Goal: Task Accomplishment & Management: Manage account settings

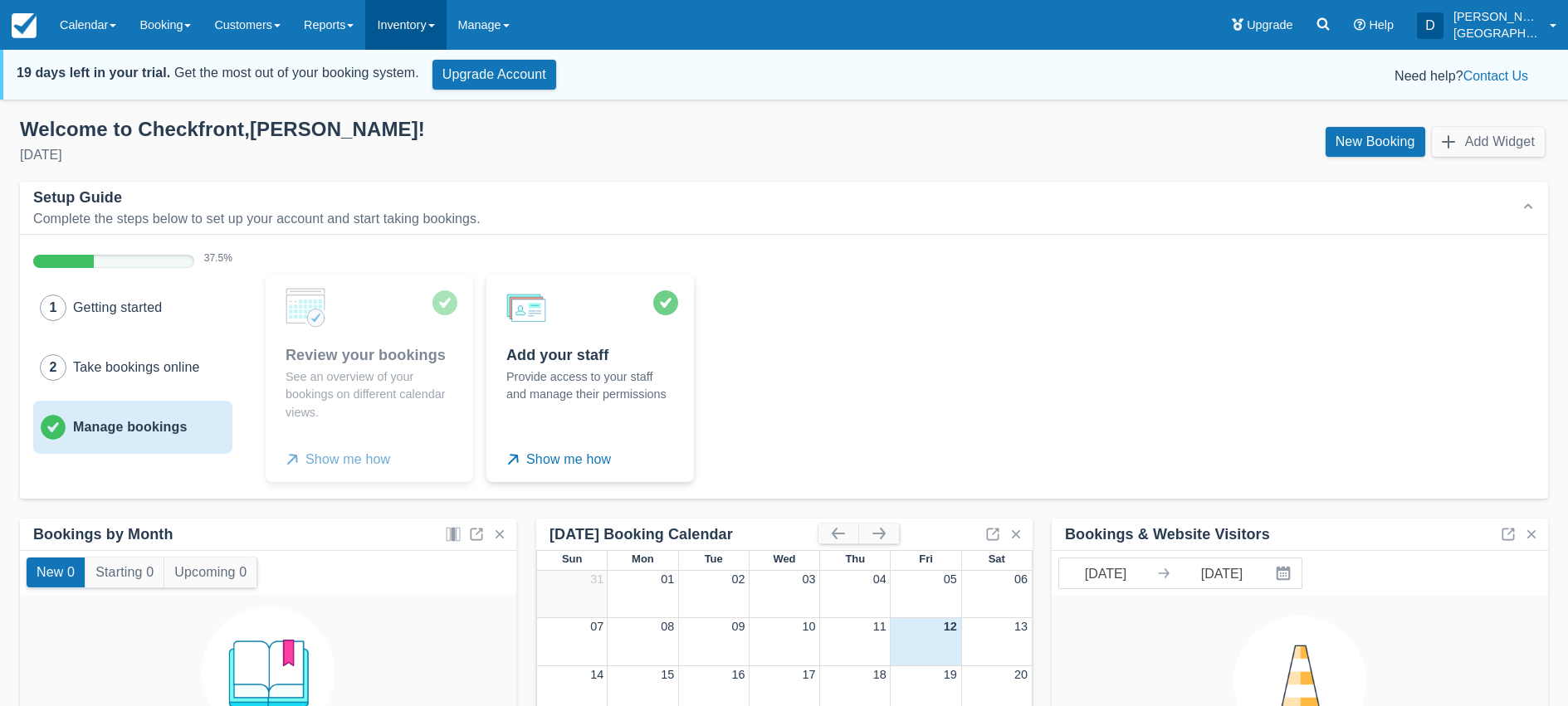
click at [438, 29] on link "Inventory" at bounding box center [405, 25] width 80 height 49
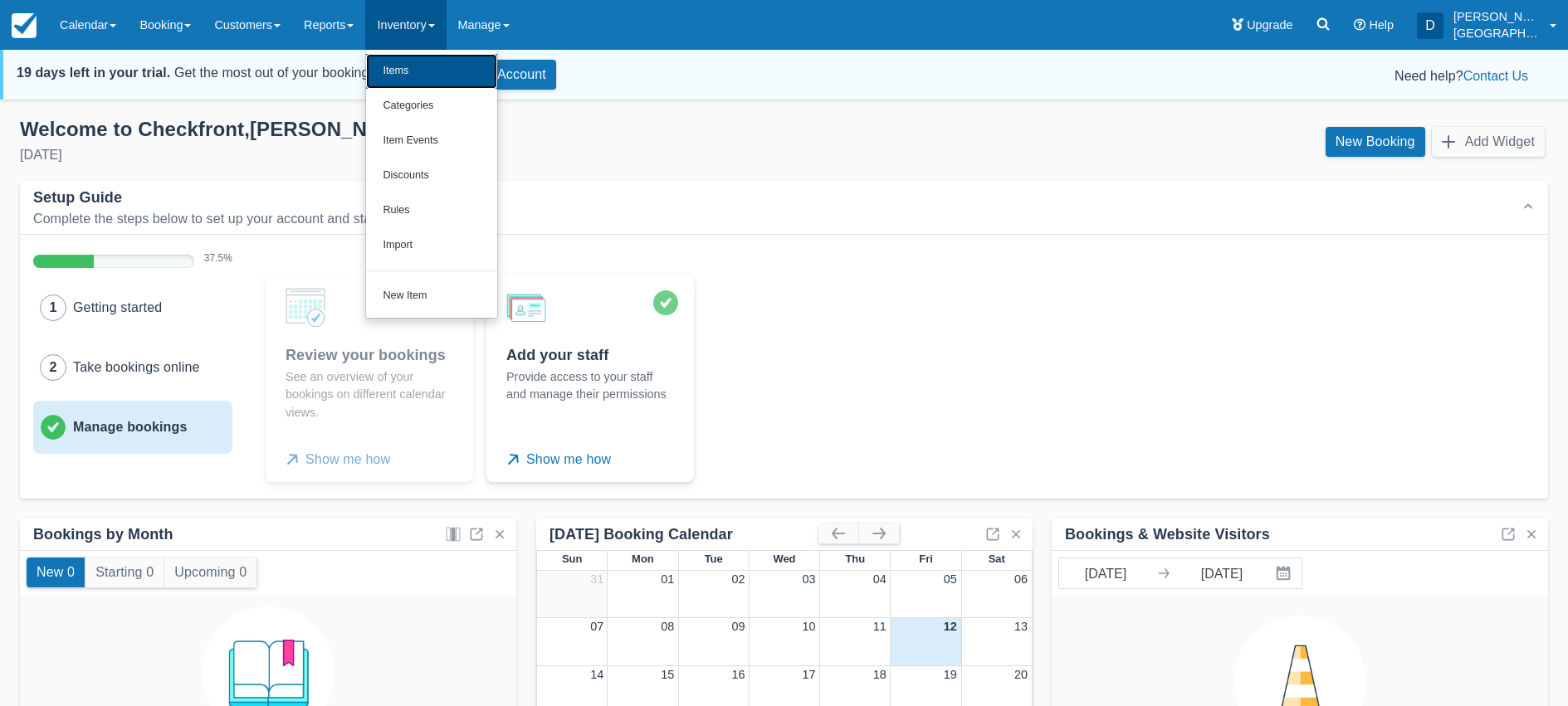
click at [430, 76] on link "Items" at bounding box center [431, 71] width 132 height 35
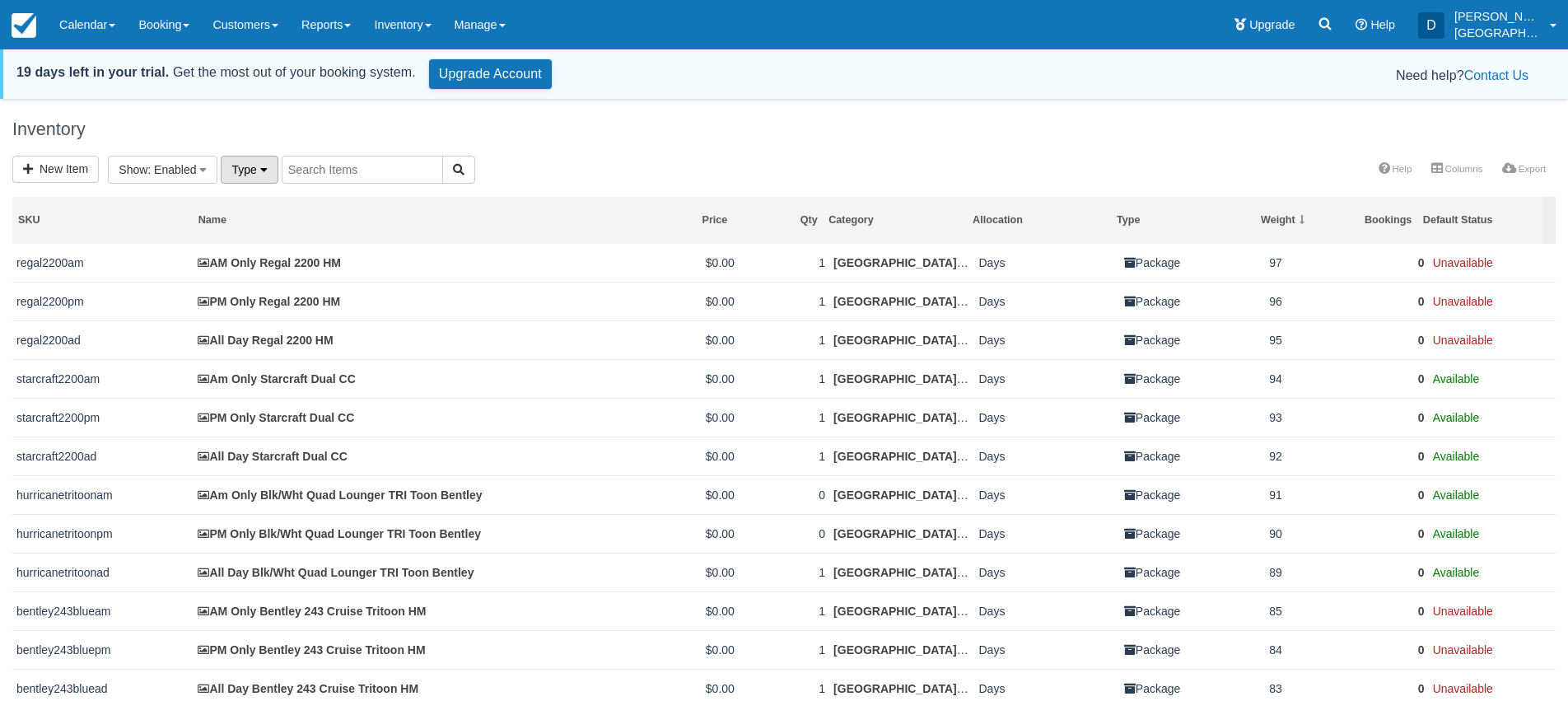
click at [269, 177] on button "Type" at bounding box center [249, 170] width 57 height 28
click at [364, 131] on h1 "Inventory" at bounding box center [784, 130] width 1543 height 20
click at [207, 174] on button "Show : Enabled" at bounding box center [163, 170] width 110 height 28
click at [395, 113] on div "Inventory" at bounding box center [784, 130] width 1568 height 53
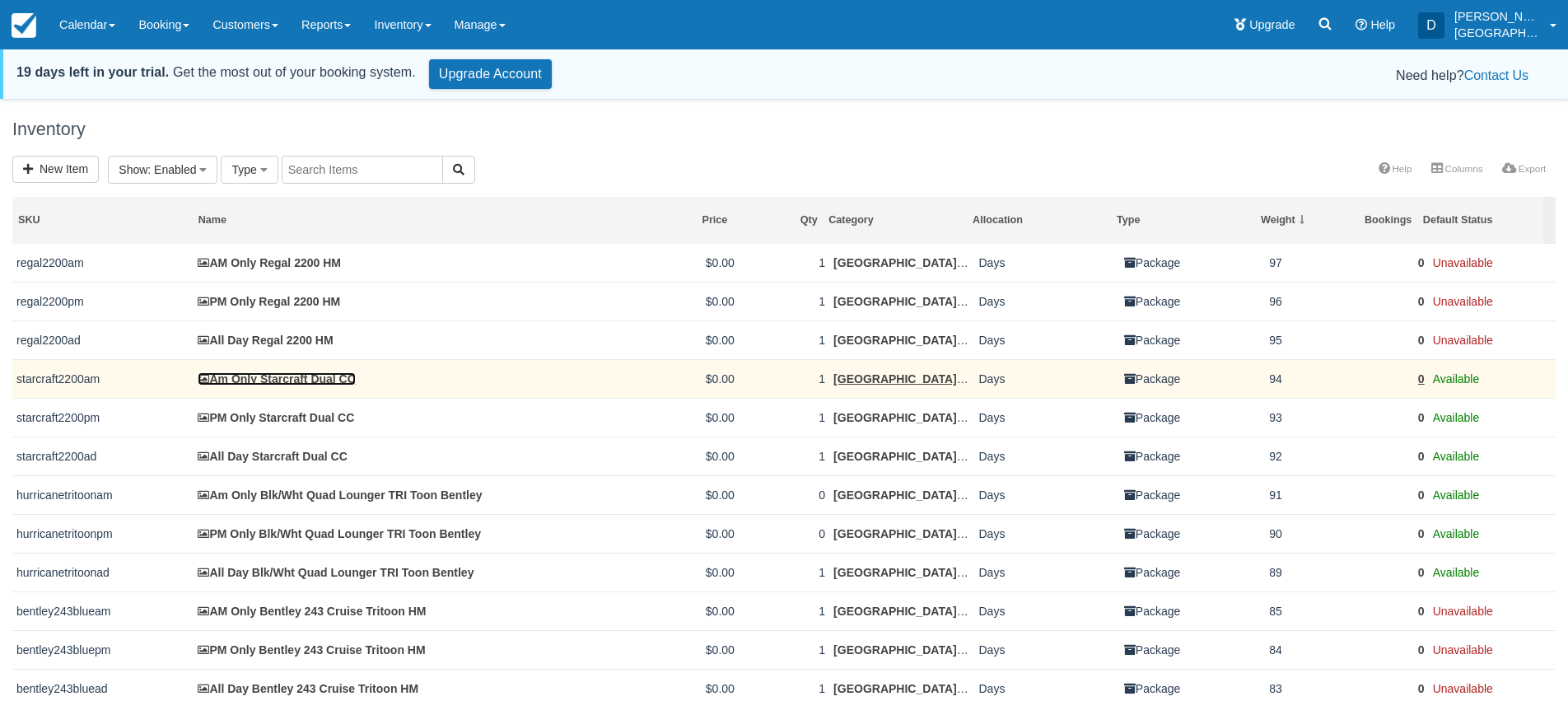
click at [327, 379] on link "Am Only Starcraft Dual CC" at bounding box center [276, 378] width 157 height 13
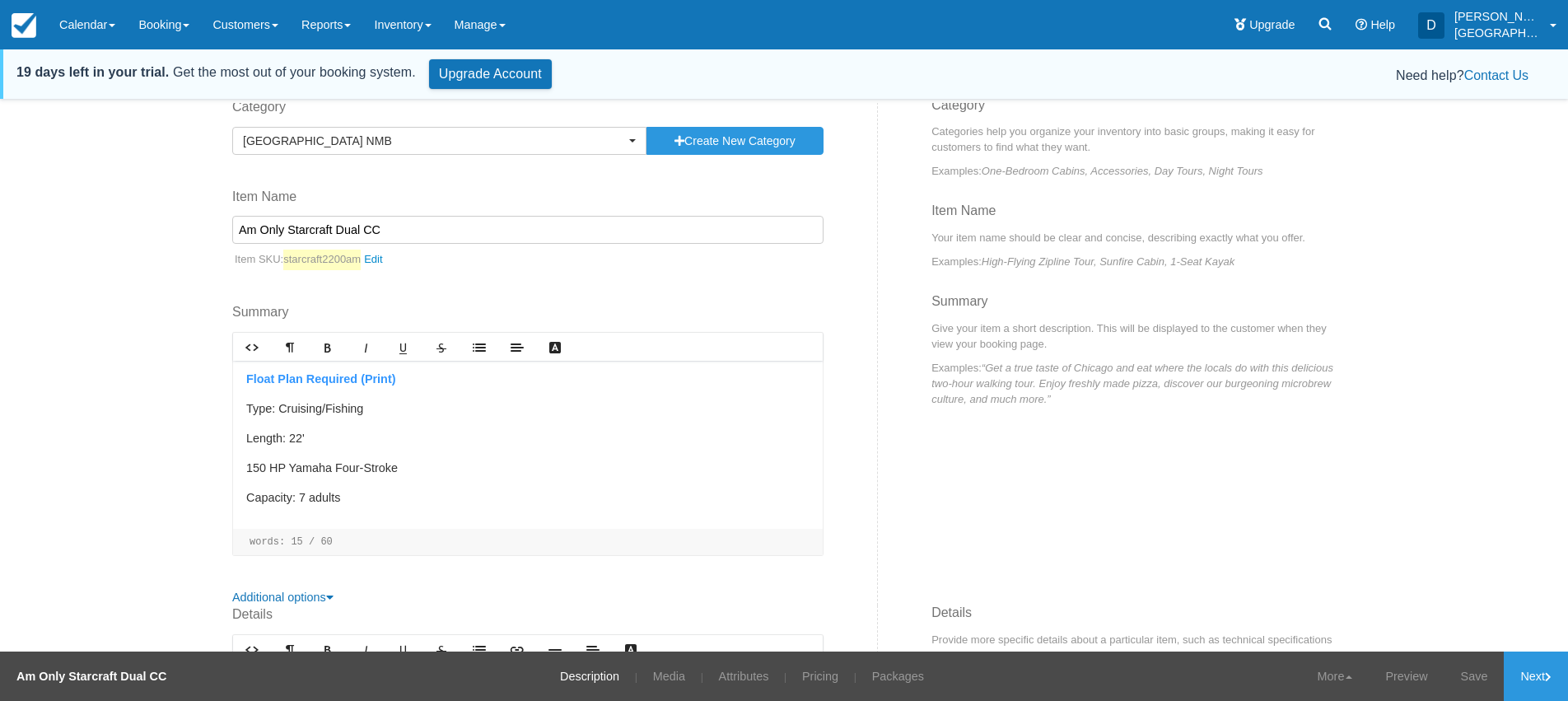
scroll to position [165, 0]
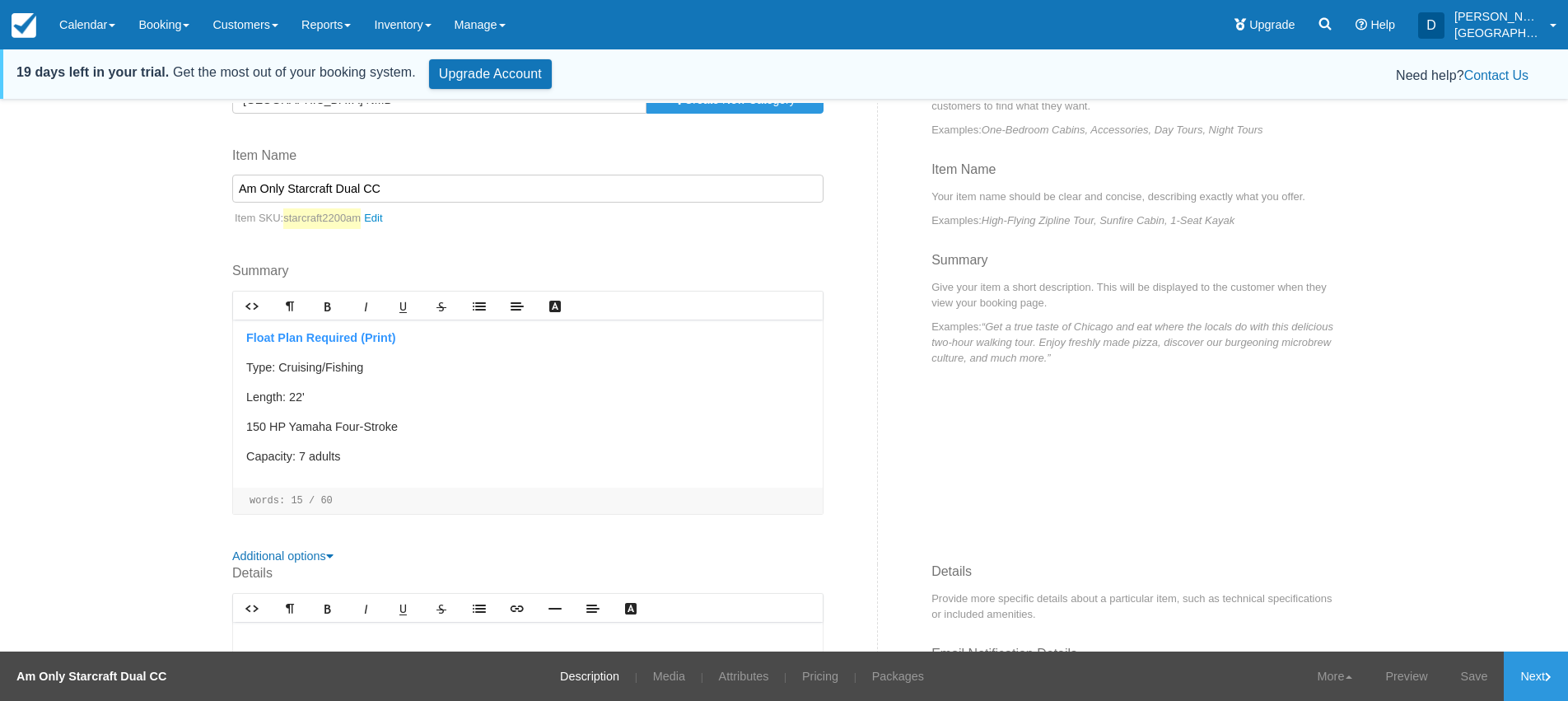
drag, startPoint x: 284, startPoint y: 187, endPoint x: 354, endPoint y: 187, distance: 70.0
click at [354, 187] on input "Am Only Starcraft Dual CC" at bounding box center [528, 189] width 591 height 28
type input "Am Only Tidewater CC"
click at [381, 215] on link "starcraft2200am" at bounding box center [338, 218] width 108 height 21
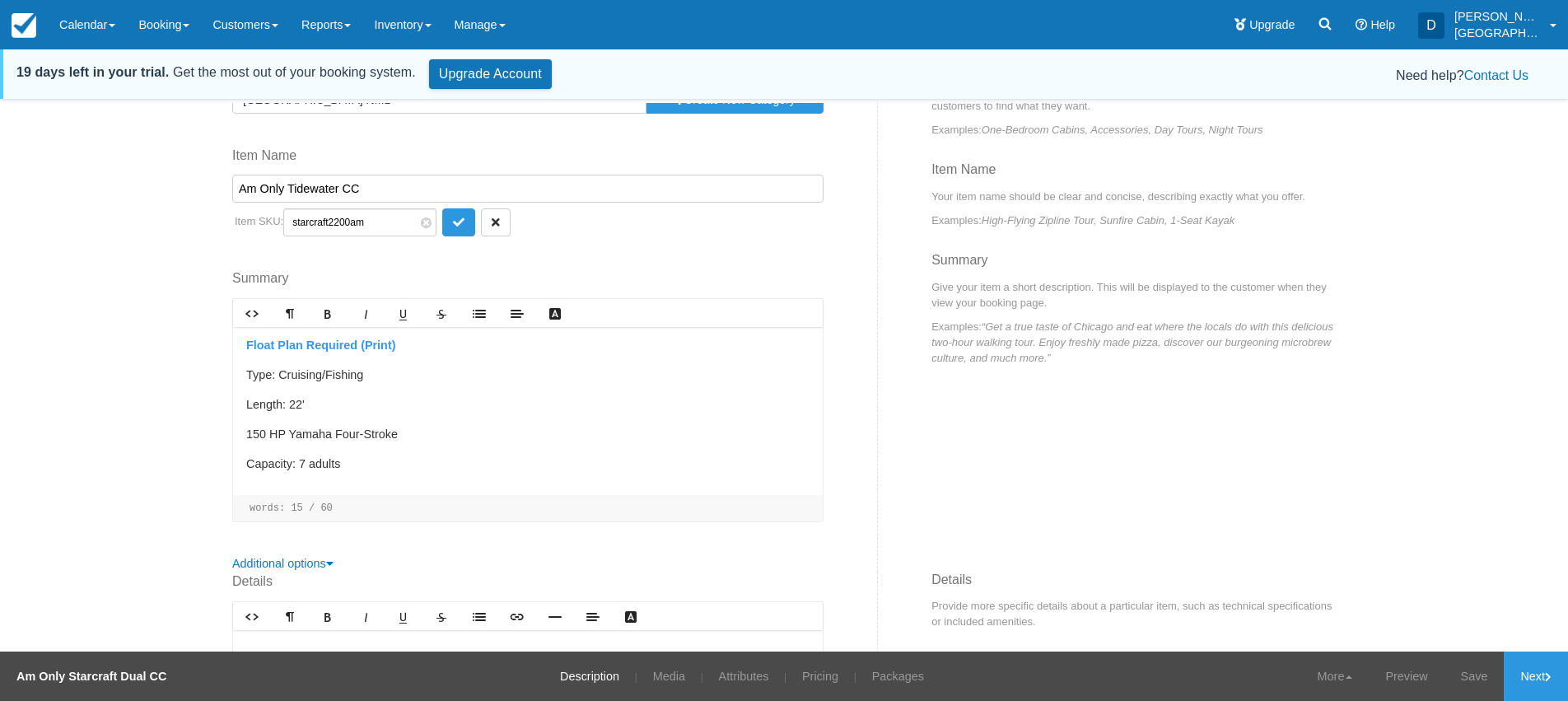
drag, startPoint x: 288, startPoint y: 221, endPoint x: 350, endPoint y: 221, distance: 62.0
click at [348, 221] on input "starcraft2200am" at bounding box center [360, 222] width 153 height 28
type input "Tidewateram"
click at [704, 355] on div "Float Plan Required (Print) Type: Cruising/Fishing Length: 22' 150 HP Yamaha Fo…" at bounding box center [527, 410] width 590 height 168
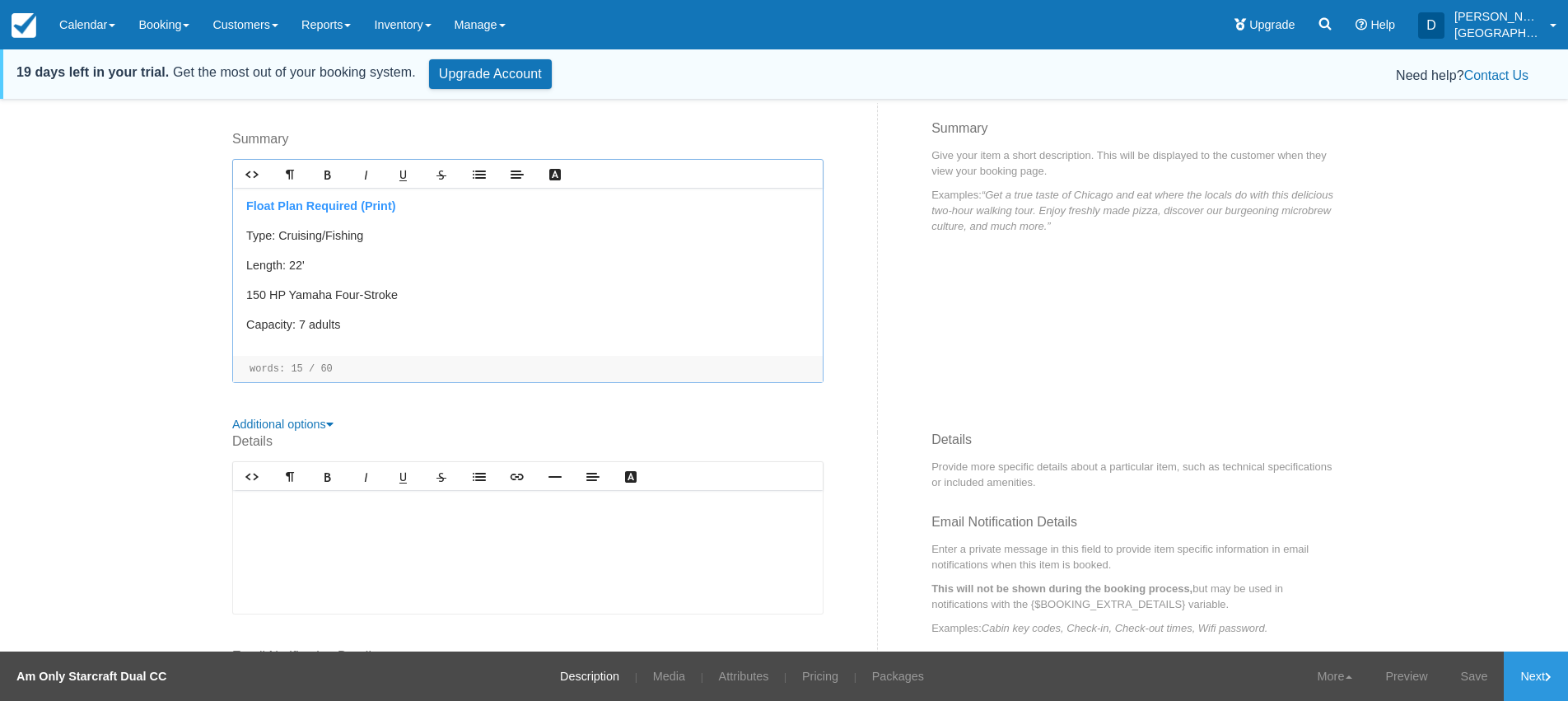
scroll to position [322, 0]
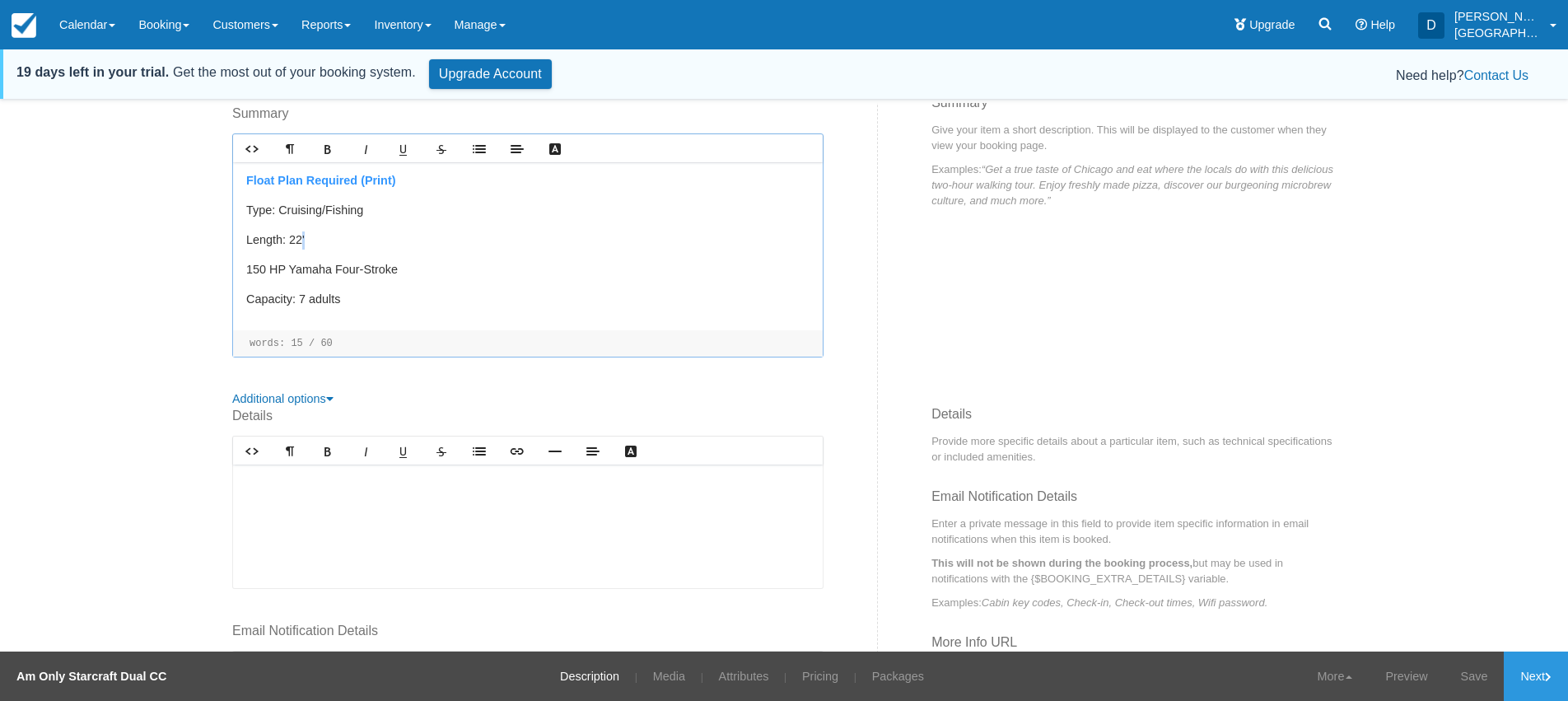
click at [296, 240] on p "Length: 22'" at bounding box center [528, 241] width 564 height 18
drag, startPoint x: 240, startPoint y: 268, endPoint x: 256, endPoint y: 268, distance: 16.0
click at [256, 268] on p "150 HP Yamaha Four-Stroke" at bounding box center [528, 270] width 564 height 18
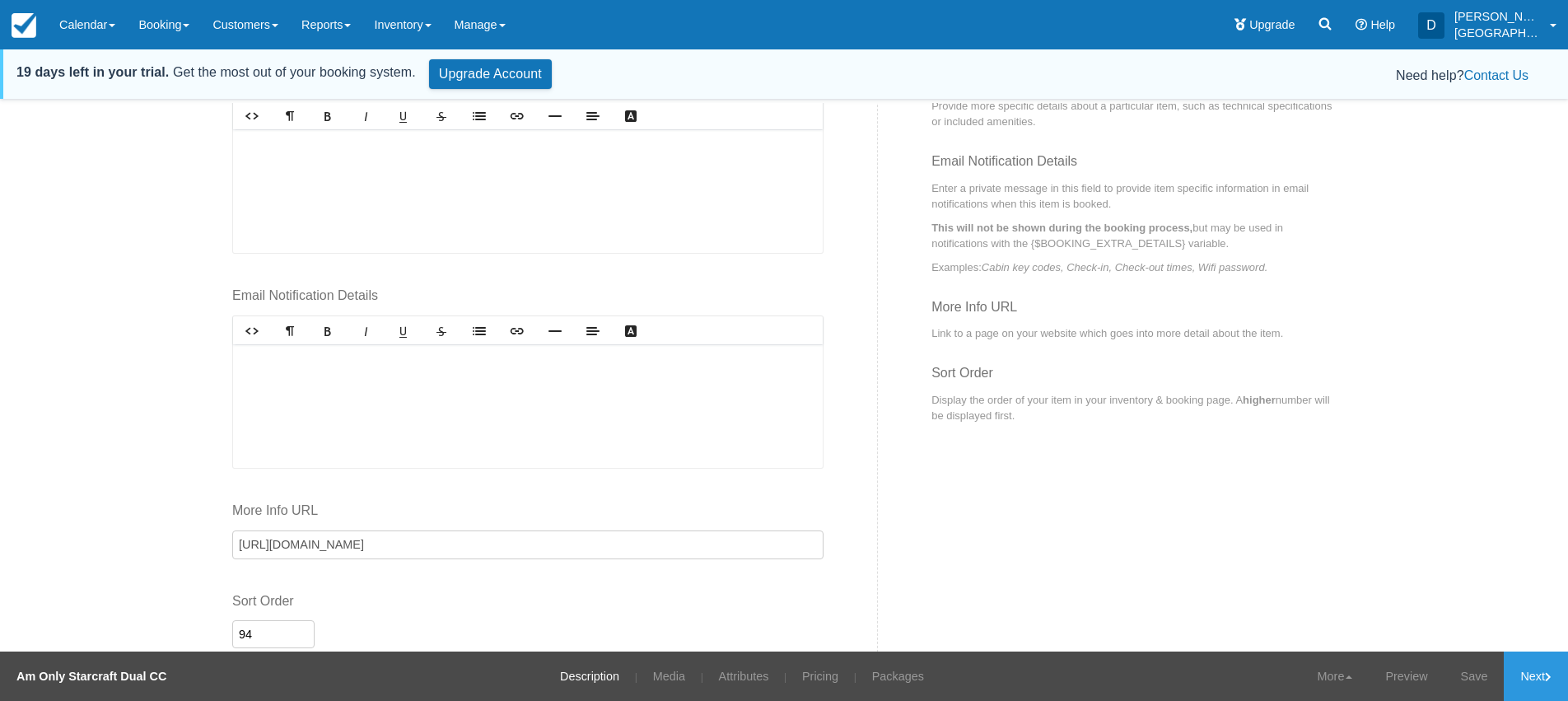
scroll to position [658, 0]
click at [1470, 675] on link "Save" at bounding box center [1474, 676] width 60 height 49
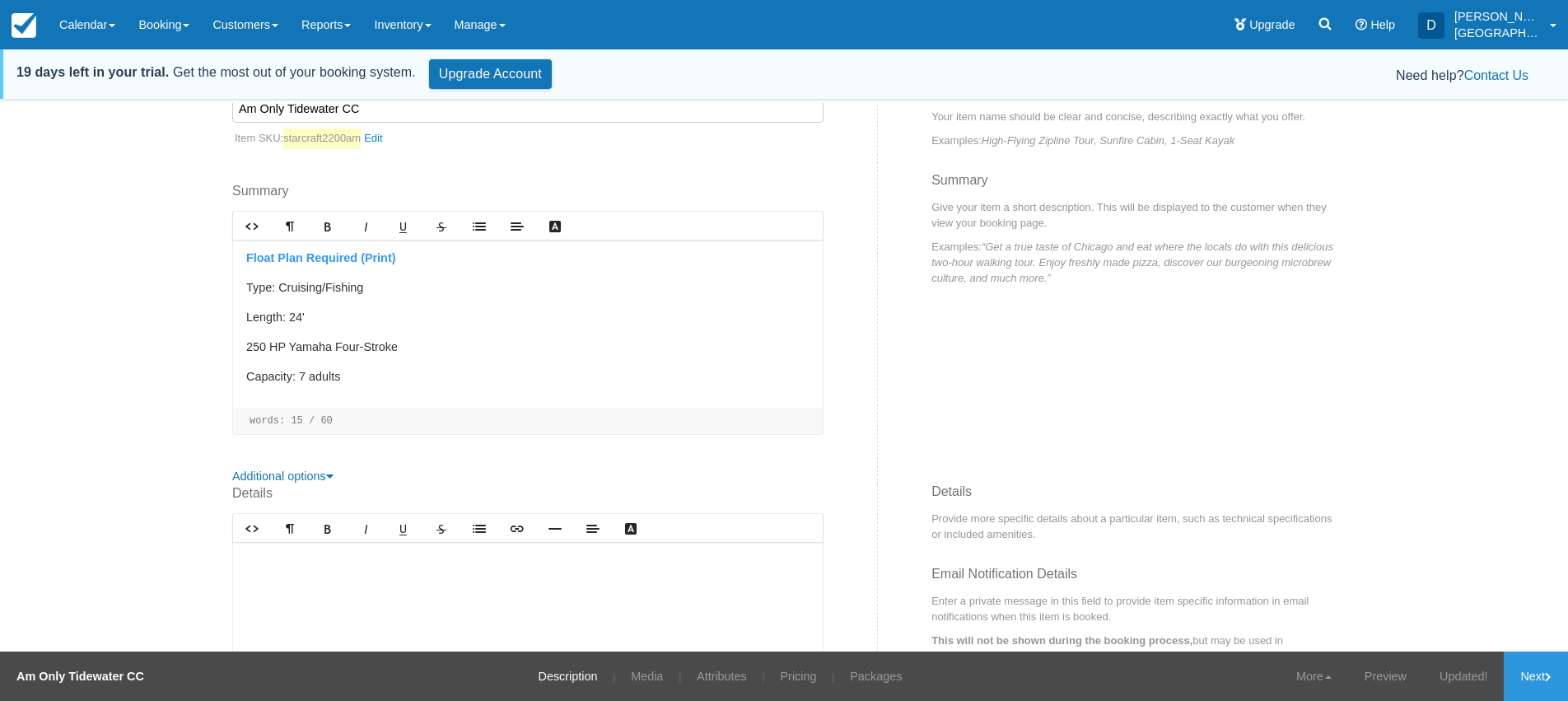
scroll to position [246, 0]
click at [375, 137] on link "starcraft2200am" at bounding box center [338, 136] width 108 height 21
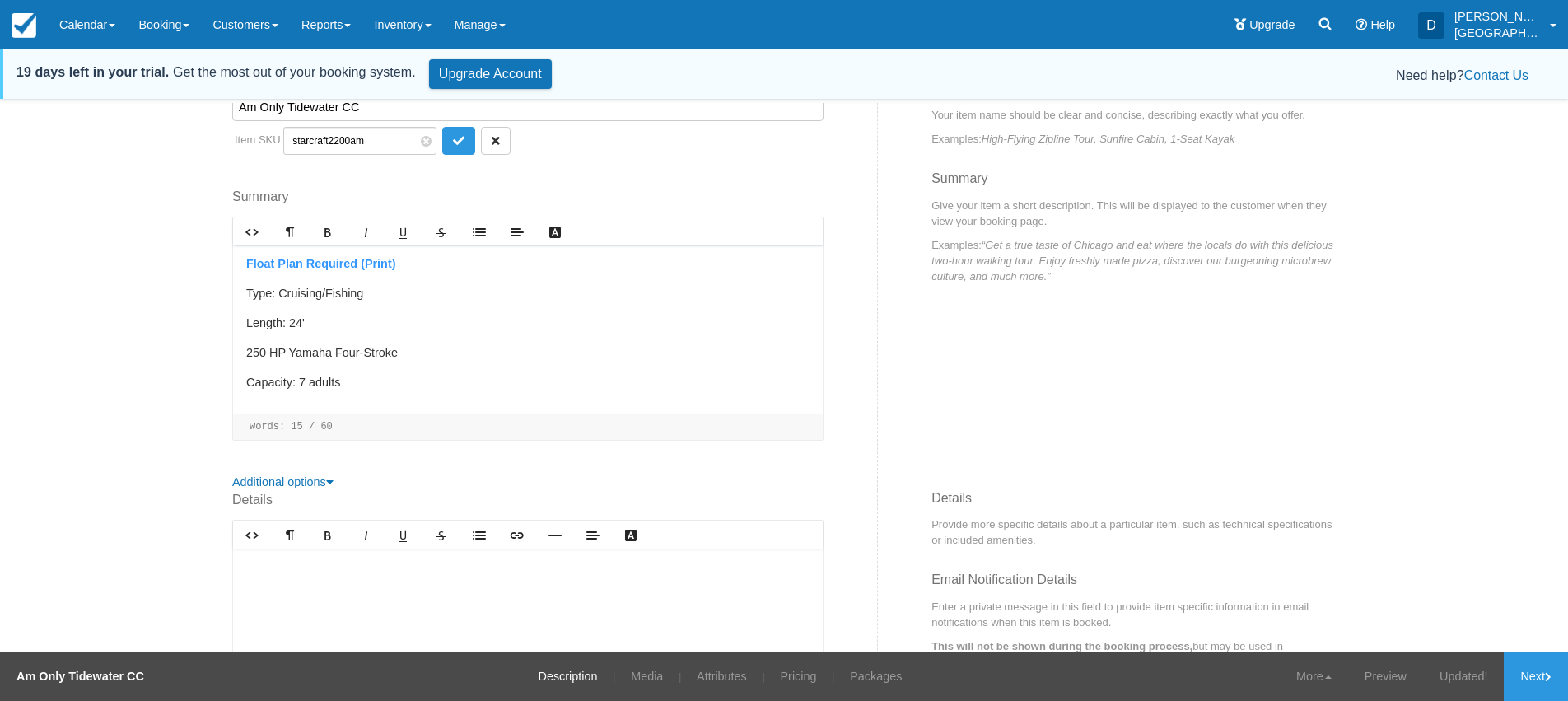
drag, startPoint x: 289, startPoint y: 140, endPoint x: 346, endPoint y: 137, distance: 57.1
click at [346, 137] on input "starcraft2200am" at bounding box center [360, 140] width 153 height 28
type input "tidewateram"
click at [443, 140] on button "submit" at bounding box center [459, 140] width 33 height 28
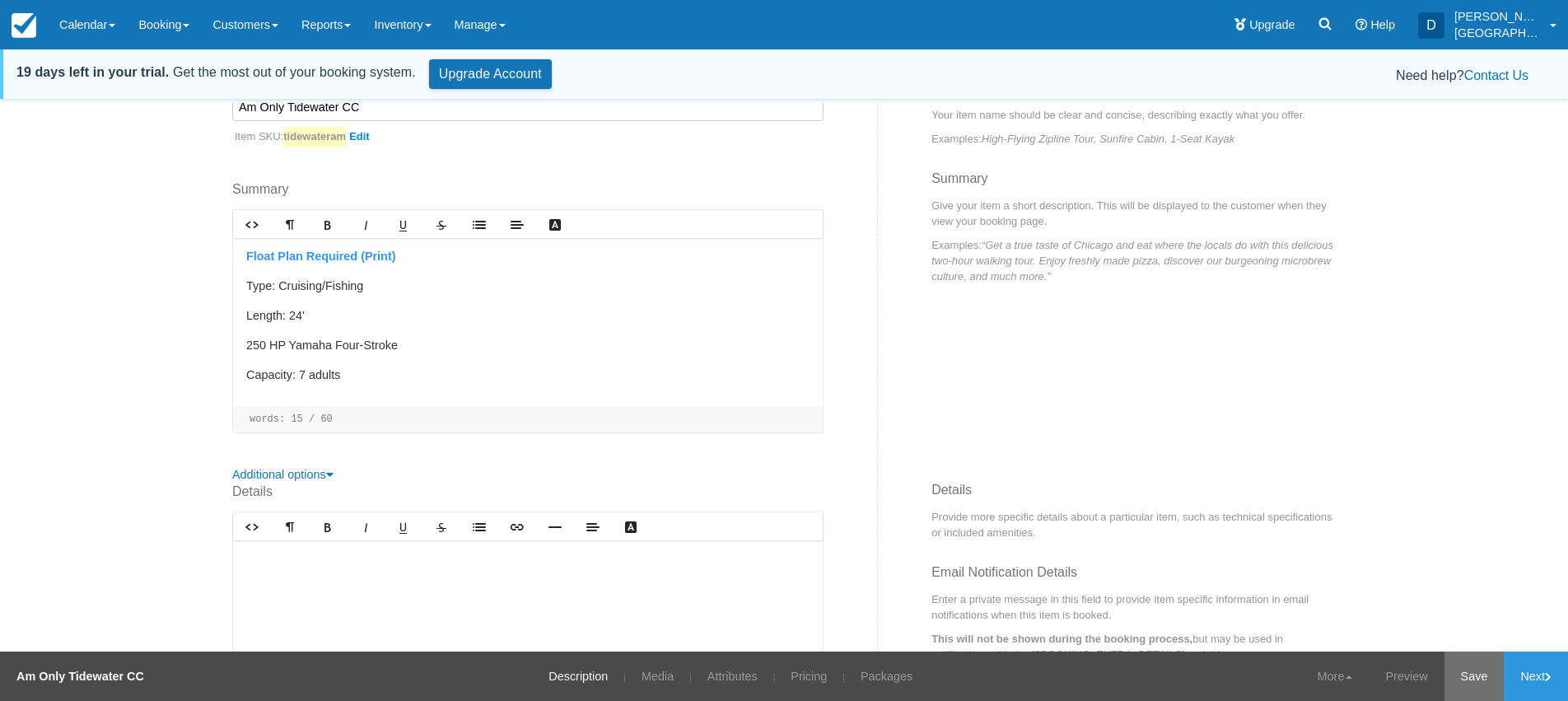
click at [1484, 683] on link "Save" at bounding box center [1474, 676] width 60 height 49
click at [1522, 675] on link "Next" at bounding box center [1536, 676] width 64 height 49
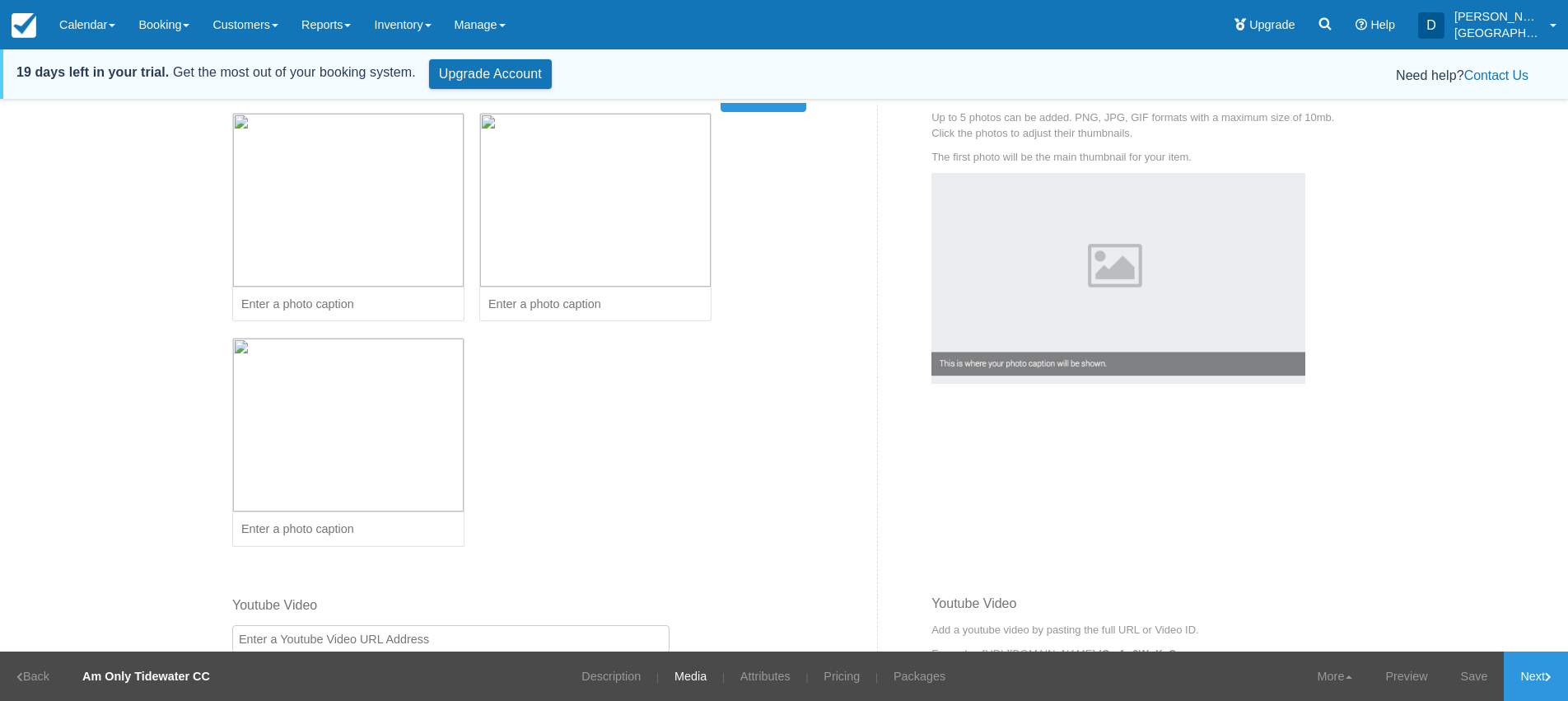
scroll to position [143, 0]
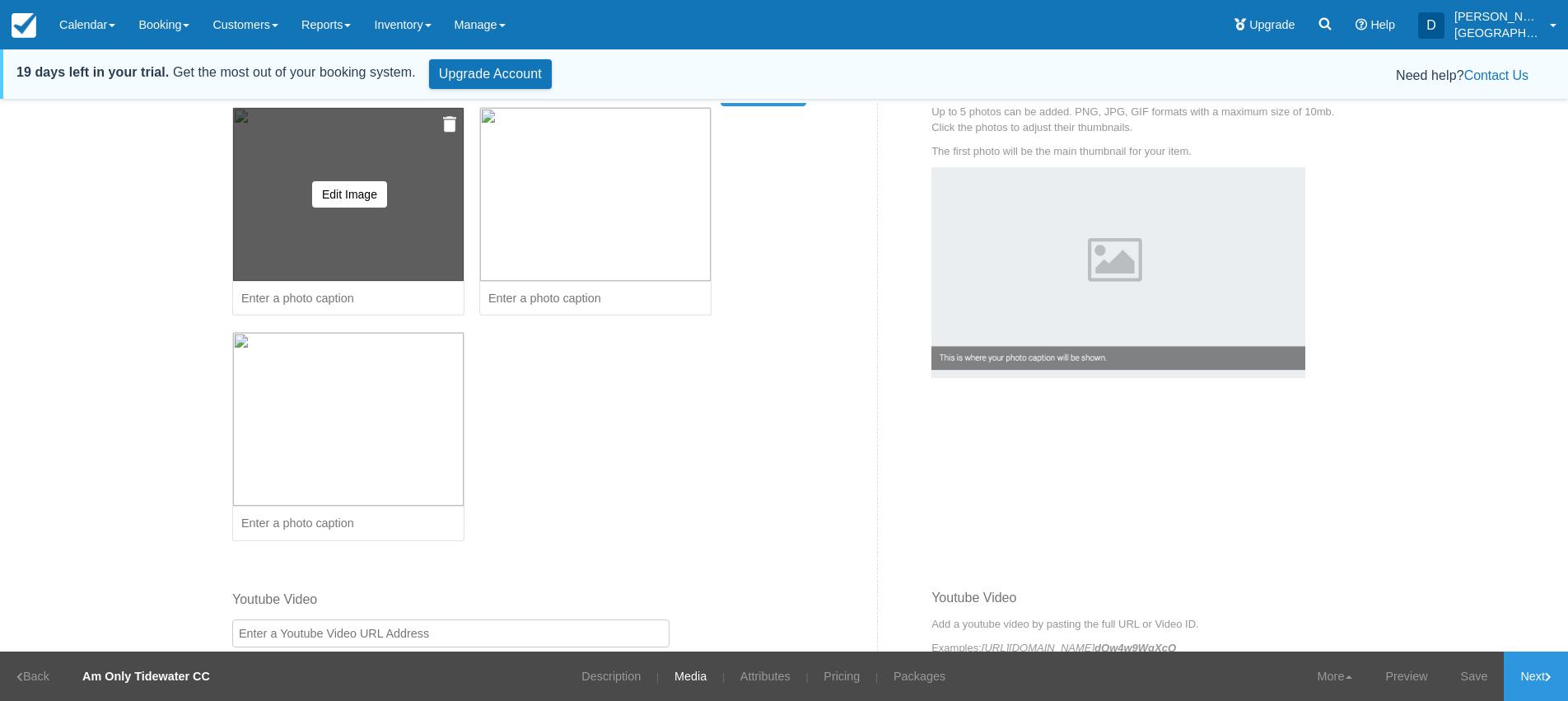
click at [443, 125] on img at bounding box center [449, 124] width 13 height 17
click at [317, 203] on button "Yes, Delete" at bounding box center [328, 203] width 80 height 28
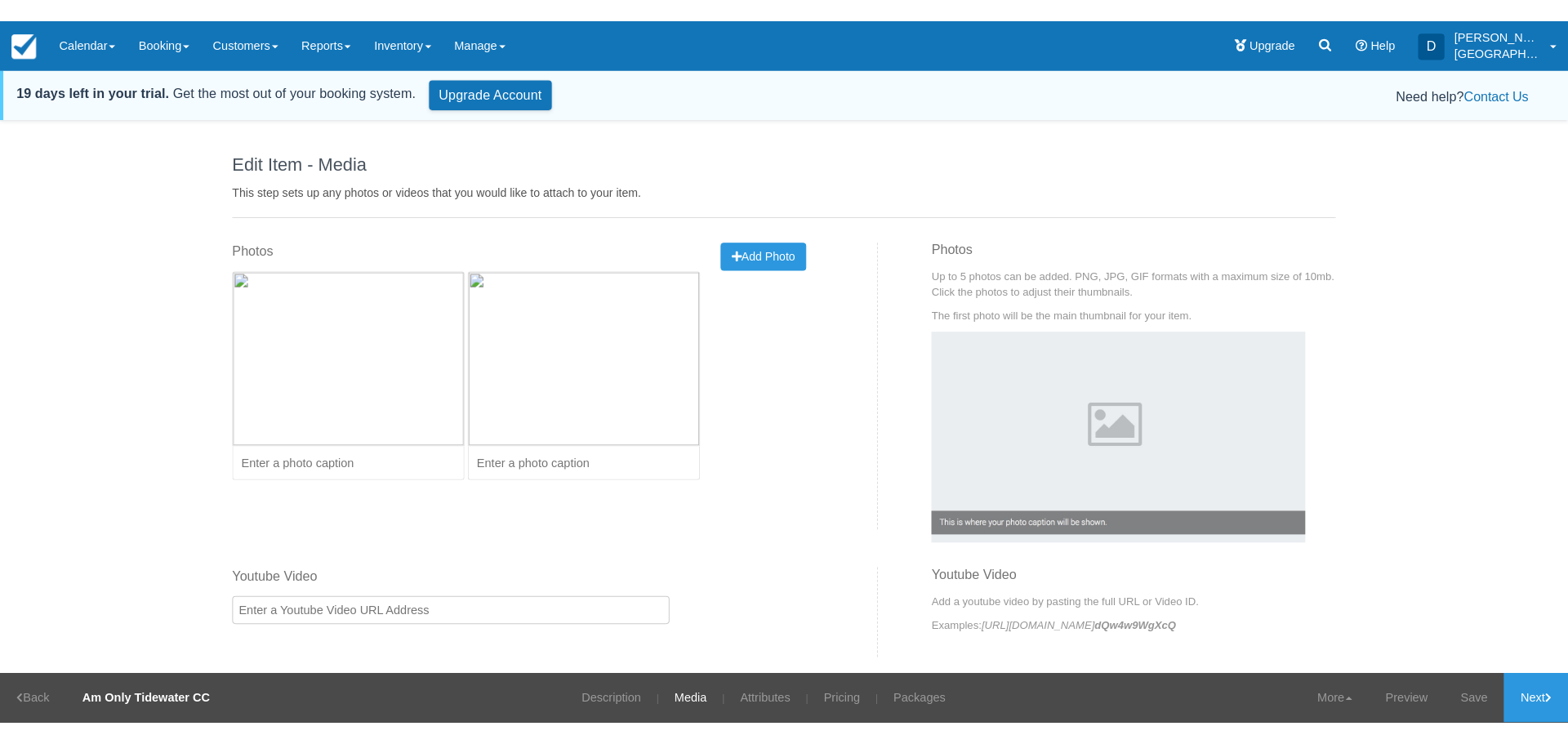
scroll to position [0, 0]
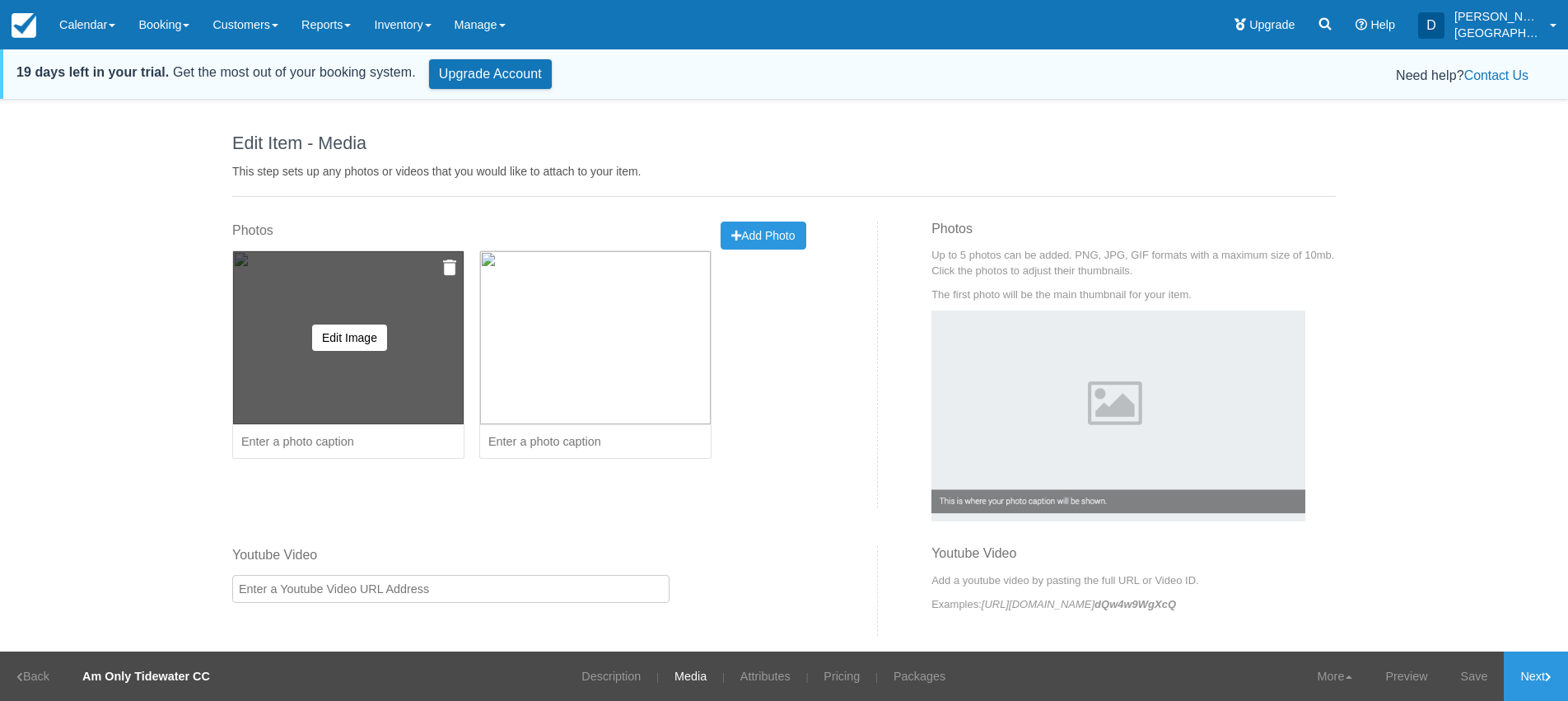
click at [449, 266] on img at bounding box center [449, 267] width 13 height 17
click at [336, 347] on button "Yes, Delete" at bounding box center [328, 347] width 80 height 28
click at [450, 270] on img at bounding box center [449, 267] width 13 height 17
click at [333, 349] on button "Yes, Delete" at bounding box center [328, 347] width 80 height 28
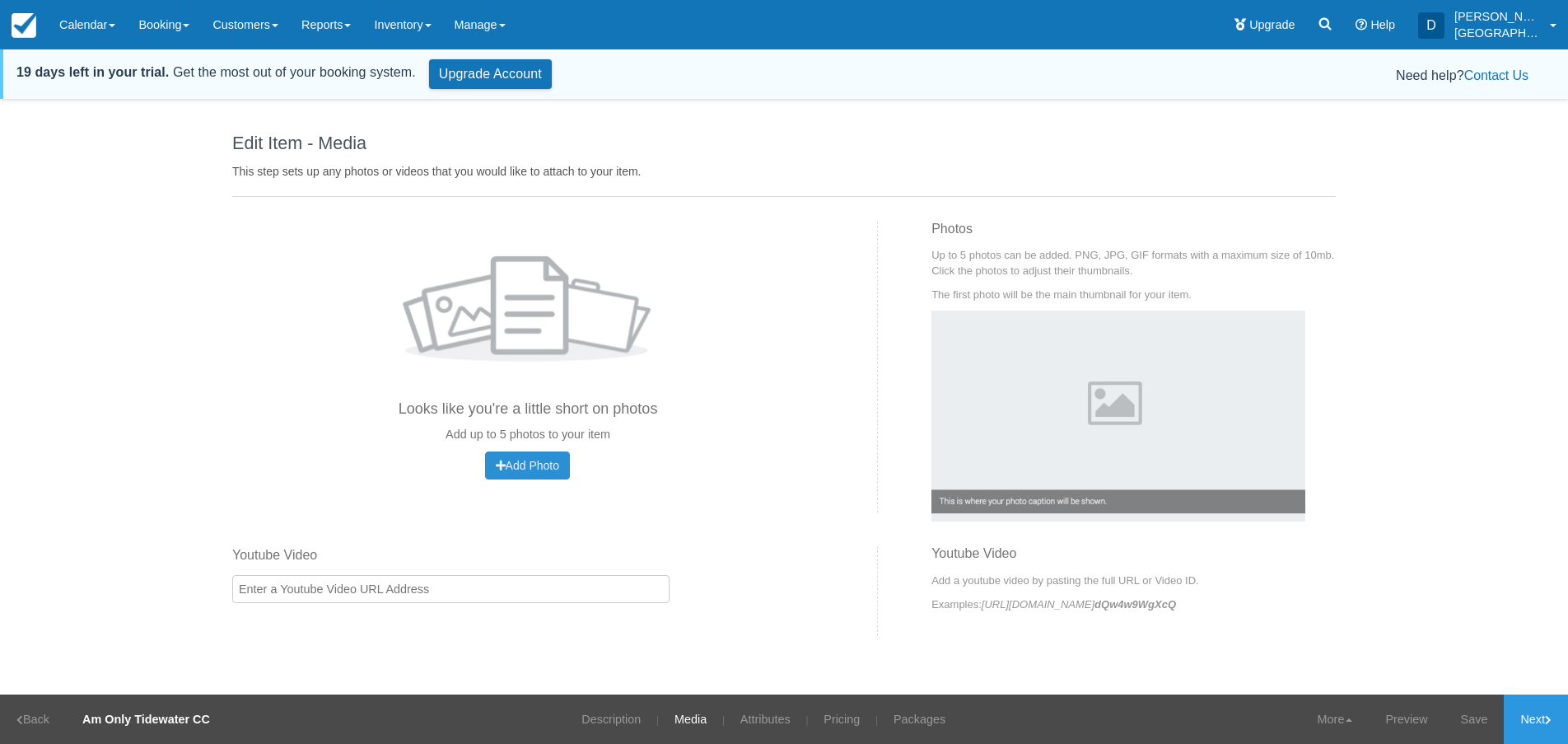
click at [514, 457] on button "Add Photo Uploading..." at bounding box center [527, 465] width 84 height 28
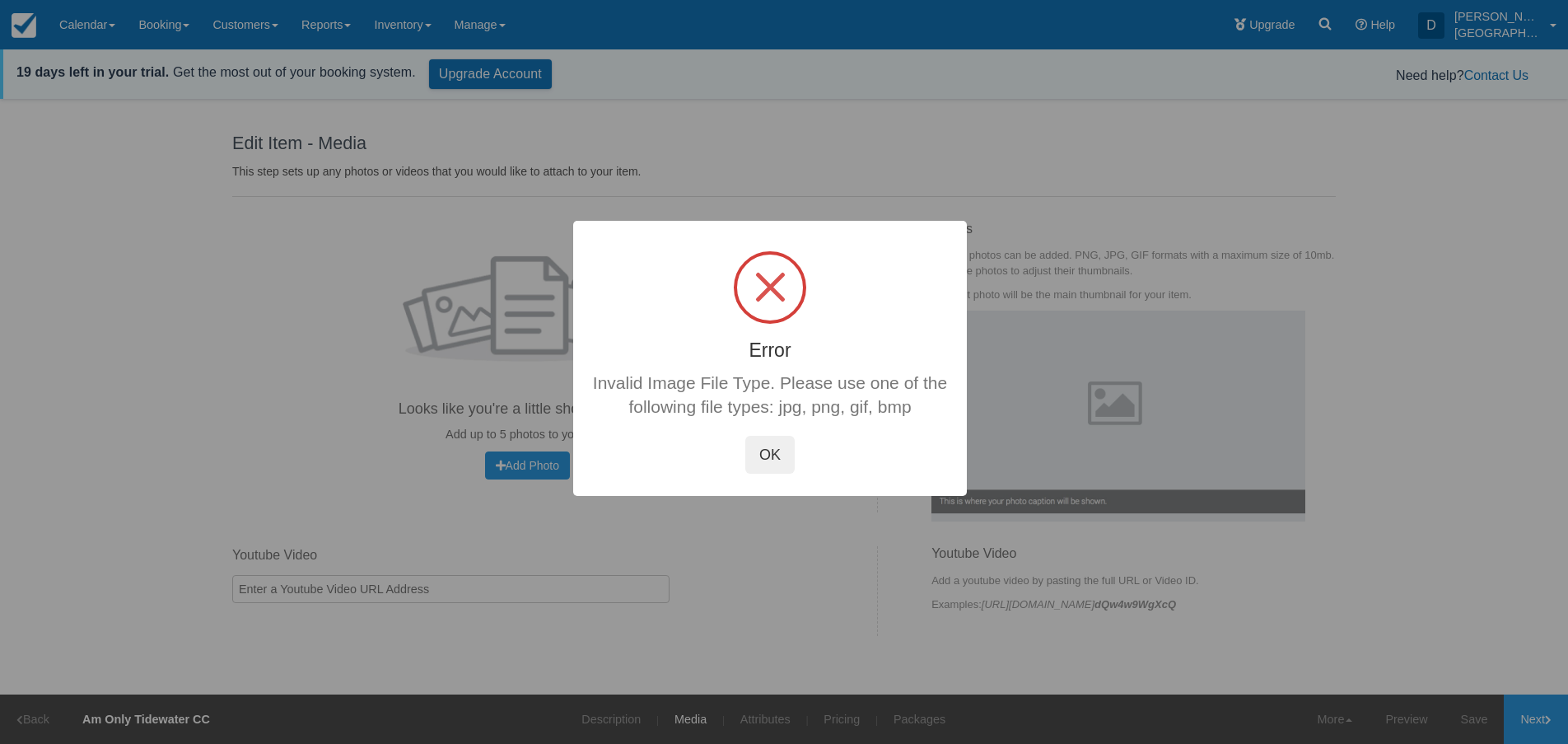
click at [758, 450] on button "OK" at bounding box center [770, 453] width 49 height 38
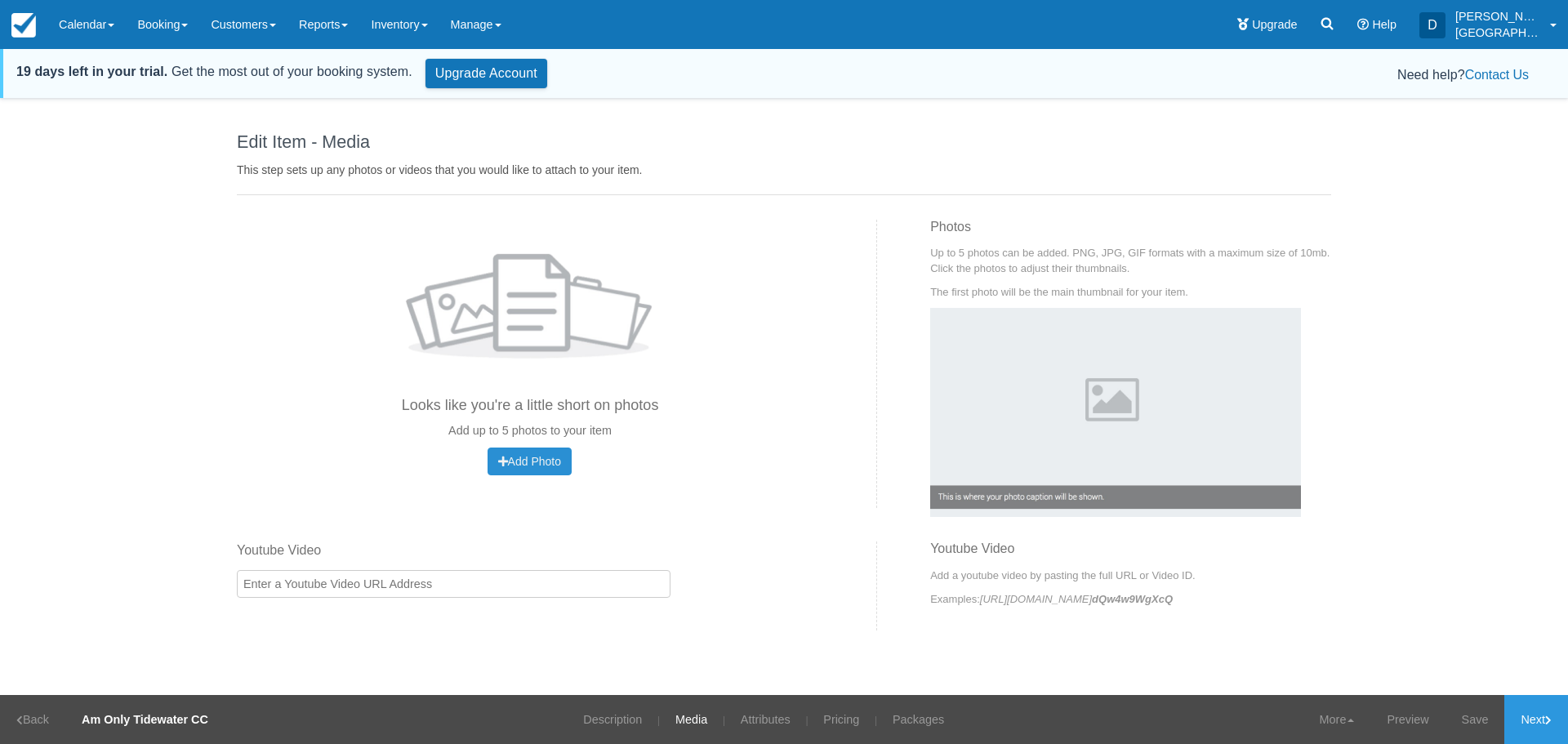
click at [506, 468] on button "Add Photo Uploading..." at bounding box center [529, 462] width 84 height 28
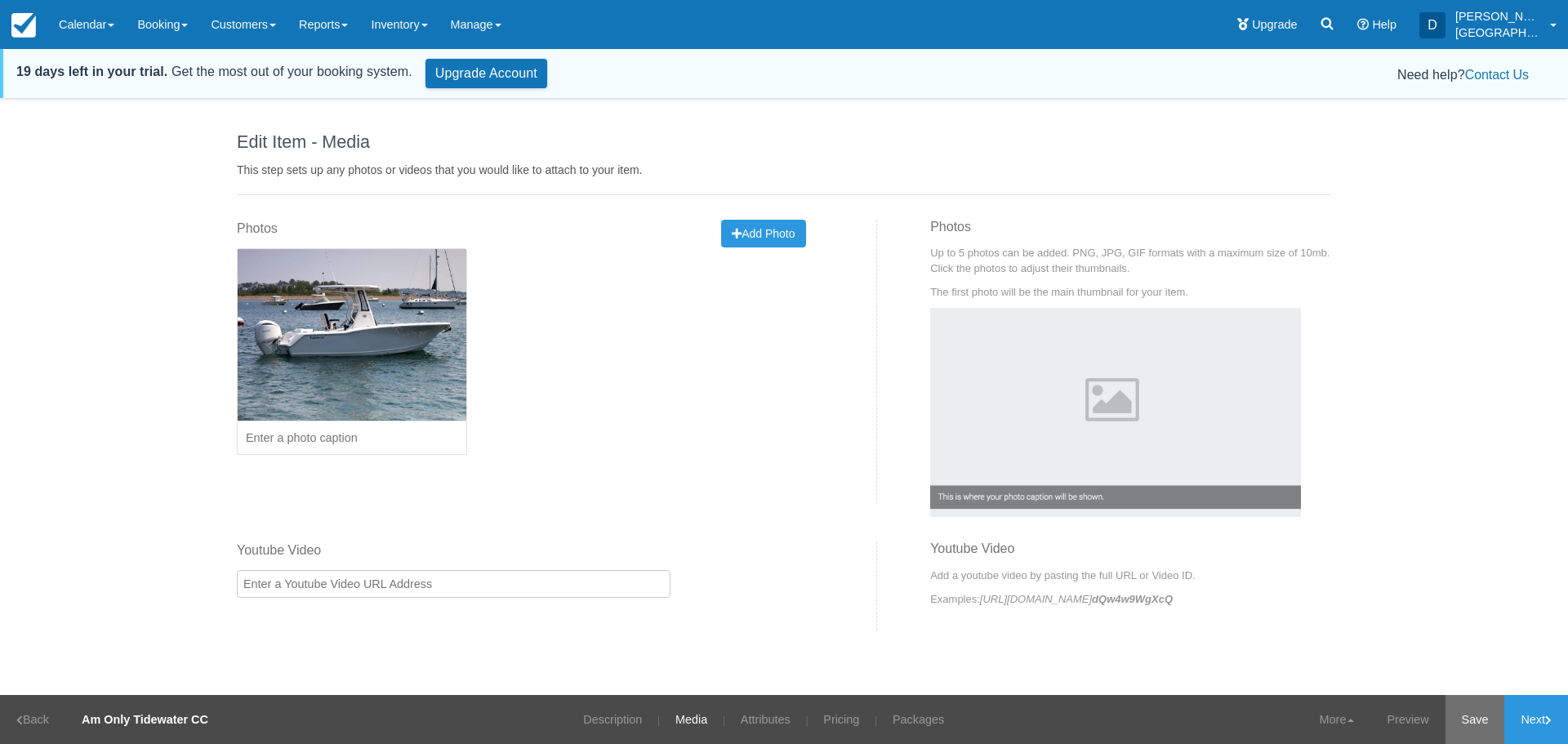
click at [1457, 694] on link "Save" at bounding box center [1475, 720] width 59 height 49
click at [1536, 694] on link "Next" at bounding box center [1535, 720] width 63 height 49
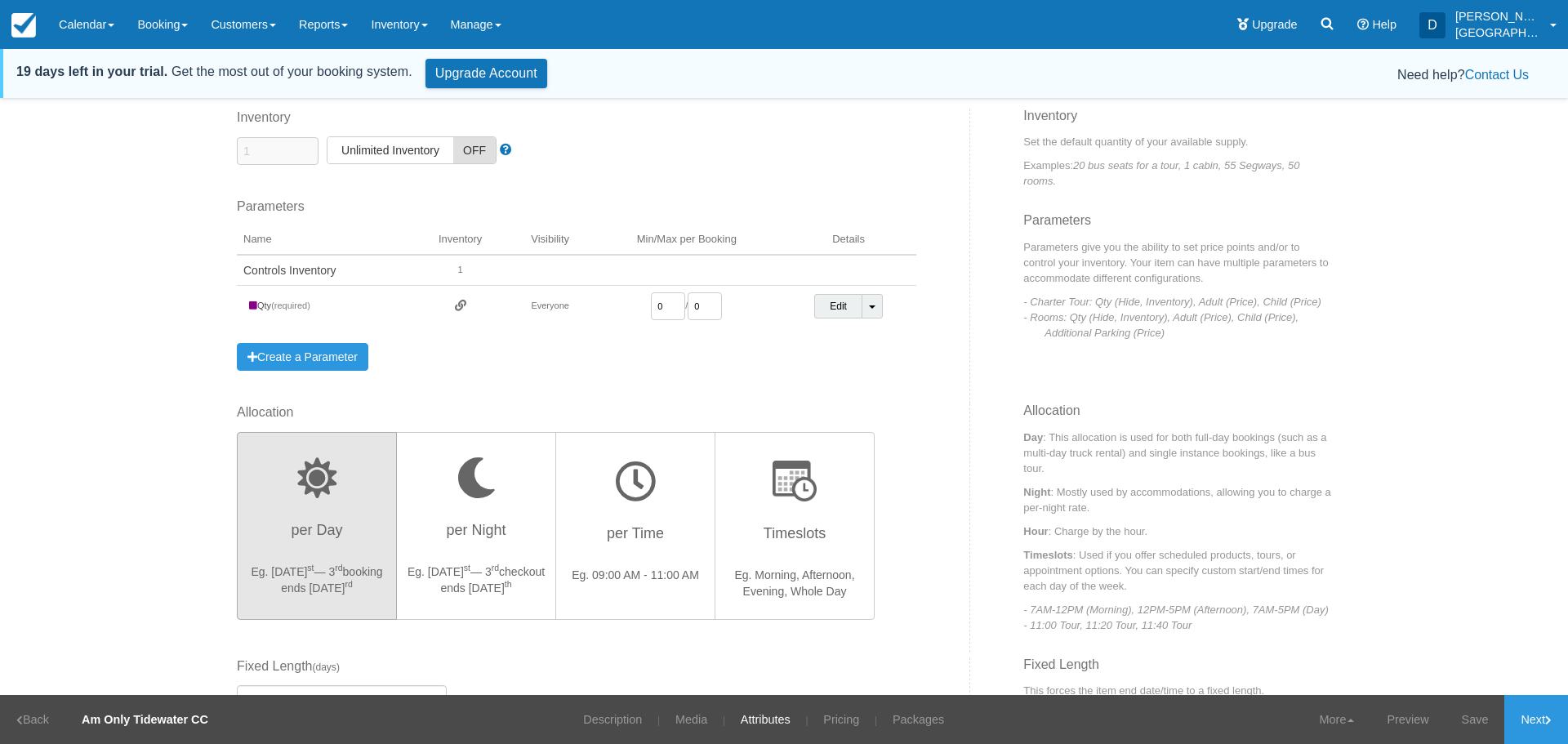
scroll to position [82, 0]
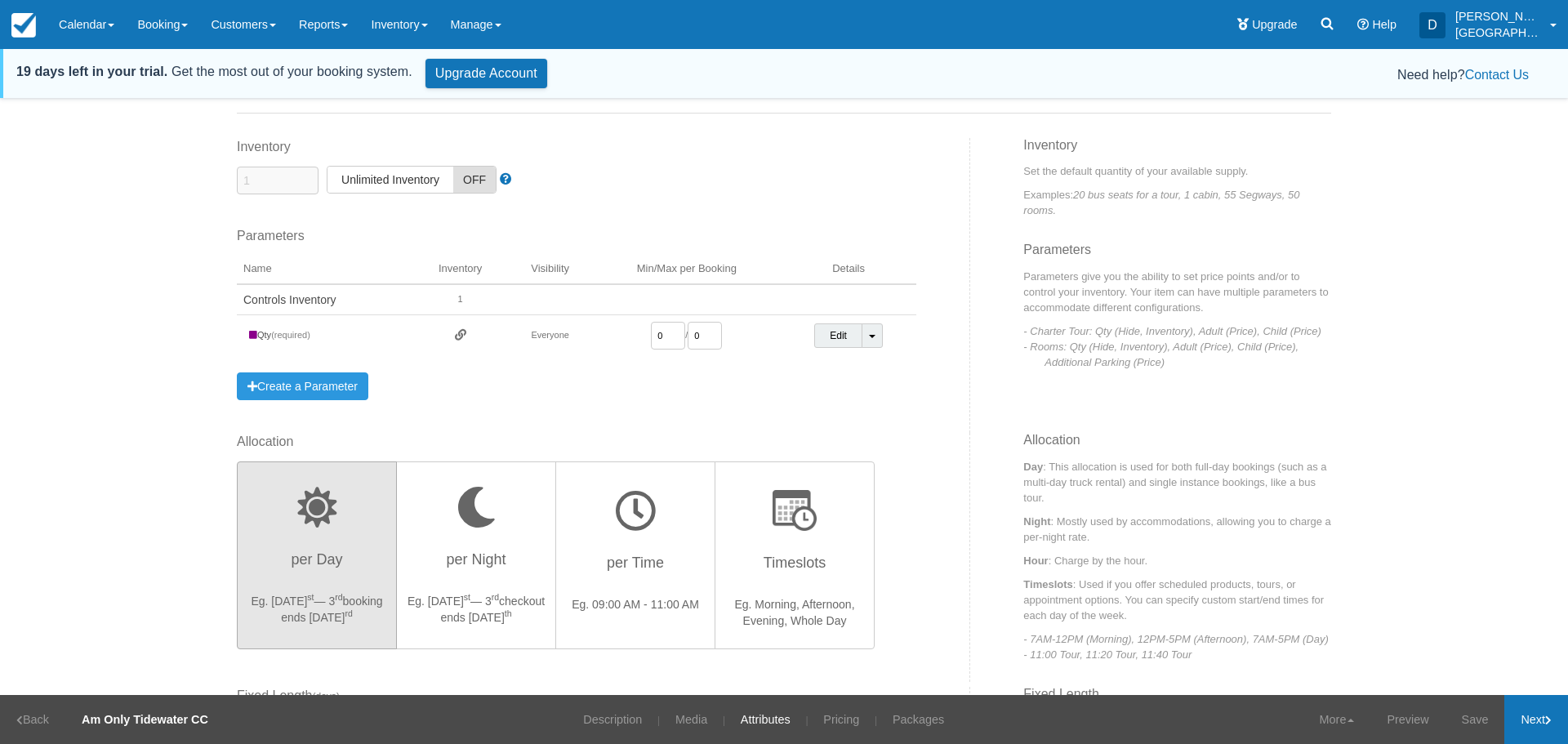
click at [1540, 694] on link "Next" at bounding box center [1535, 720] width 63 height 49
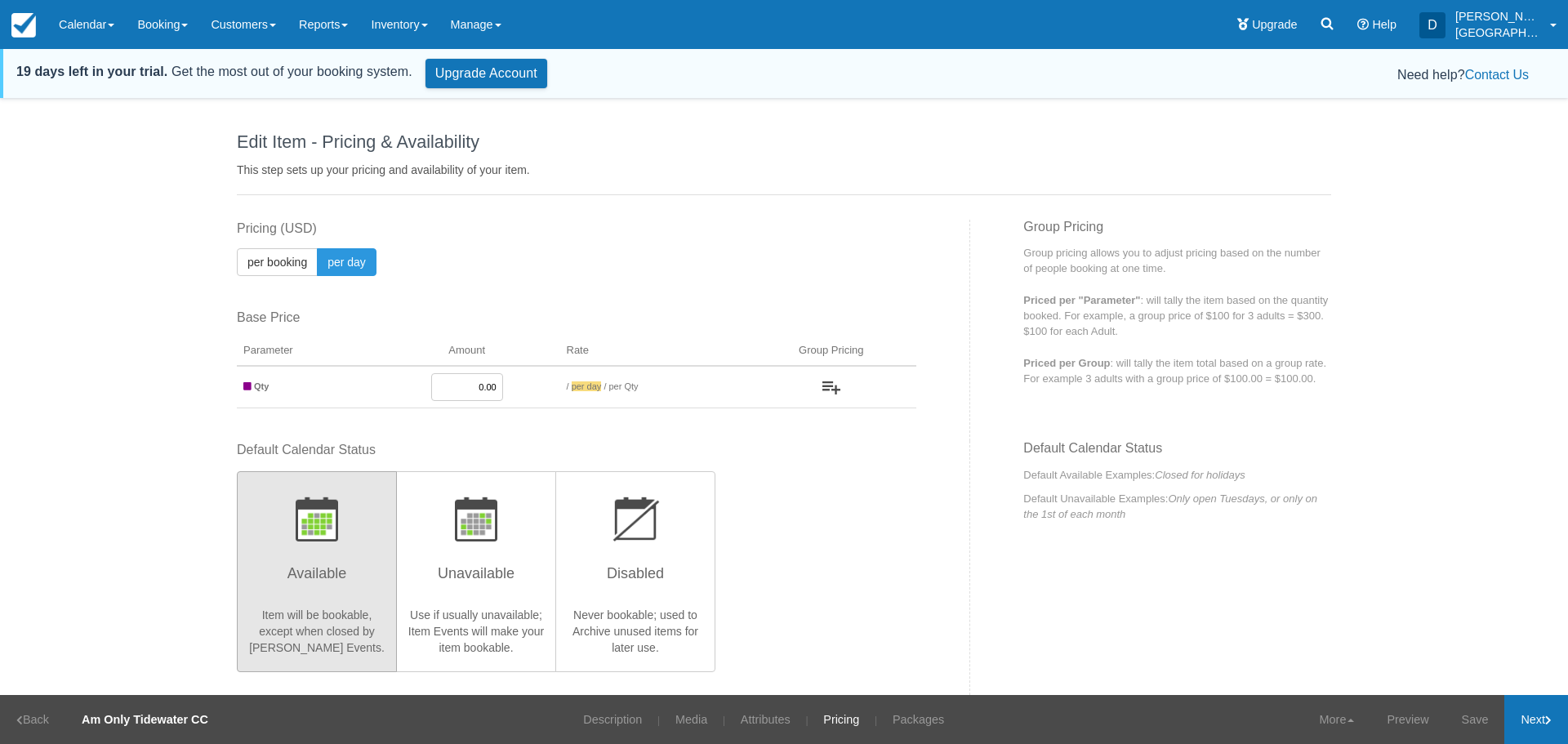
click at [1523, 694] on link "Next" at bounding box center [1535, 720] width 63 height 49
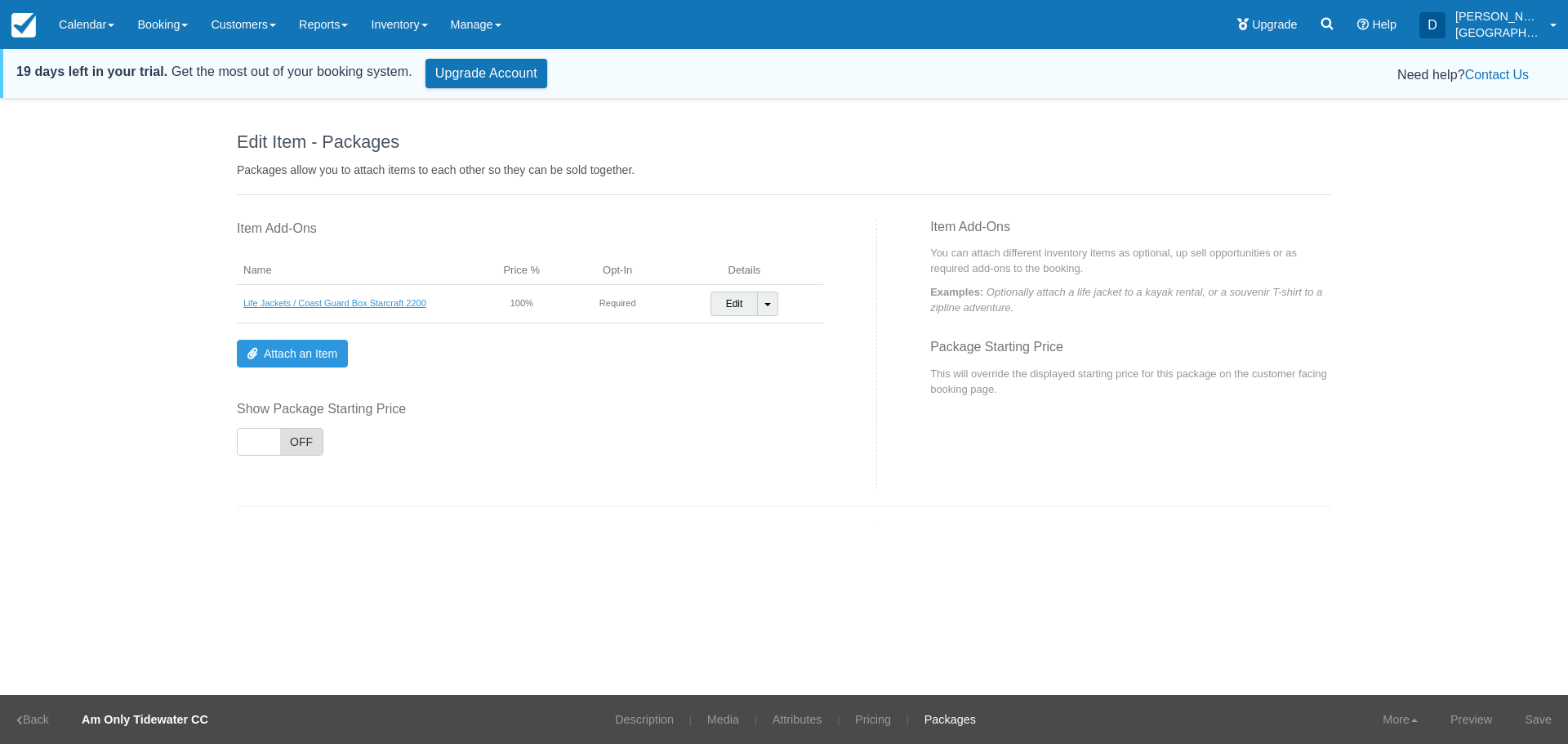
click at [407, 302] on link "Life Jackets / Coast Guard Box Starcraft 2200" at bounding box center [335, 303] width 183 height 10
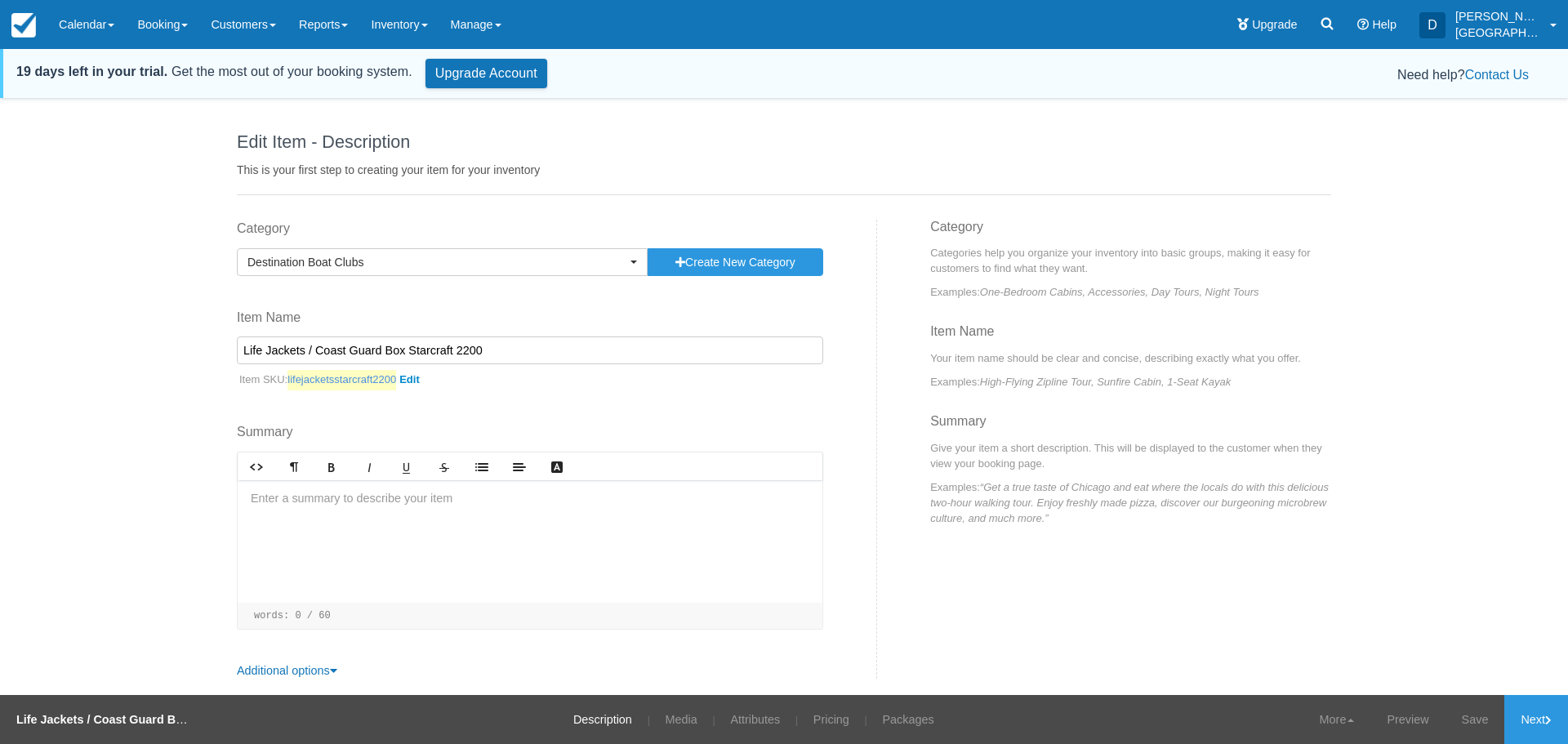
click at [415, 381] on link "lifejacketsstarcraft2200" at bounding box center [356, 380] width 139 height 20
drag, startPoint x: 341, startPoint y: 383, endPoint x: 403, endPoint y: 383, distance: 62.0
click at [403, 383] on input "lifejacketsstarcraft2200" at bounding box center [363, 384] width 152 height 28
type input "lifejacketstidewater"
click at [457, 383] on icon "submit" at bounding box center [461, 384] width 12 height 12
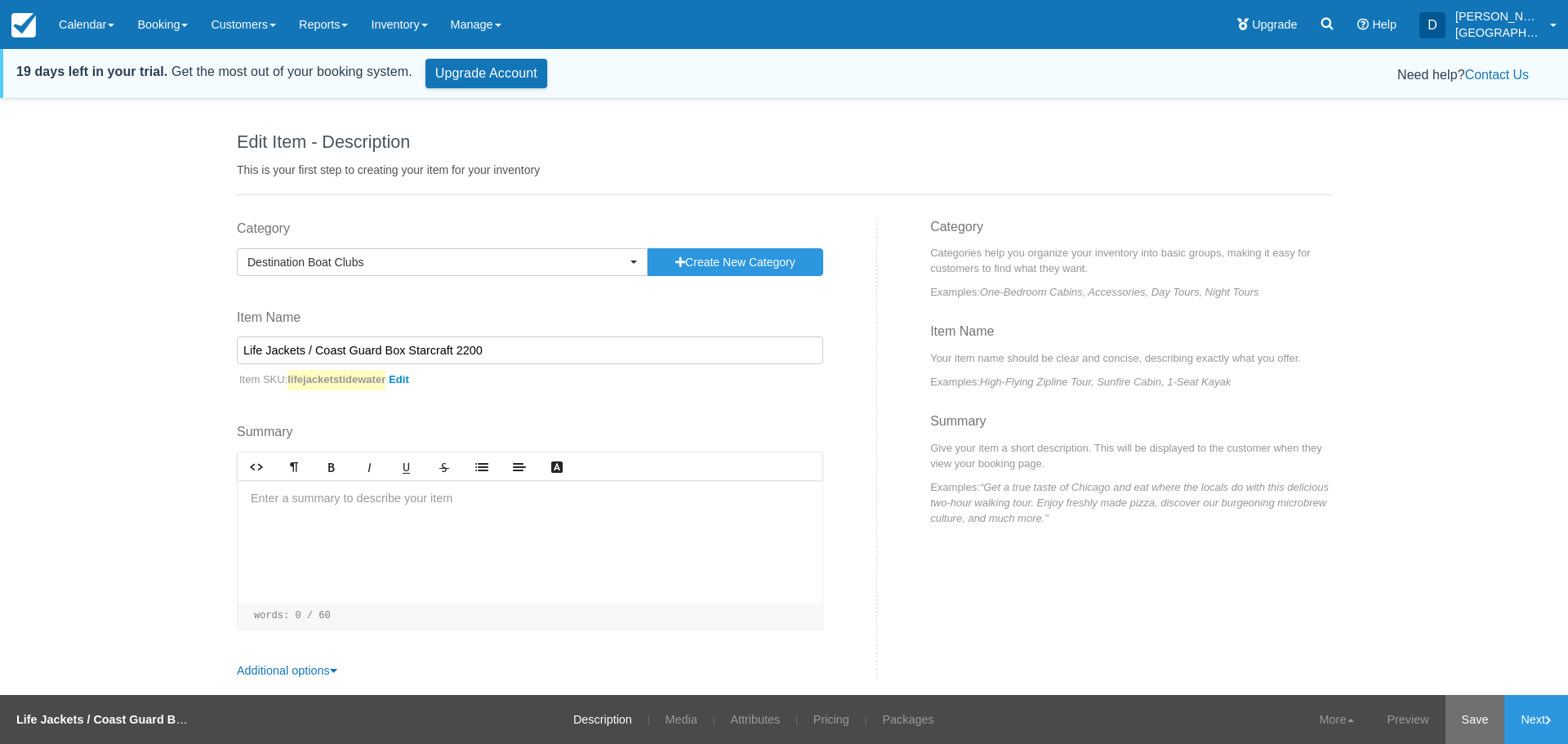
click at [1461, 717] on link "Save" at bounding box center [1475, 720] width 59 height 49
click at [1538, 725] on link "Next" at bounding box center [1535, 720] width 63 height 49
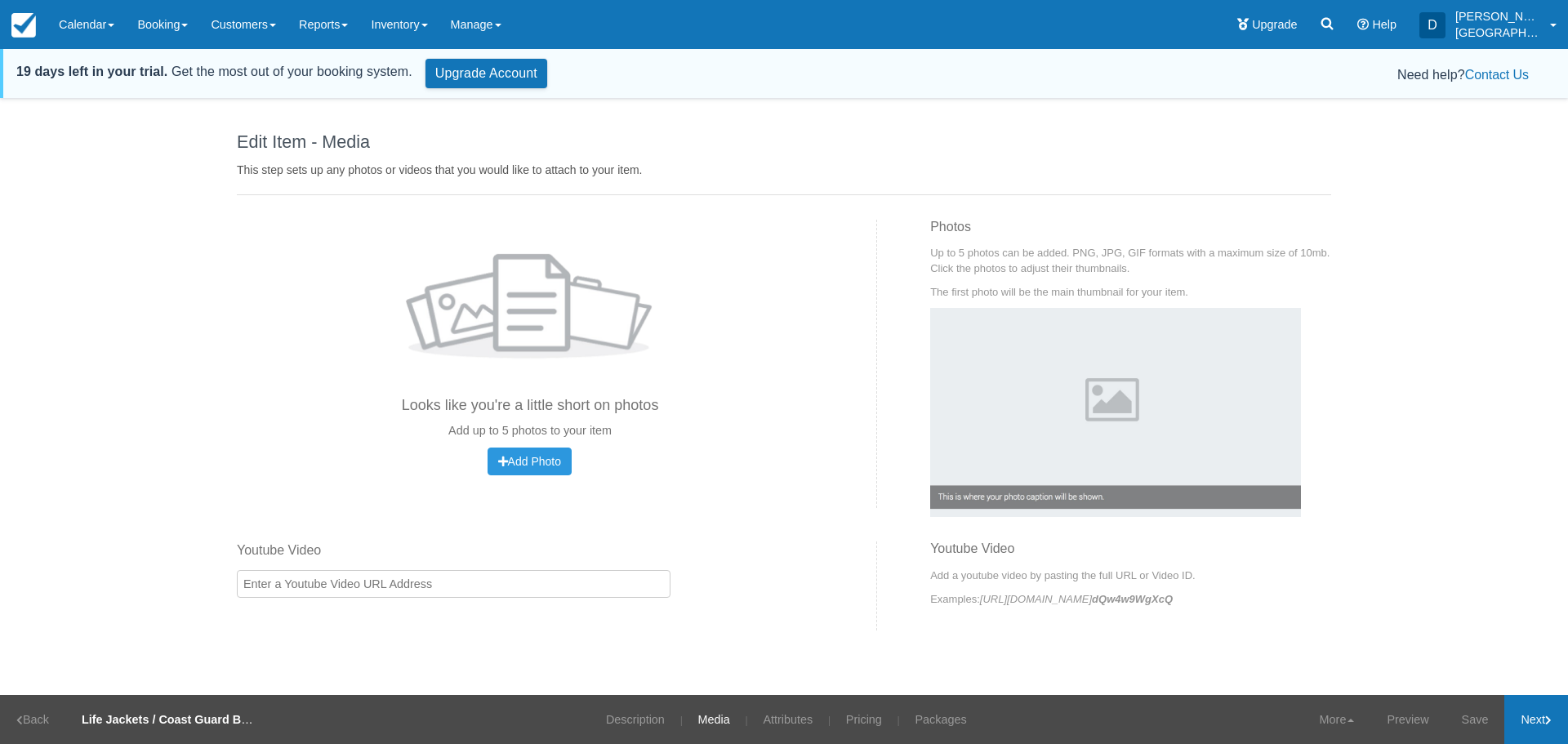
click at [1538, 725] on link "Next" at bounding box center [1535, 720] width 63 height 49
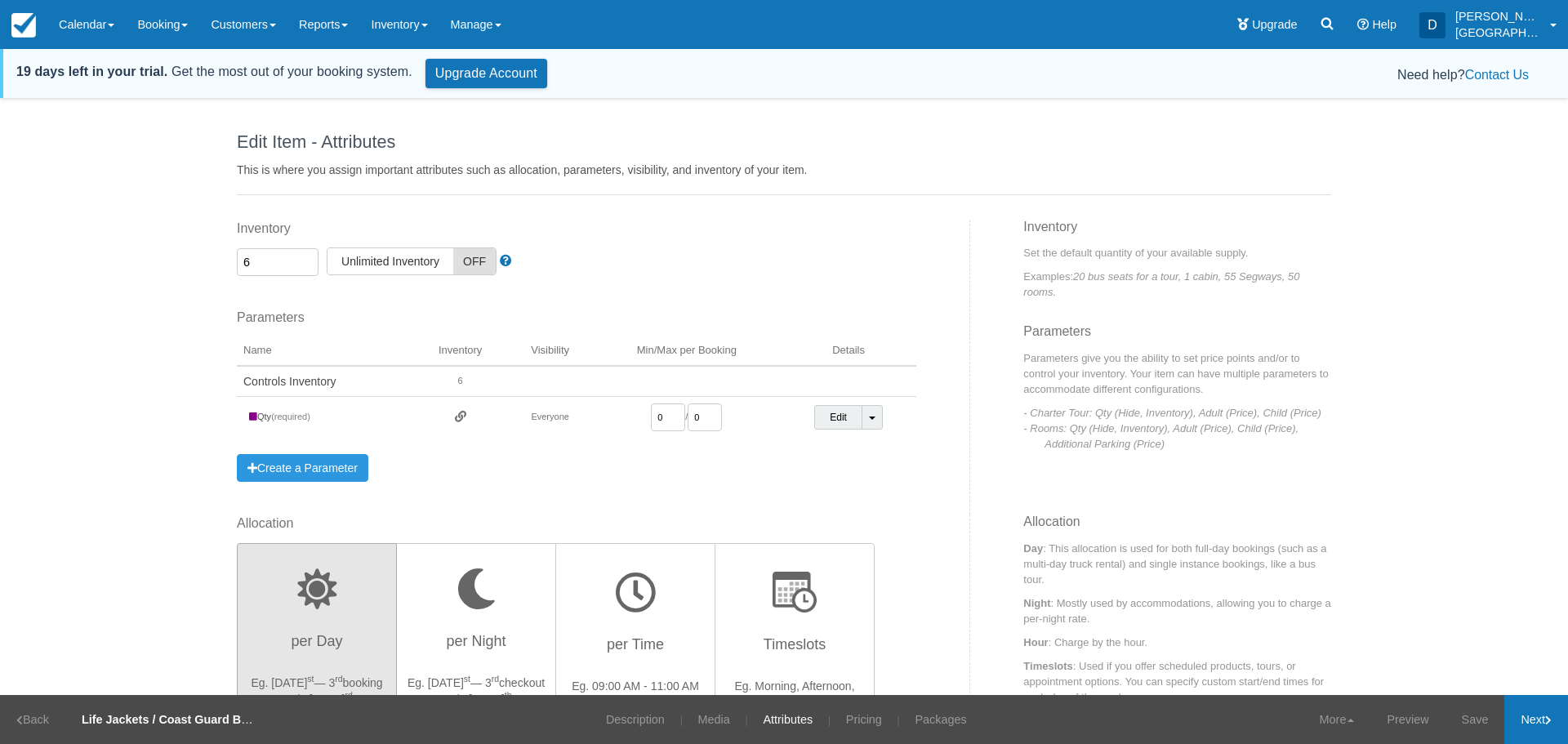
click at [1538, 725] on link "Next" at bounding box center [1535, 720] width 63 height 49
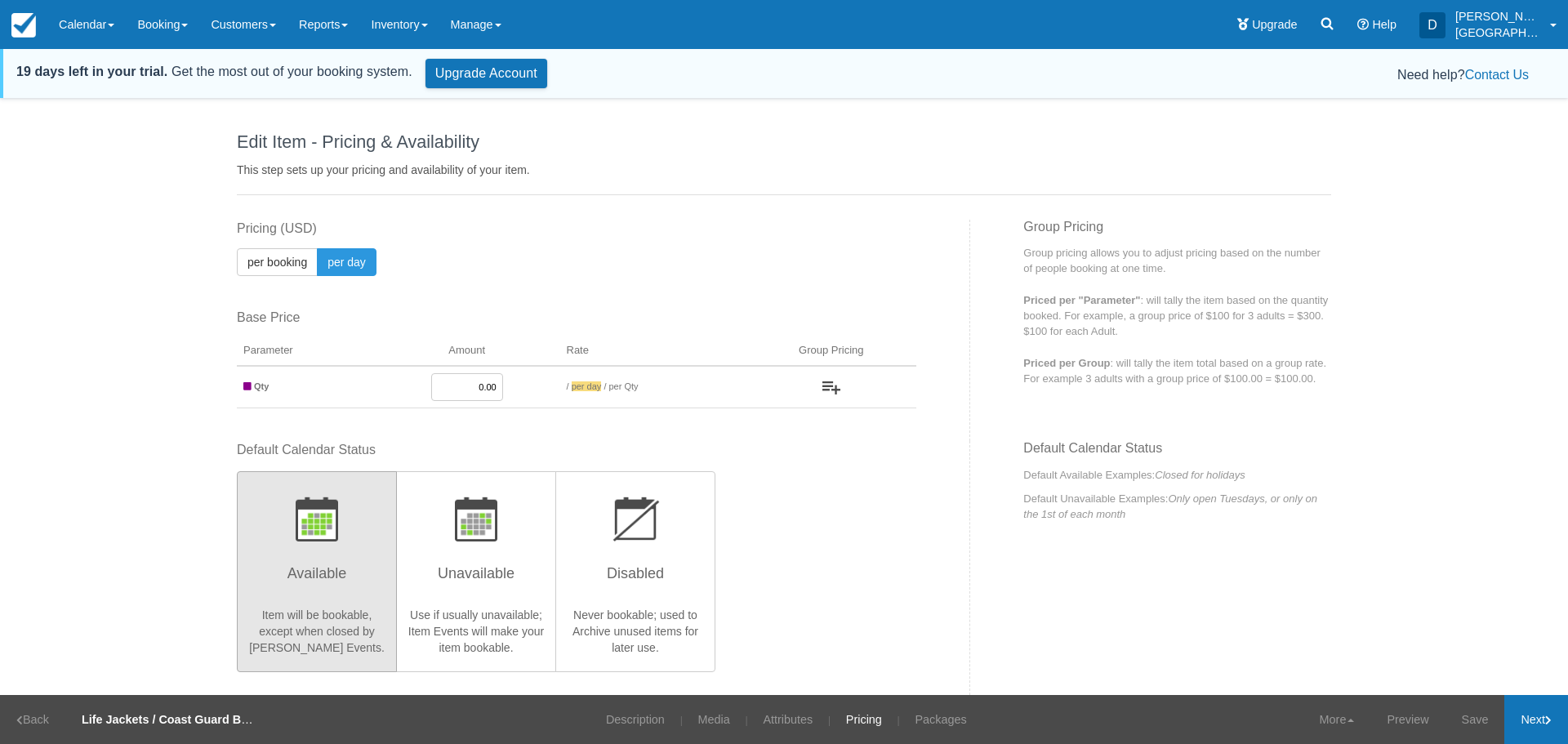
click at [1538, 725] on link "Next" at bounding box center [1535, 720] width 63 height 49
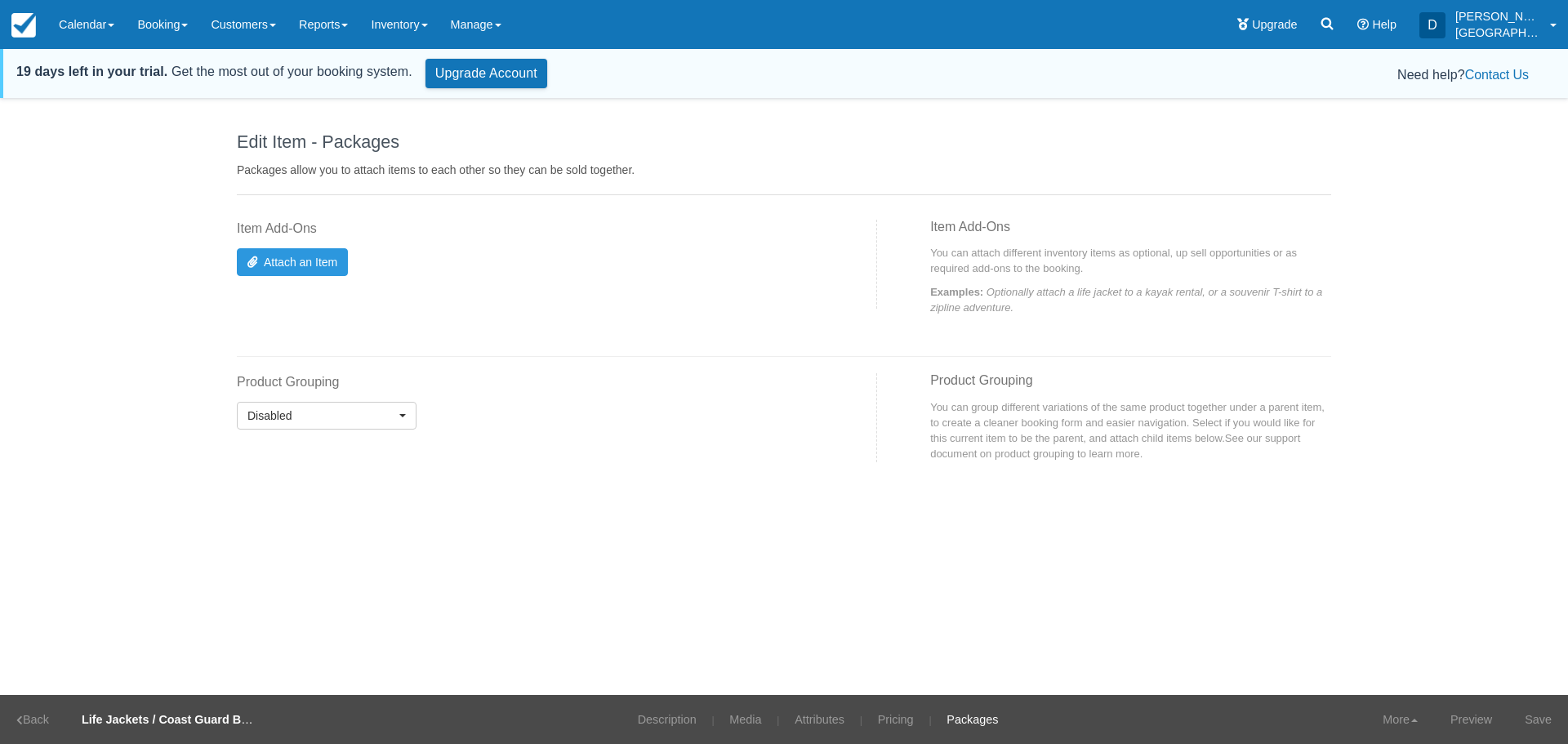
click at [1538, 725] on link "Save" at bounding box center [1537, 720] width 59 height 49
click at [413, 19] on link "Inventory" at bounding box center [398, 24] width 79 height 49
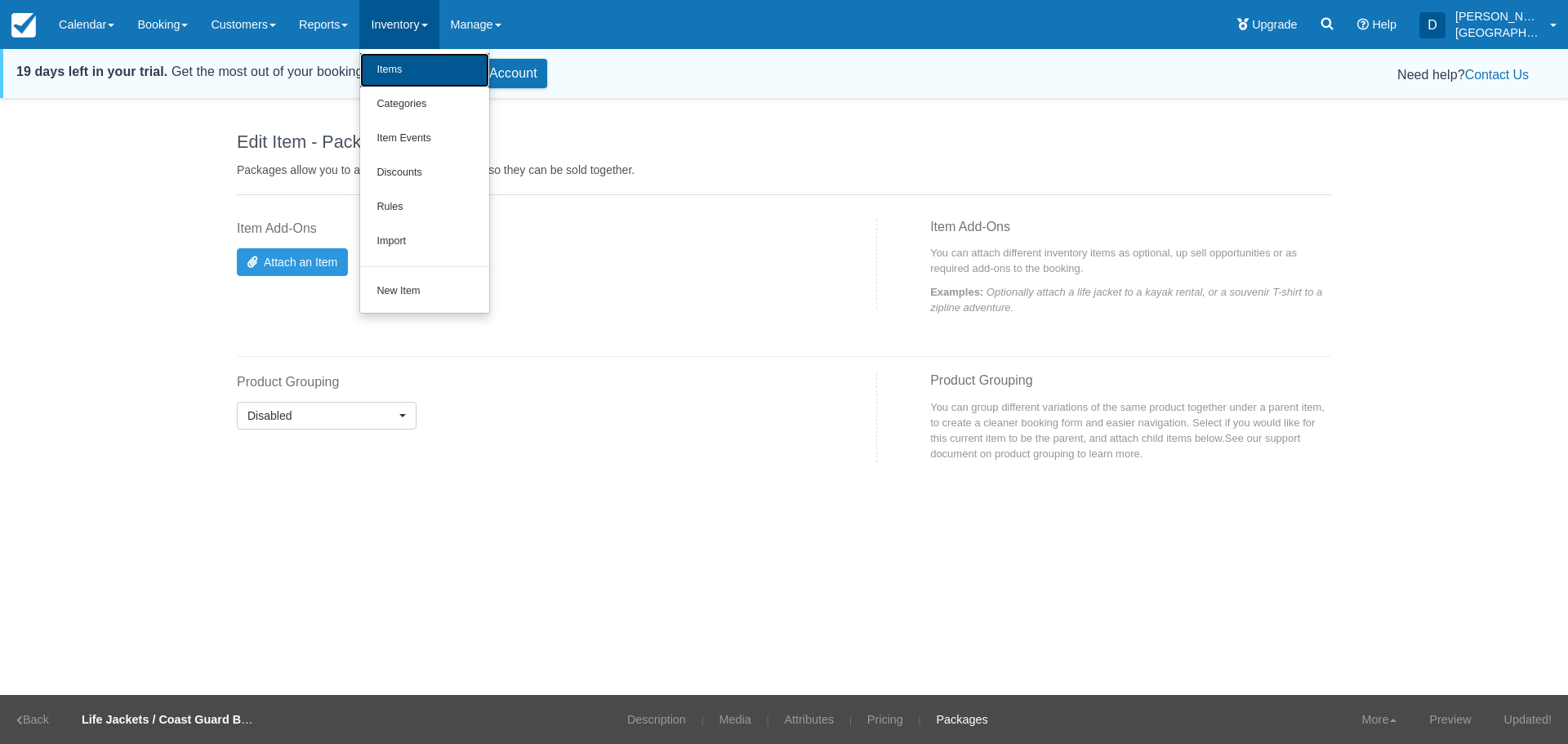
click at [416, 67] on link "Items" at bounding box center [424, 70] width 129 height 34
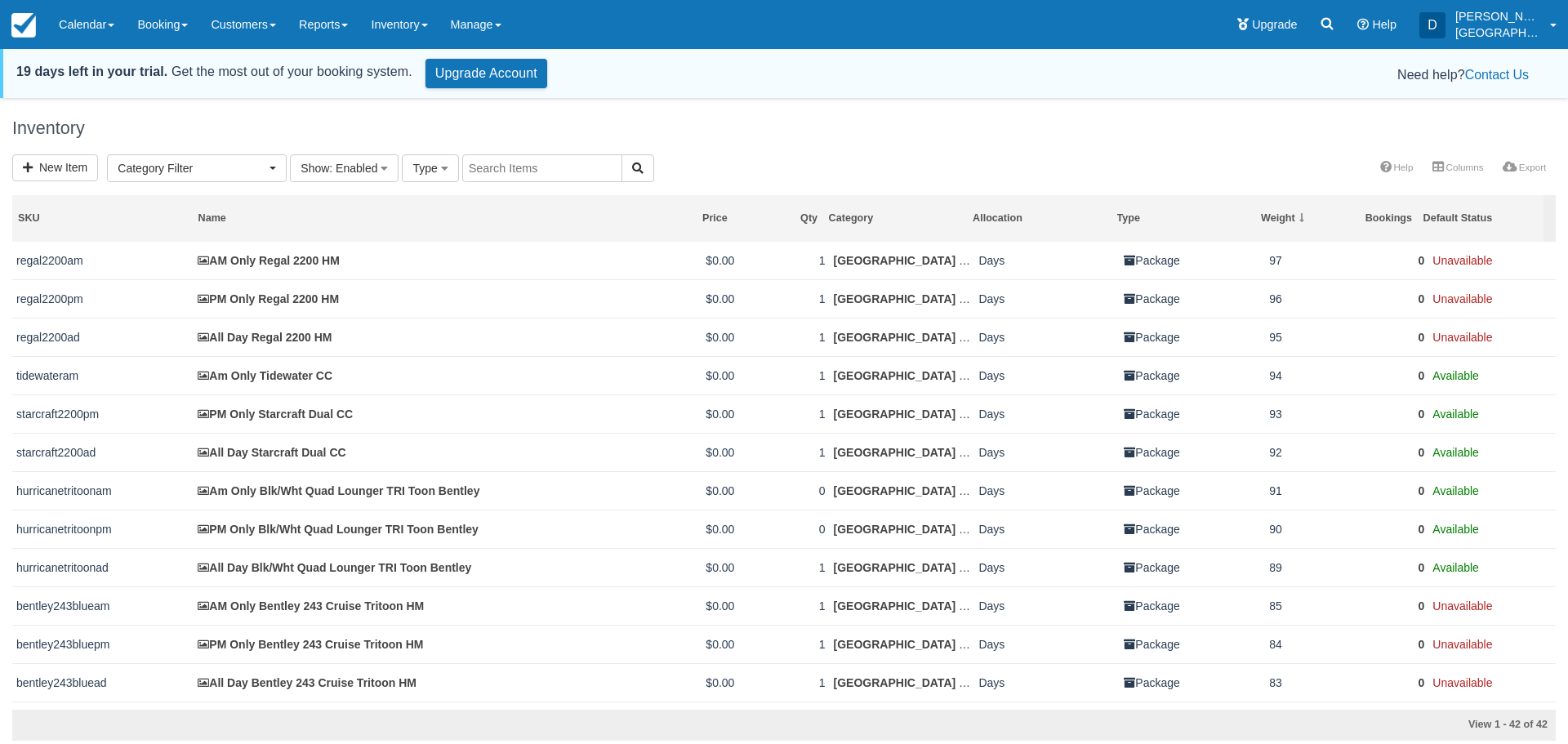
select select
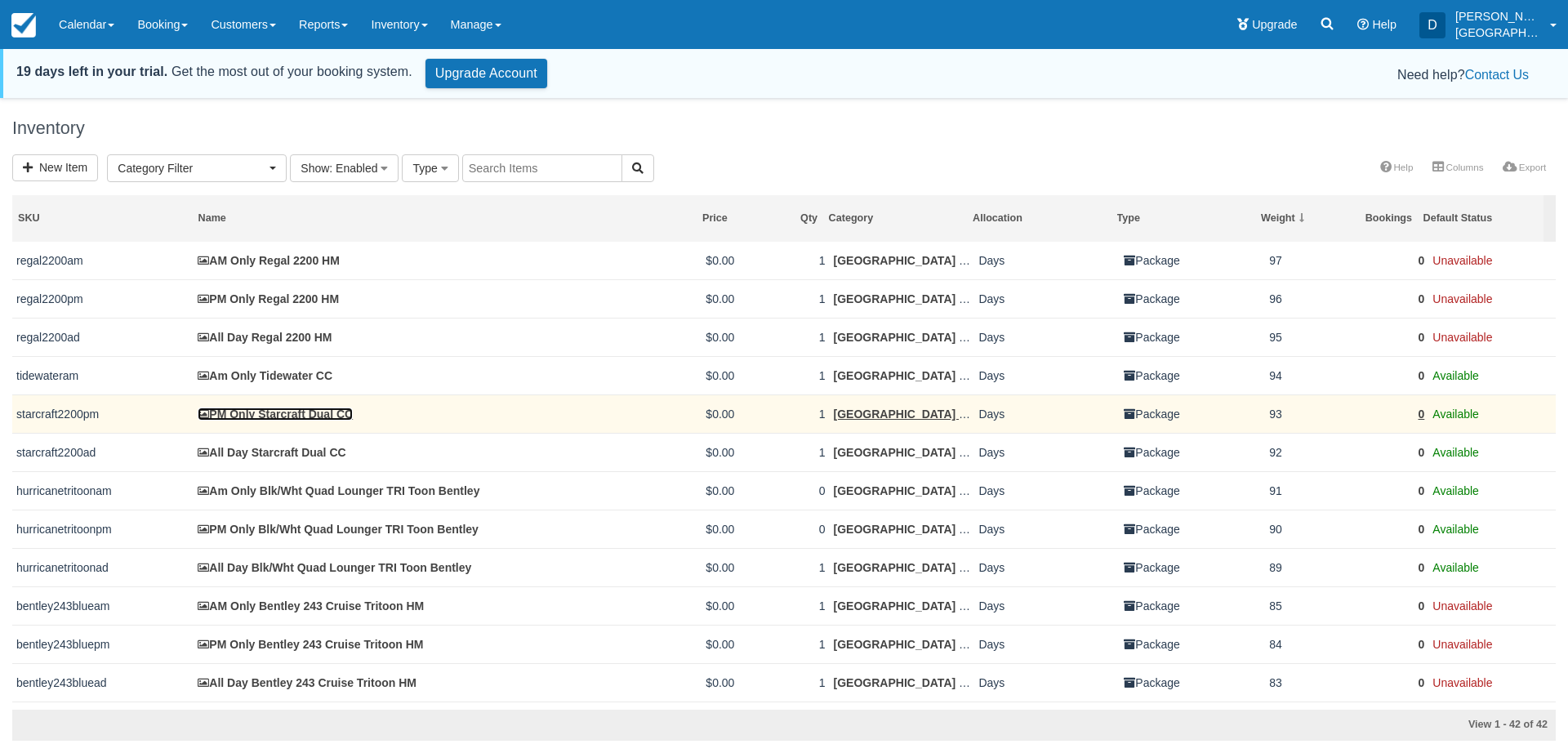
click at [282, 413] on link "PM Only Starcraft Dual CC" at bounding box center [274, 414] width 155 height 13
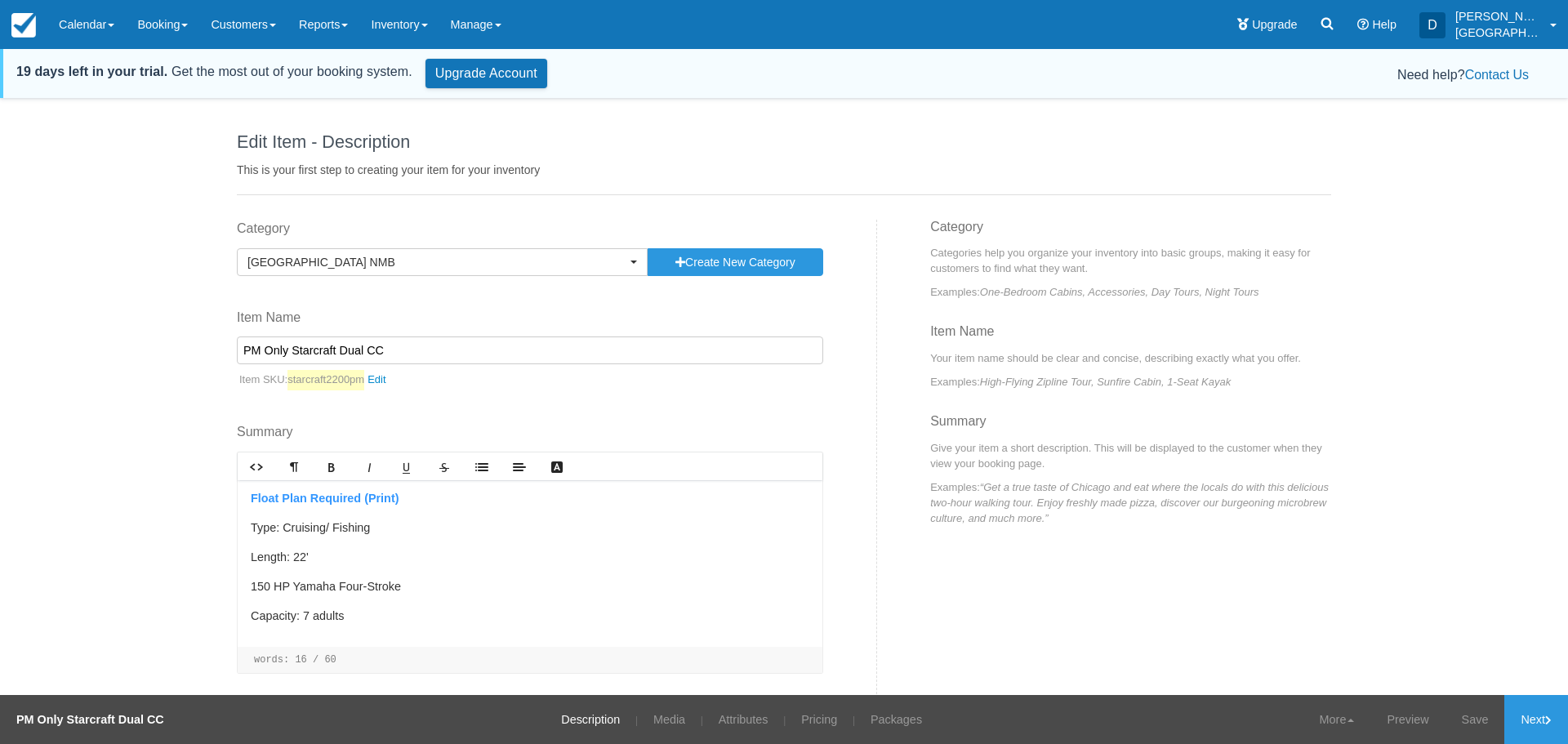
drag, startPoint x: 290, startPoint y: 351, endPoint x: 361, endPoint y: 349, distance: 71.0
click at [366, 350] on input "PM Only Starcraft Dual CC" at bounding box center [529, 351] width 586 height 28
type input "PM OnlyTidewater CC"
click at [402, 413] on div "Category [GEOGRAPHIC_DATA] [GEOGRAPHIC_DATA] Previously Used Categories [GEOGRA…" at bounding box center [551, 472] width 652 height 504
click at [378, 379] on link "starcraft2200pm" at bounding box center [341, 380] width 107 height 20
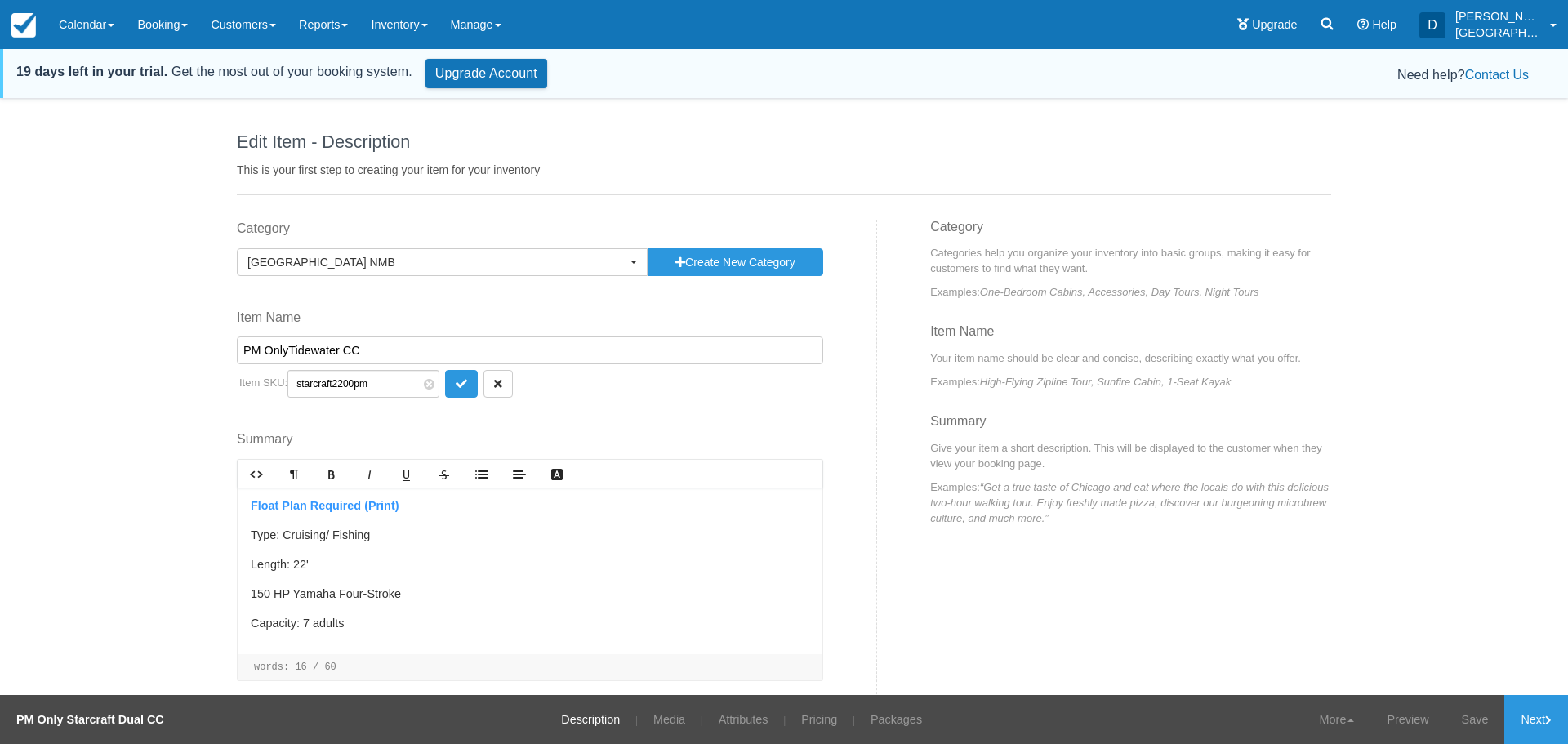
drag, startPoint x: 347, startPoint y: 383, endPoint x: 251, endPoint y: 386, distance: 96.0
click at [251, 386] on p "Item SKU: starcraft2200pm starcraft2200pm" at bounding box center [529, 384] width 586 height 28
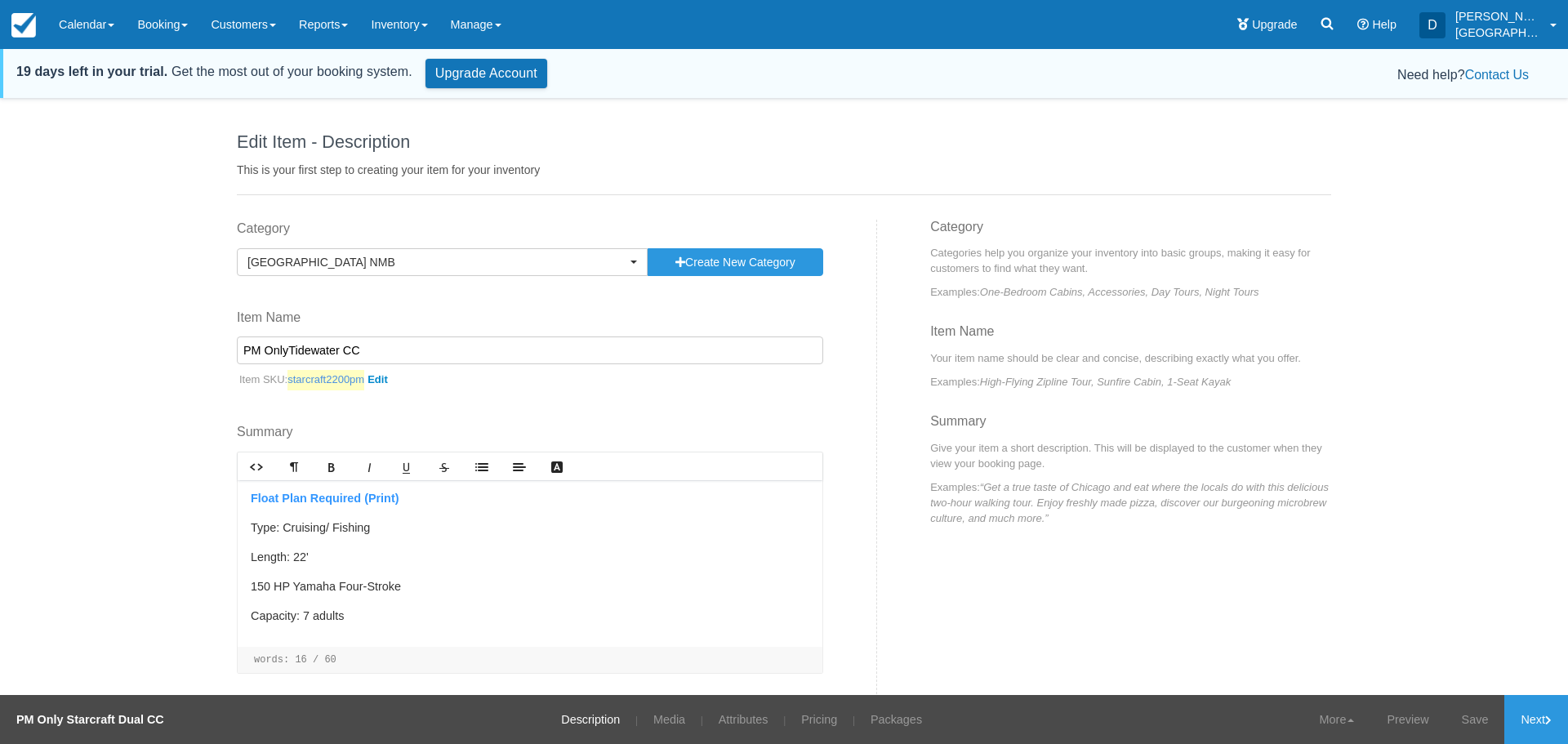
click at [386, 383] on link "starcraft2200pm" at bounding box center [341, 380] width 107 height 20
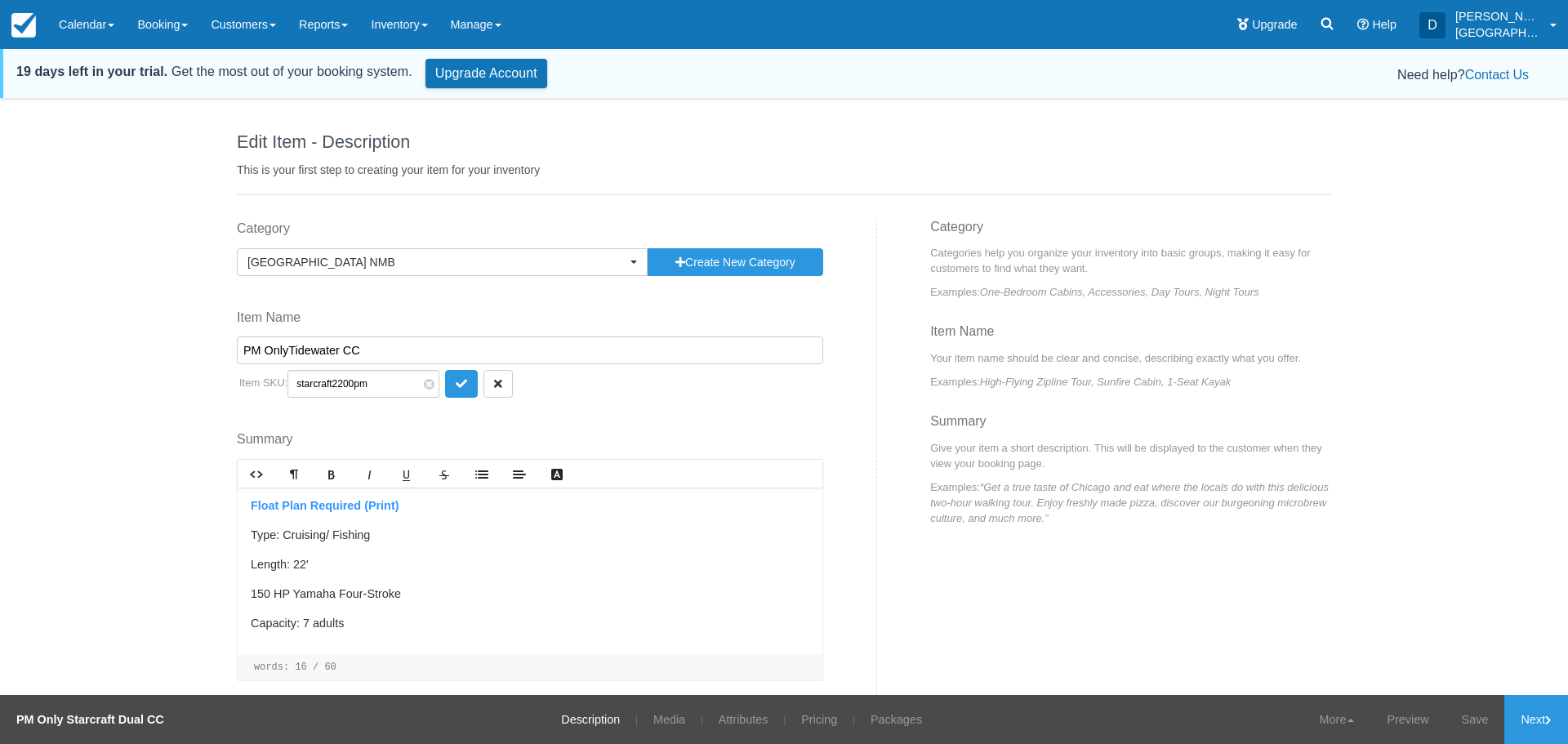
drag, startPoint x: 347, startPoint y: 385, endPoint x: 330, endPoint y: 384, distance: 17.0
click at [330, 384] on input "starcraft2200pm" at bounding box center [363, 384] width 152 height 28
click at [348, 380] on input "starcraft2200pm" at bounding box center [363, 384] width 152 height 28
drag, startPoint x: 348, startPoint y: 380, endPoint x: 314, endPoint y: 382, distance: 34.1
click at [314, 382] on input "starcraft2200pm" at bounding box center [363, 384] width 152 height 28
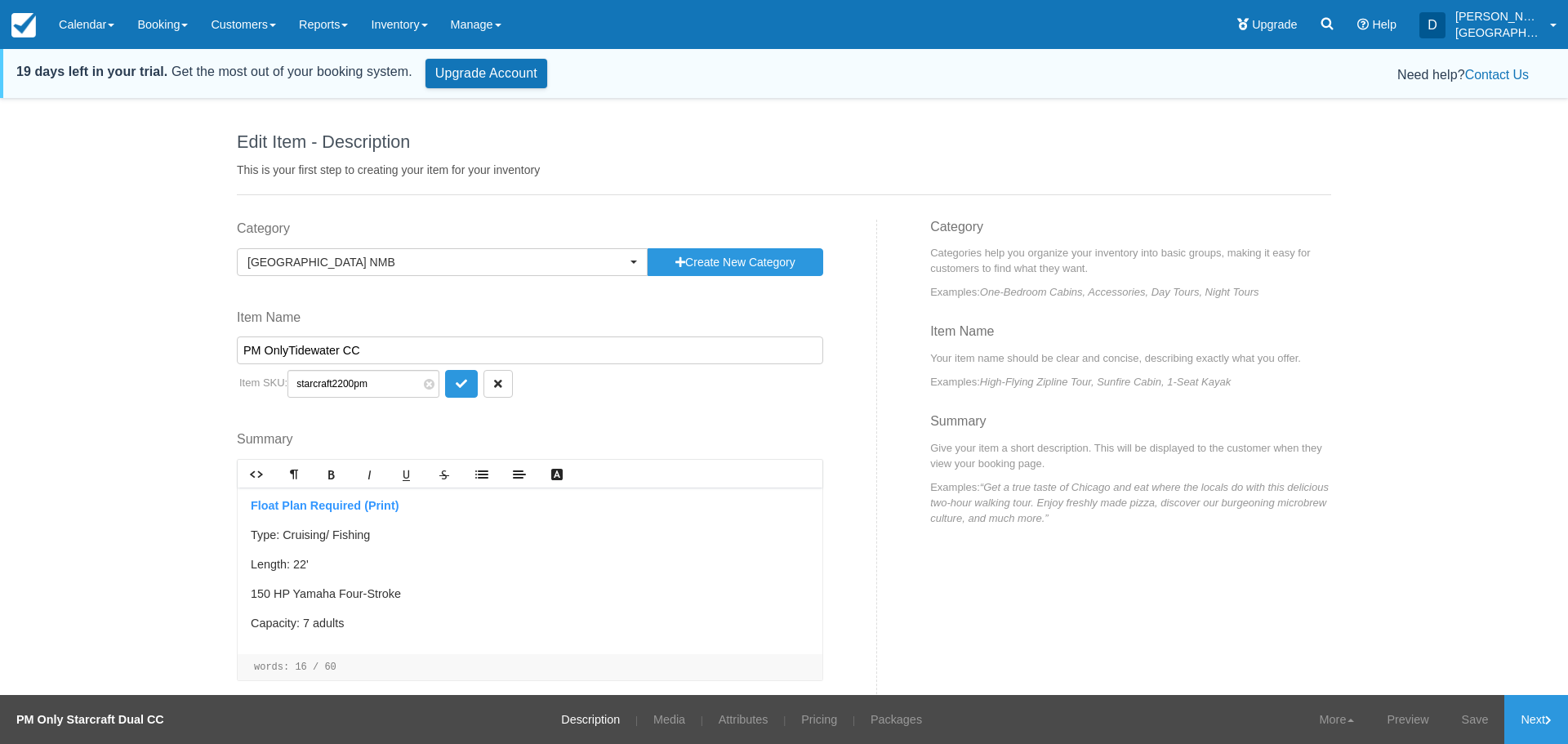
click at [348, 385] on input "starcraft2200pm" at bounding box center [363, 384] width 152 height 28
drag, startPoint x: 348, startPoint y: 385, endPoint x: 292, endPoint y: 382, distance: 56.1
click at [292, 382] on input "starcraft2200pm" at bounding box center [363, 384] width 152 height 28
type input "Tidewaterpm"
click at [460, 387] on icon "submit" at bounding box center [461, 384] width 12 height 12
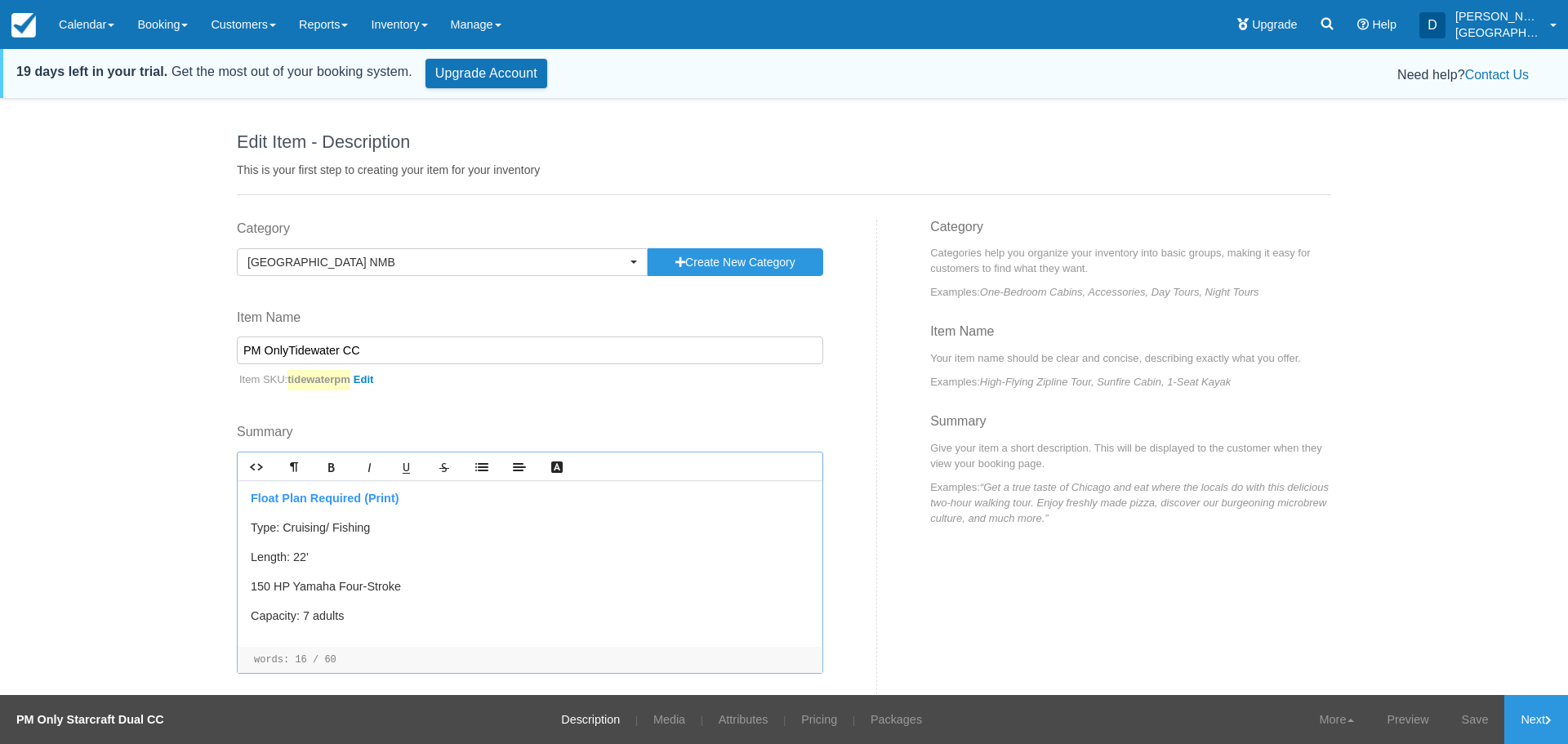
click at [303, 555] on p "Length: 22'" at bounding box center [530, 558] width 559 height 18
click at [306, 557] on p "Length: 22'" at bounding box center [530, 558] width 559 height 18
drag, startPoint x: 256, startPoint y: 587, endPoint x: 236, endPoint y: 587, distance: 20.0
click at [236, 587] on div "Category Cricket Cove Marina NMB Previously Used Categories Cricket Cove Marina…" at bounding box center [551, 472] width 652 height 504
click at [1485, 734] on link "Save" at bounding box center [1475, 720] width 59 height 49
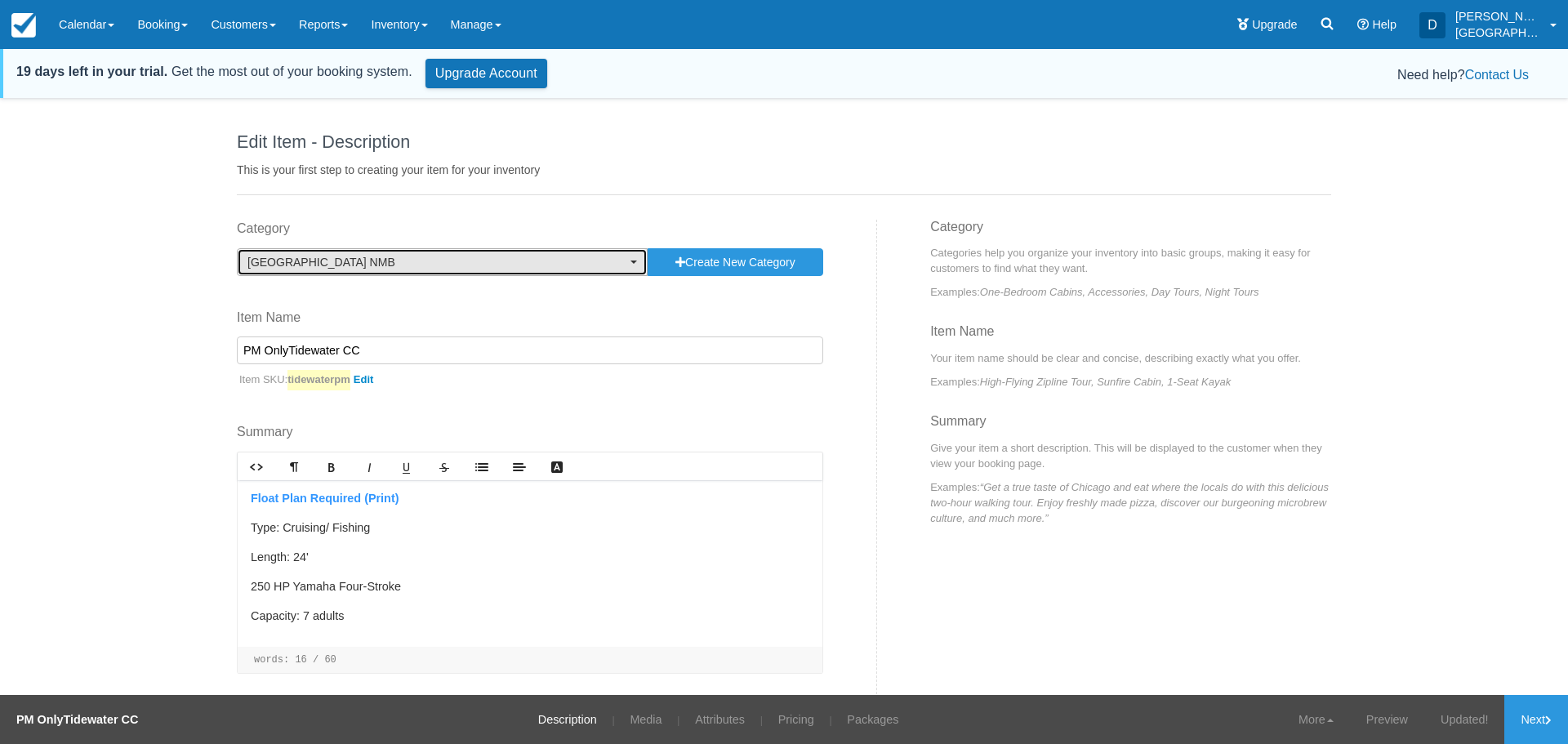
click at [631, 257] on button "[GEOGRAPHIC_DATA] NMB" at bounding box center [442, 262] width 411 height 28
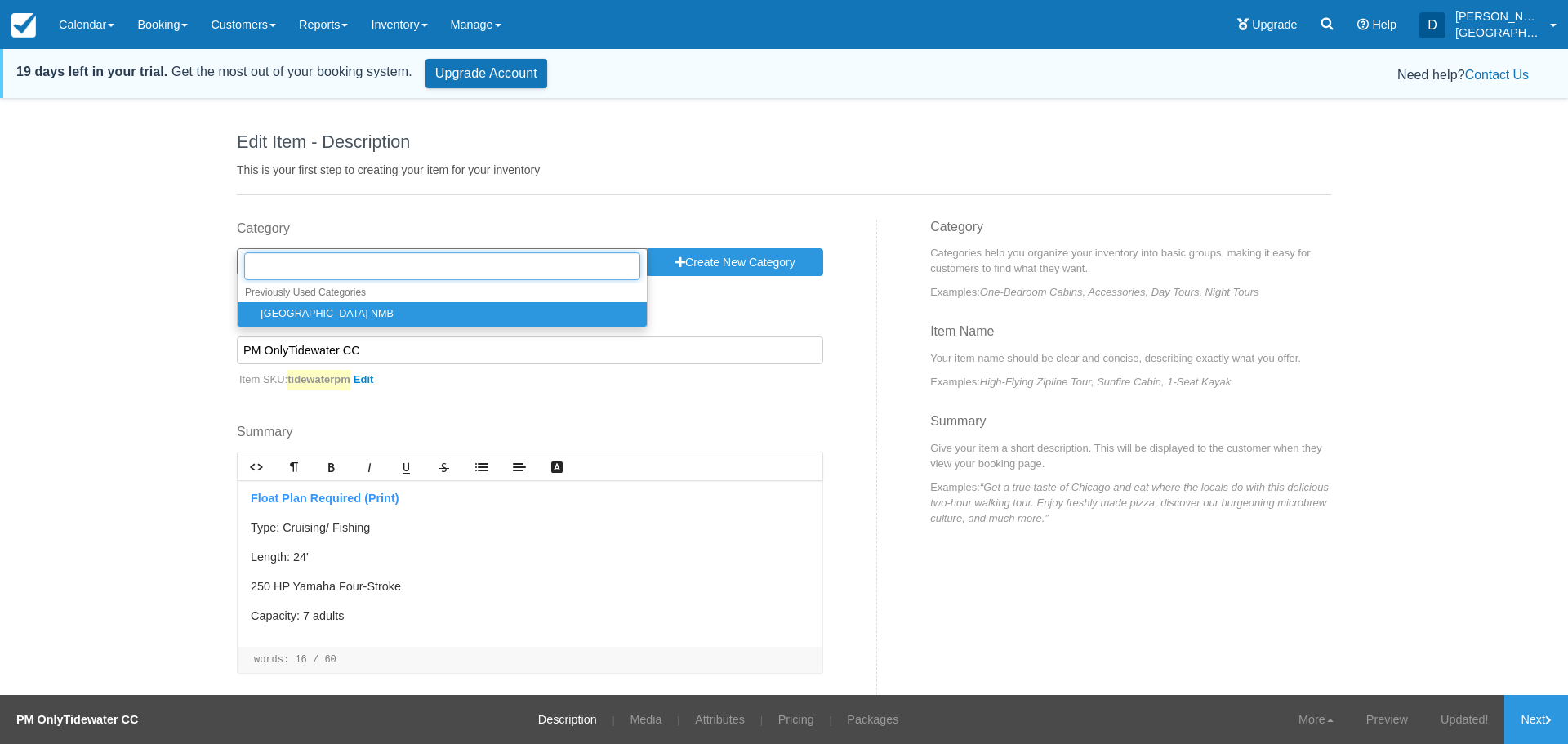
click at [631, 257] on input "text" at bounding box center [442, 266] width 396 height 28
click at [850, 299] on div "Category Cricket Cove Marina NMB Previously Used Categories Cricket Cove Marina…" at bounding box center [551, 472] width 652 height 504
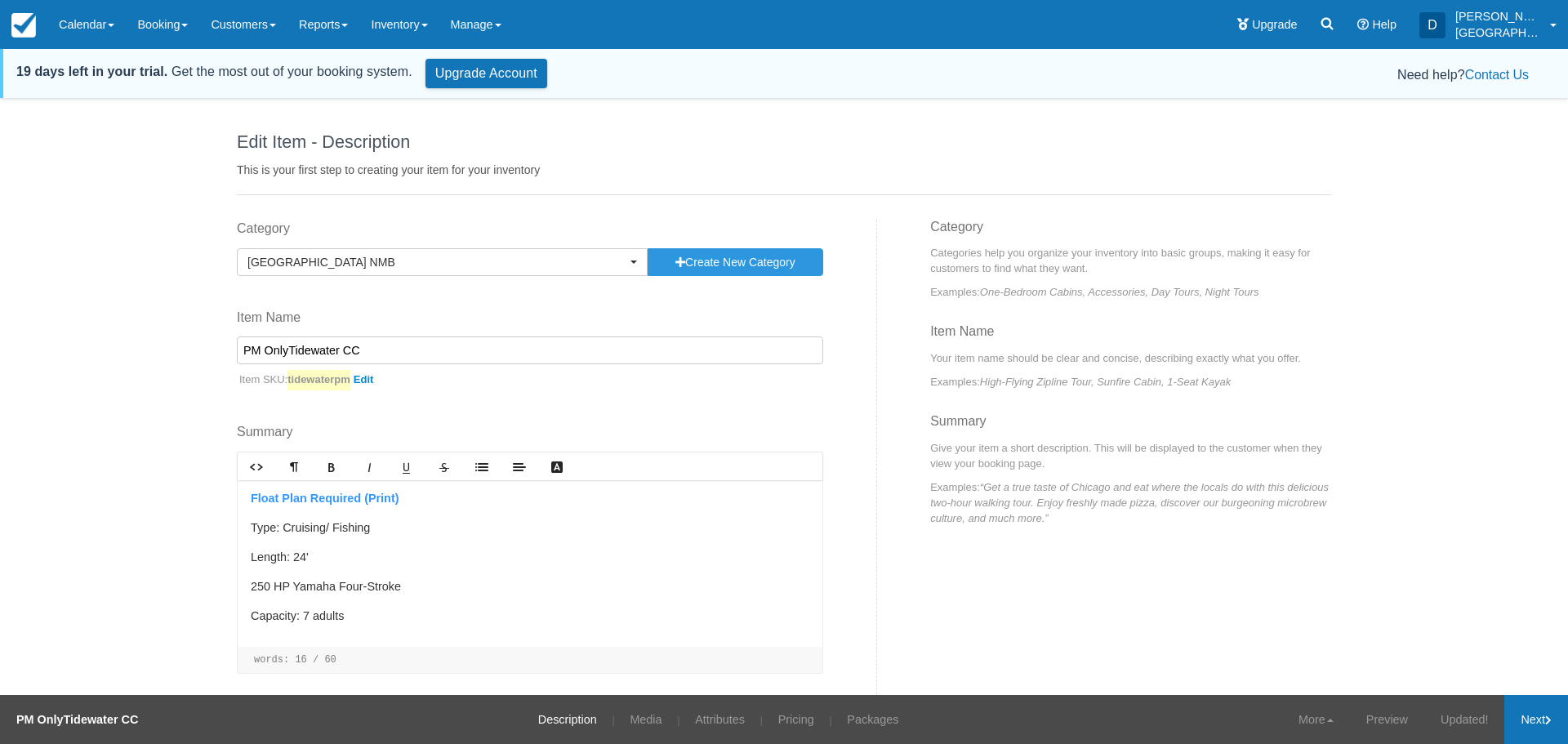
click at [1518, 715] on link "Next" at bounding box center [1535, 720] width 63 height 49
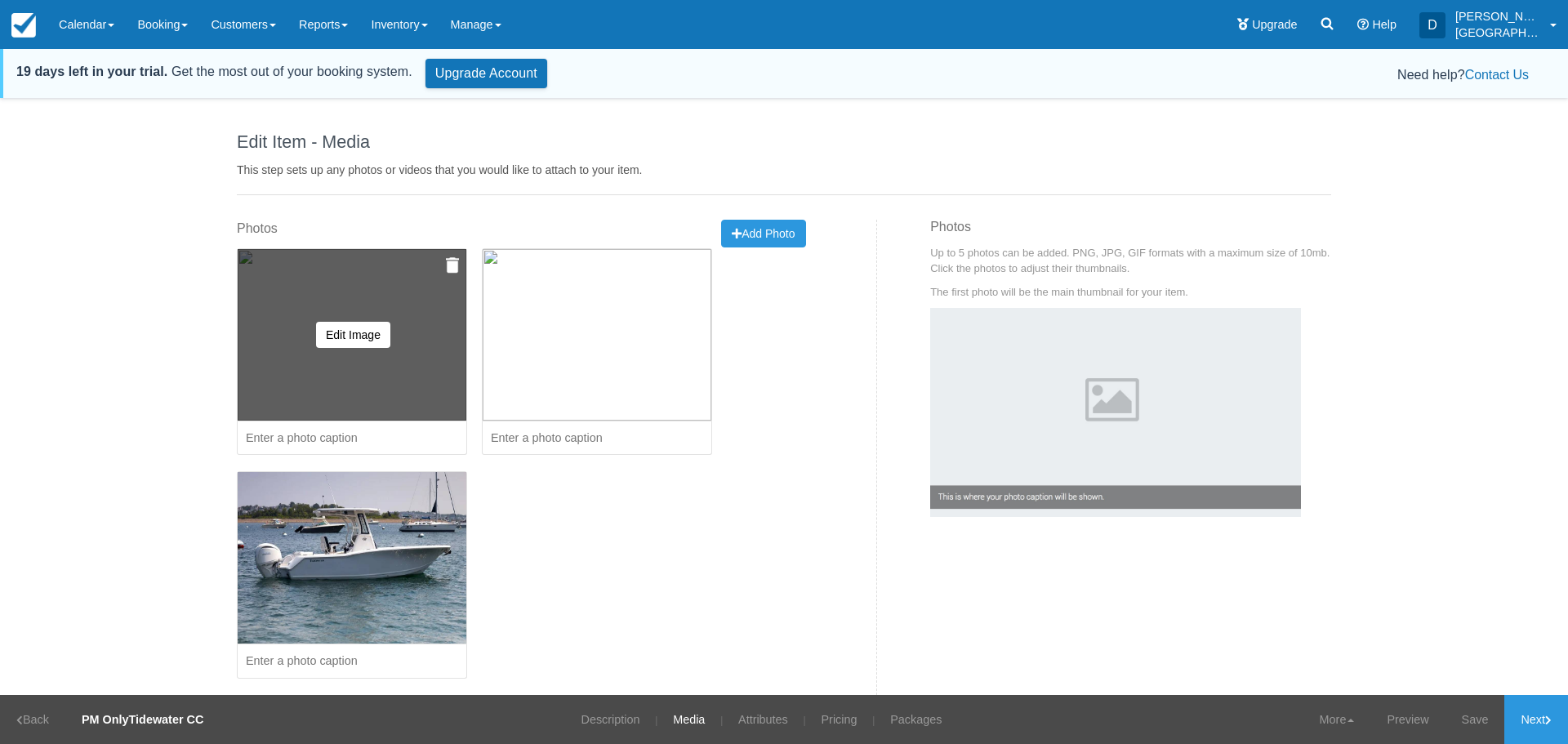
click at [448, 261] on img at bounding box center [452, 265] width 13 height 17
click at [330, 345] on button "Yes, Delete" at bounding box center [331, 344] width 79 height 28
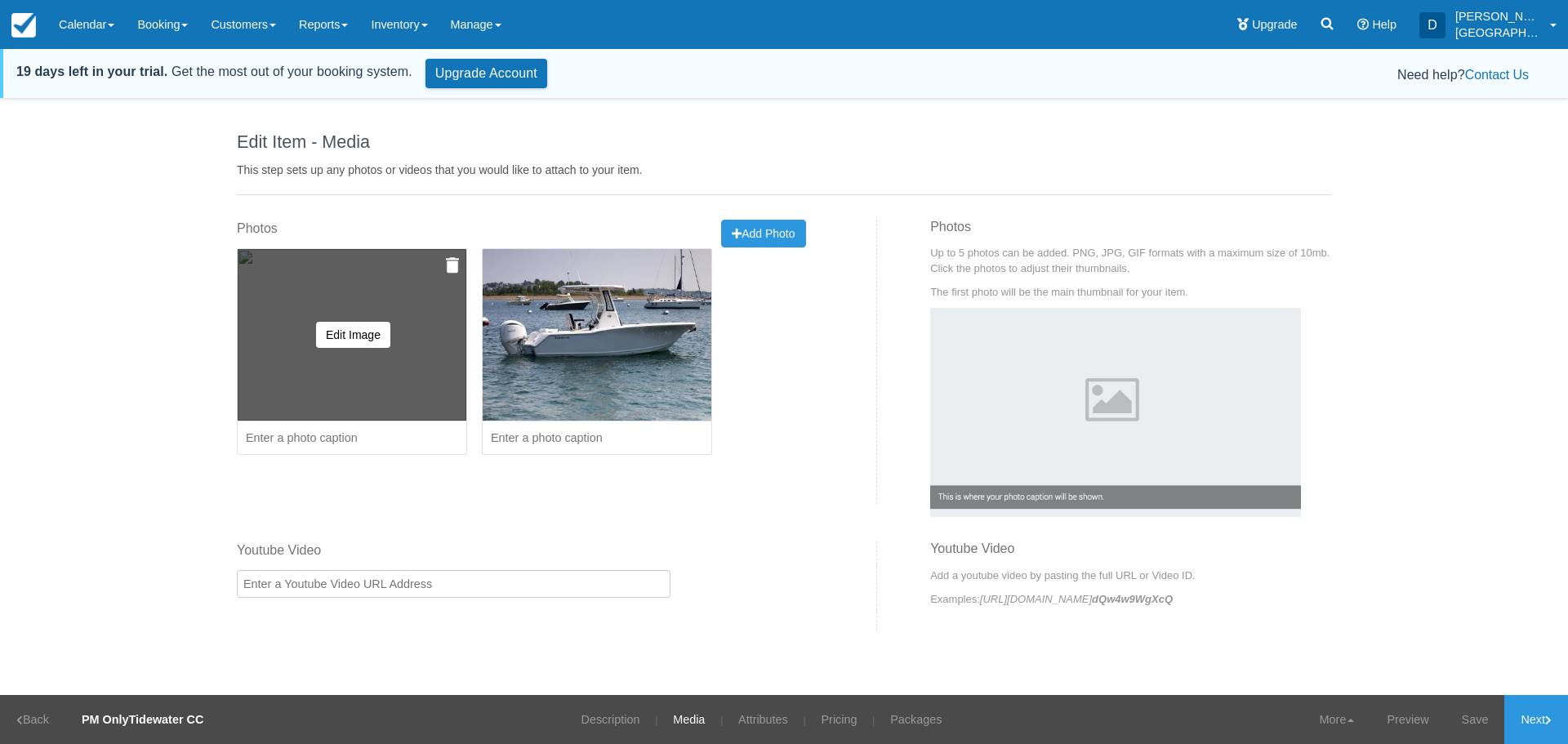
click at [449, 264] on img at bounding box center [452, 265] width 13 height 17
click at [315, 345] on button "Yes, Delete" at bounding box center [331, 344] width 79 height 28
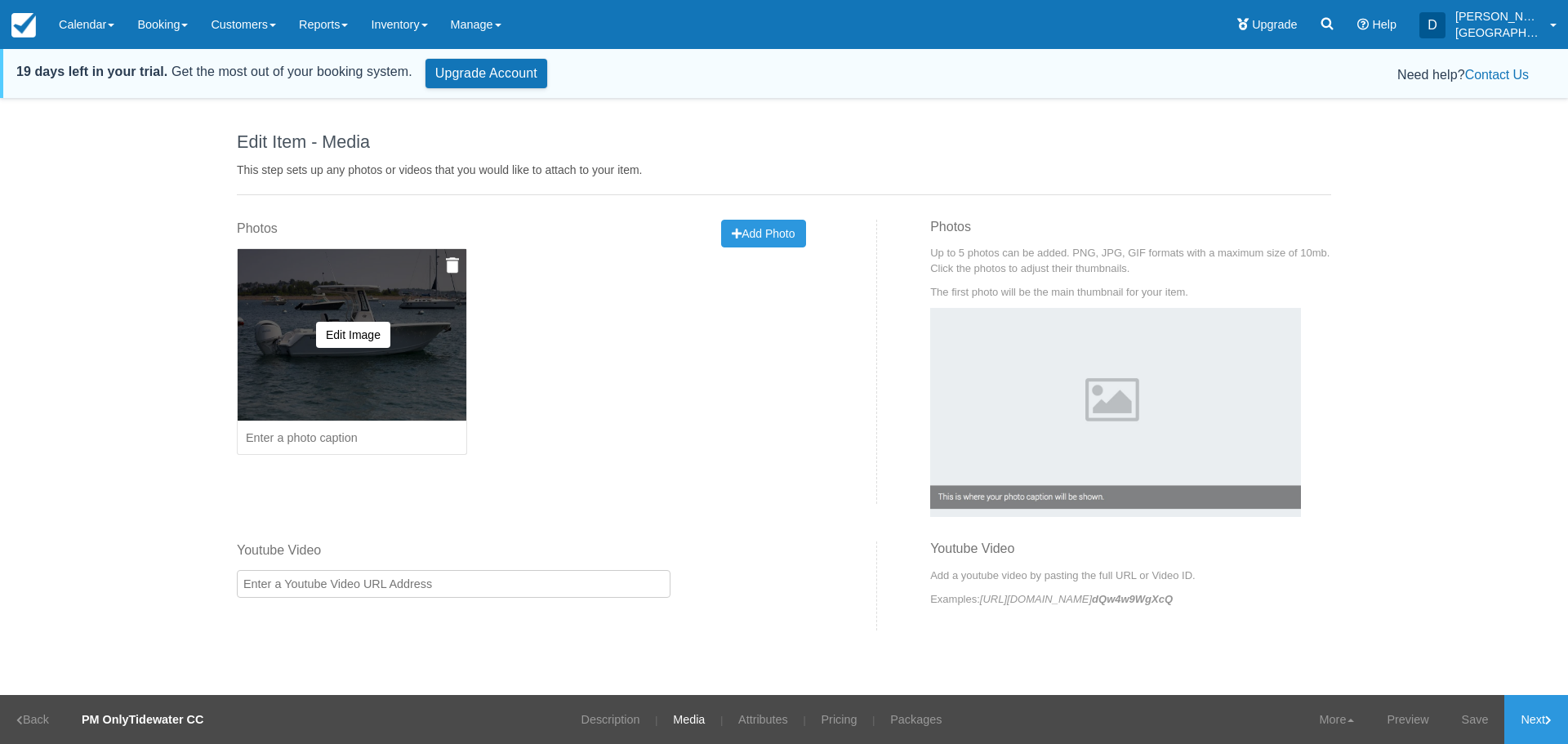
click at [455, 266] on img at bounding box center [452, 265] width 13 height 17
click at [337, 349] on button "Yes, Delete" at bounding box center [331, 344] width 79 height 28
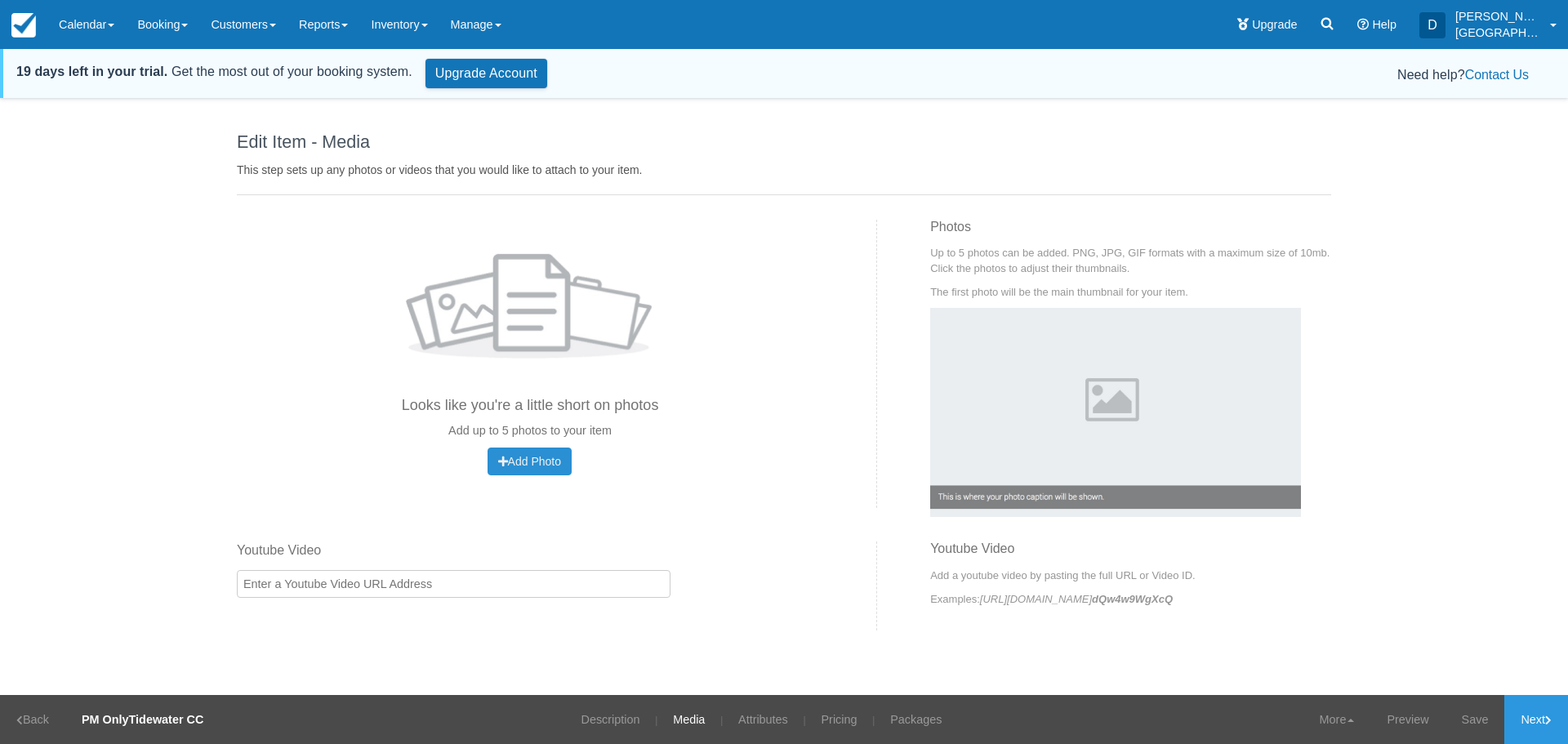
click at [536, 458] on span "Add Photo" at bounding box center [529, 461] width 63 height 13
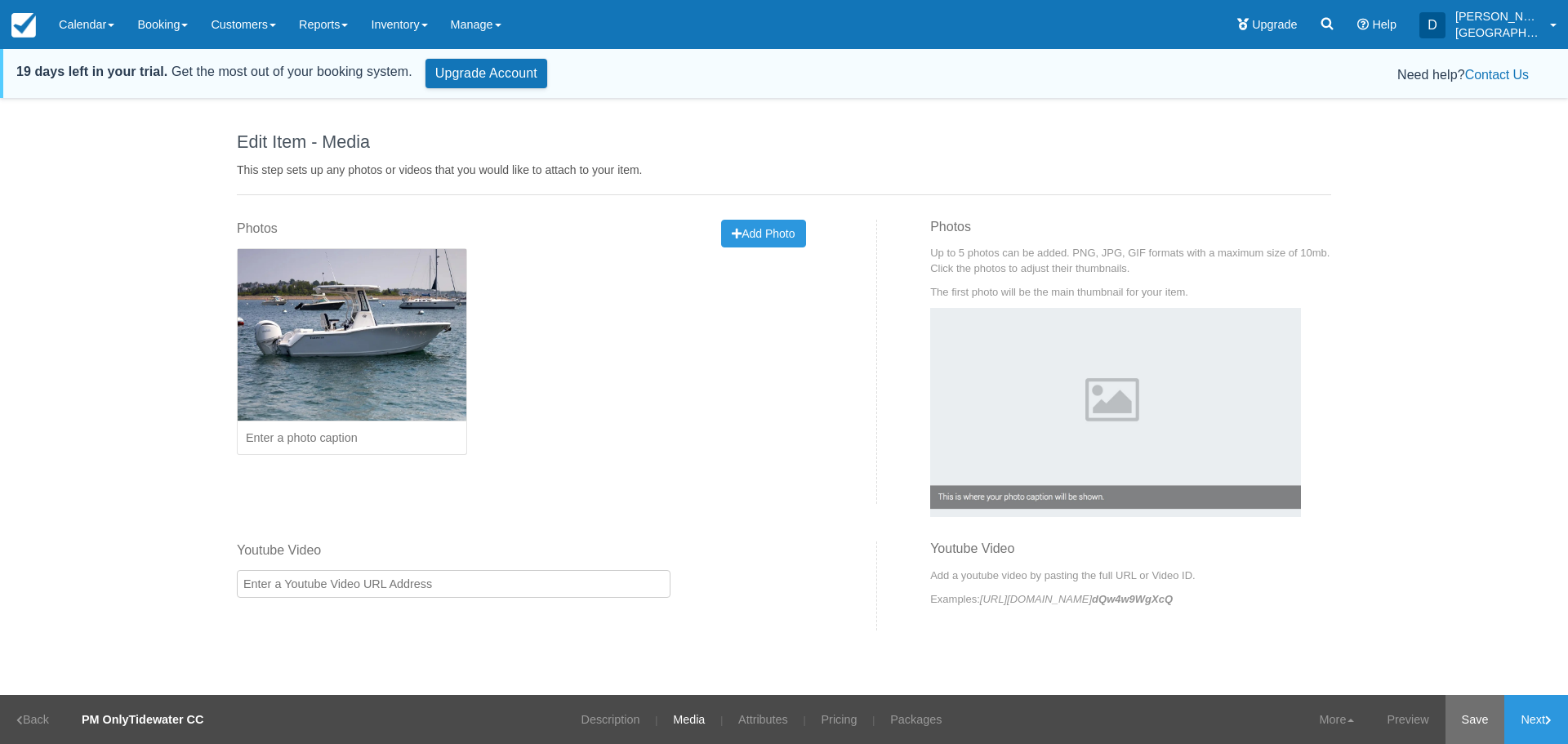
click at [1477, 713] on link "Save" at bounding box center [1475, 720] width 59 height 49
click at [1533, 718] on link "Next" at bounding box center [1535, 720] width 63 height 49
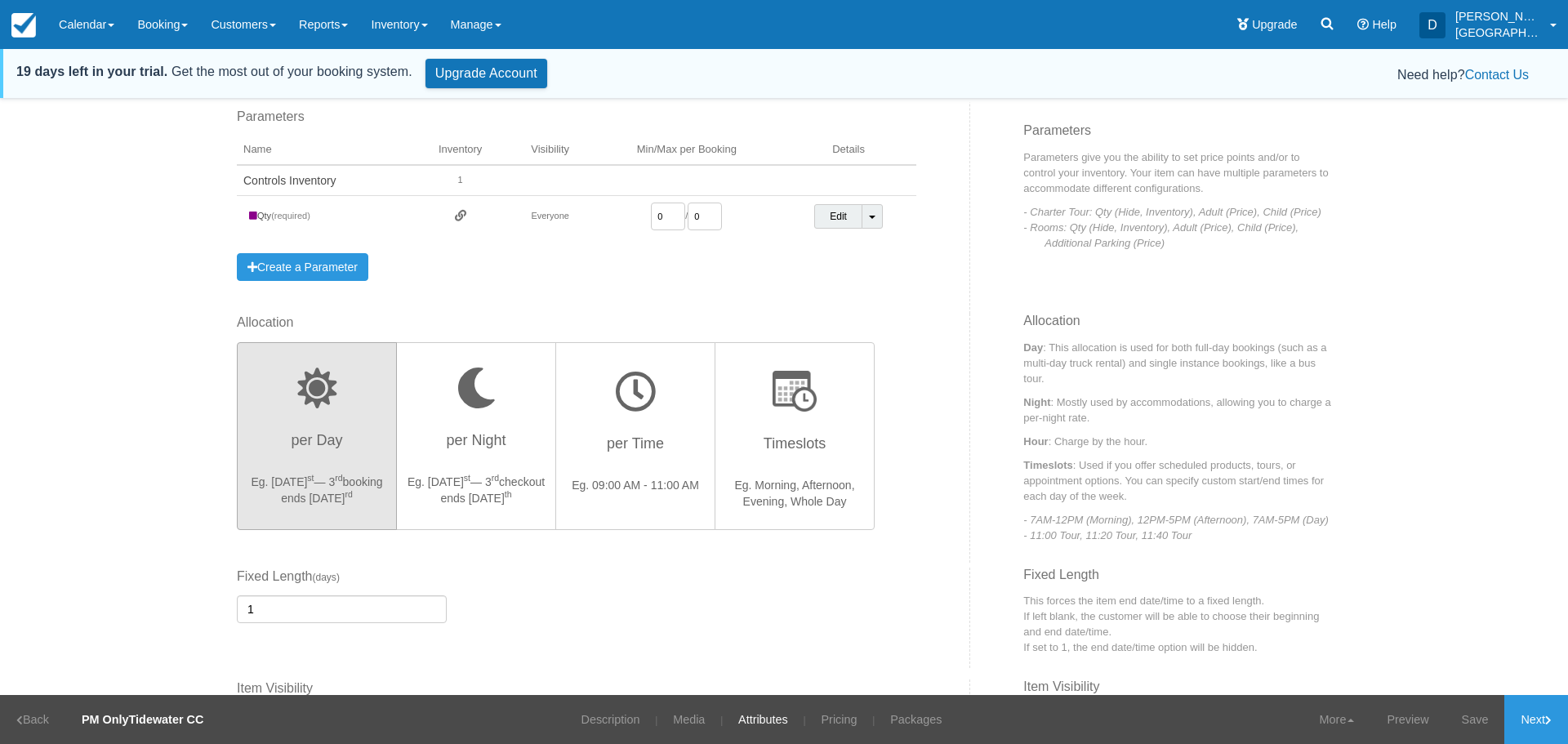
scroll to position [245, 0]
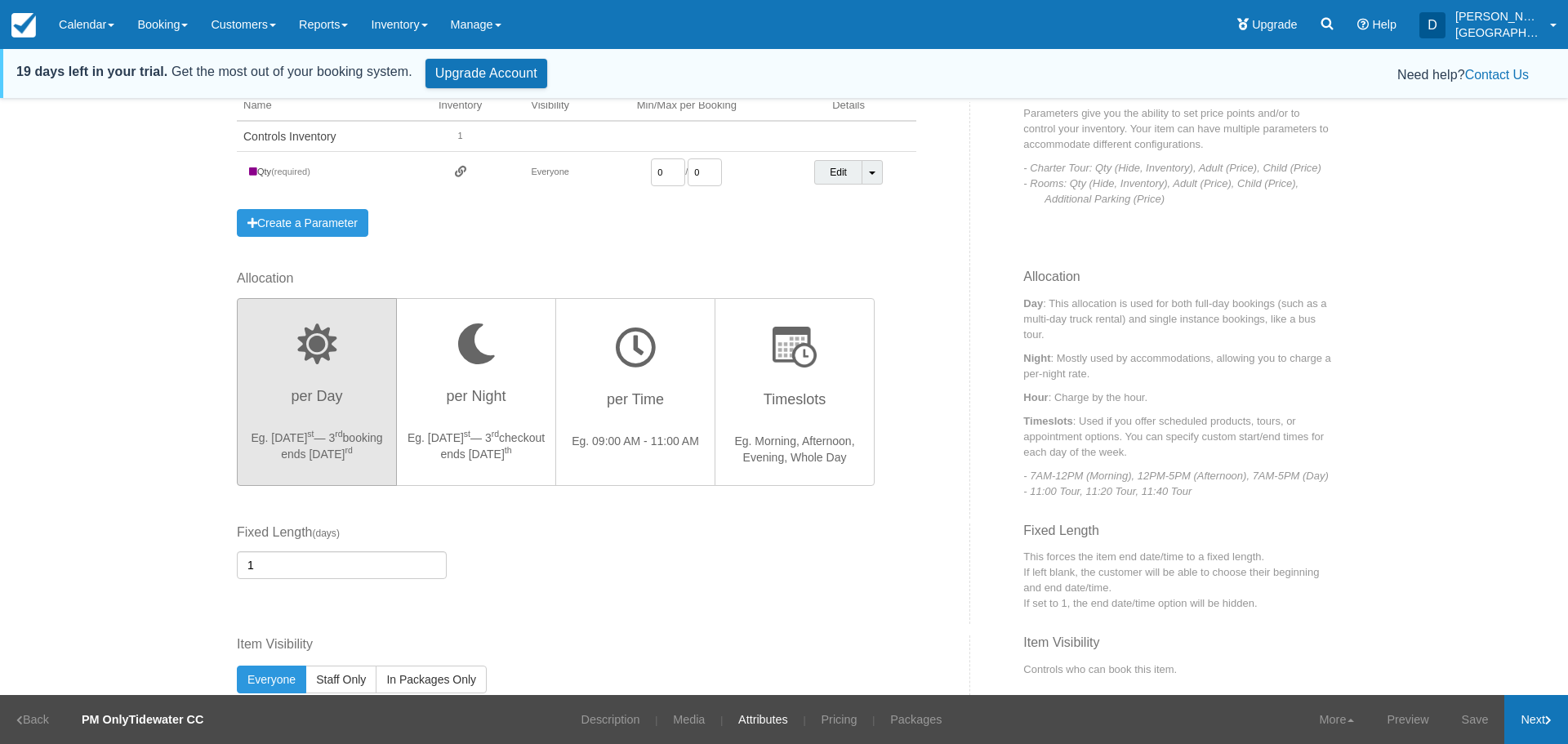
click at [1540, 721] on link "Next" at bounding box center [1535, 720] width 63 height 49
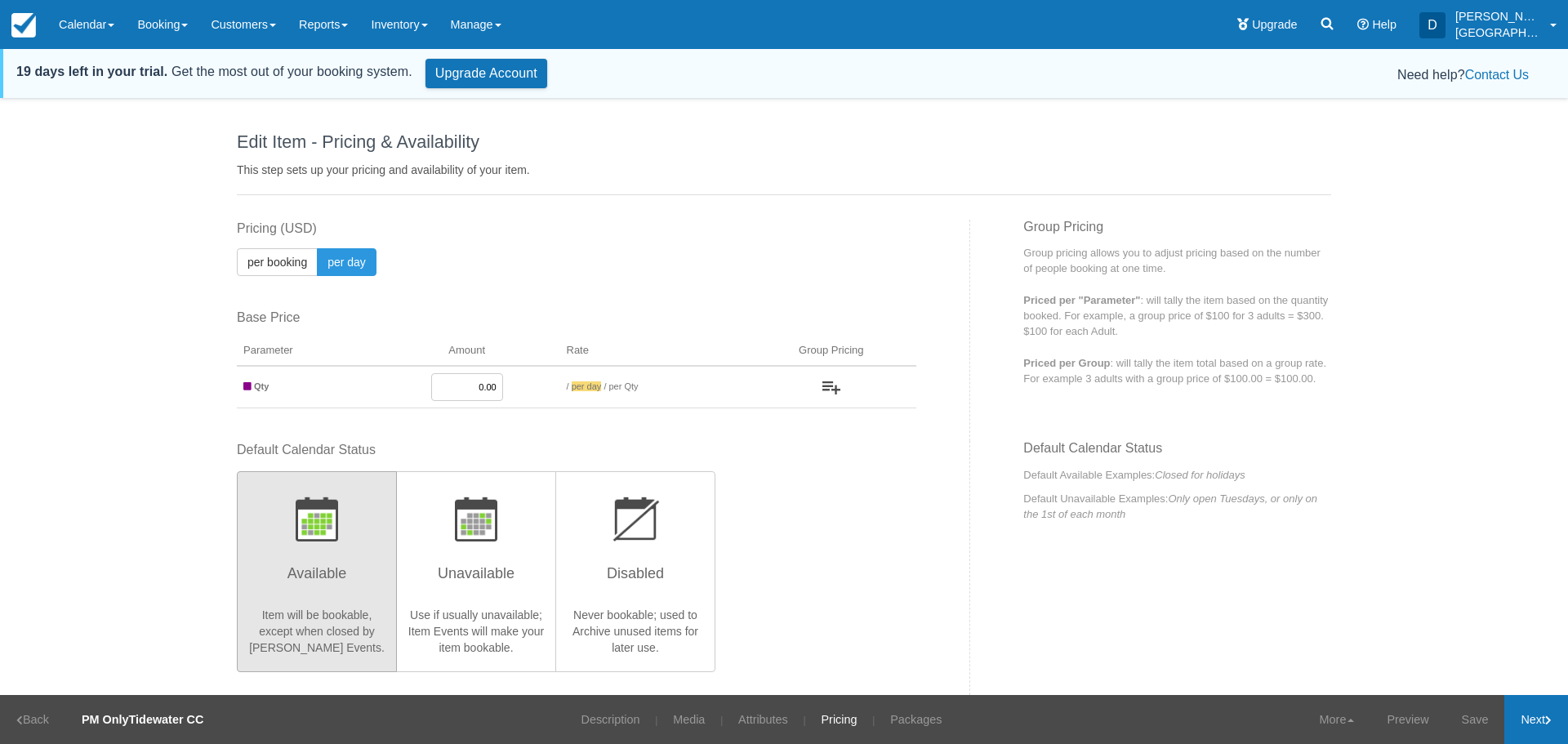
click at [1538, 722] on link "Next" at bounding box center [1535, 720] width 63 height 49
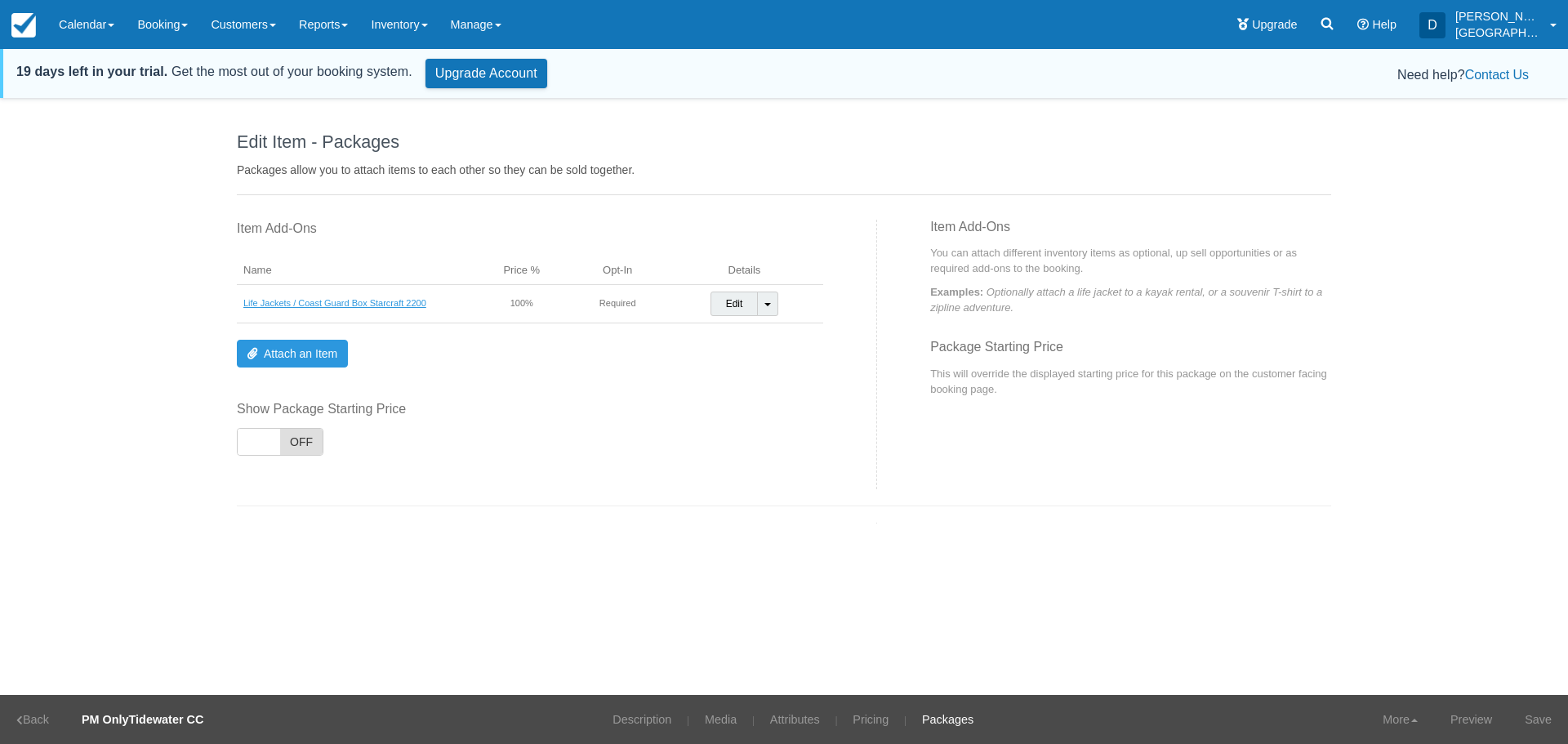
click at [406, 304] on link "Life Jackets / Coast Guard Box Starcraft 2200" at bounding box center [335, 303] width 183 height 10
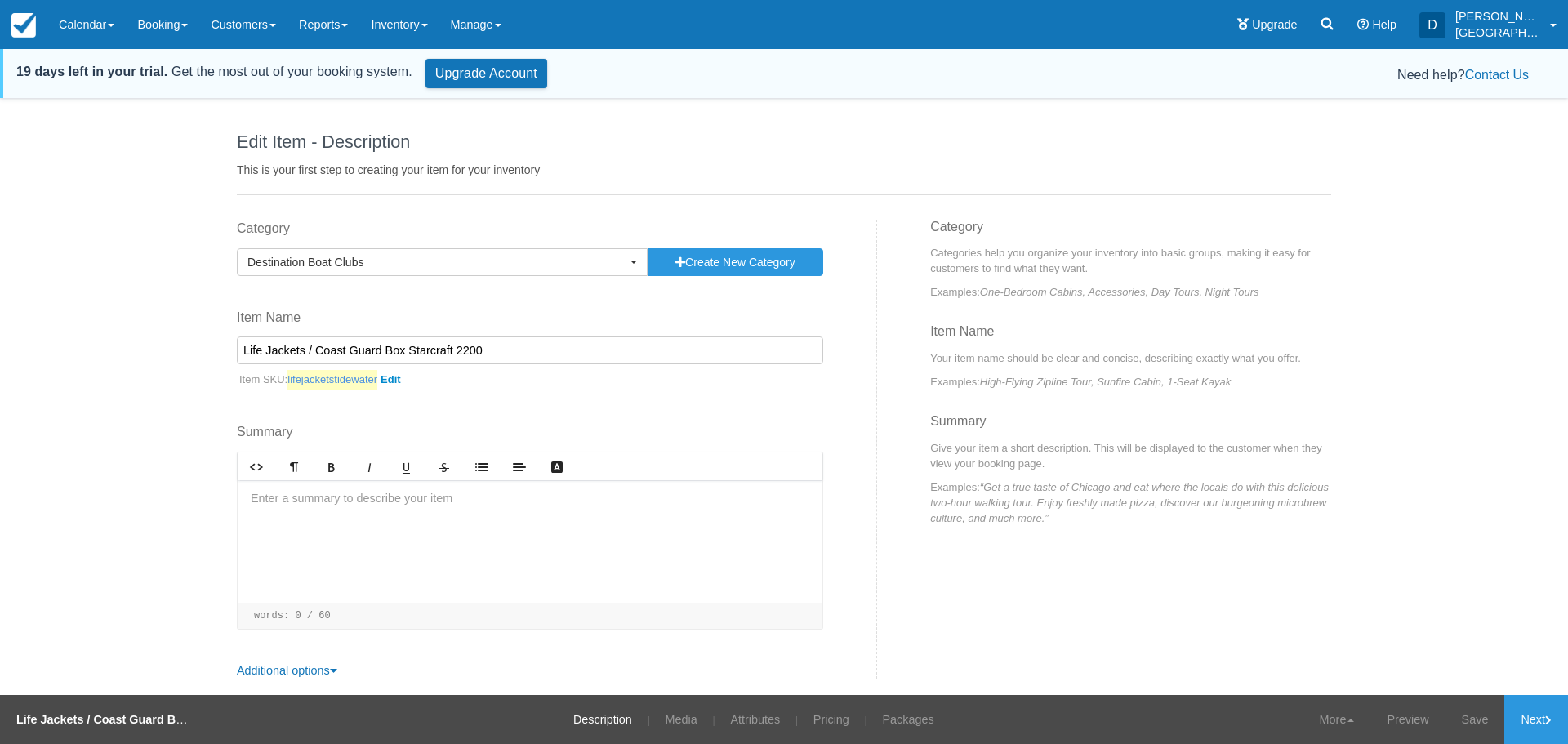
click at [393, 379] on link "lifejacketstidewater" at bounding box center [346, 380] width 119 height 20
click at [590, 413] on div "Category Destination Boat Clubs Previously Used Categories Cricket [GEOGRAPHIC_…" at bounding box center [551, 454] width 652 height 467
click at [1461, 718] on link "Save" at bounding box center [1475, 720] width 59 height 49
click at [1537, 715] on link "Next" at bounding box center [1535, 720] width 63 height 49
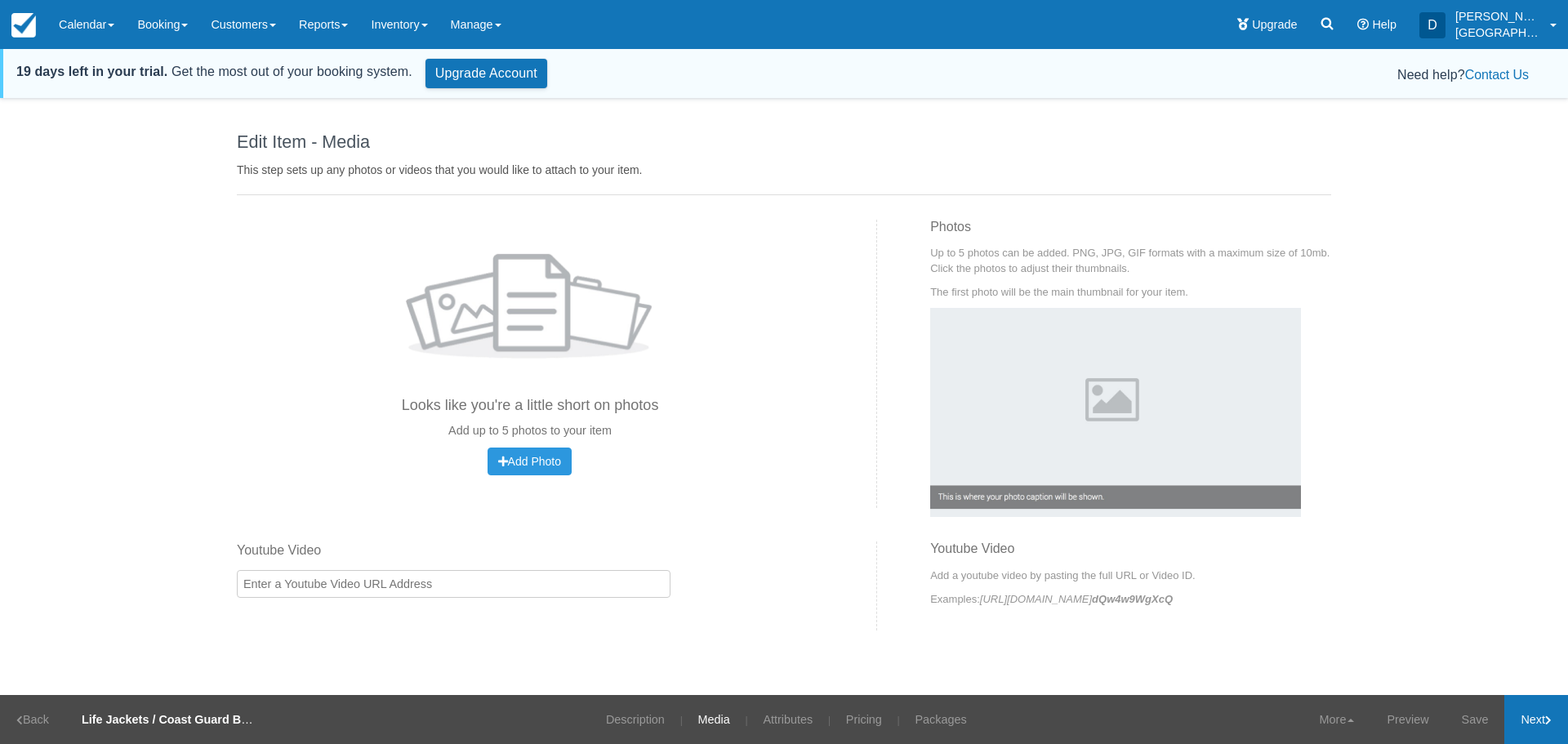
click at [1533, 718] on link "Next" at bounding box center [1535, 720] width 63 height 49
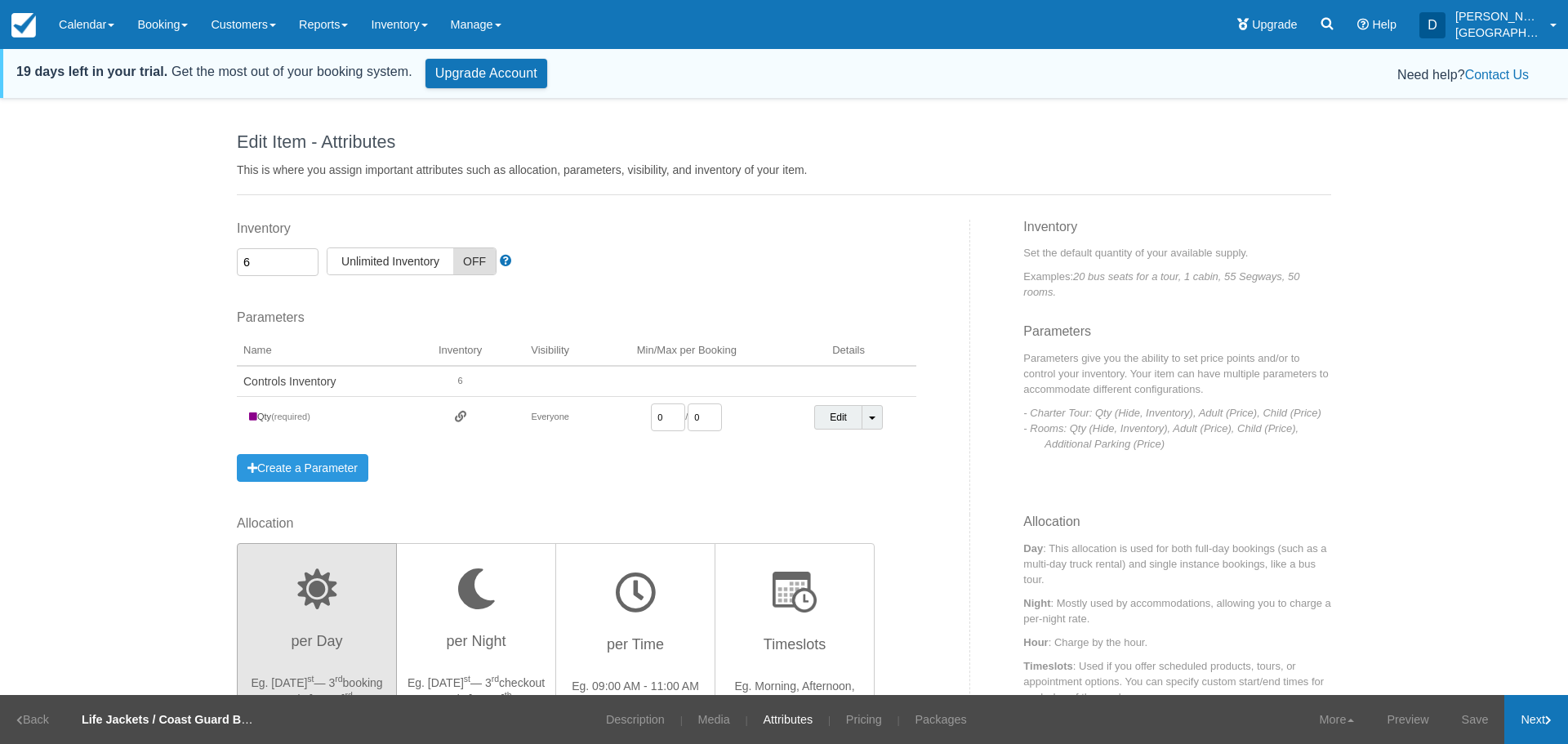
click at [1533, 718] on link "Next" at bounding box center [1535, 720] width 63 height 49
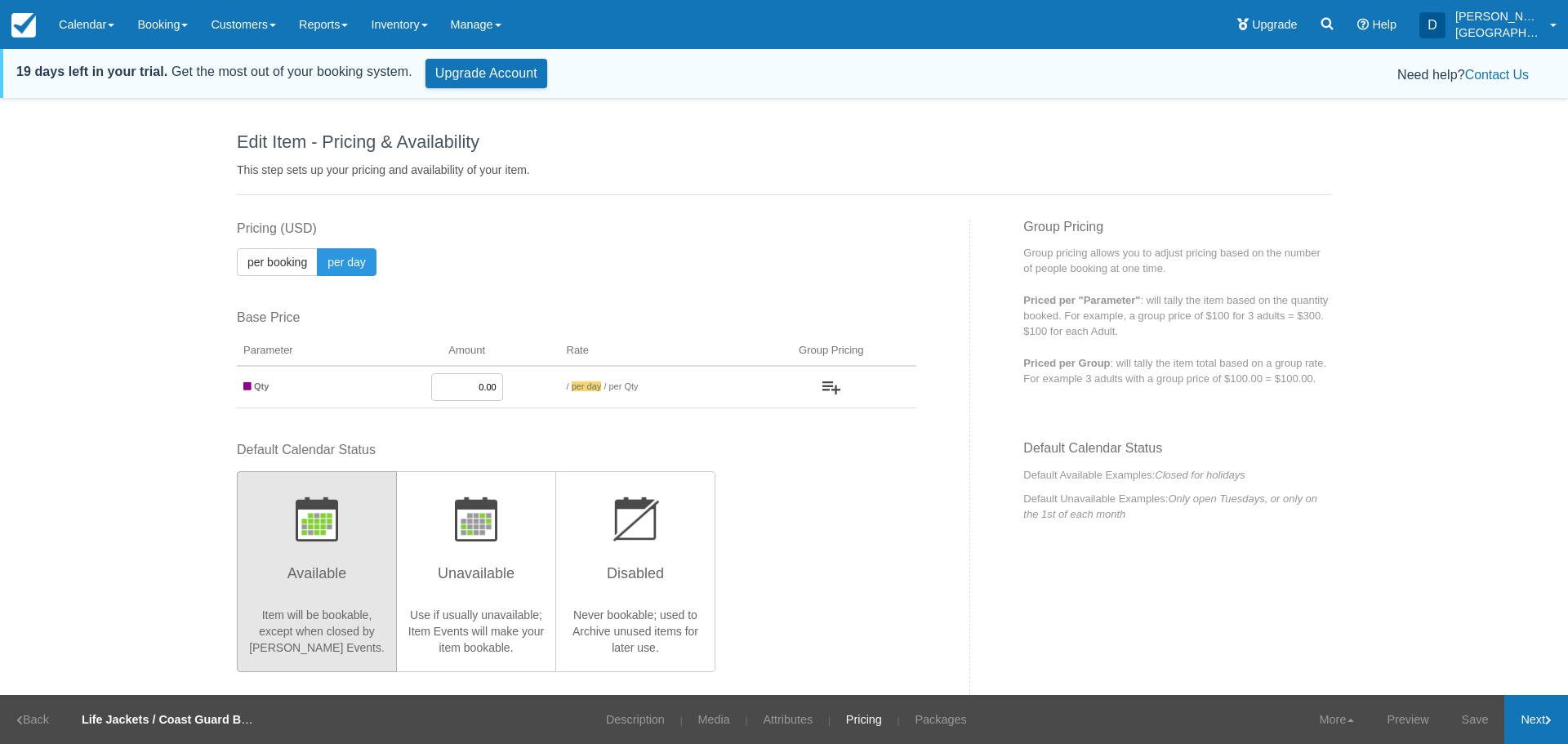
click at [1533, 719] on link "Next" at bounding box center [1535, 720] width 63 height 49
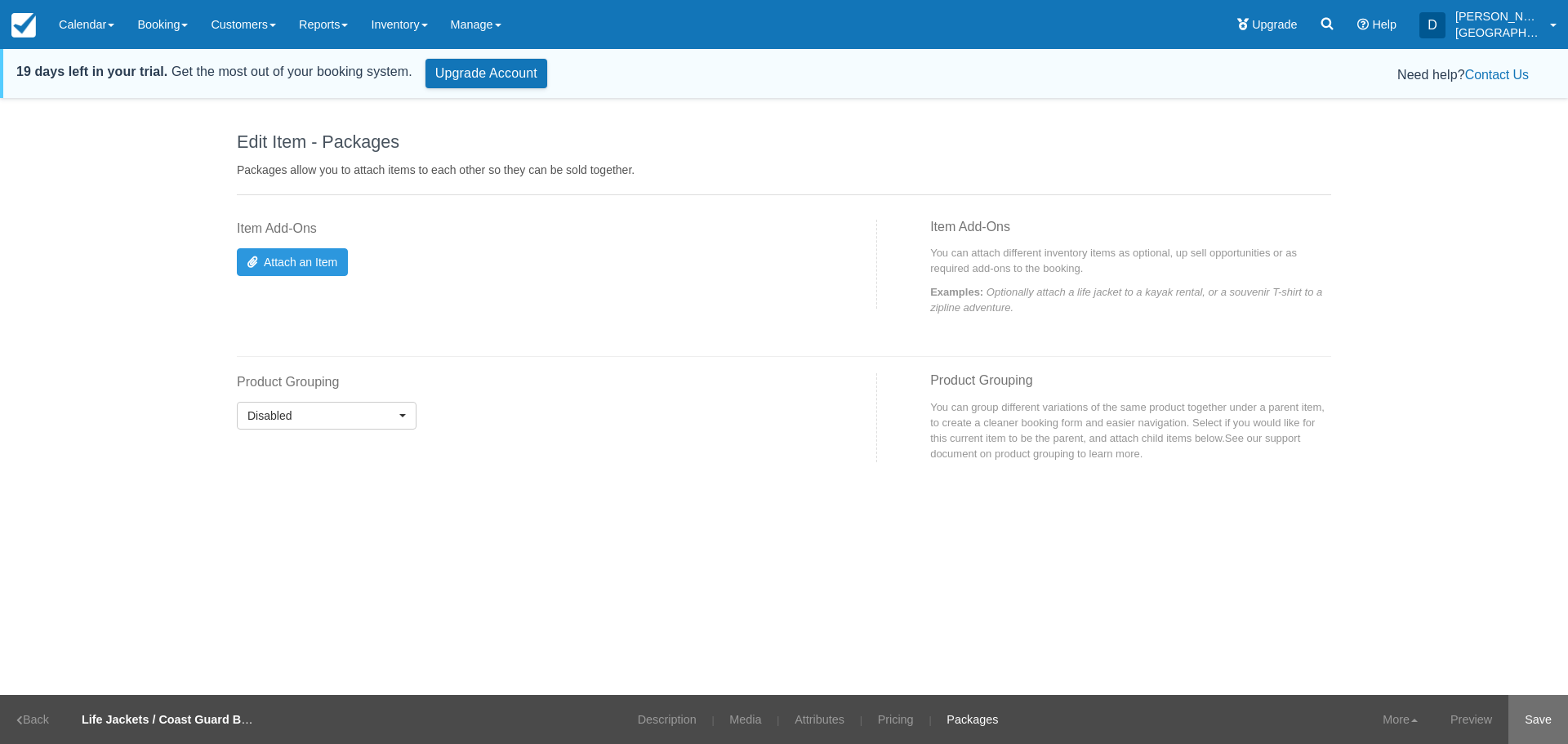
click at [1531, 720] on link "Save" at bounding box center [1537, 720] width 59 height 49
click at [395, 22] on link "Inventory" at bounding box center [398, 24] width 79 height 49
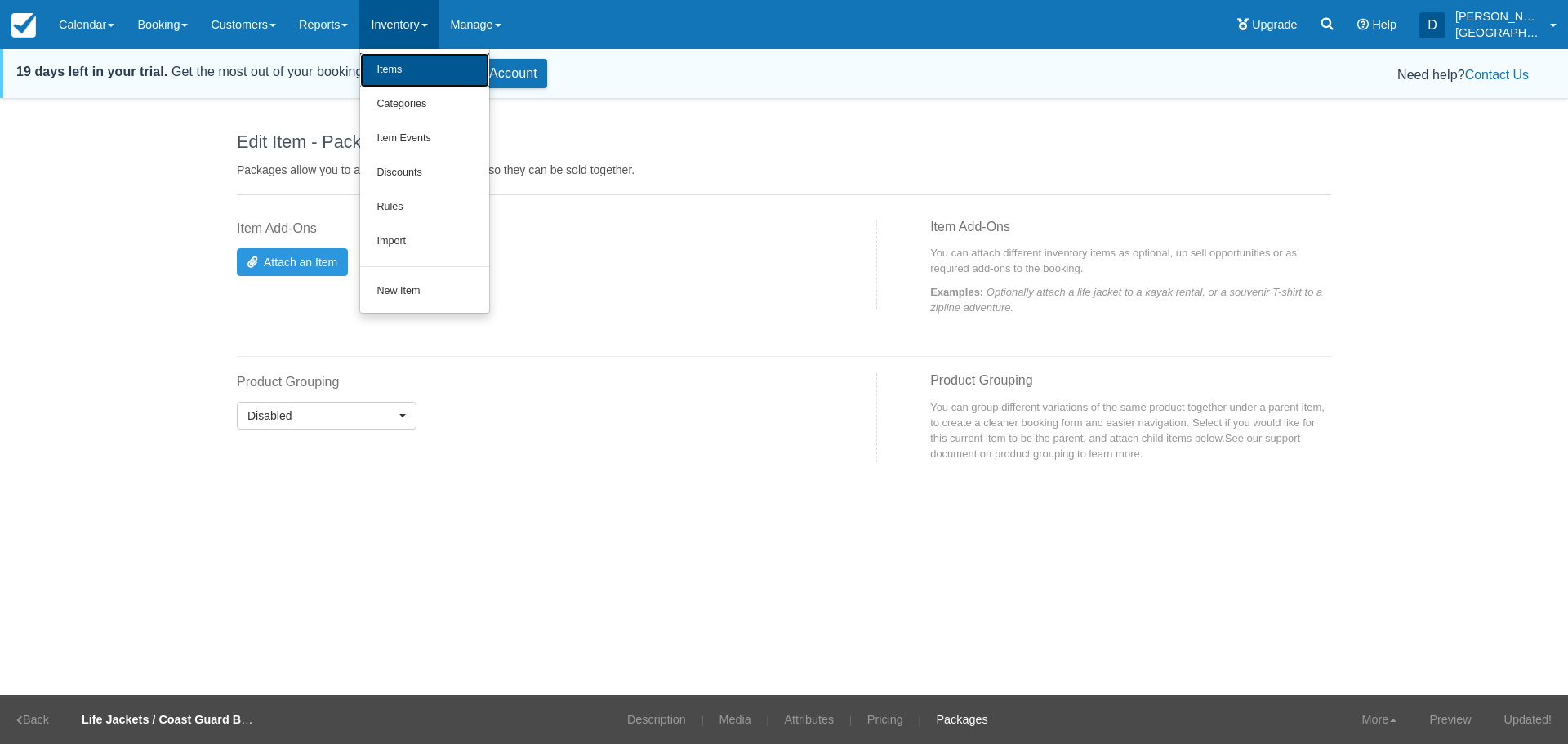
click at [411, 64] on link "Items" at bounding box center [424, 70] width 129 height 34
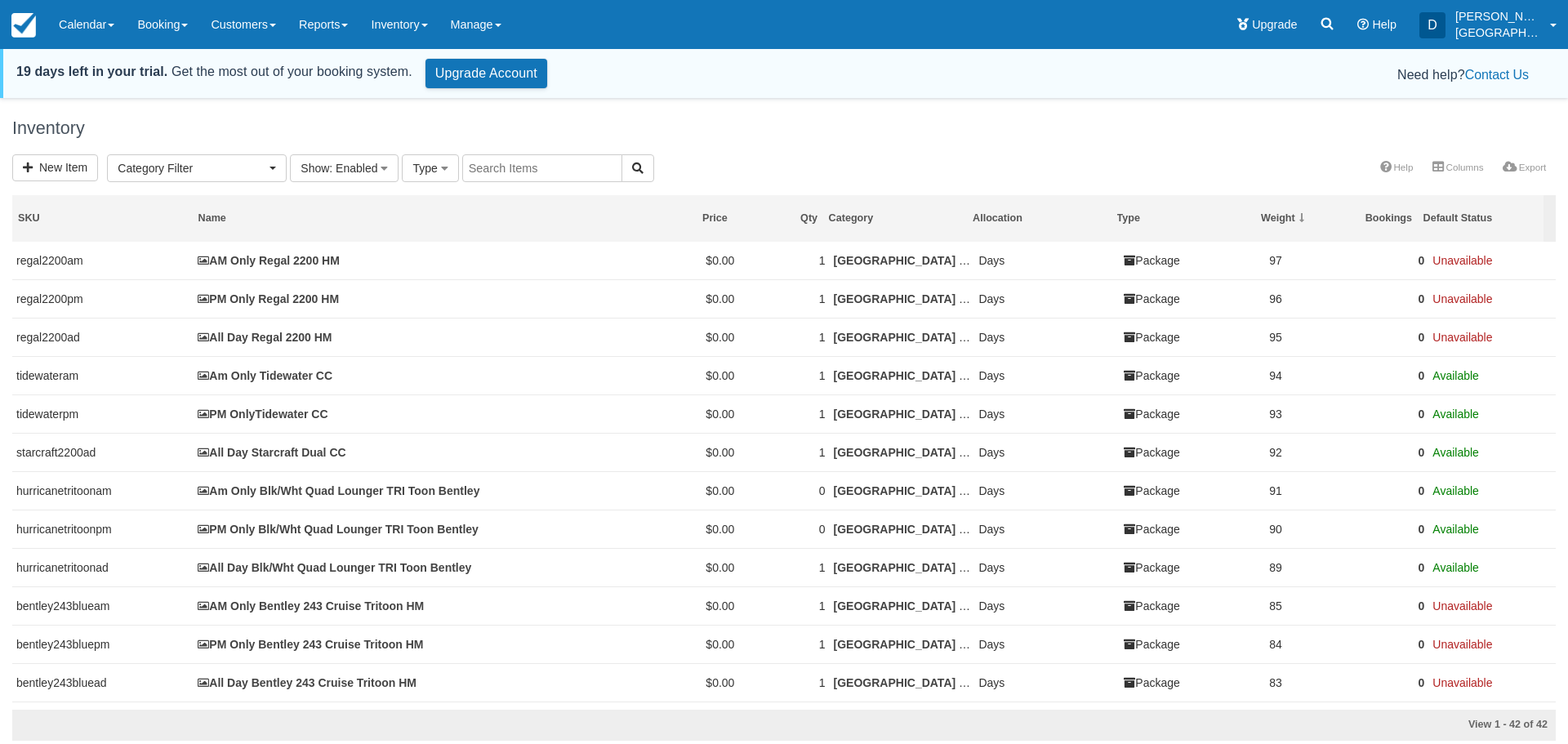
select select
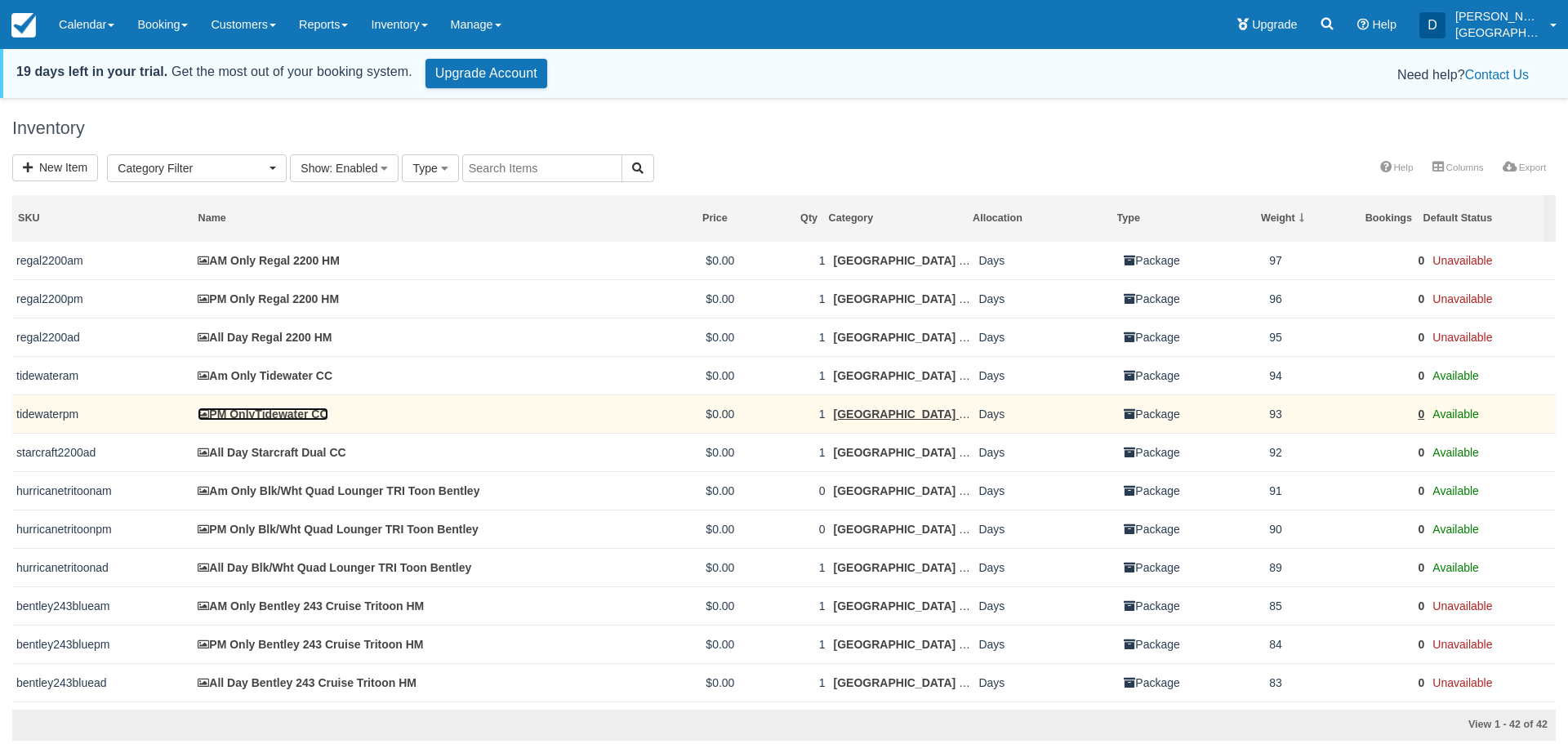
click at [274, 414] on link "PM OnlyTidewater CC" at bounding box center [262, 414] width 129 height 13
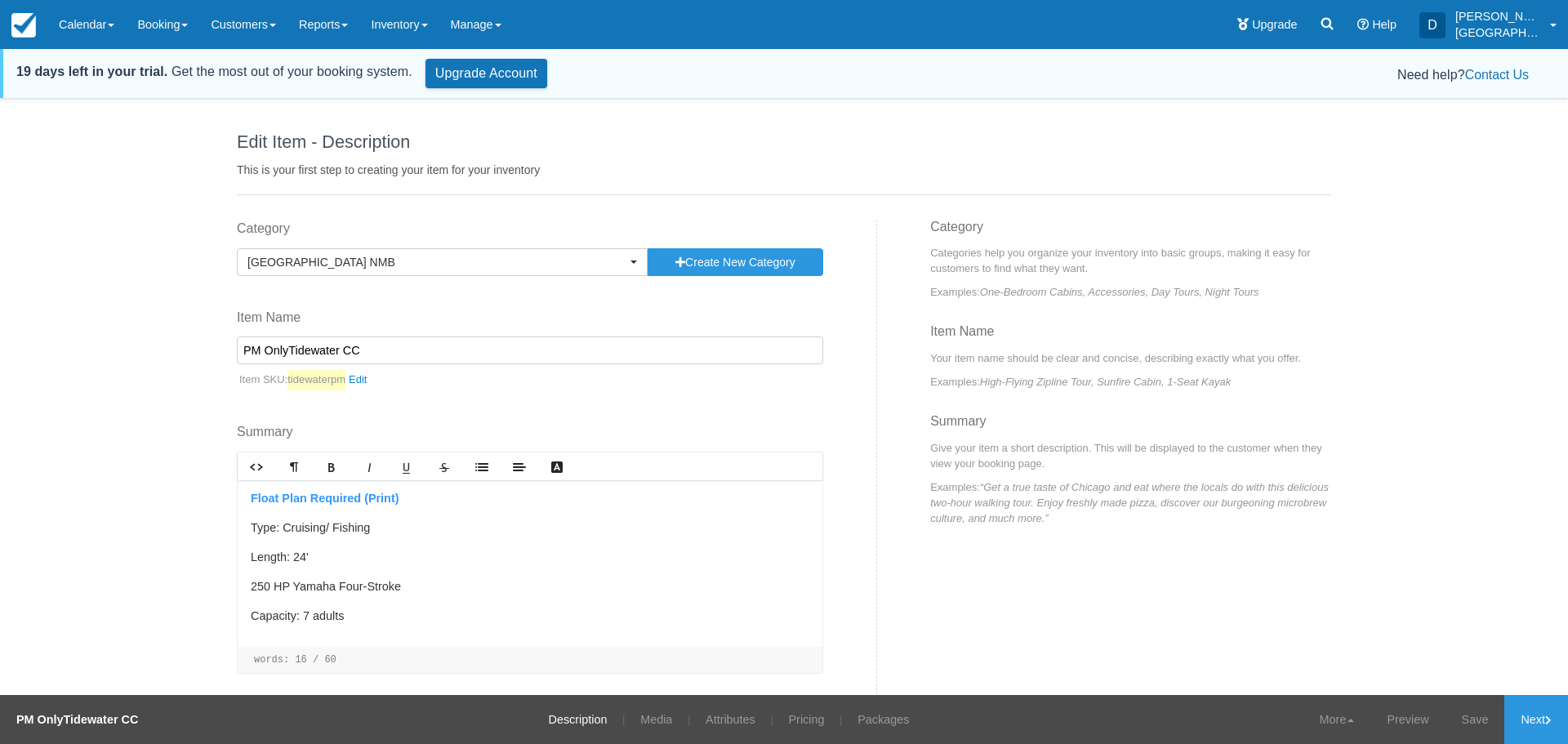
click at [288, 348] on input "PM OnlyTidewater CC" at bounding box center [529, 351] width 586 height 28
type input "PM Only Tidewater CC"
click at [1464, 713] on link "Save" at bounding box center [1475, 720] width 59 height 49
click at [419, 22] on link "Inventory" at bounding box center [398, 24] width 79 height 49
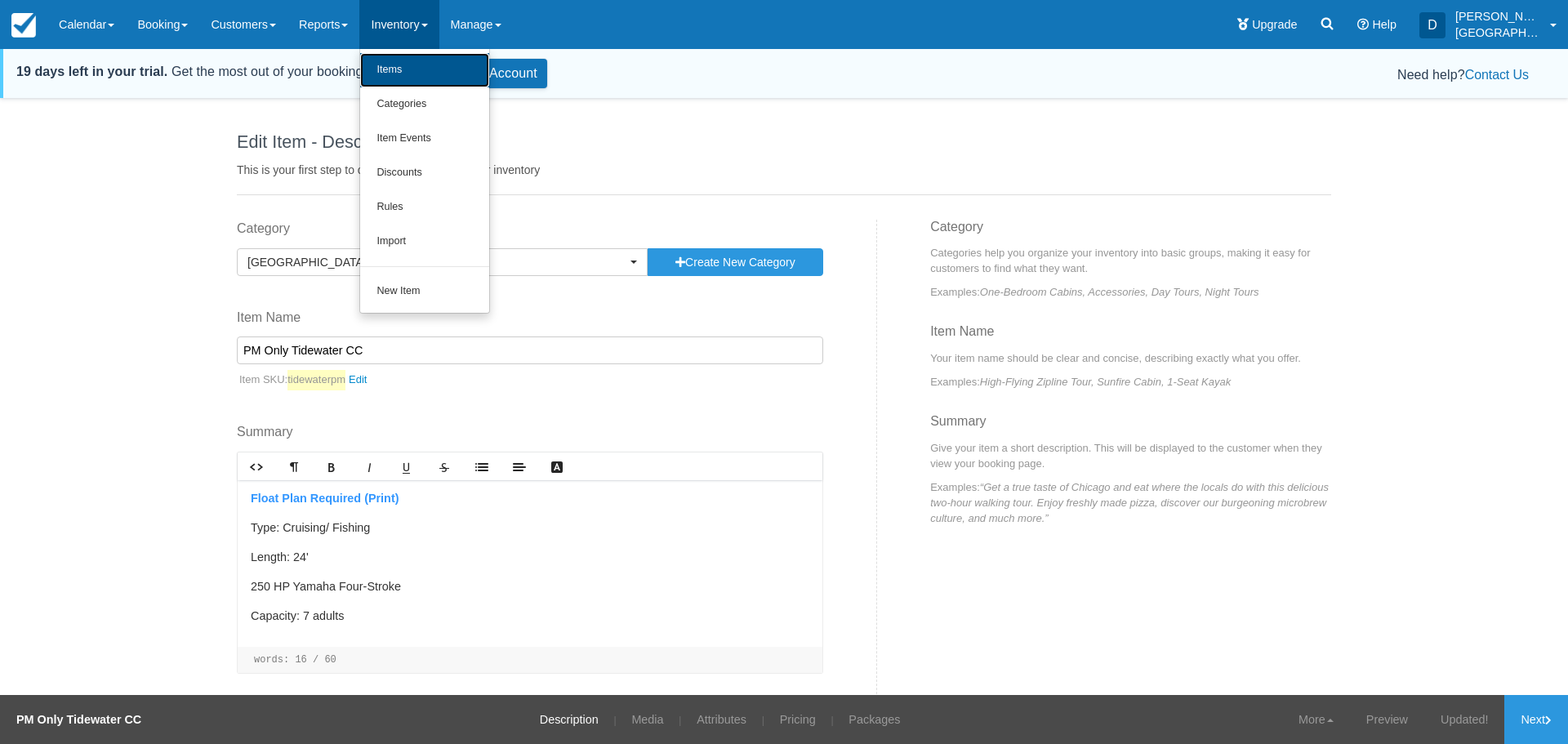
click at [403, 66] on link "Items" at bounding box center [424, 70] width 129 height 34
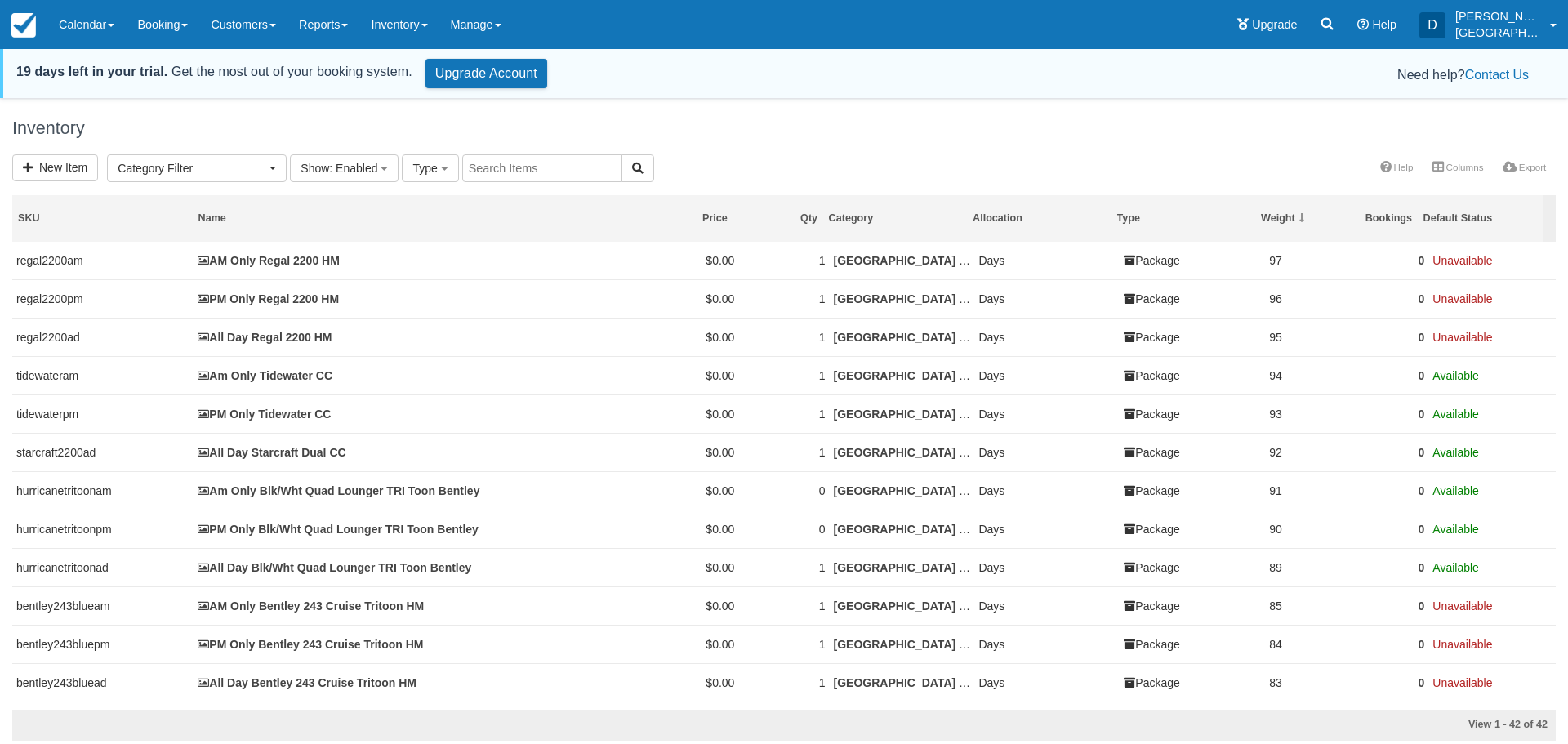
select select
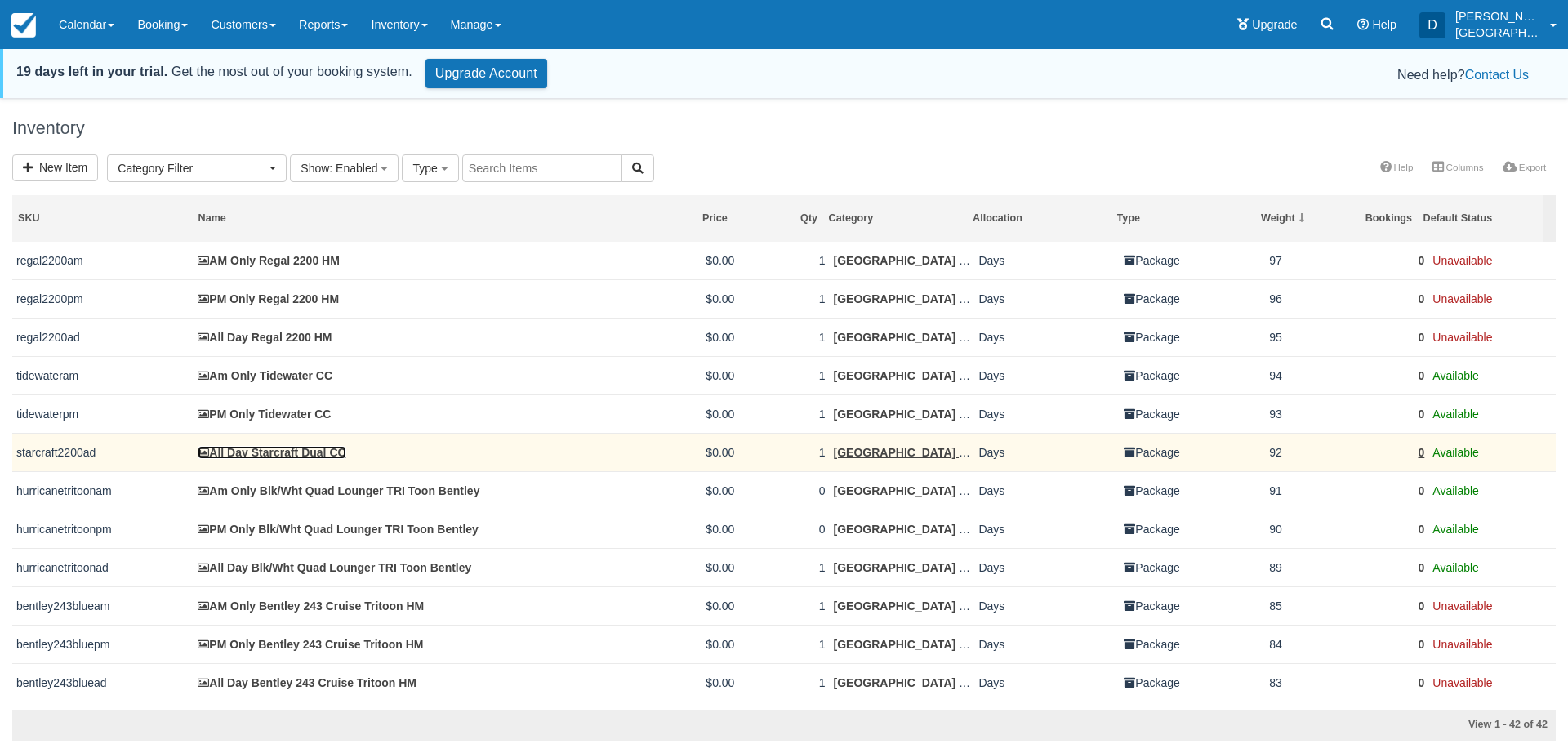
click at [282, 455] on link "All Day Starcraft Dual CC" at bounding box center [272, 452] width 148 height 13
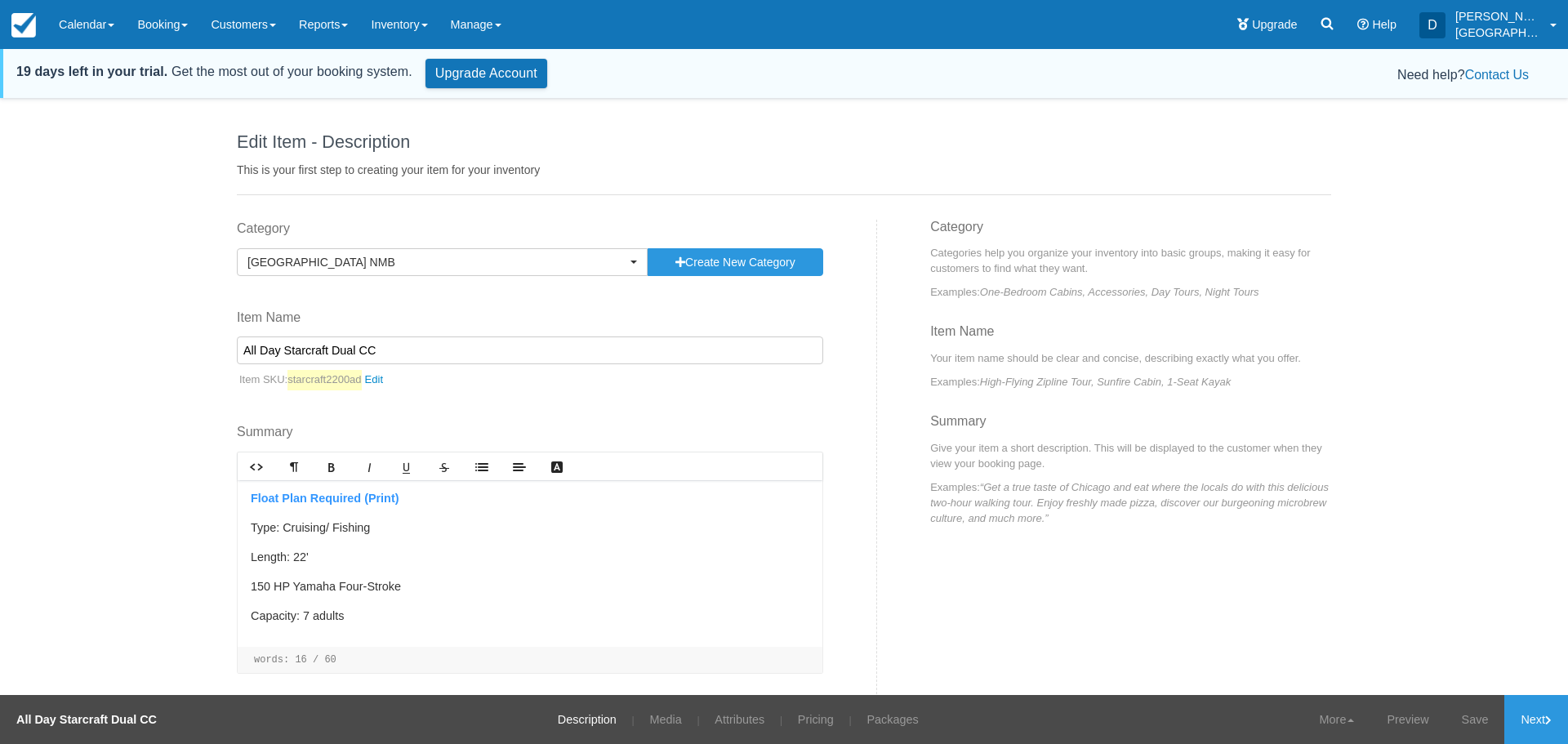
drag, startPoint x: 283, startPoint y: 350, endPoint x: 356, endPoint y: 355, distance: 73.2
click at [356, 355] on input "All Day Starcraft Dual CC" at bounding box center [529, 351] width 586 height 28
type input "All Day Tidewater CC"
click at [383, 384] on link "starcraft2200ad" at bounding box center [339, 380] width 104 height 20
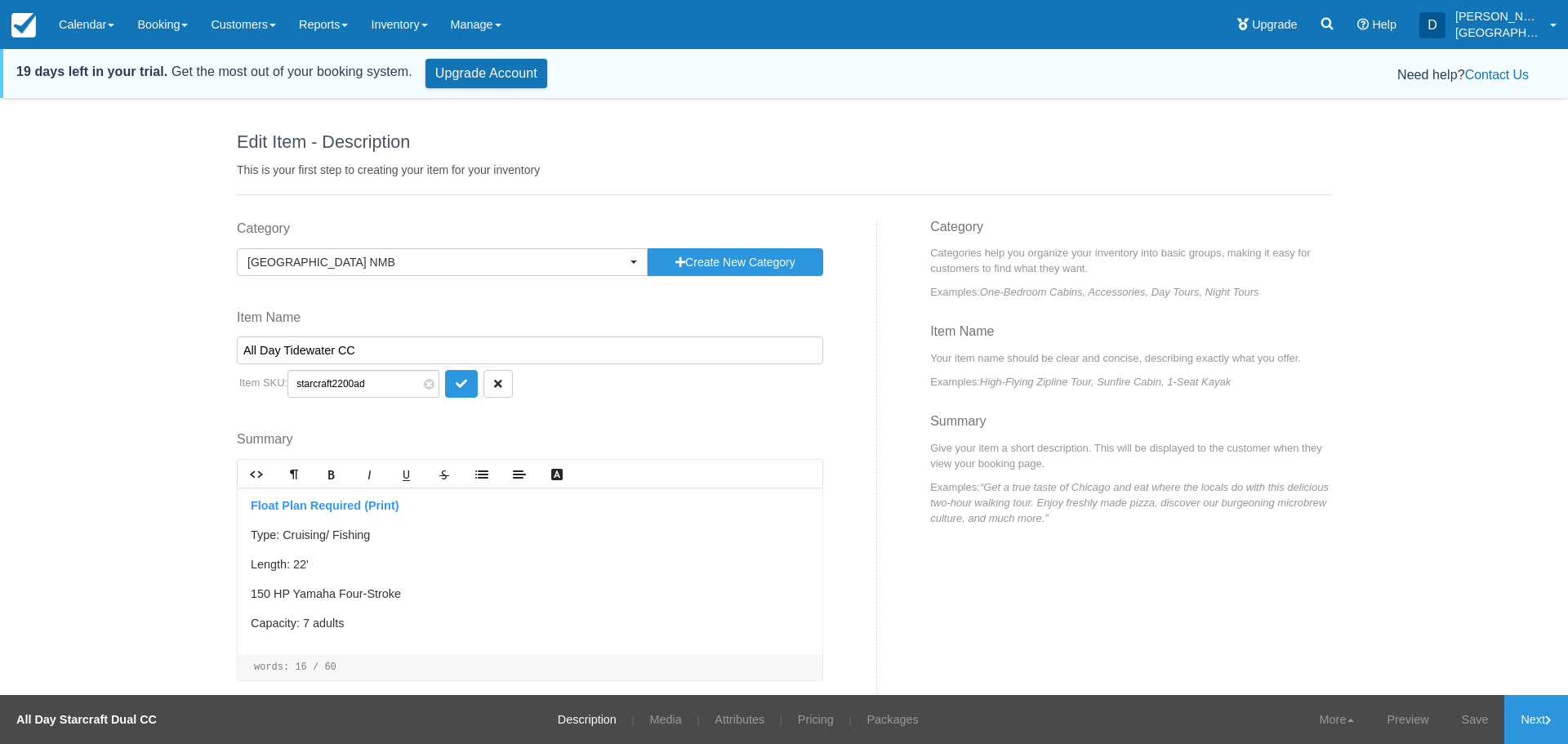
drag, startPoint x: 348, startPoint y: 381, endPoint x: 292, endPoint y: 383, distance: 56.0
click at [292, 383] on input "starcraft2200ad" at bounding box center [363, 384] width 152 height 28
type input "Tidewaterad"
click at [456, 378] on icon "submit" at bounding box center [461, 384] width 12 height 12
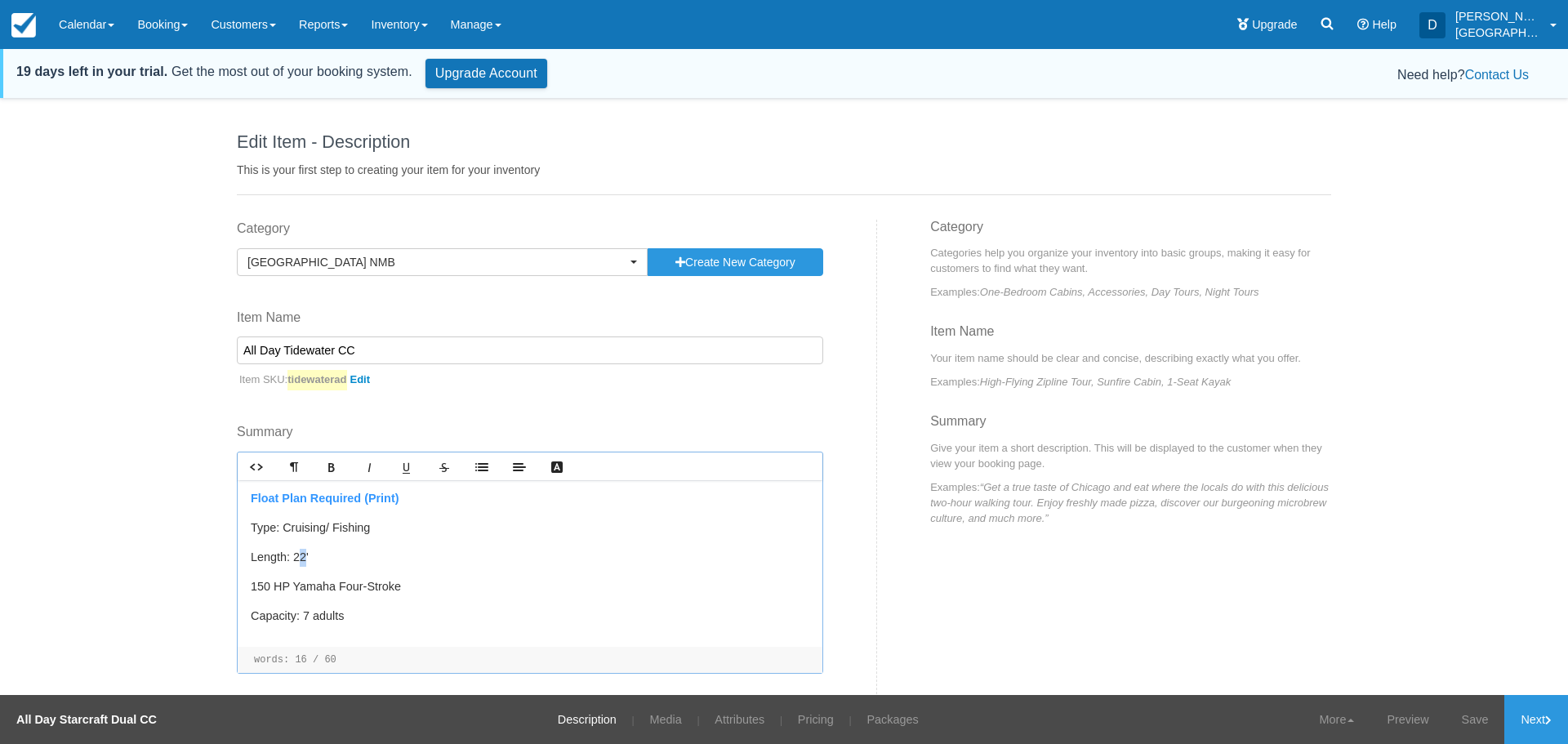
click at [307, 559] on p "Length: 22'" at bounding box center [530, 558] width 559 height 18
drag, startPoint x: 256, startPoint y: 585, endPoint x: 237, endPoint y: 582, distance: 19.2
click at [237, 582] on div "Rich text editor Float Plan Required (Print) Type: Cruising/ Fishing Length: 24…" at bounding box center [529, 563] width 586 height 222
click at [1478, 724] on link "Save" at bounding box center [1475, 720] width 59 height 49
click at [1539, 716] on link "Next" at bounding box center [1535, 720] width 63 height 49
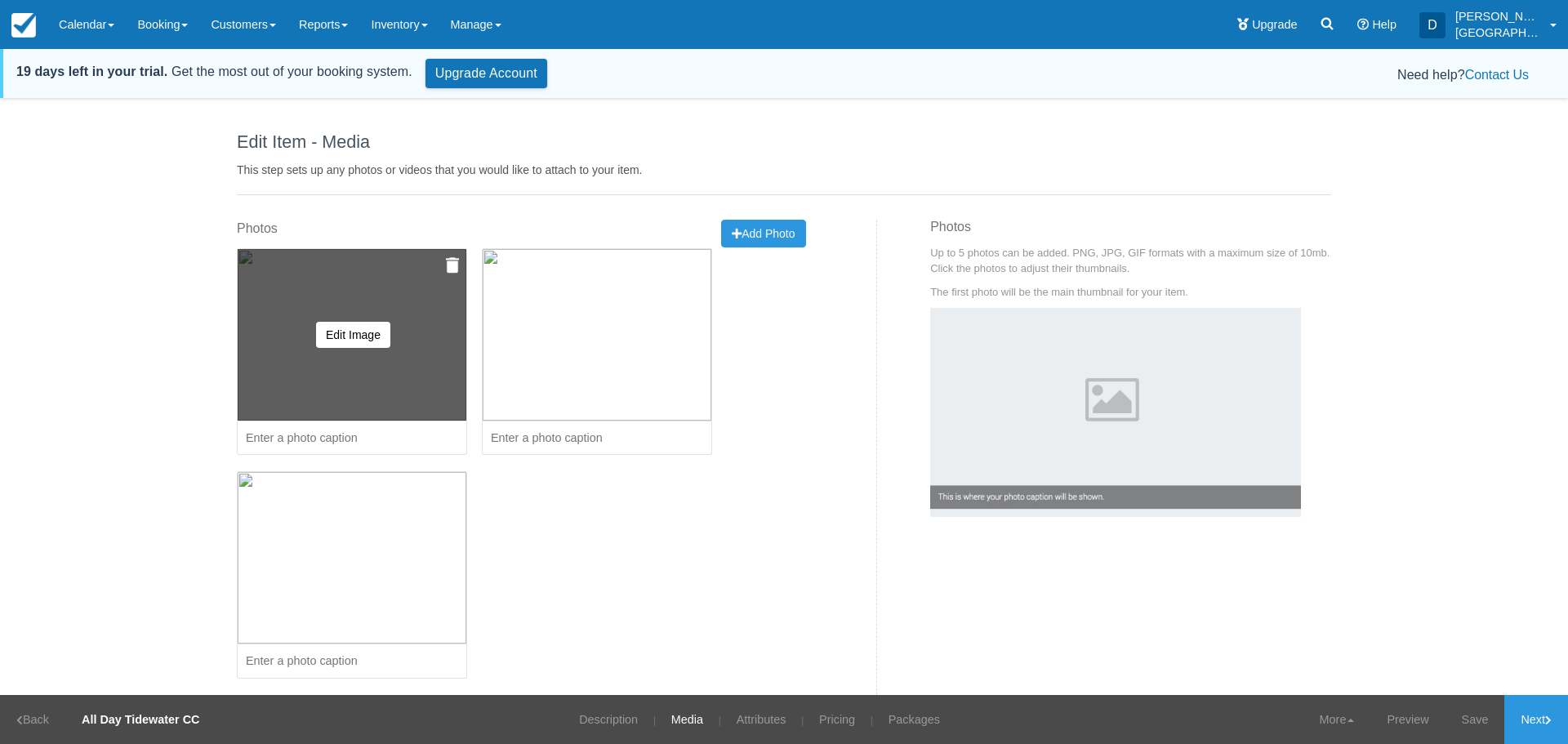
click at [446, 261] on img at bounding box center [452, 265] width 13 height 17
click at [325, 335] on button "Yes, Delete" at bounding box center [331, 344] width 79 height 28
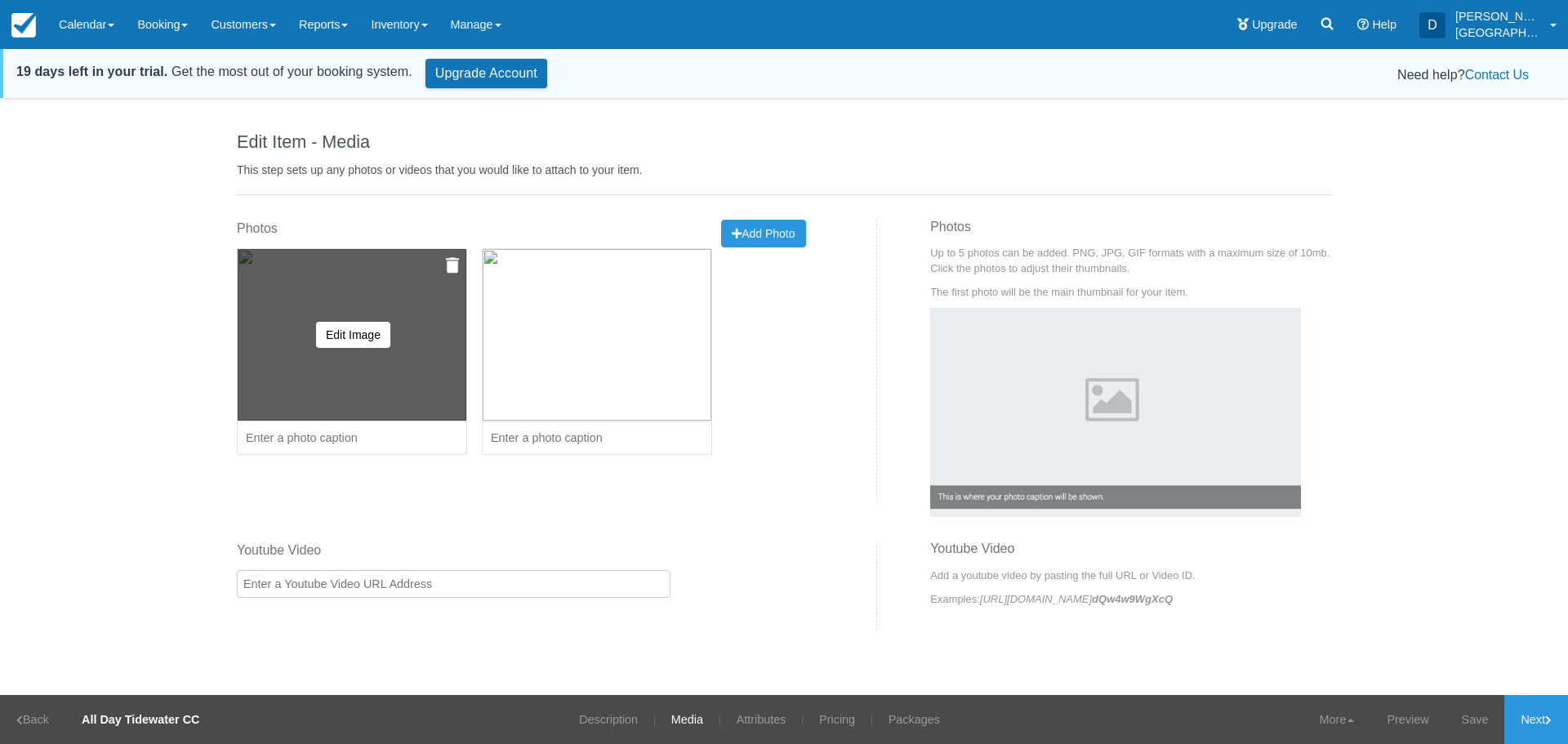
click at [458, 266] on img at bounding box center [452, 265] width 13 height 17
click at [307, 337] on button "Yes, Delete" at bounding box center [331, 344] width 79 height 28
click at [451, 264] on img at bounding box center [452, 265] width 13 height 17
click at [334, 340] on button "Yes, Delete" at bounding box center [331, 344] width 79 height 28
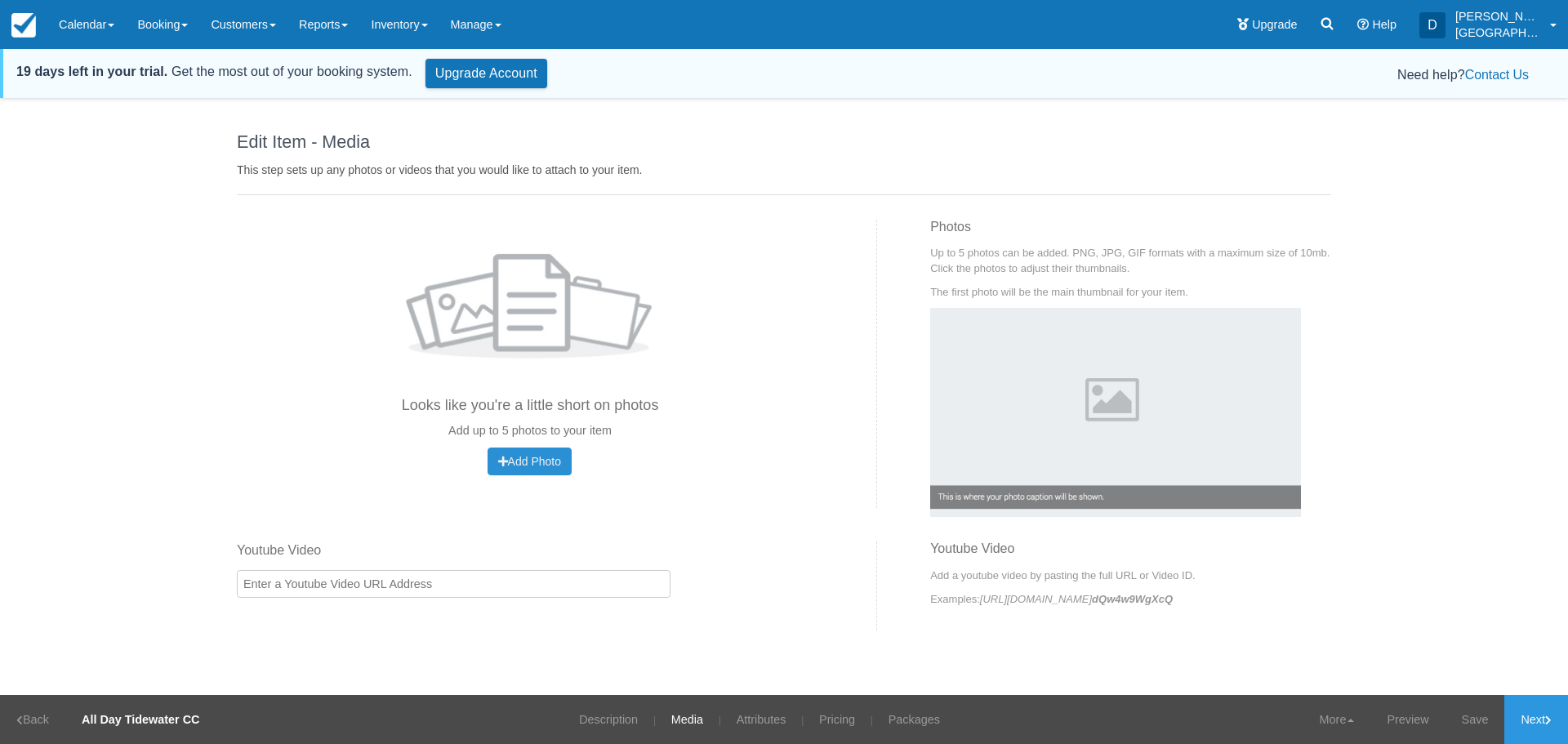
click at [534, 461] on span "Add Photo" at bounding box center [529, 461] width 63 height 13
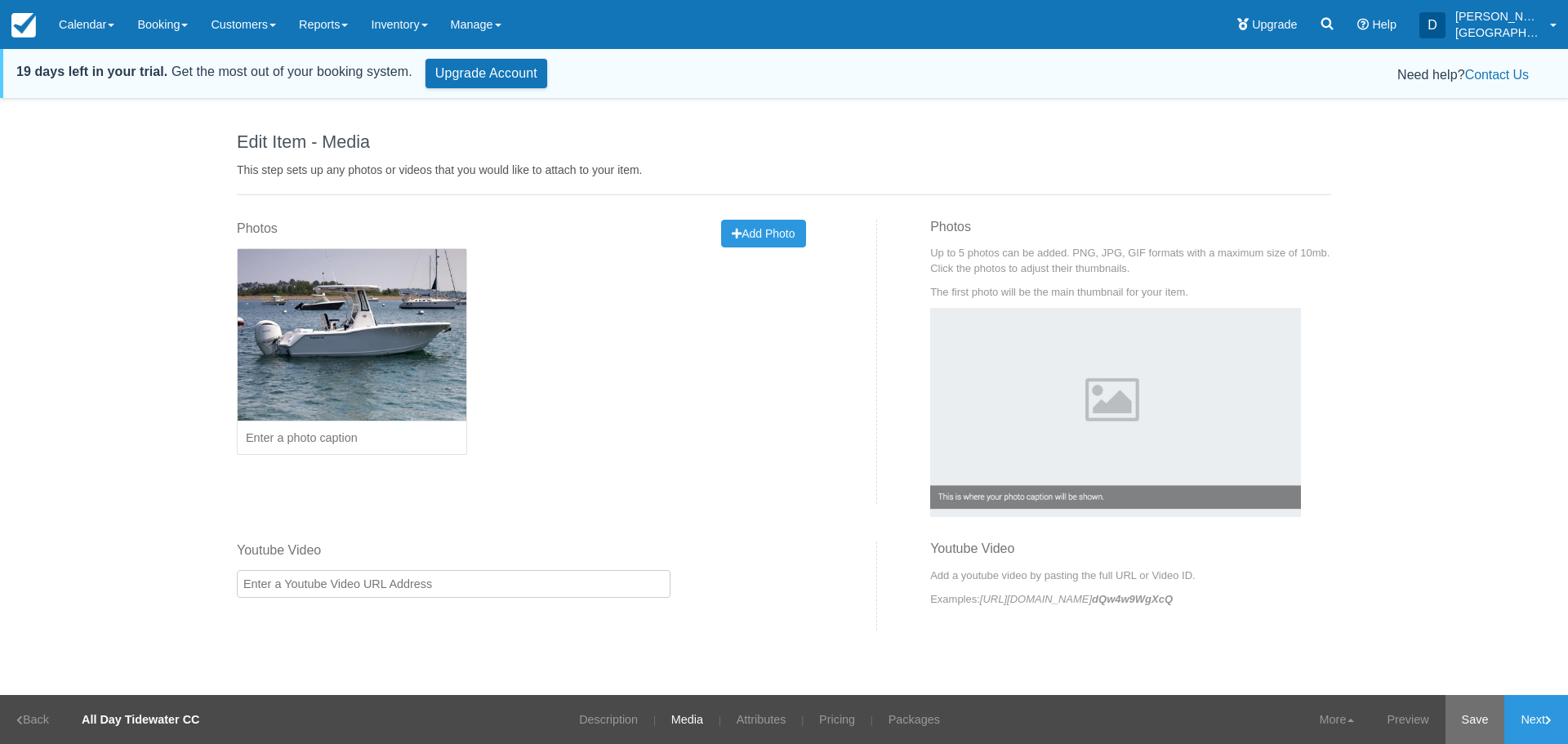
click at [1473, 725] on link "Save" at bounding box center [1475, 720] width 59 height 49
click at [1544, 720] on link "Next" at bounding box center [1535, 720] width 63 height 49
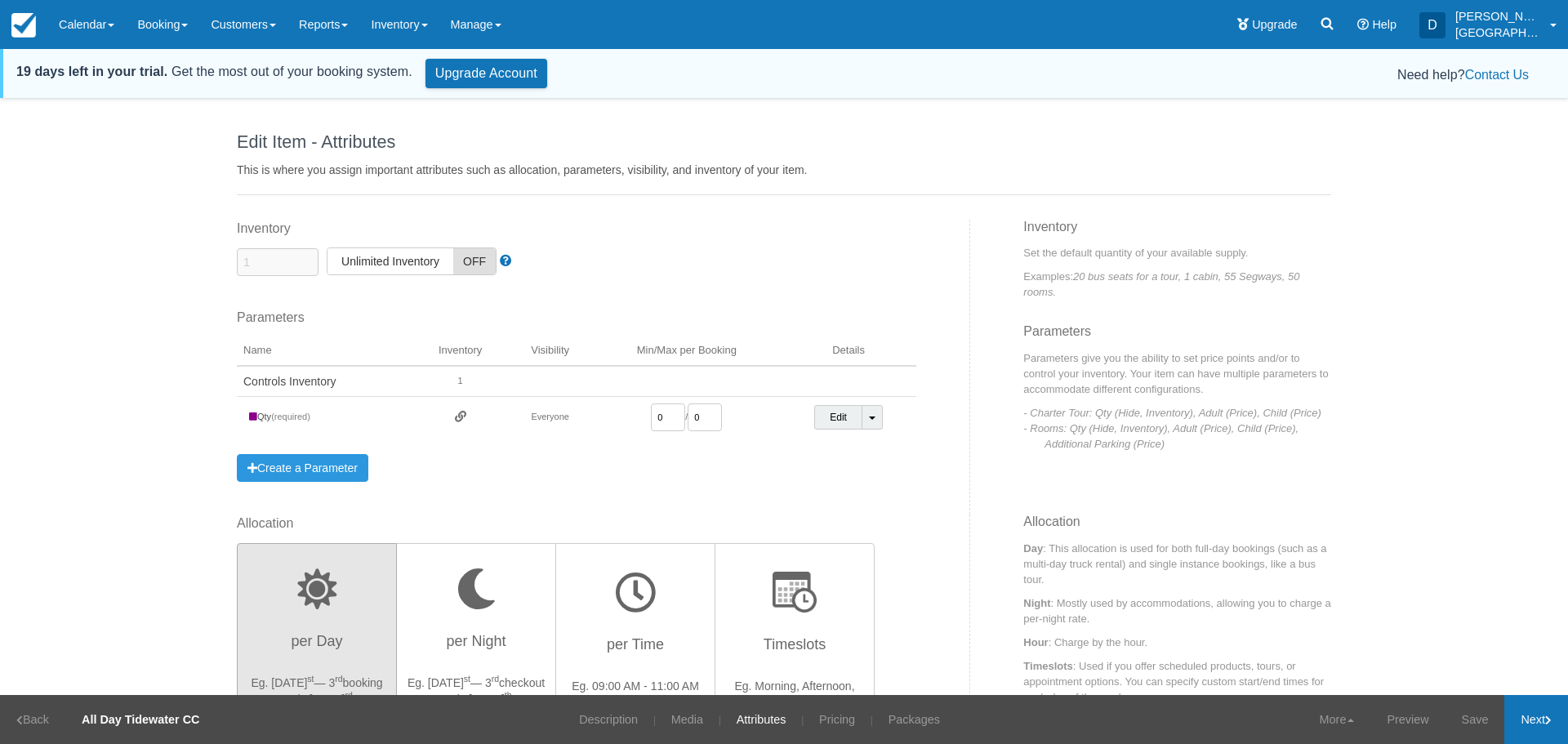
click at [1544, 720] on link "Next" at bounding box center [1535, 720] width 63 height 49
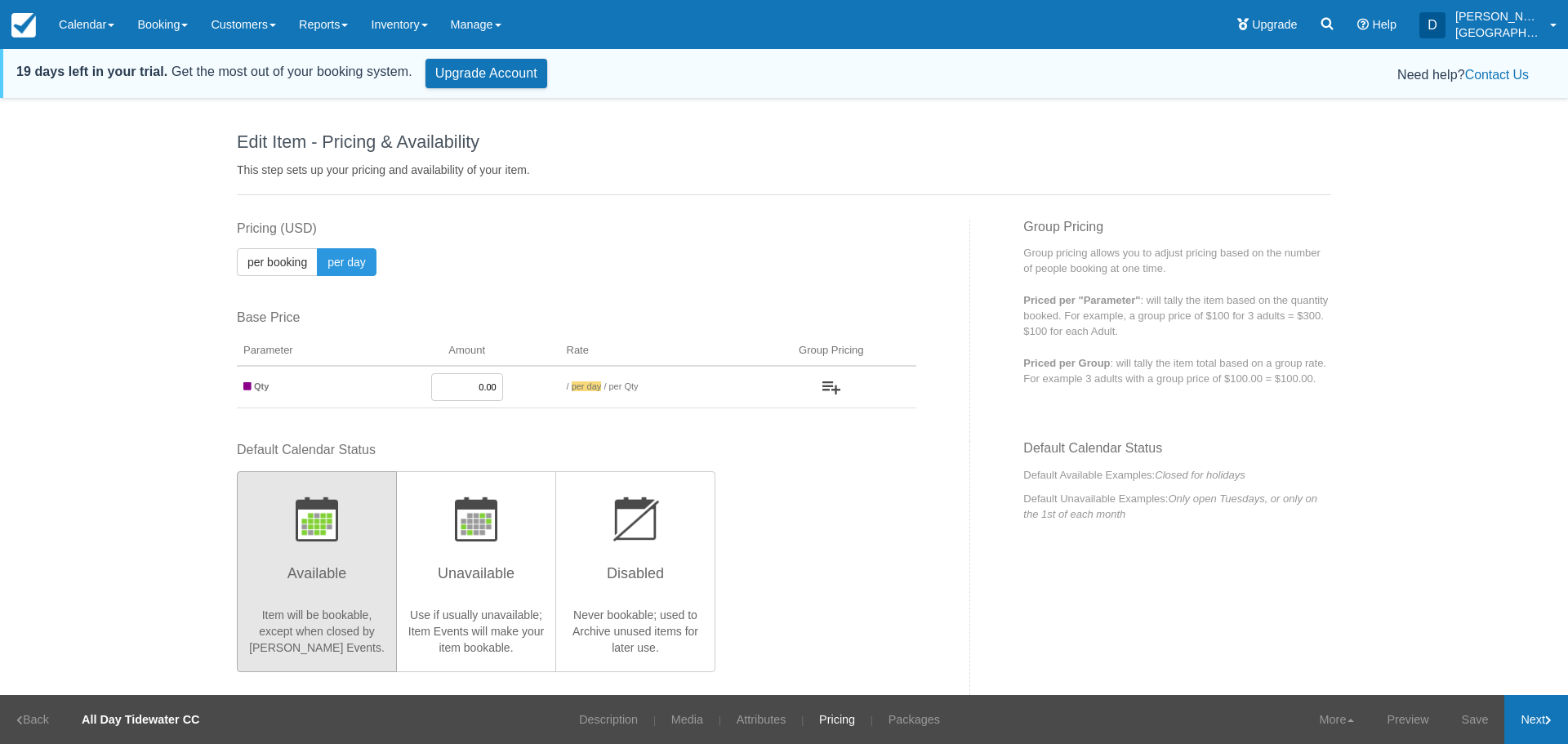
click at [1539, 719] on link "Next" at bounding box center [1535, 720] width 63 height 49
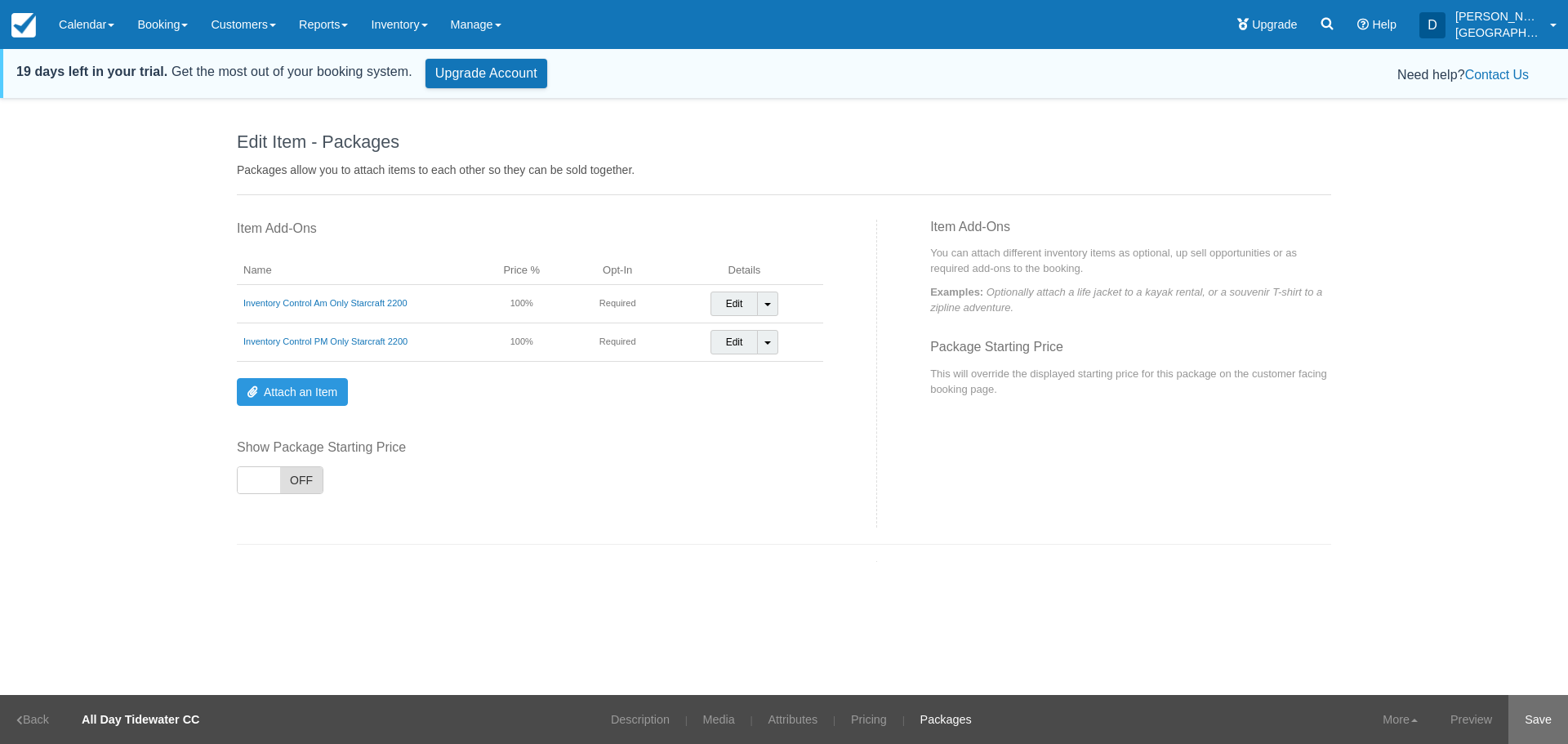
click at [1527, 720] on link "Save" at bounding box center [1537, 720] width 59 height 49
click at [160, 18] on link "Booking" at bounding box center [163, 24] width 74 height 49
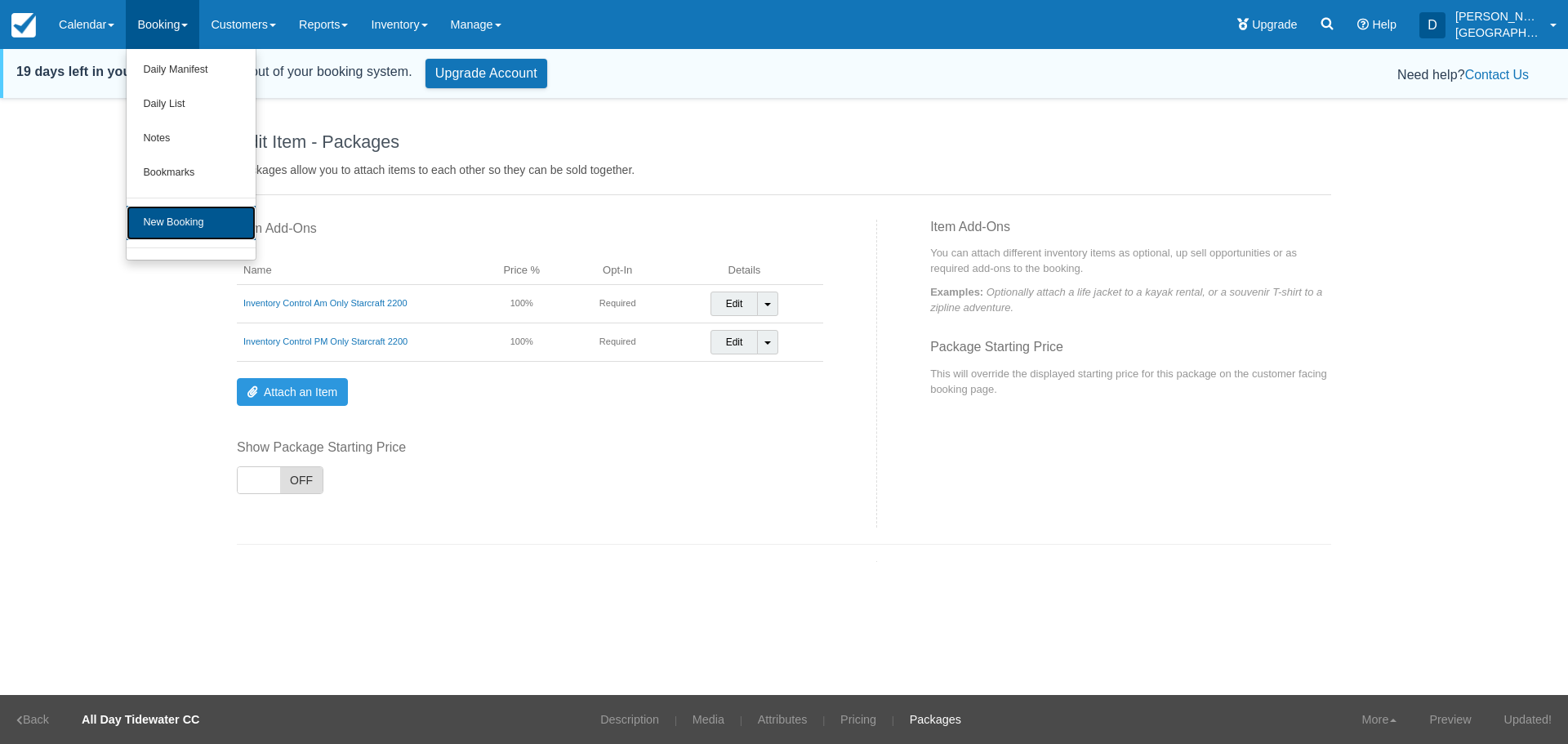
click at [164, 220] on link "New Booking" at bounding box center [191, 222] width 129 height 34
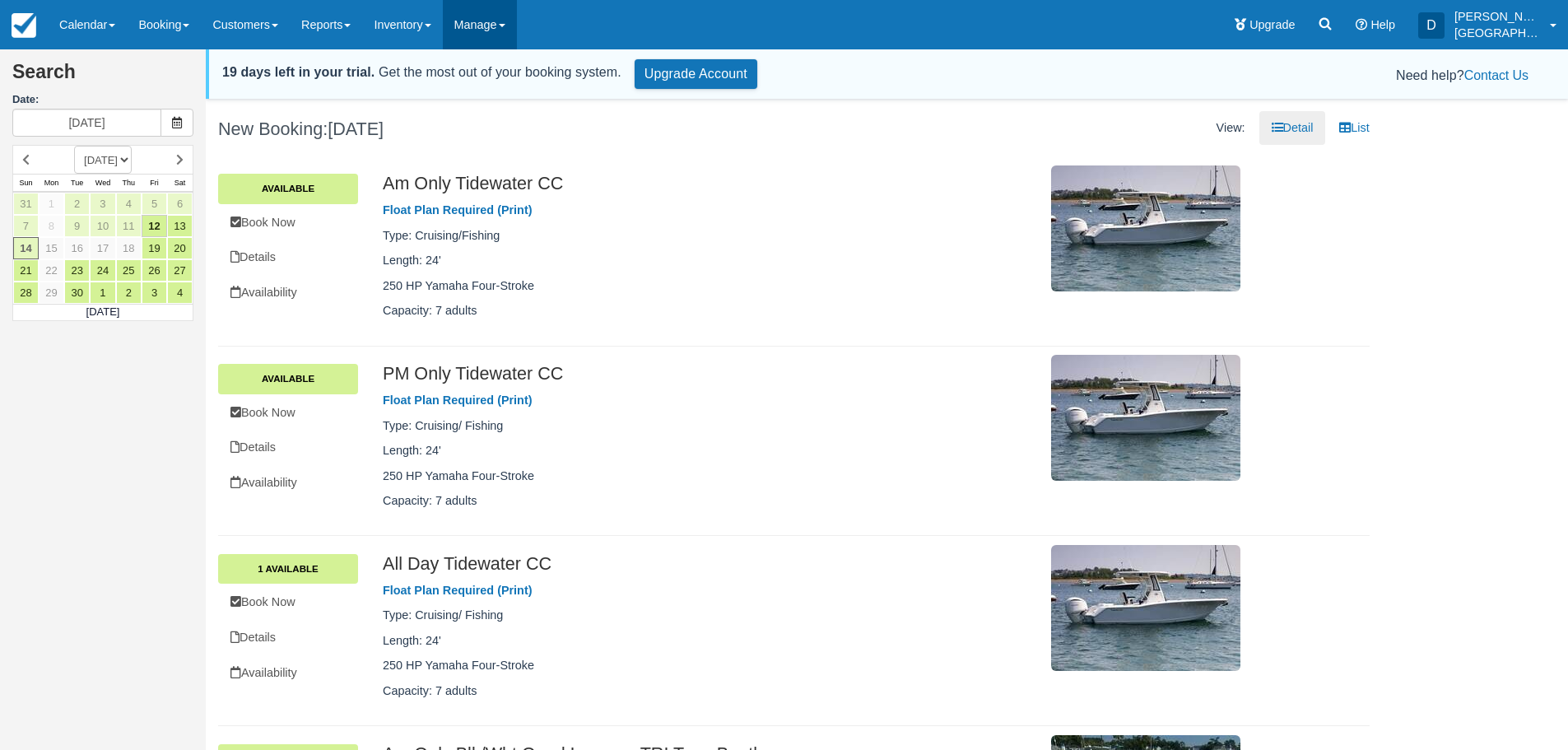
click at [484, 25] on link "Manage" at bounding box center [480, 25] width 75 height 49
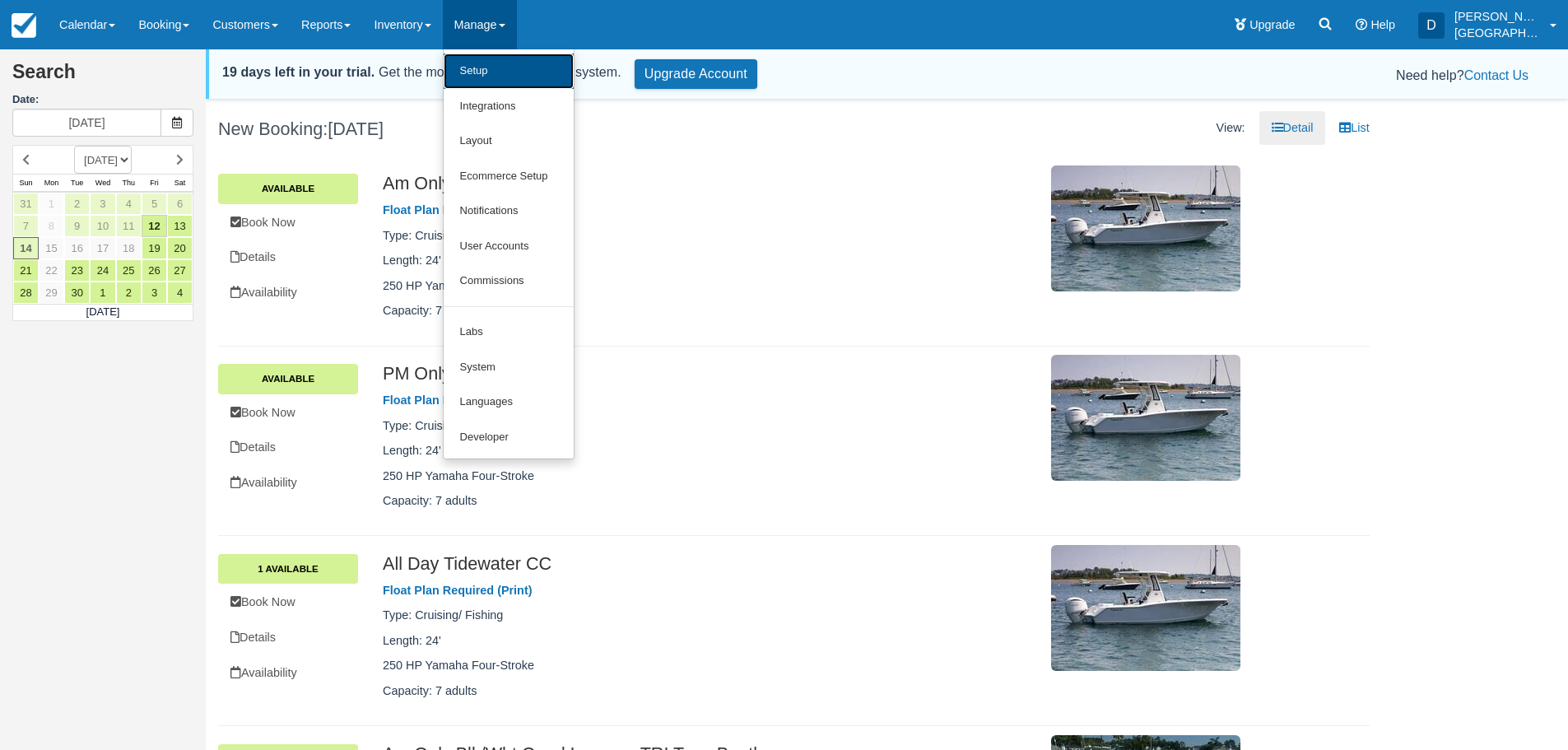
click at [497, 71] on link "Setup" at bounding box center [508, 72] width 131 height 35
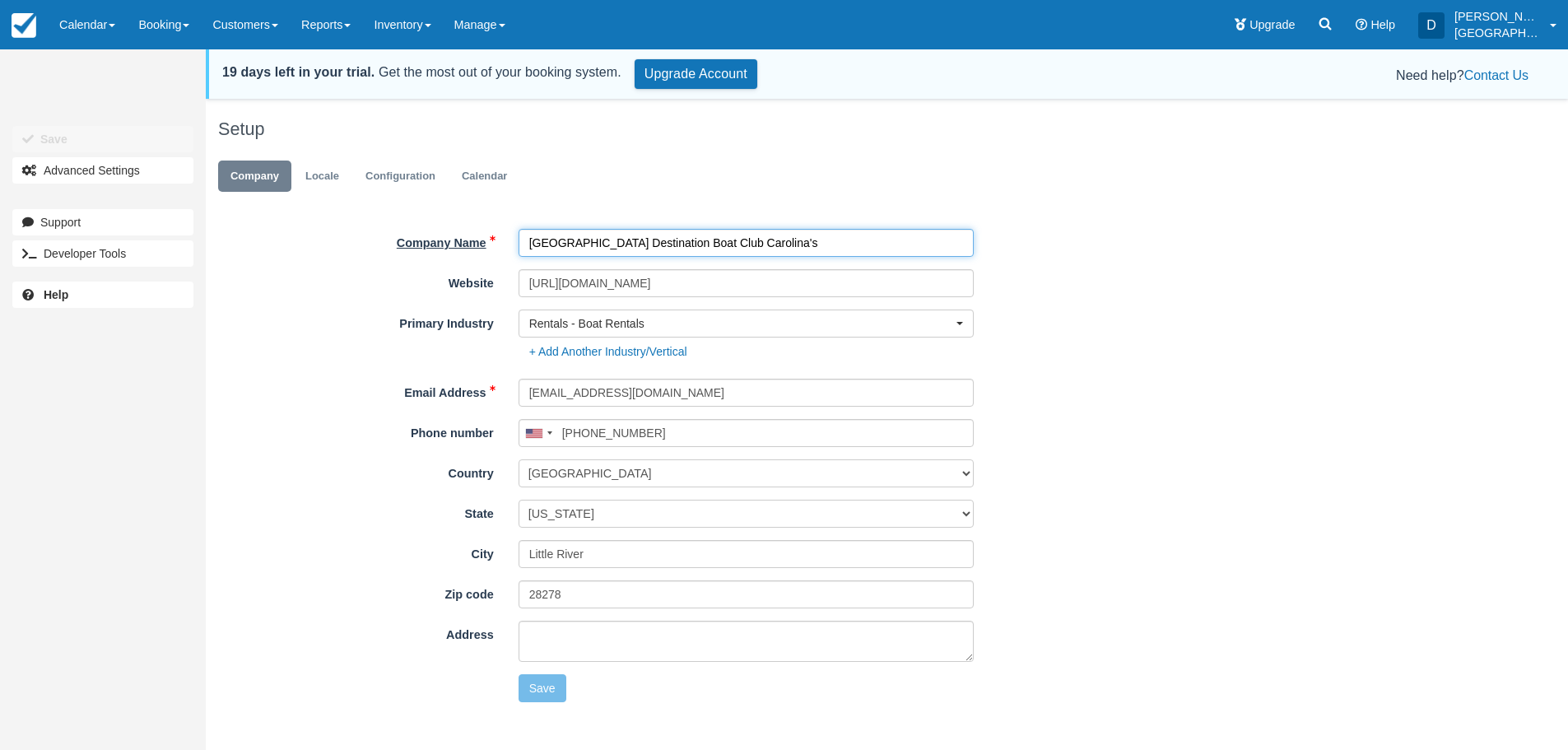
drag, startPoint x: 626, startPoint y: 241, endPoint x: 497, endPoint y: 233, distance: 129.2
click at [497, 233] on div "Company Name [GEOGRAPHIC_DATA] Destination Boat Club Carolina's" at bounding box center [794, 242] width 1152 height 28
type input "Morehead City Destination Boat Club Carolina's"
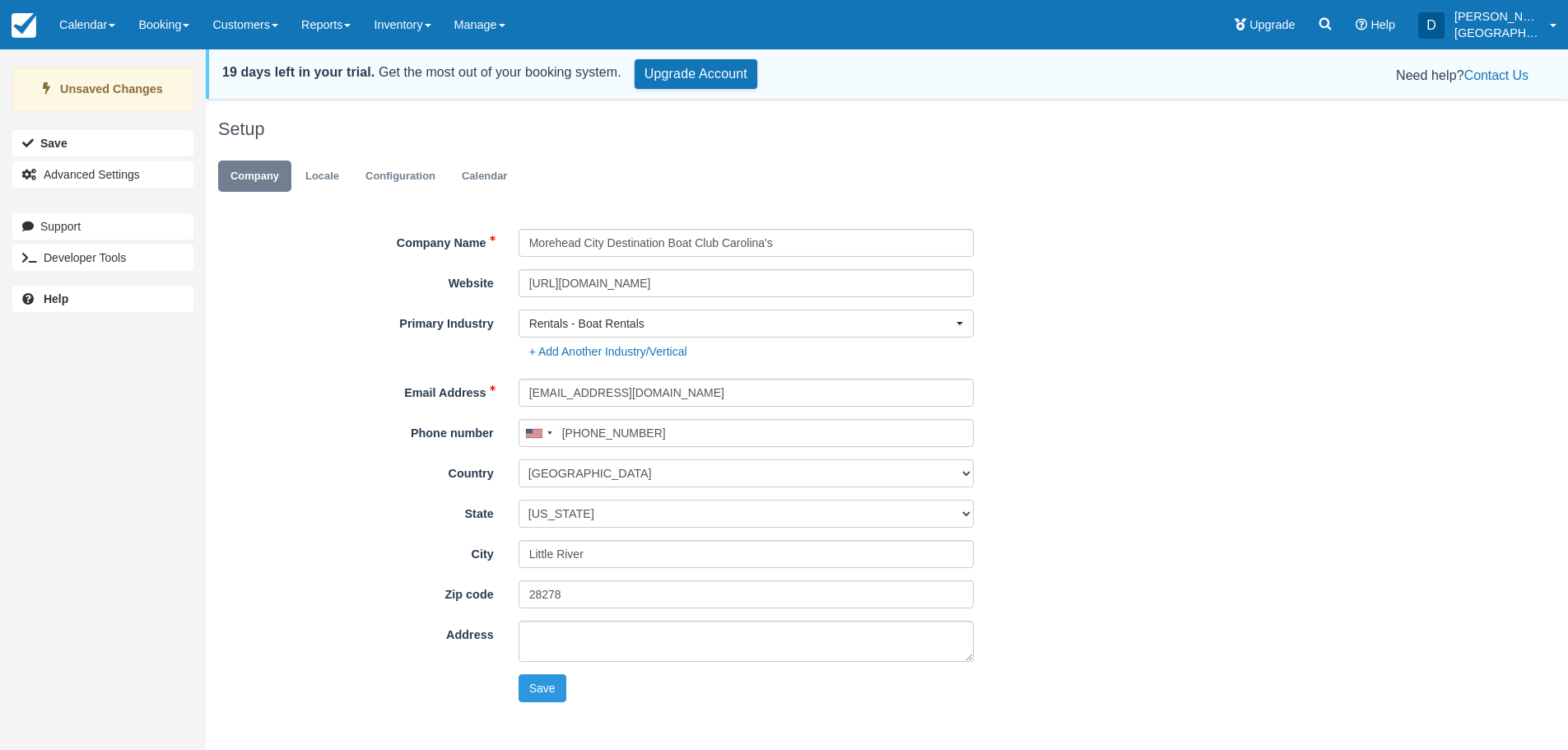
click at [653, 519] on select "[US_STATE] [US_STATE] [US_STATE] [US_STATE] [US_STATE] [US_STATE] [US_STATE] [U…" at bounding box center [747, 513] width 455 height 28
select select "NC"
click at [519, 500] on select "[US_STATE] [US_STATE] [US_STATE] [US_STATE] [US_STATE] [US_STATE] [US_STATE] [U…" at bounding box center [747, 513] width 455 height 28
drag, startPoint x: 591, startPoint y: 555, endPoint x: 525, endPoint y: 552, distance: 66.1
click at [525, 552] on input "Little River" at bounding box center [747, 554] width 455 height 28
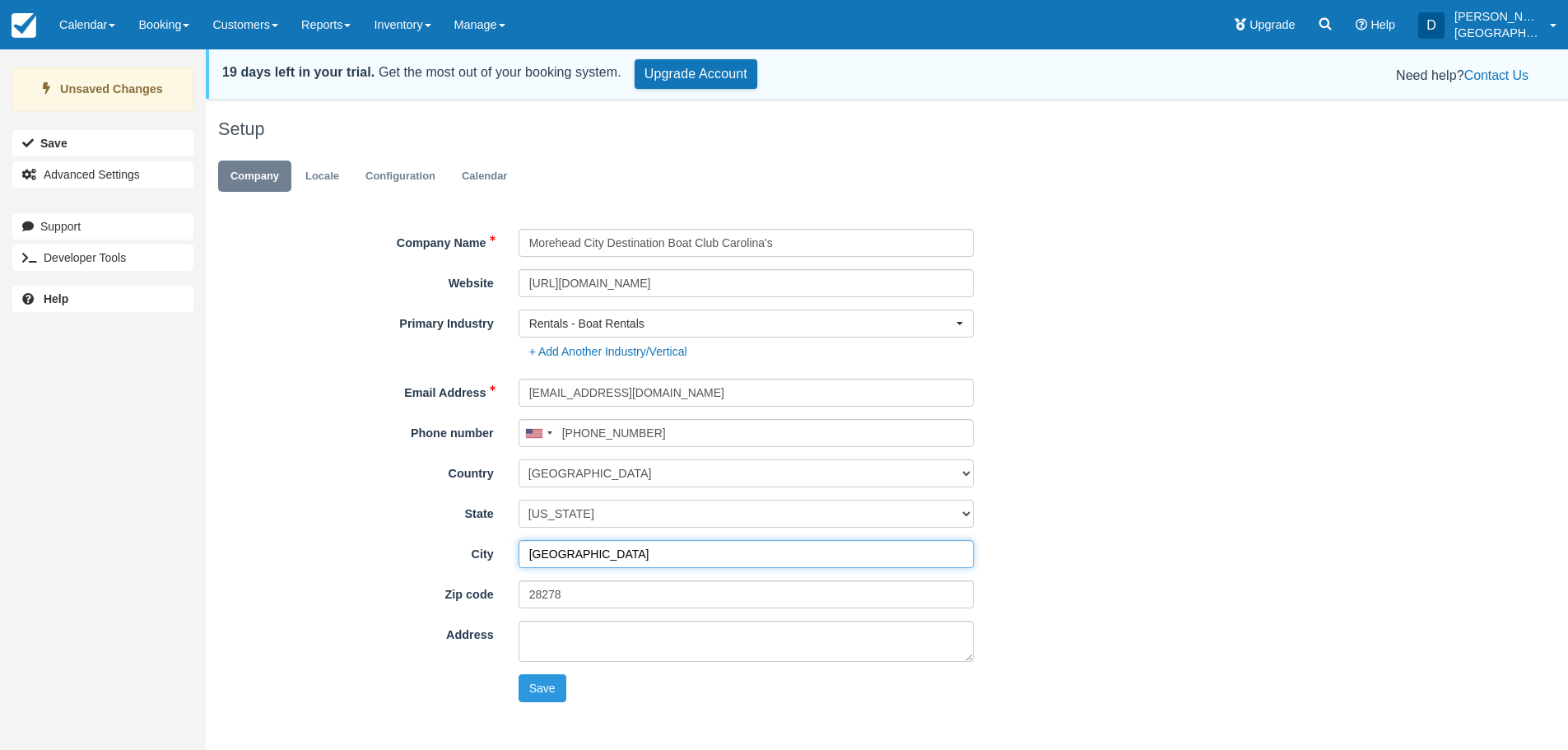
type input "[GEOGRAPHIC_DATA]"
drag, startPoint x: 539, startPoint y: 593, endPoint x: 615, endPoint y: 605, distance: 76.9
click at [615, 605] on input "28278" at bounding box center [747, 594] width 455 height 28
type input "28557"
click at [529, 682] on button "Save" at bounding box center [543, 688] width 48 height 28
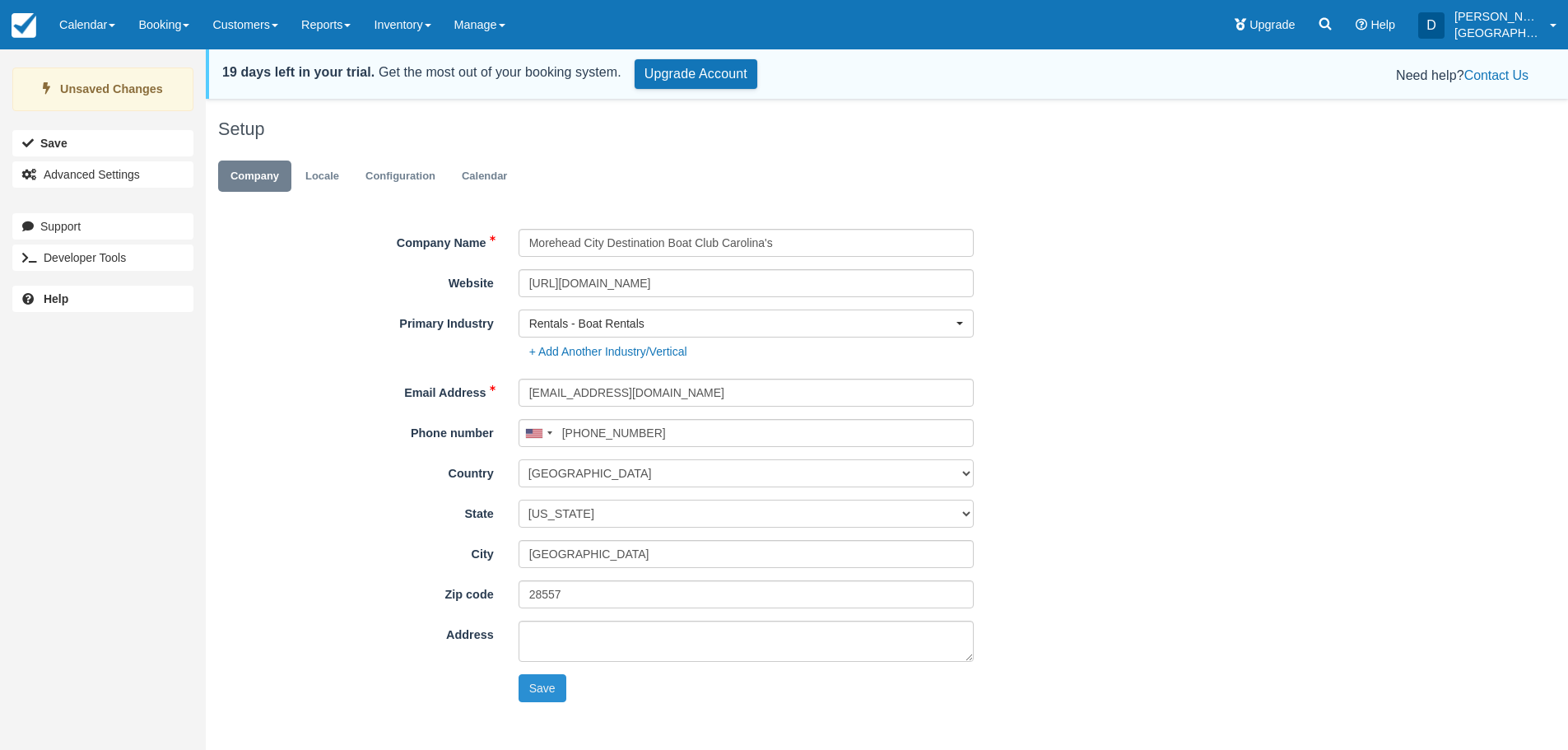
type input "[PHONE_NUMBER]"
click at [505, 25] on span at bounding box center [501, 25] width 7 height 3
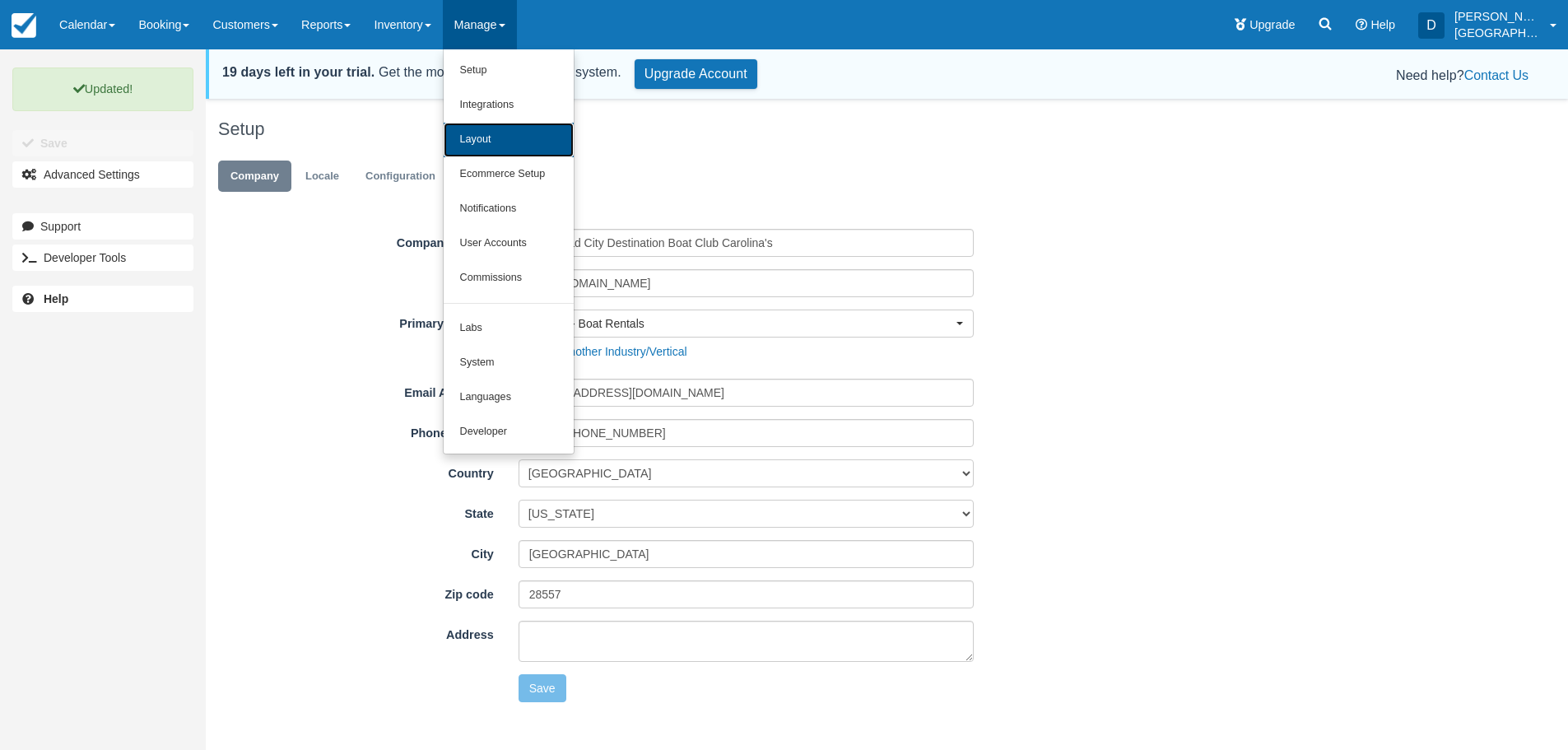
click at [497, 136] on link "Layout" at bounding box center [508, 139] width 131 height 34
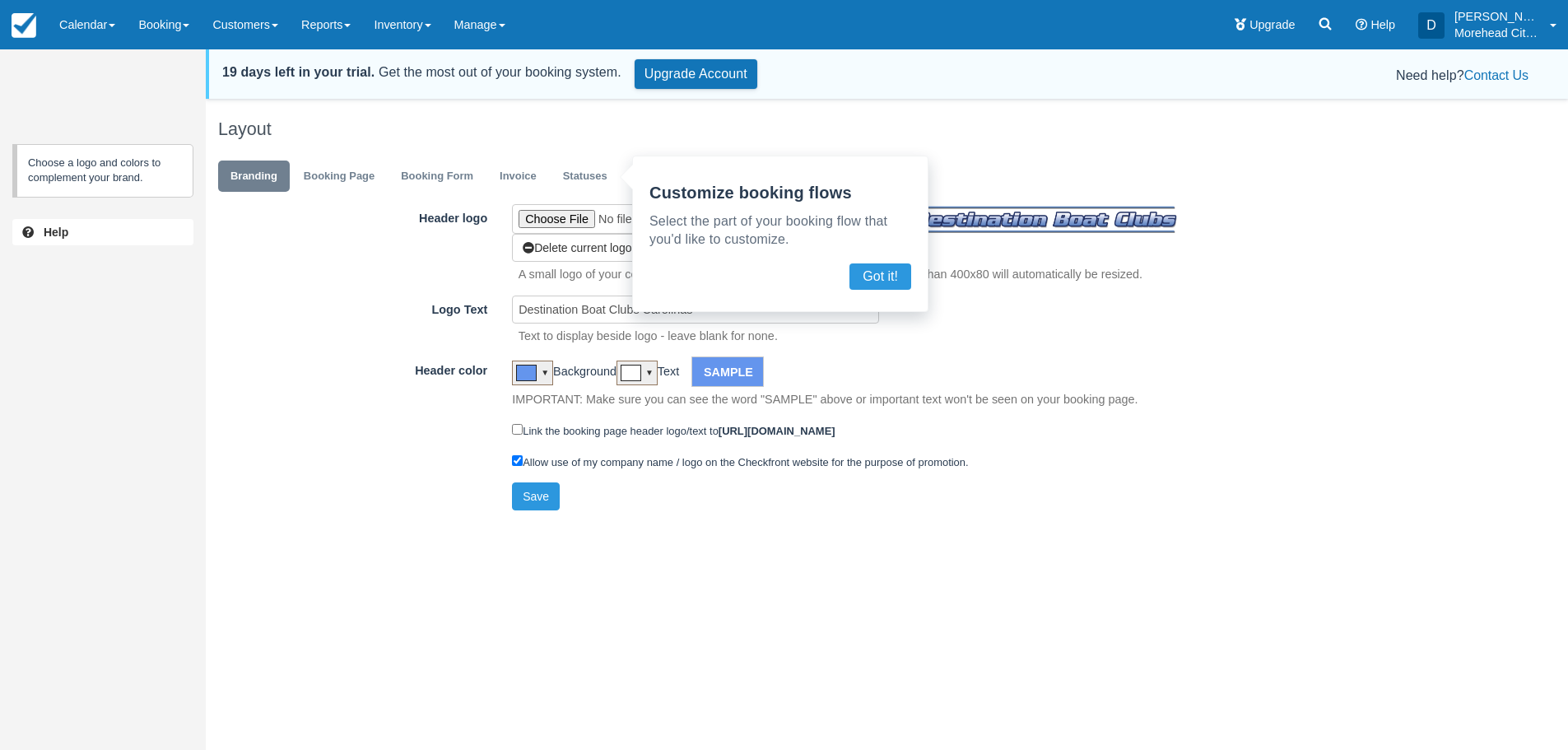
click at [883, 273] on button "Got it!" at bounding box center [880, 276] width 62 height 27
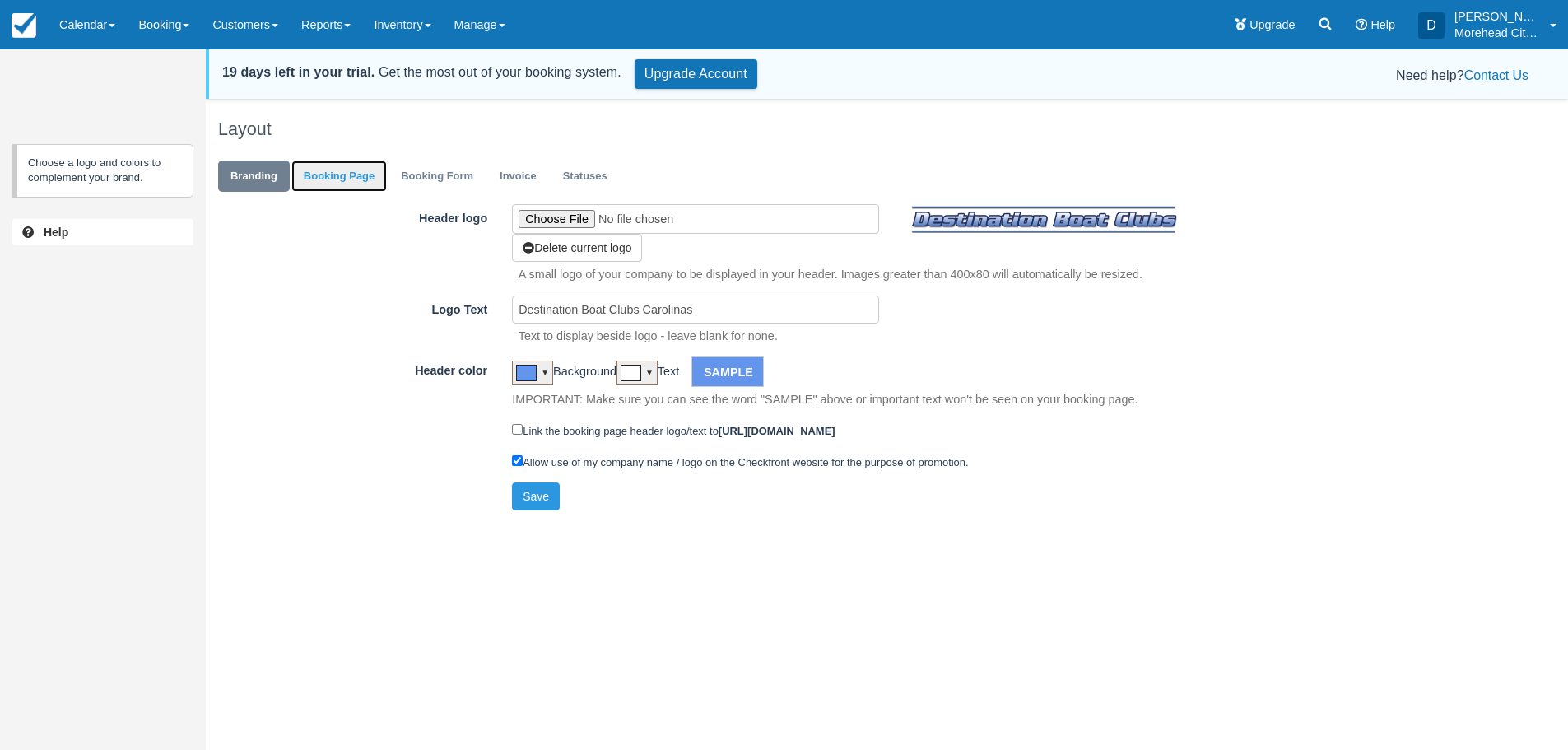
click at [340, 171] on link "Booking Page" at bounding box center [339, 177] width 95 height 32
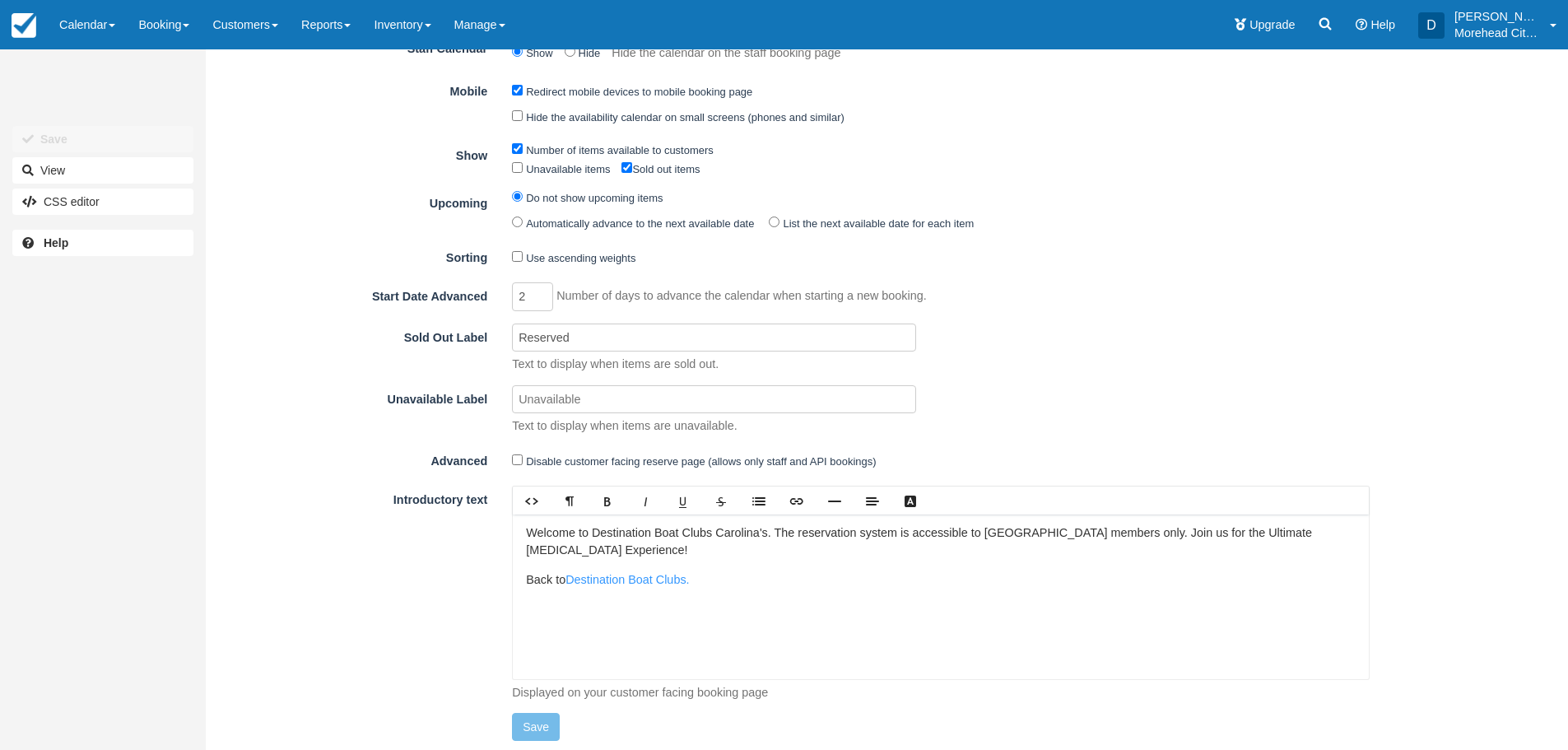
scroll to position [345, 0]
drag, startPoint x: 986, startPoint y: 530, endPoint x: 1085, endPoint y: 536, distance: 99.2
click at [1085, 536] on p "Welcome to Destination Boat Clubs Carolina's. The reservation system is accessi…" at bounding box center [941, 539] width 830 height 35
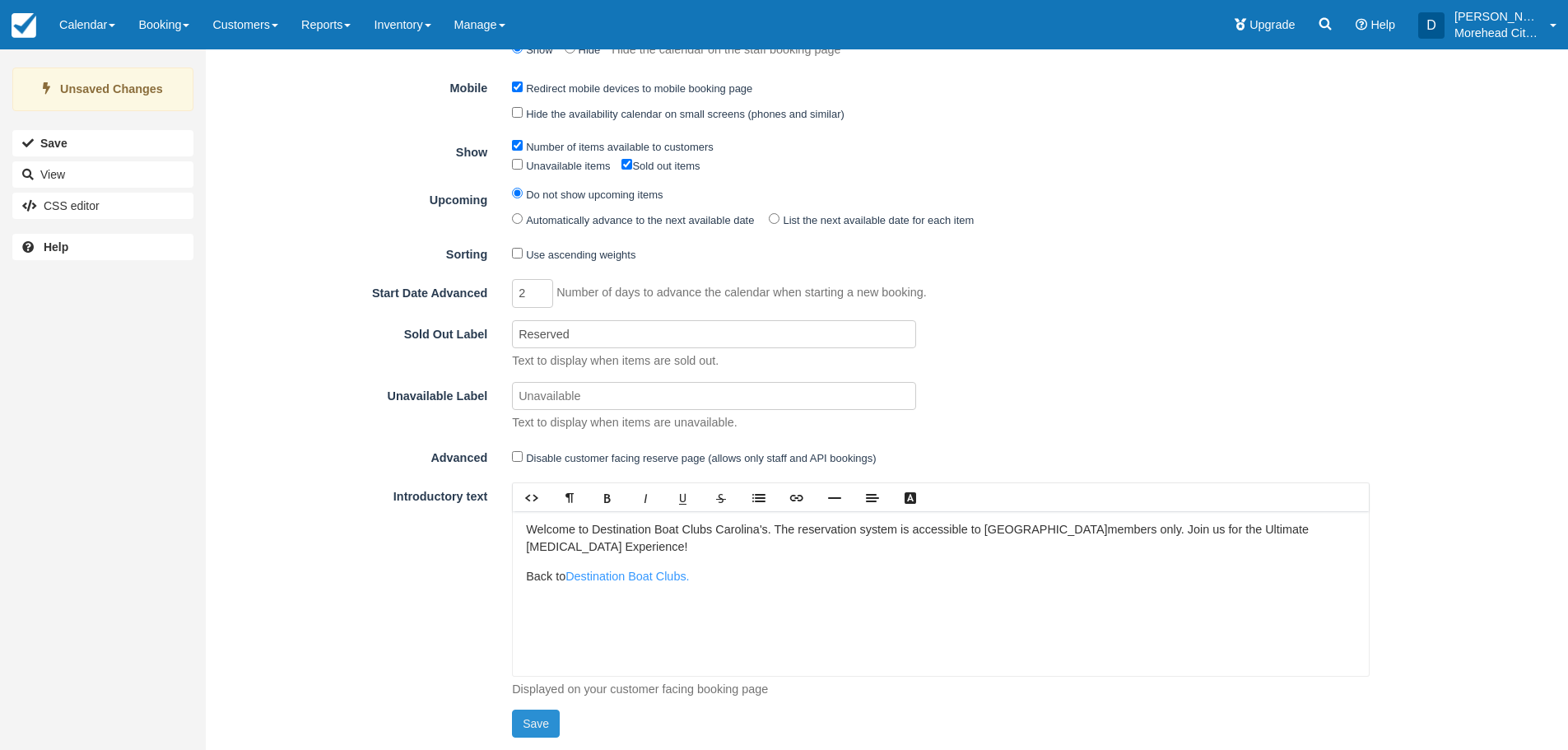
click at [539, 728] on button "Save" at bounding box center [536, 723] width 48 height 28
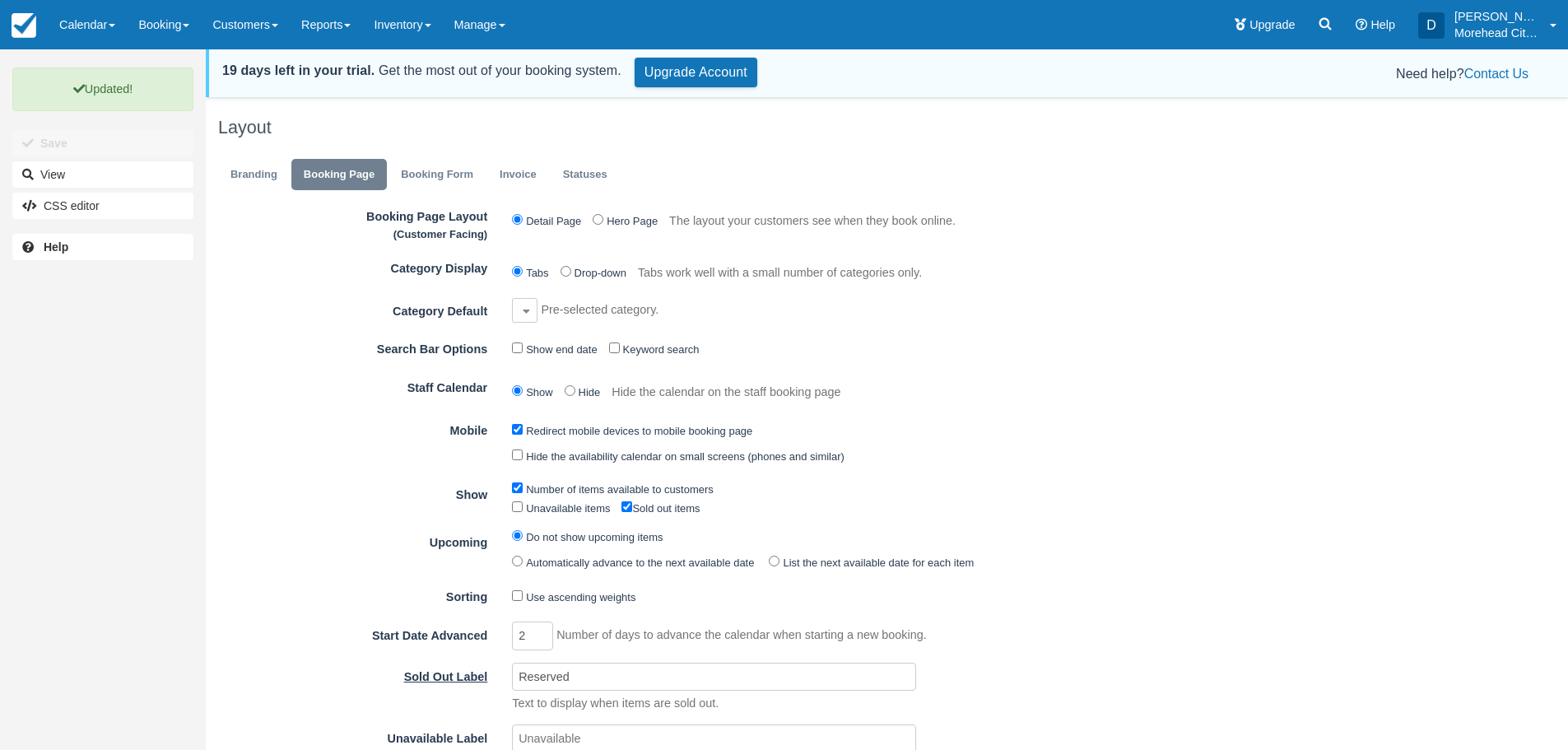
scroll to position [0, 0]
click at [448, 177] on link "Booking Form" at bounding box center [437, 177] width 97 height 32
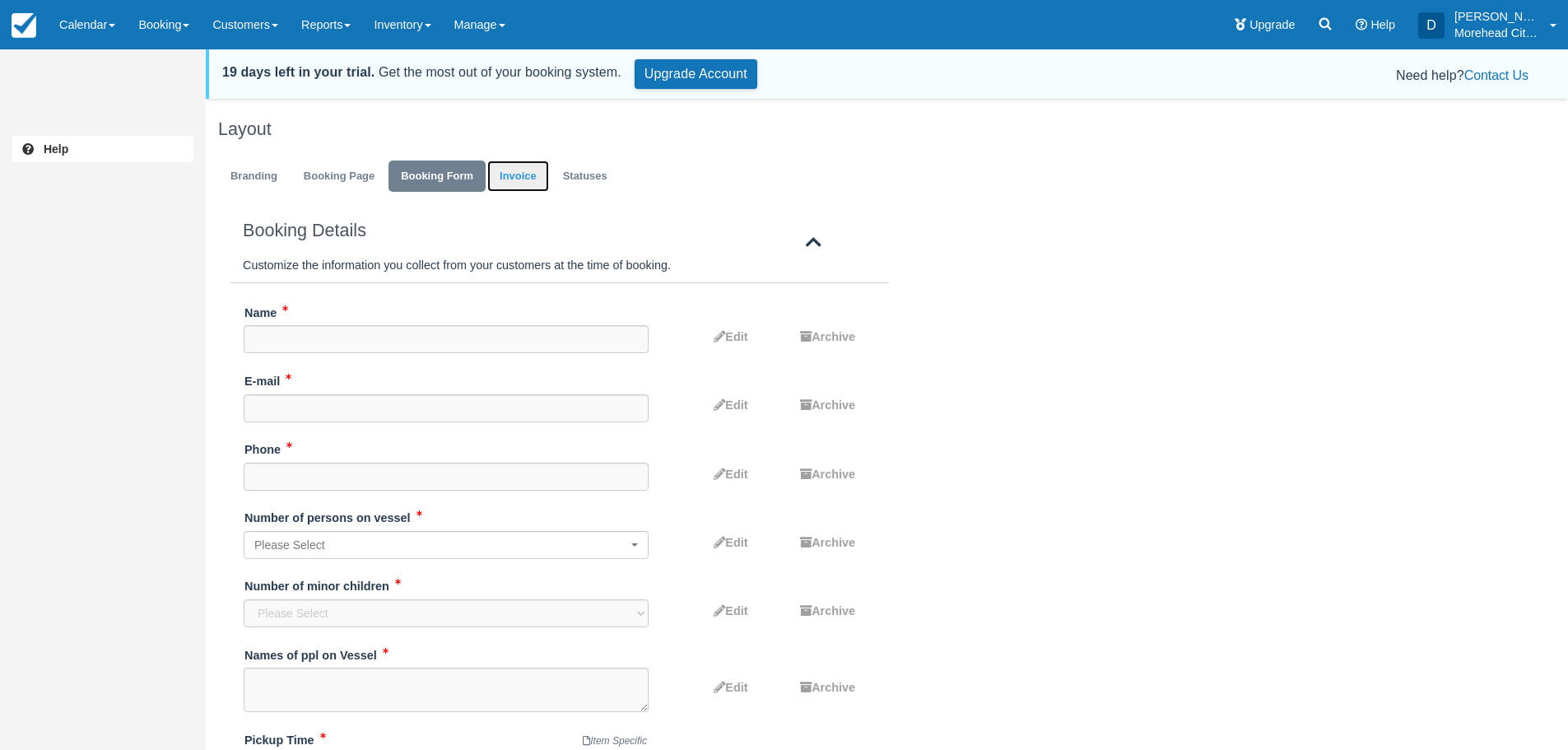
click at [513, 177] on link "Invoice" at bounding box center [518, 177] width 62 height 32
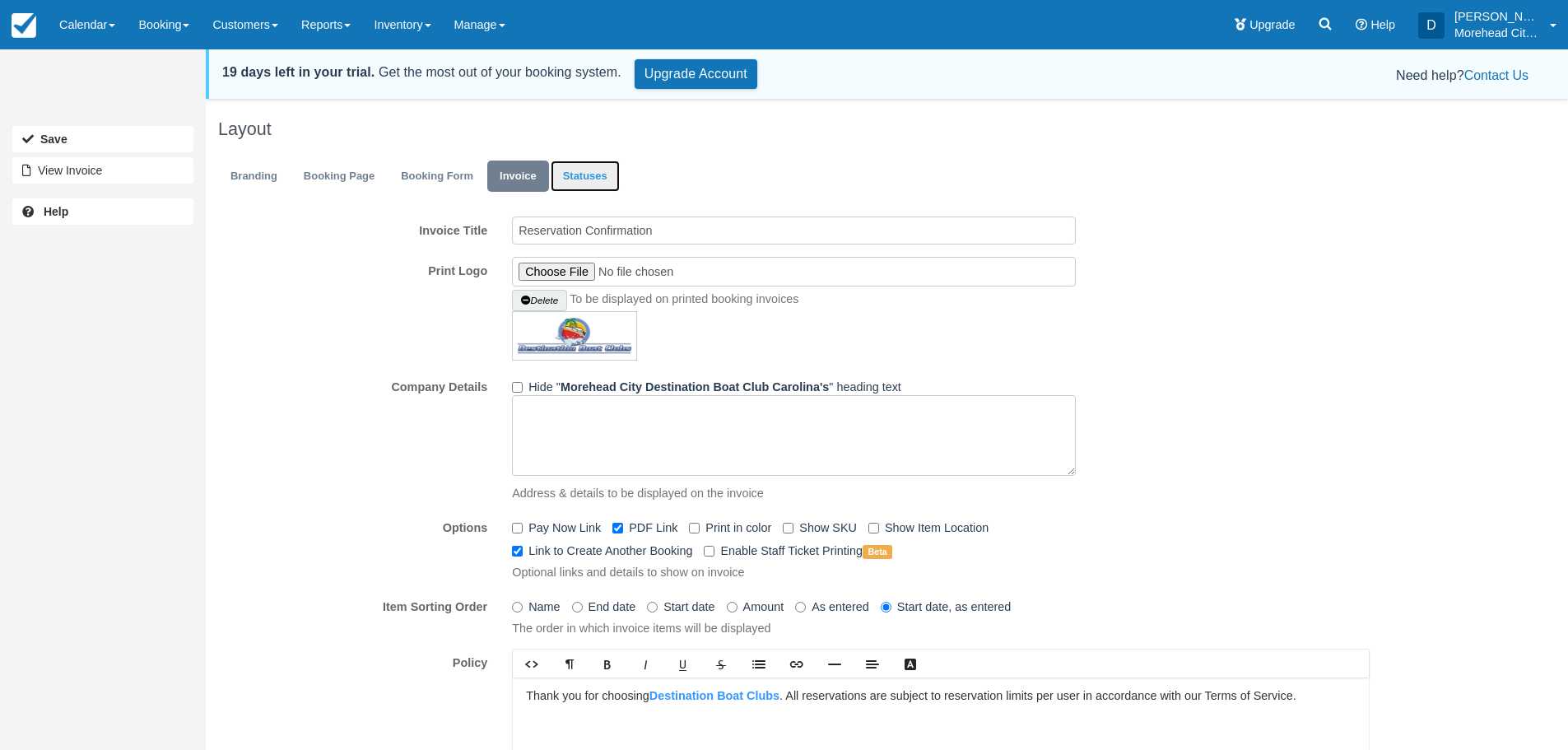
click at [579, 171] on link "Statuses" at bounding box center [585, 177] width 69 height 32
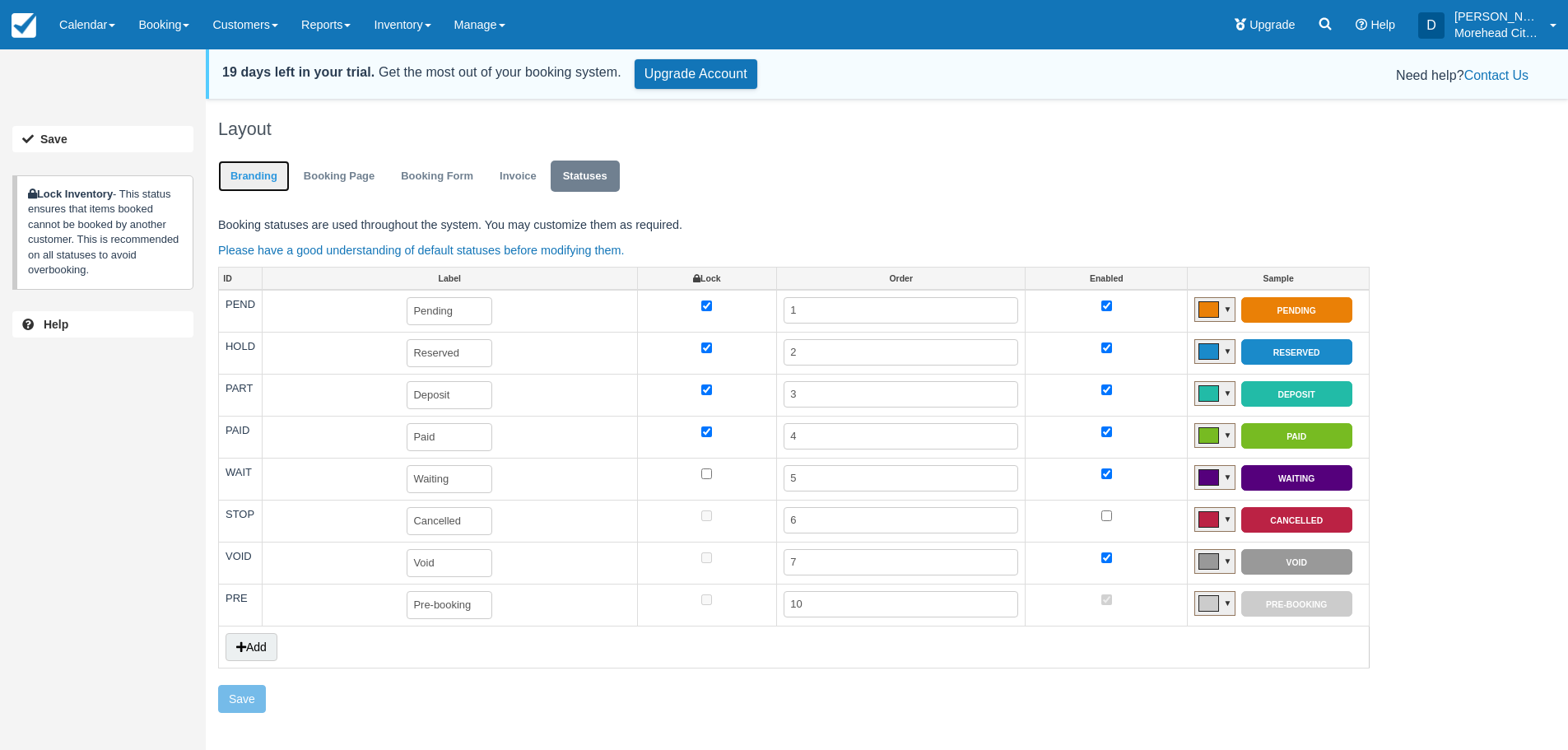
click at [261, 179] on link "Branding" at bounding box center [253, 177] width 72 height 32
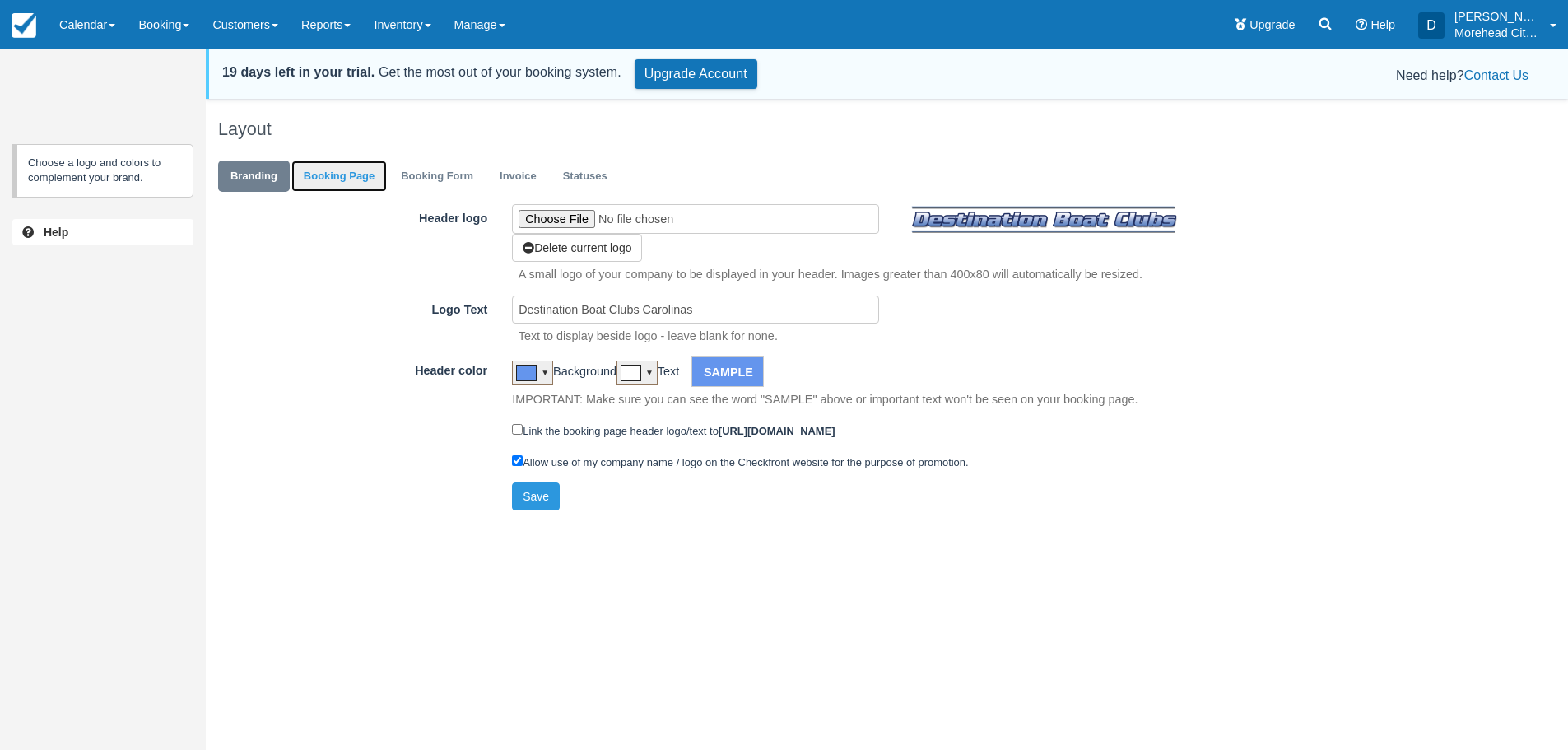
click at [316, 171] on link "Booking Page" at bounding box center [339, 177] width 95 height 32
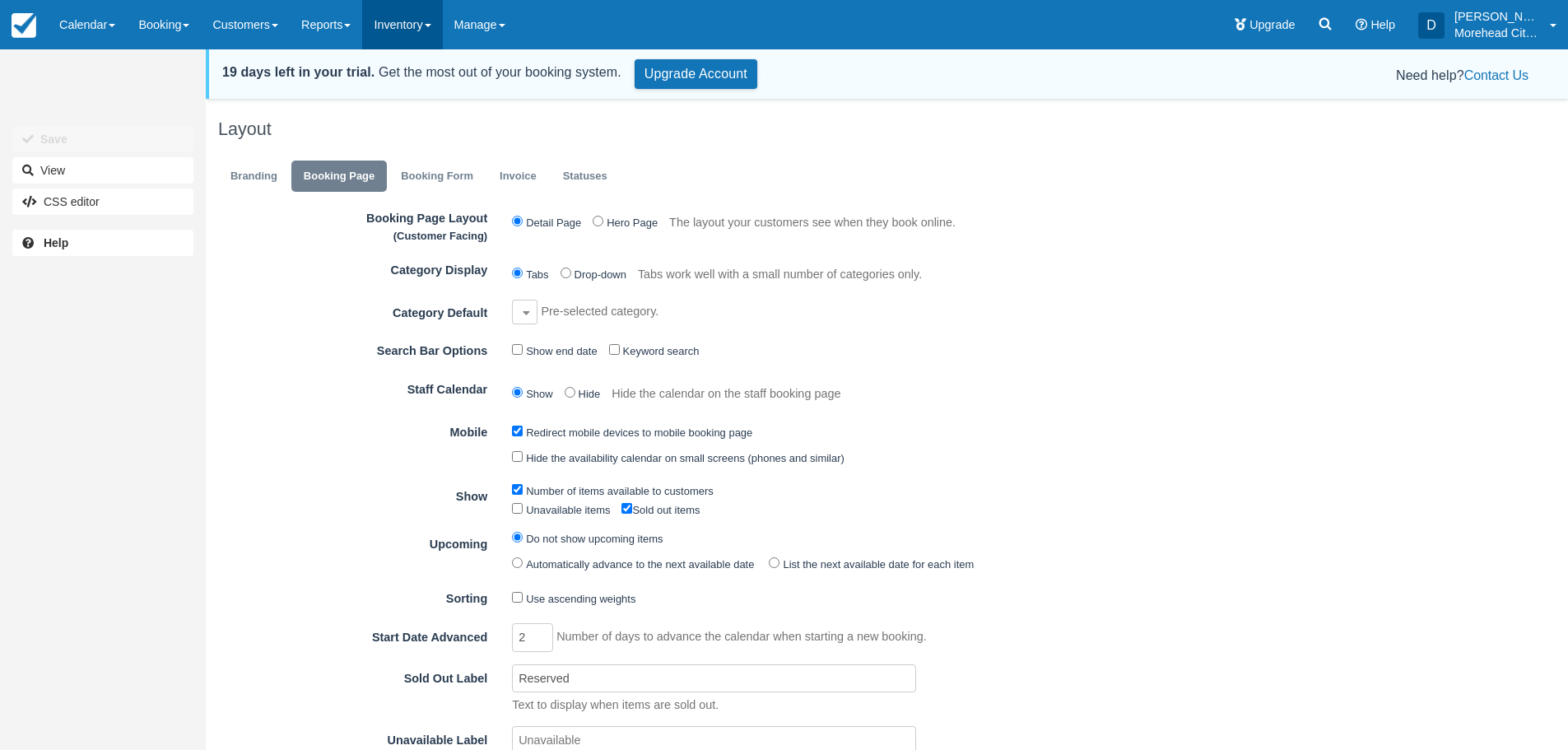
click at [407, 23] on link "Inventory" at bounding box center [401, 25] width 79 height 49
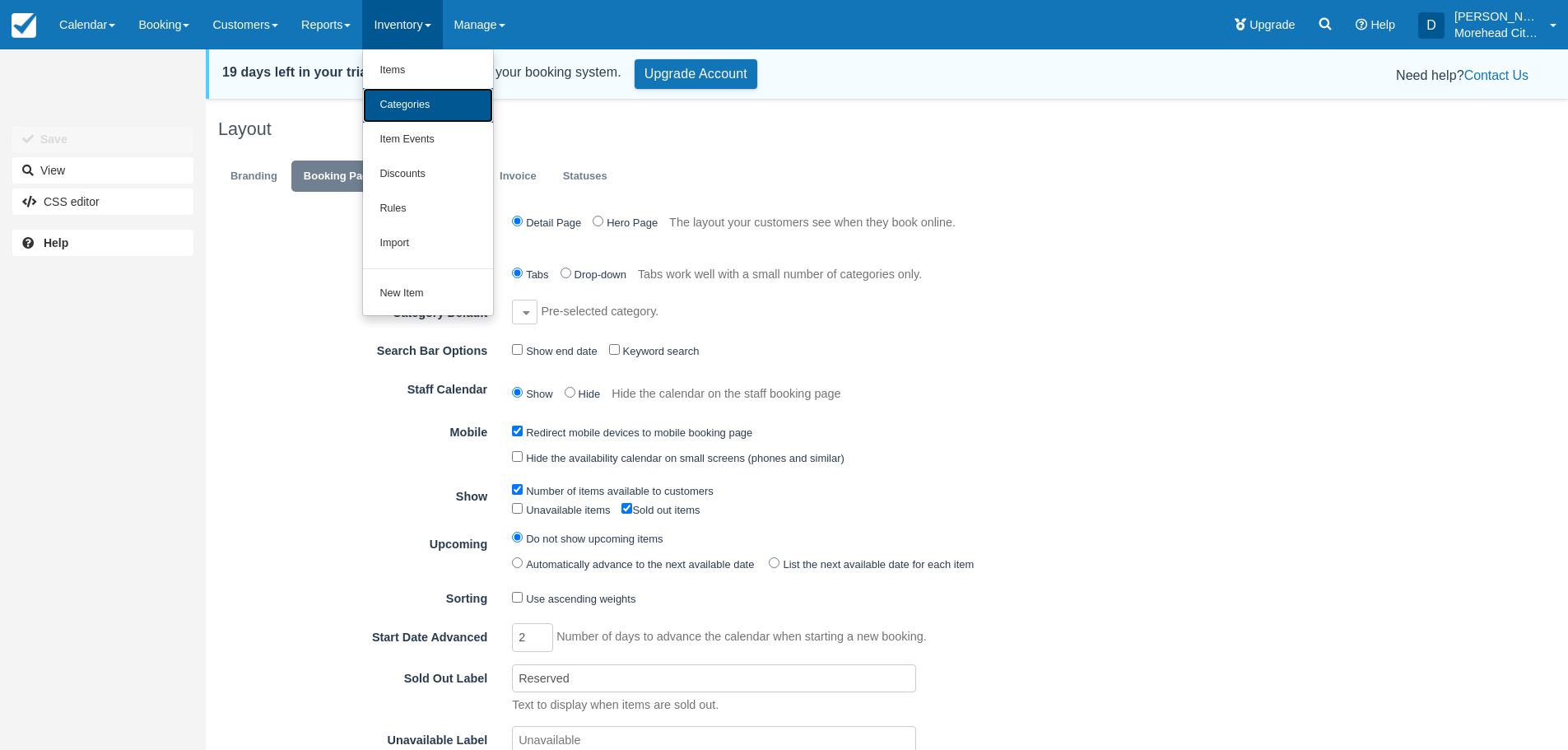
click at [385, 100] on link "Categories" at bounding box center [428, 105] width 131 height 34
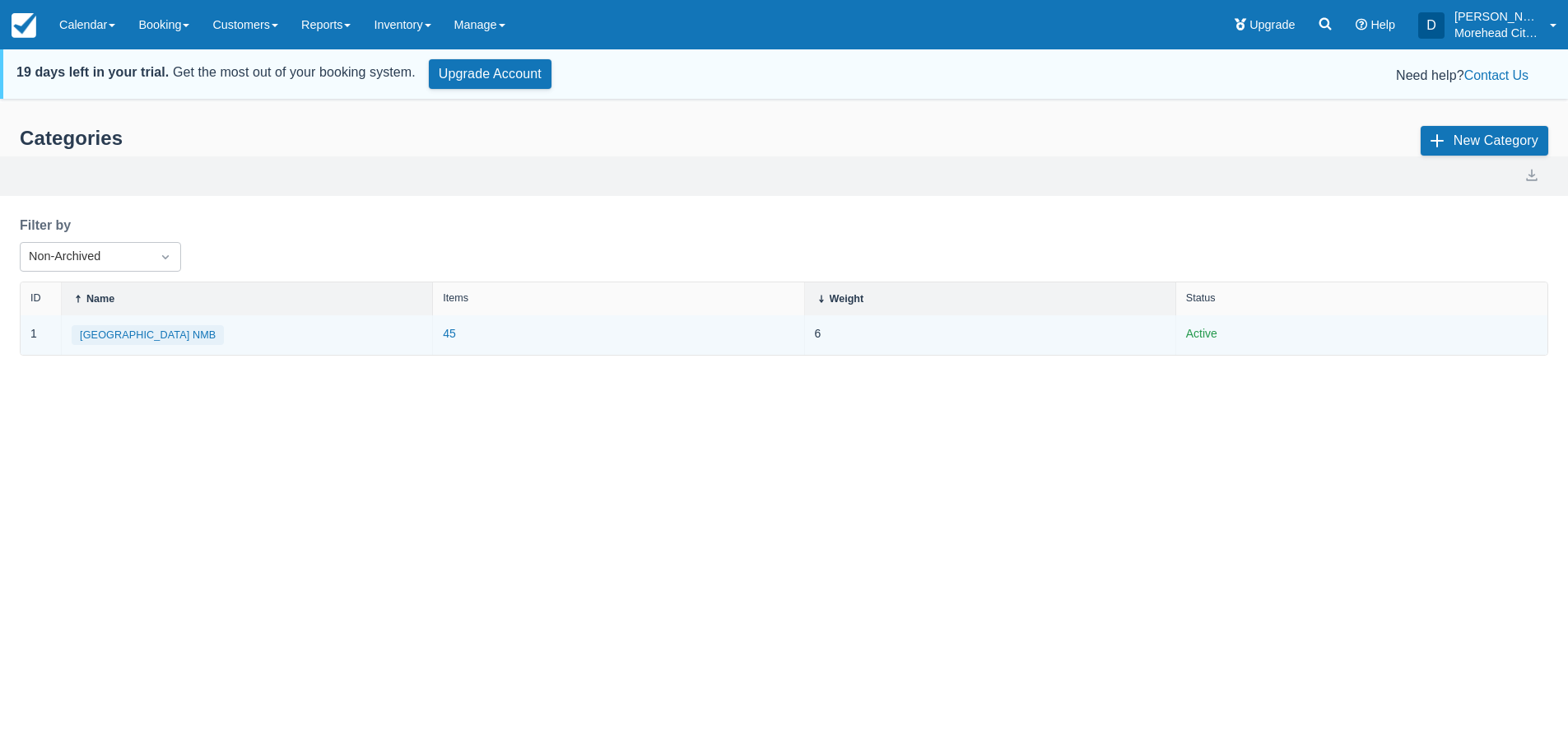
click at [169, 330] on button "[GEOGRAPHIC_DATA] NMB" at bounding box center [147, 335] width 152 height 20
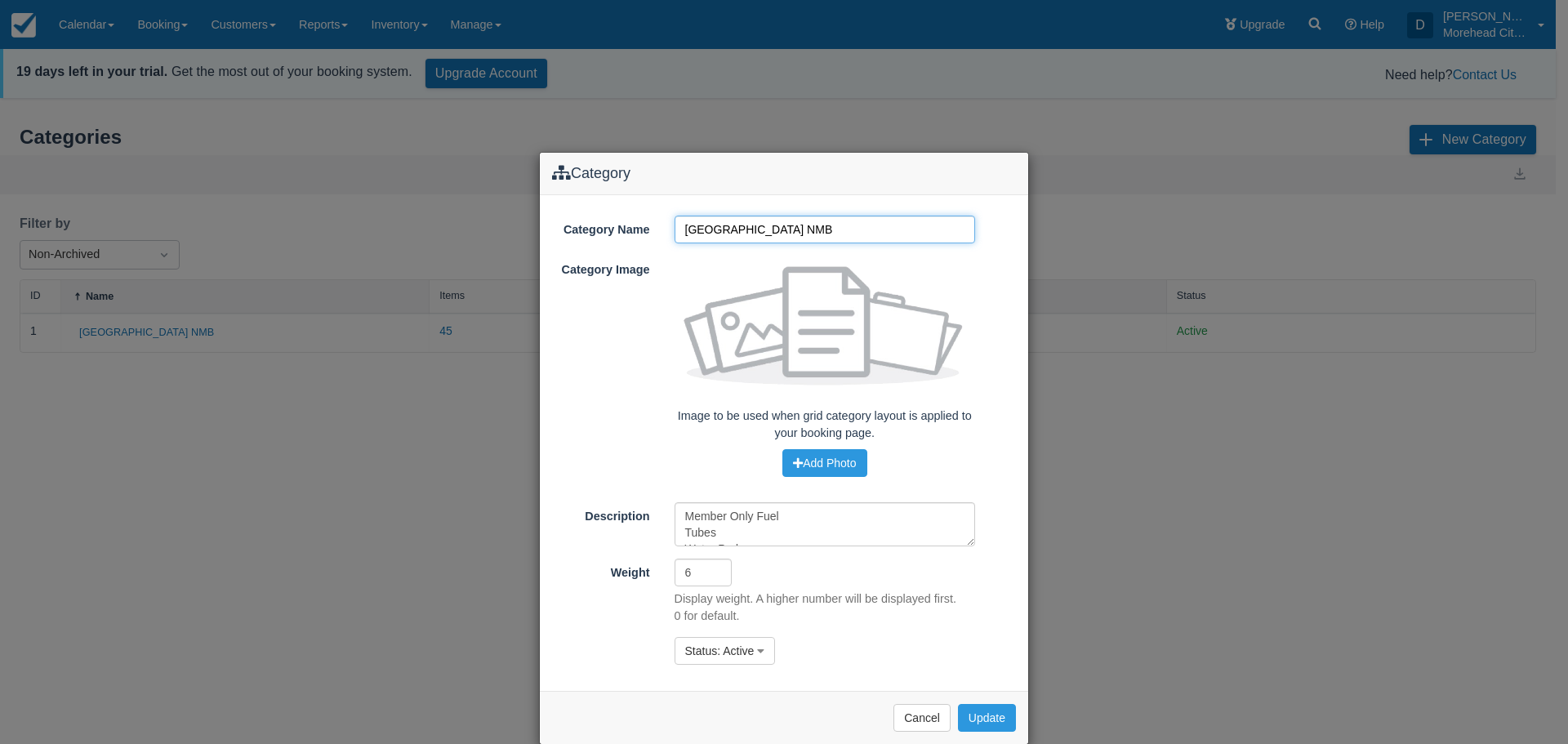
drag, startPoint x: 815, startPoint y: 230, endPoint x: 658, endPoint y: 222, distance: 157.2
click at [662, 222] on div "Cricket Cove Marina NMB" at bounding box center [824, 229] width 326 height 28
type input "70 [GEOGRAPHIC_DATA][PERSON_NAME][GEOGRAPHIC_DATA]"
click at [972, 718] on button "Update" at bounding box center [987, 718] width 58 height 28
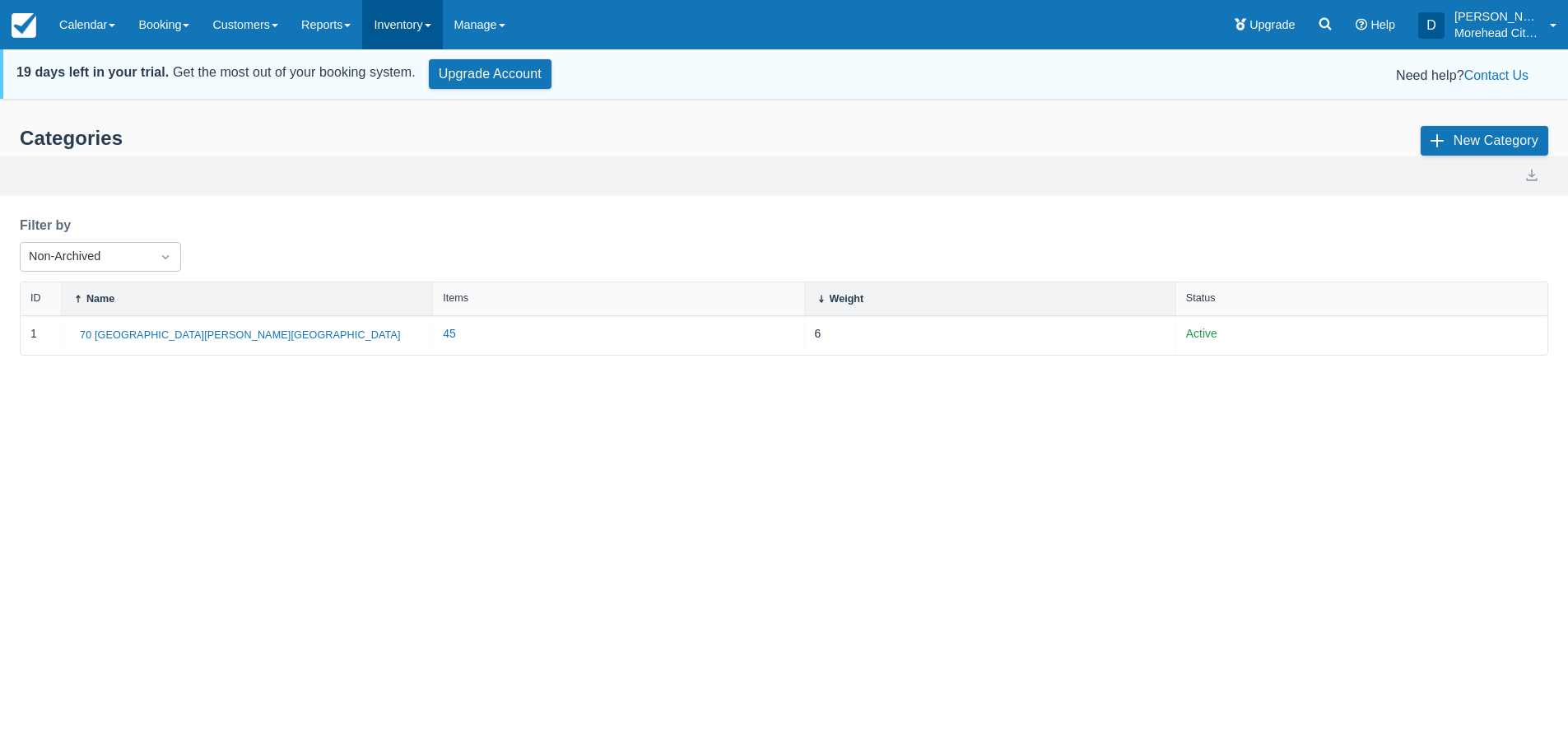
click at [418, 23] on link "Inventory" at bounding box center [401, 25] width 79 height 49
click at [417, 70] on link "Items" at bounding box center [428, 71] width 131 height 34
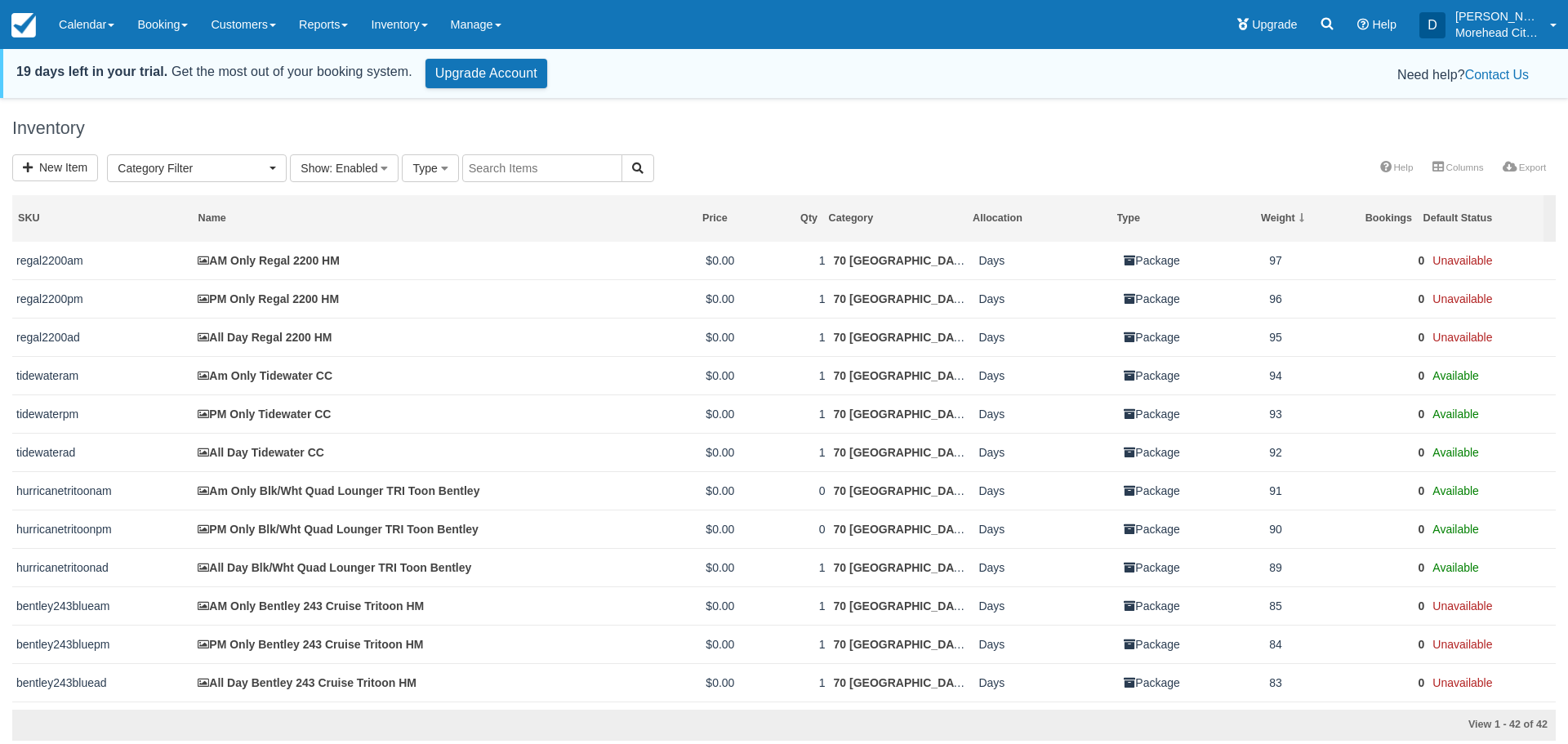
select select
click at [150, 22] on link "Booking" at bounding box center [163, 24] width 74 height 49
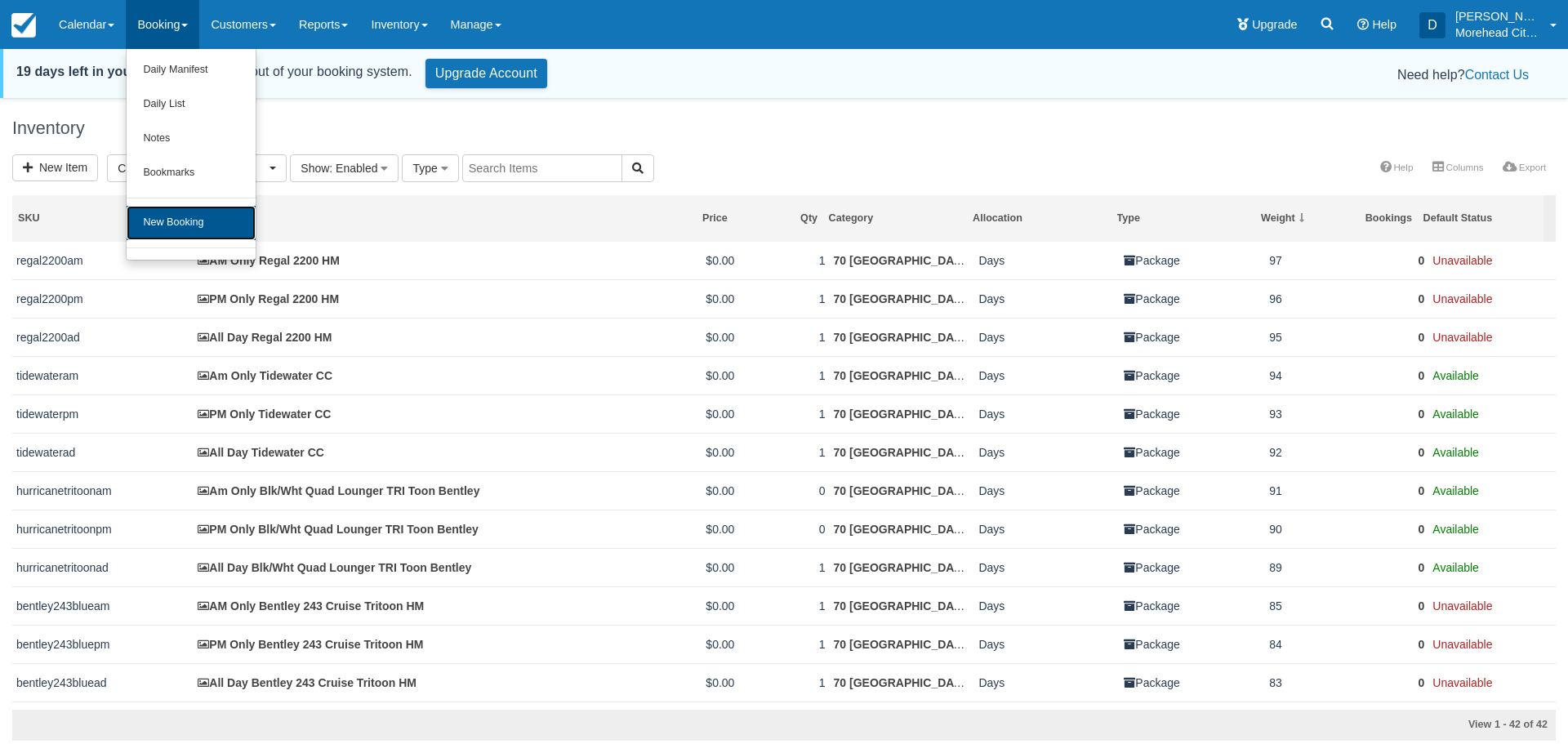
click at [174, 213] on link "New Booking" at bounding box center [191, 222] width 129 height 34
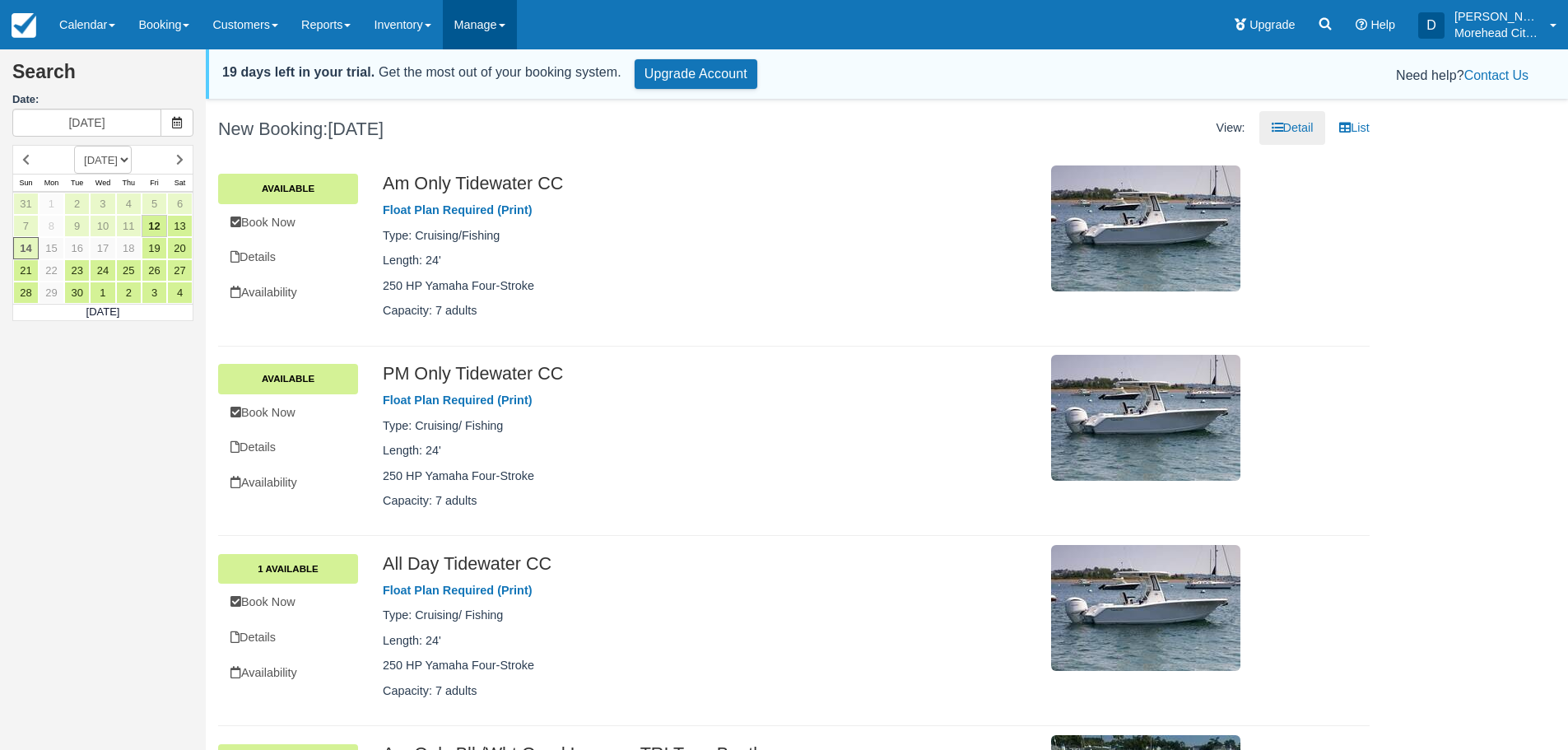
click at [482, 23] on link "Manage" at bounding box center [480, 25] width 75 height 49
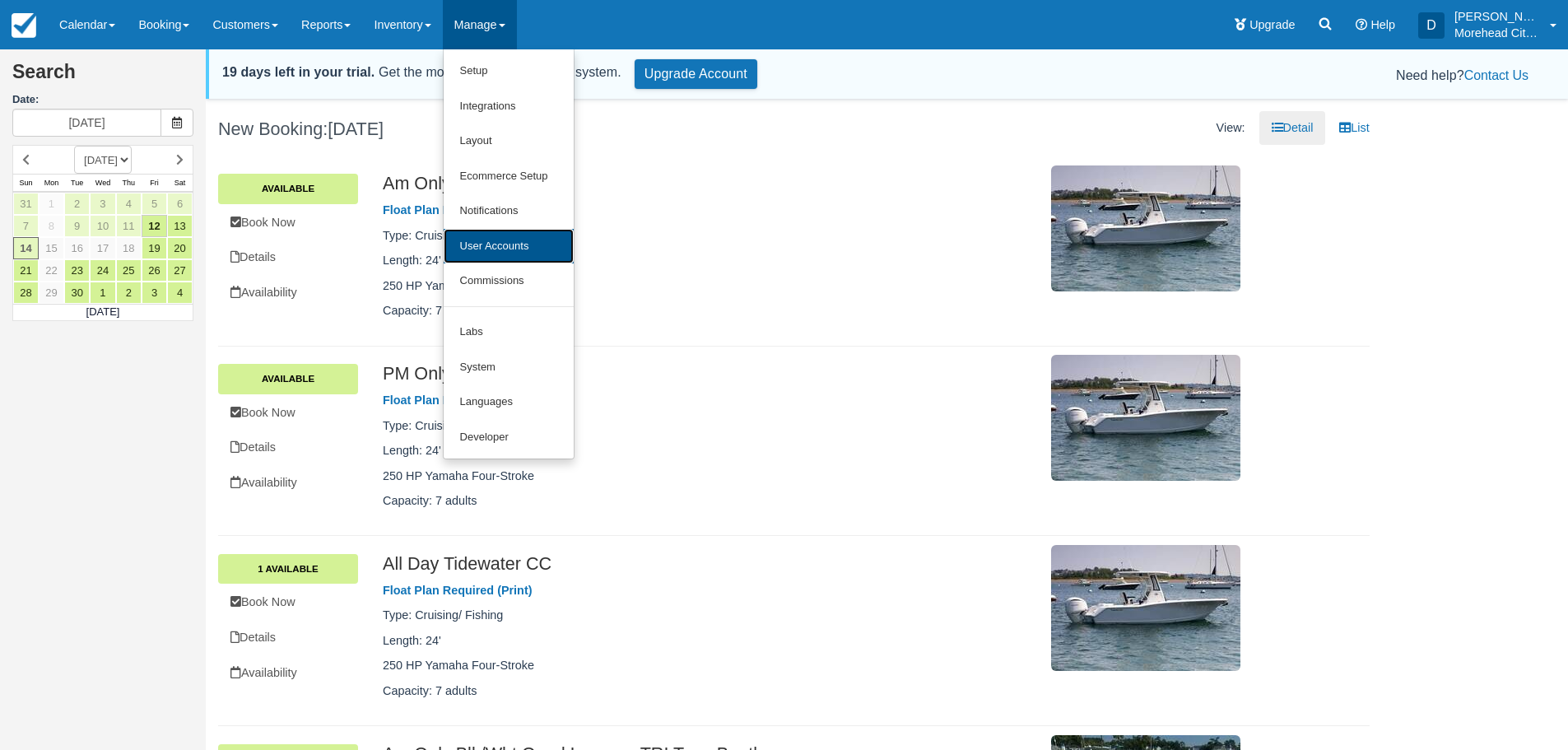
click at [519, 245] on link "User Accounts" at bounding box center [508, 246] width 131 height 35
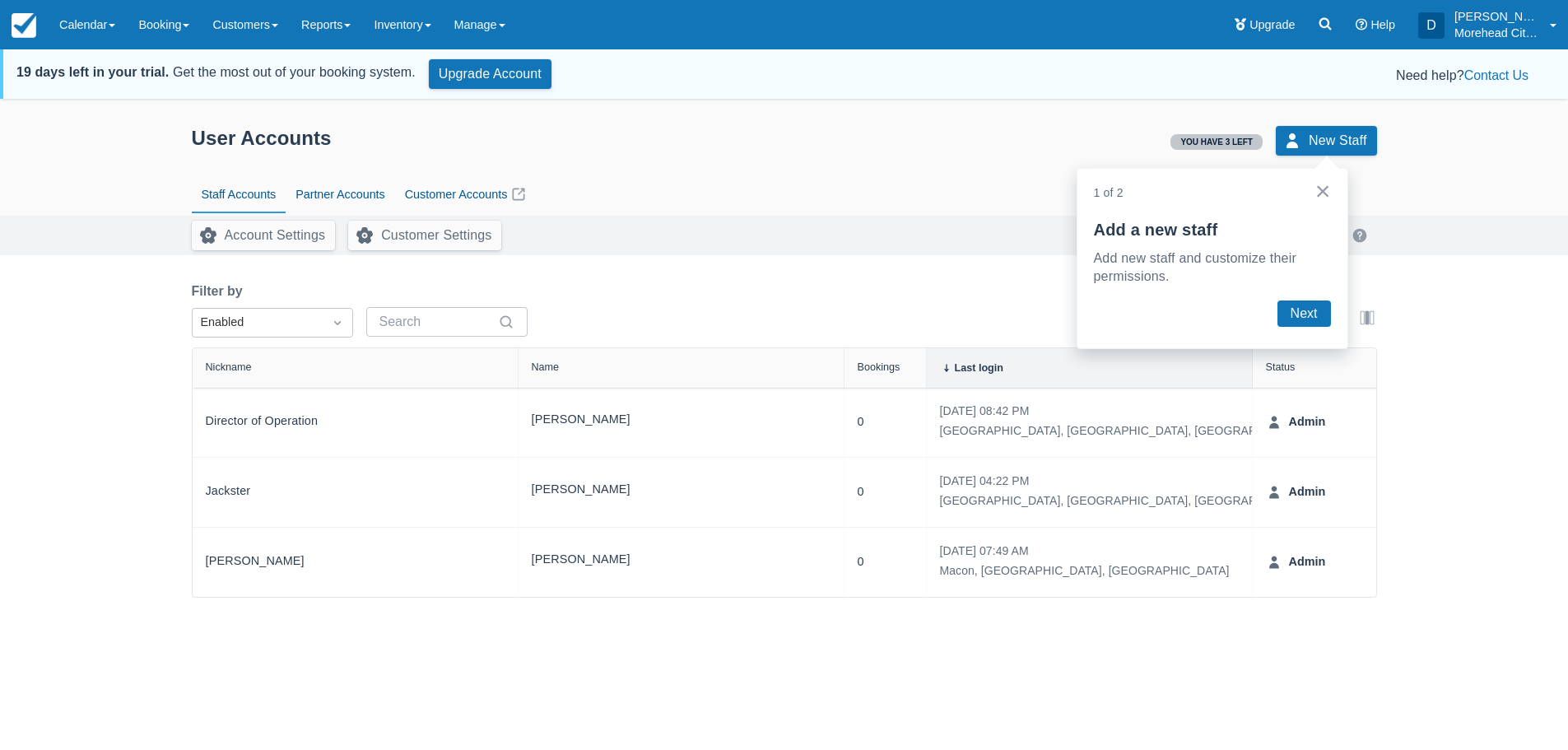
click at [1327, 189] on button "×" at bounding box center [1324, 190] width 16 height 27
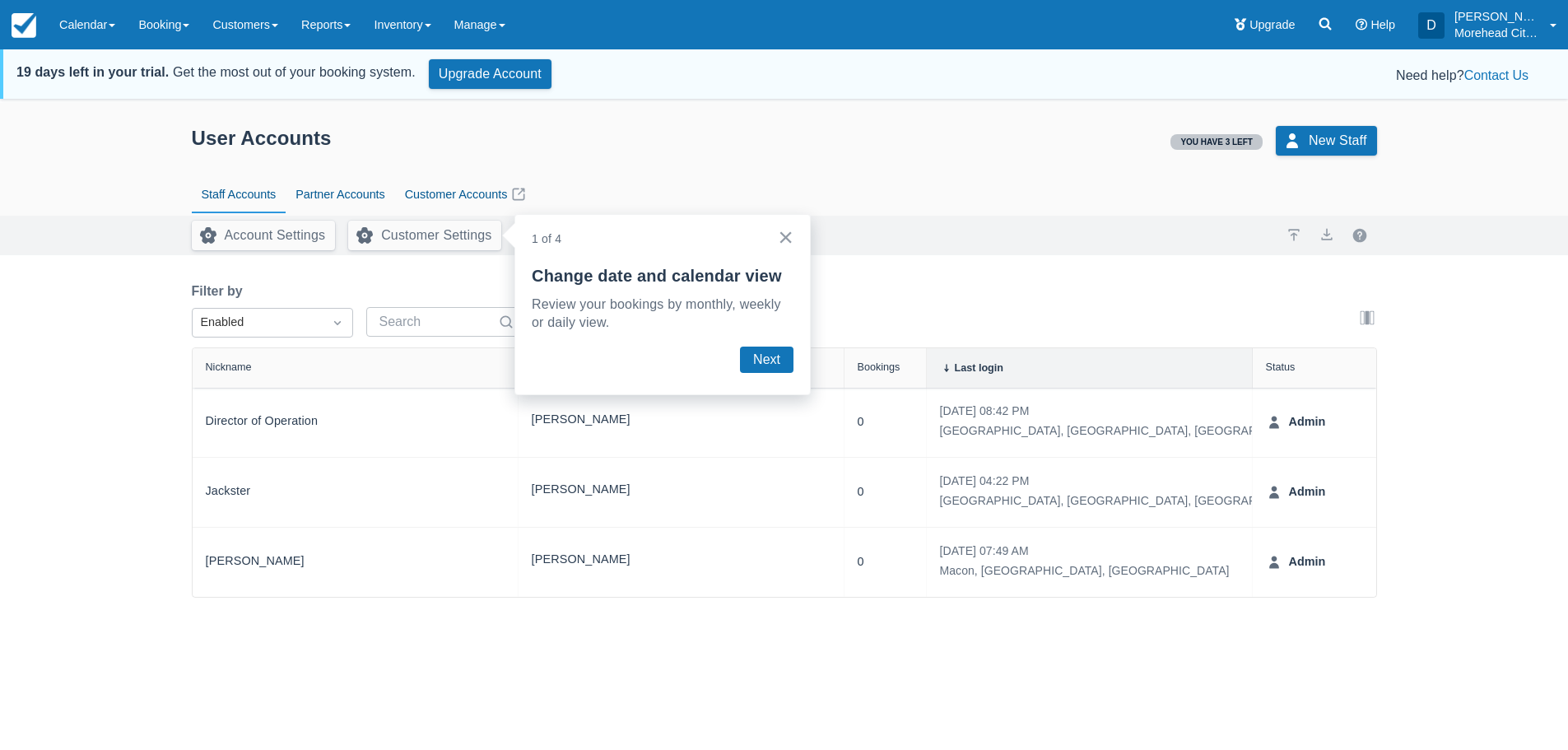
click at [786, 238] on button "×" at bounding box center [786, 237] width 16 height 27
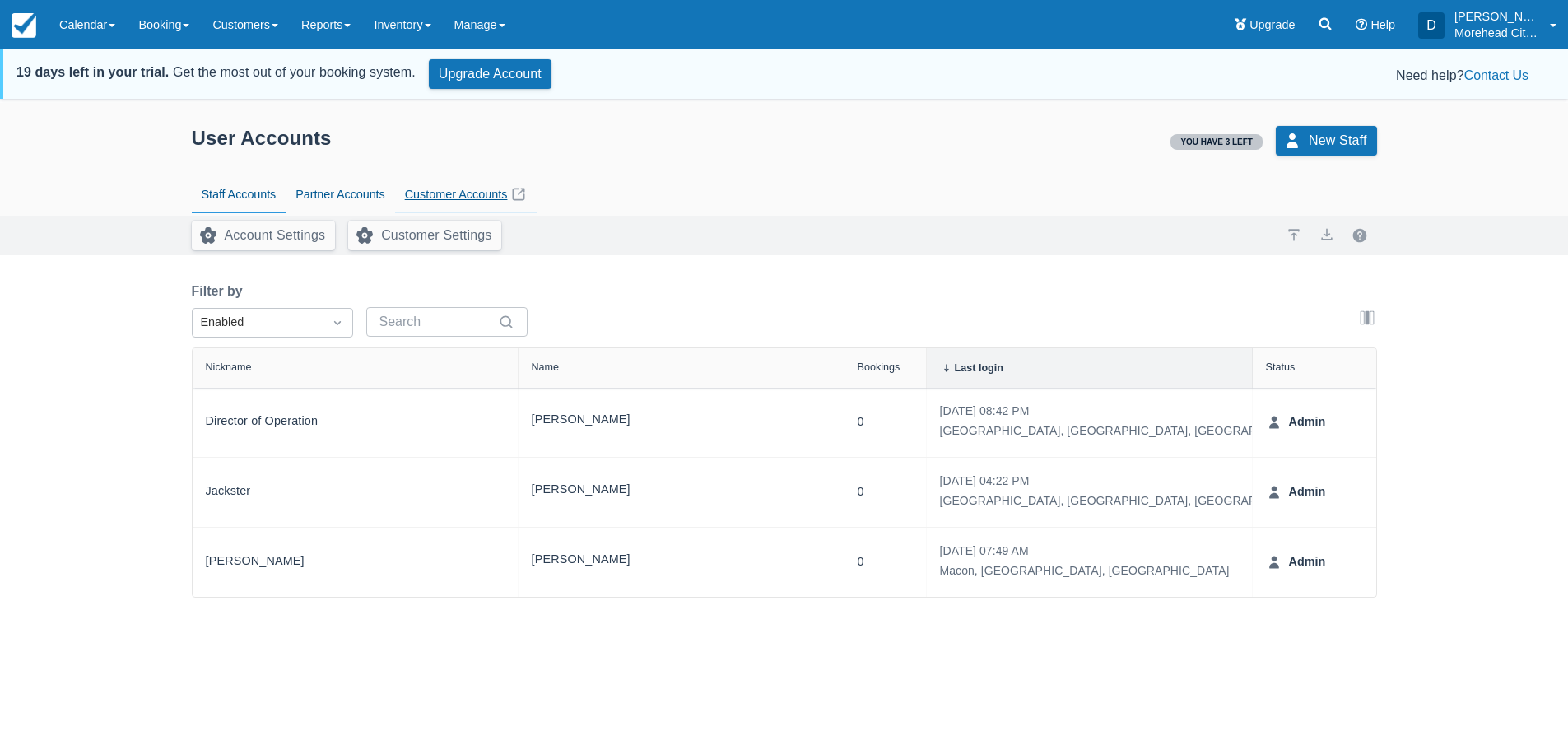
click at [452, 191] on link "Customer Accounts" at bounding box center [466, 195] width 142 height 38
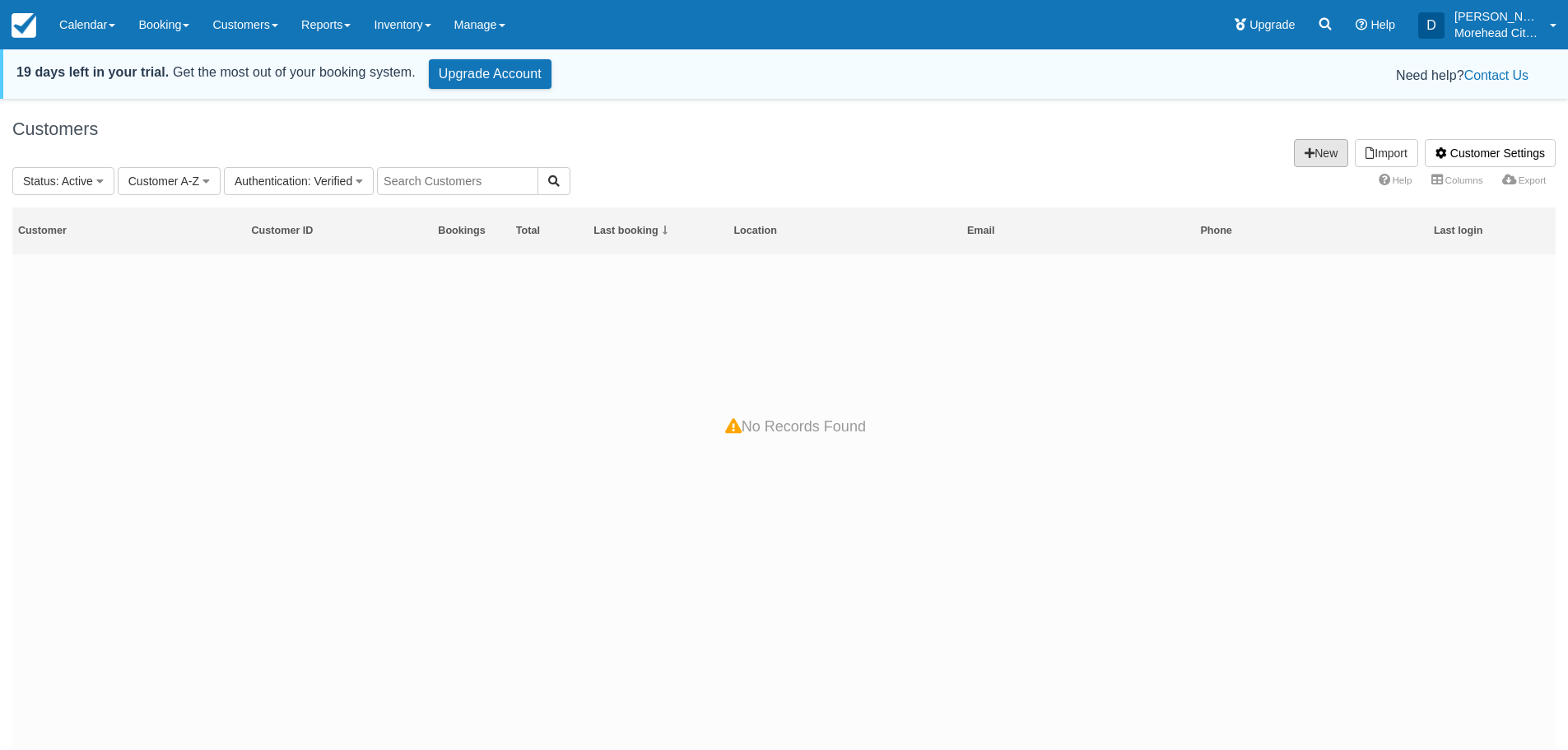
click at [1332, 154] on link "New" at bounding box center [1321, 153] width 54 height 28
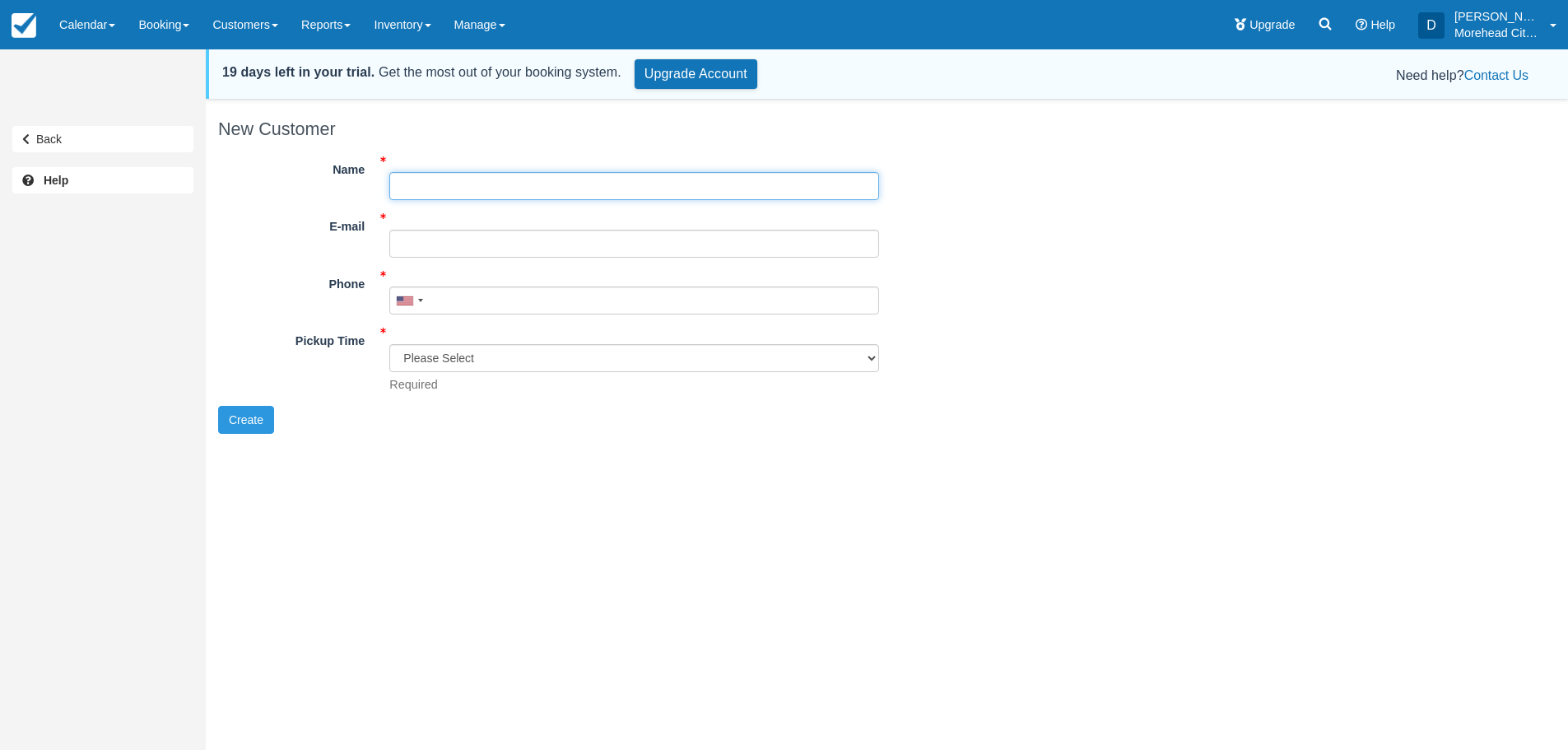
click at [509, 194] on input "Name" at bounding box center [634, 186] width 490 height 28
type input "Dwayne Guthrie"
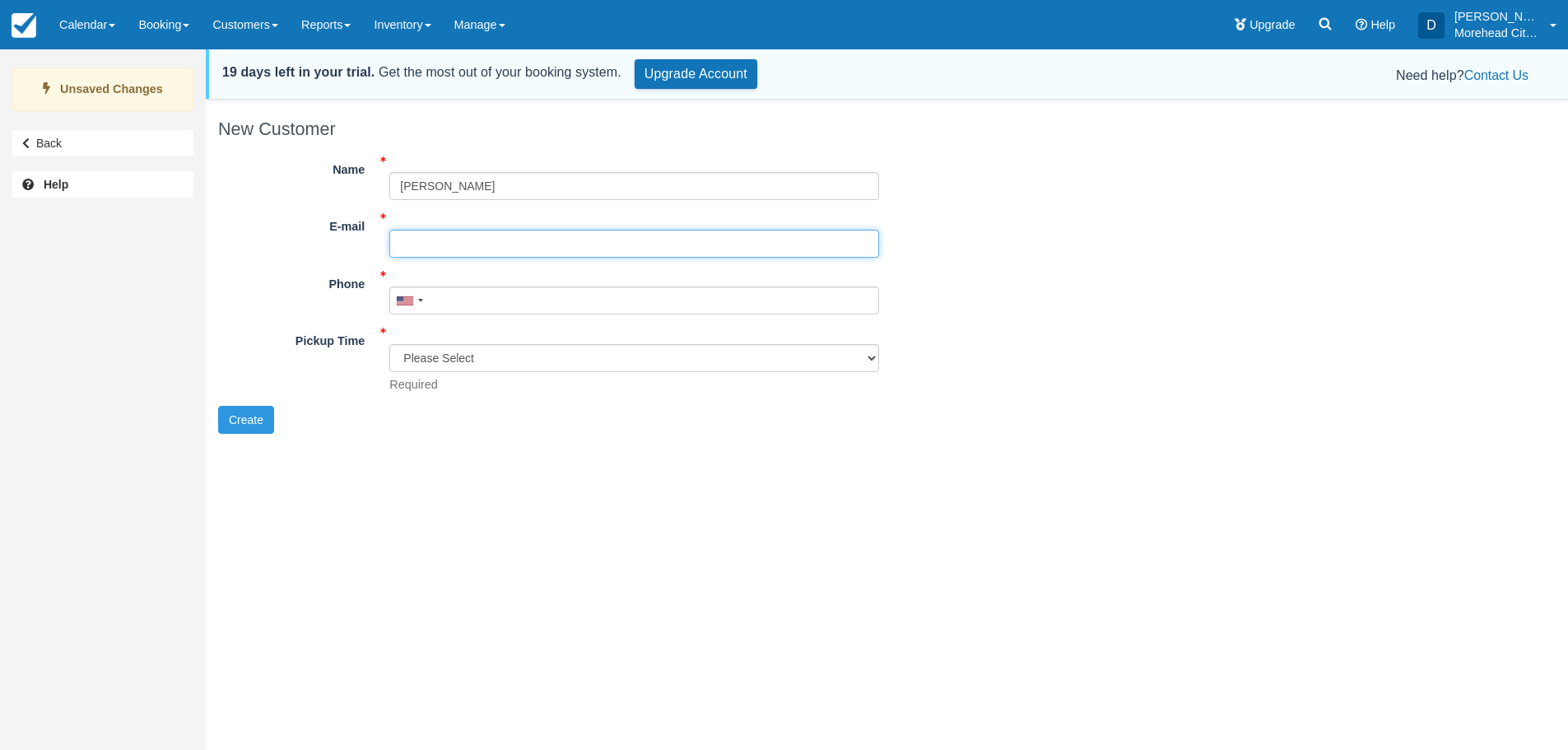
click at [652, 242] on input "E-mail" at bounding box center [634, 243] width 490 height 28
drag, startPoint x: 589, startPoint y: 245, endPoint x: 396, endPoint y: 237, distance: 193.2
click at [396, 237] on input "[EMAIL_ADDRESS][DOMAIN_NAME]" at bounding box center [634, 243] width 490 height 28
type input "[EMAIL_ADDRESS][DOMAIN_NAME]"
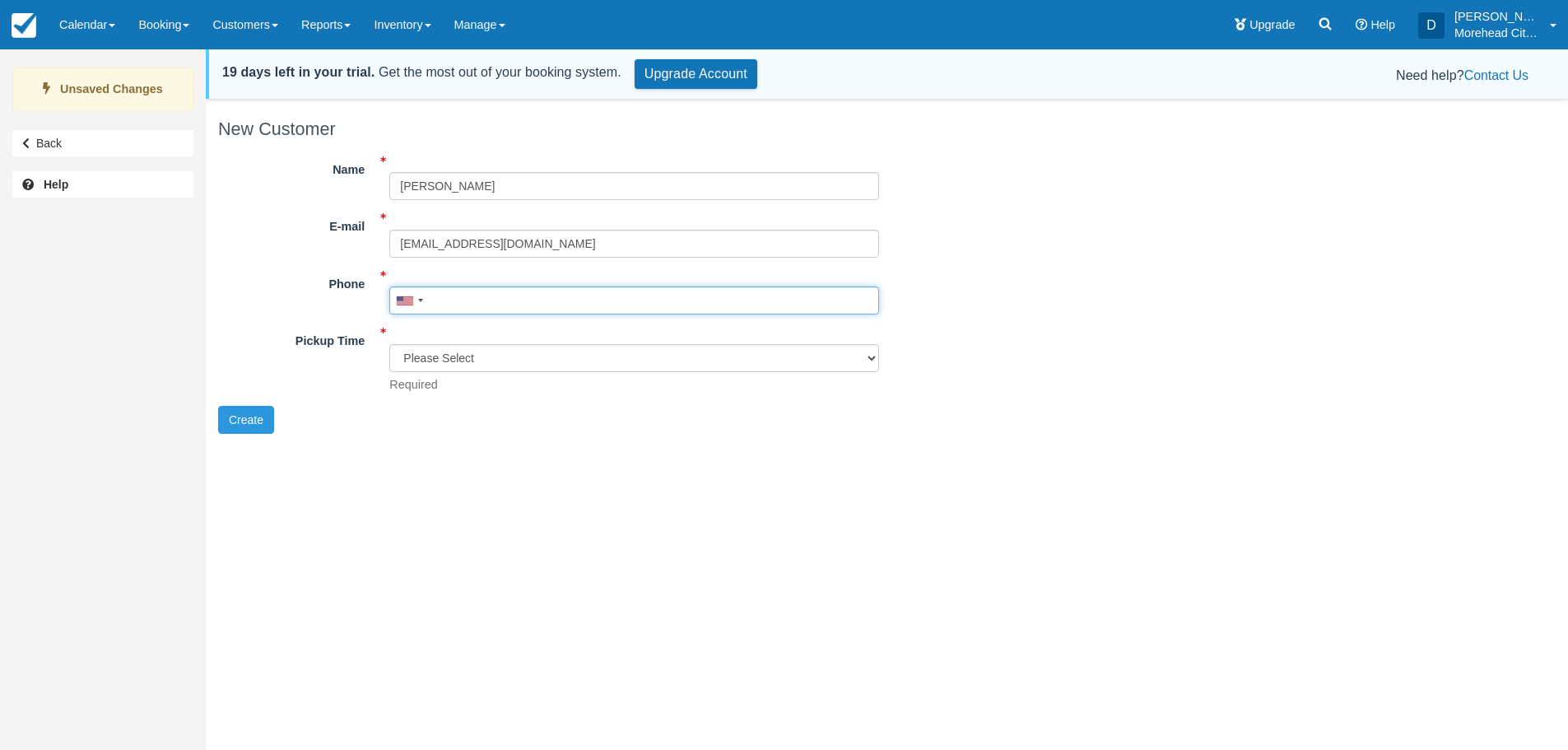
click at [442, 299] on input "Phone" at bounding box center [634, 300] width 490 height 28
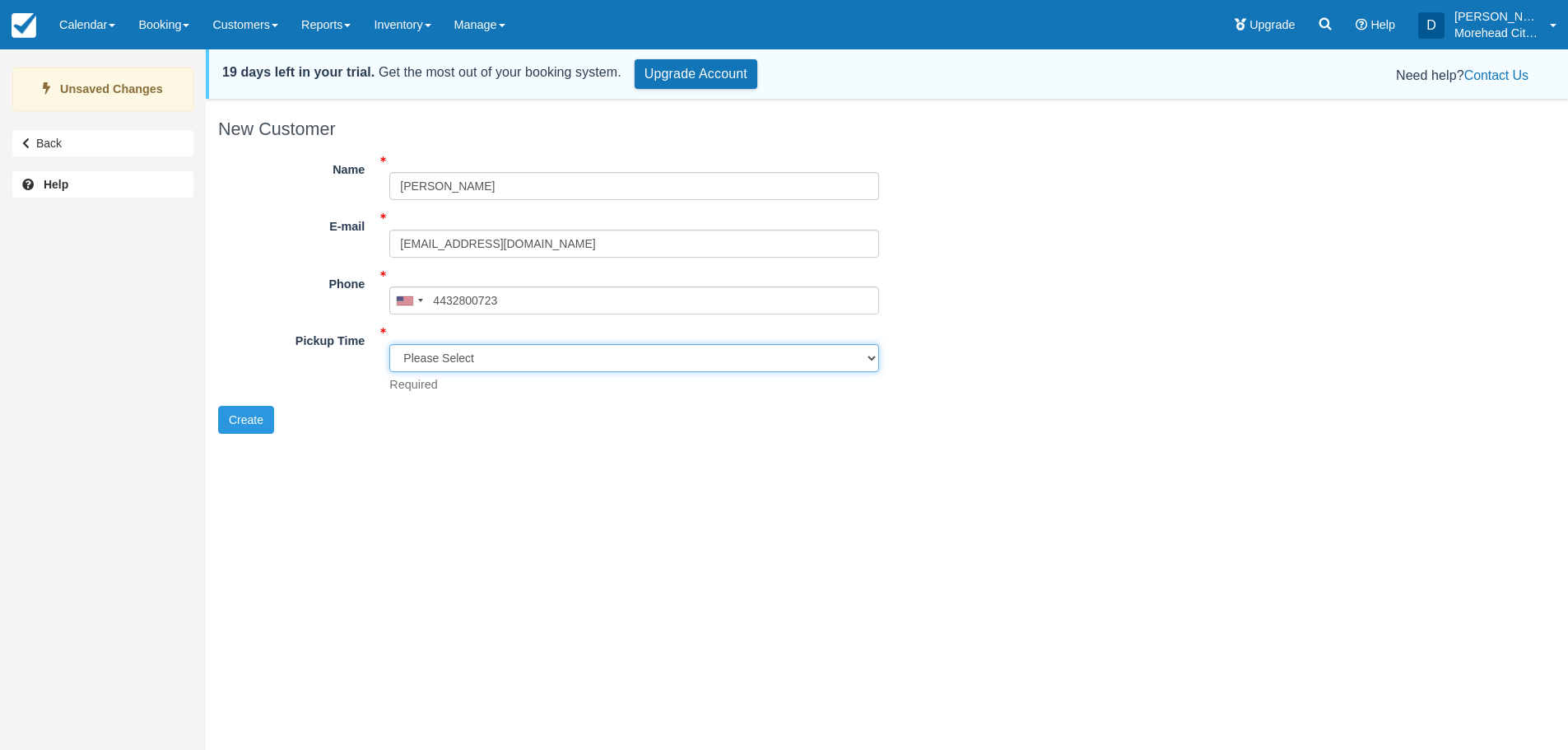
type input "[PHONE_NUMBER]"
click at [452, 355] on select "Please Select 8:00 am 8:30 am 9:00 am" at bounding box center [634, 358] width 490 height 28
select select "8:00 am"
click at [390, 345] on select "Please Select 8:00 am 8:30 am 9:00 am" at bounding box center [634, 358] width 490 height 28
click at [258, 416] on button "Create" at bounding box center [245, 420] width 56 height 28
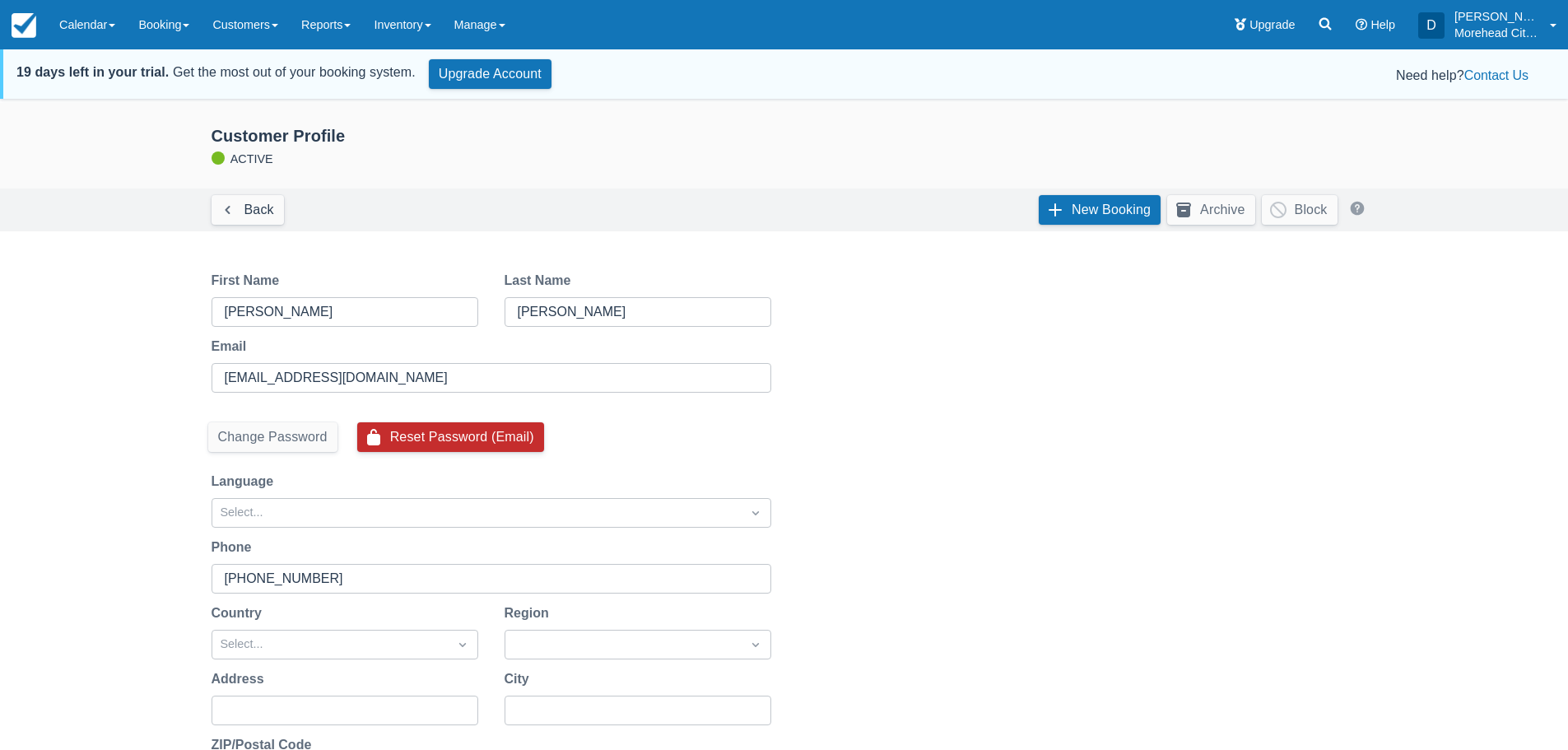
click at [403, 438] on button "Reset Password (Email)" at bounding box center [450, 437] width 186 height 29
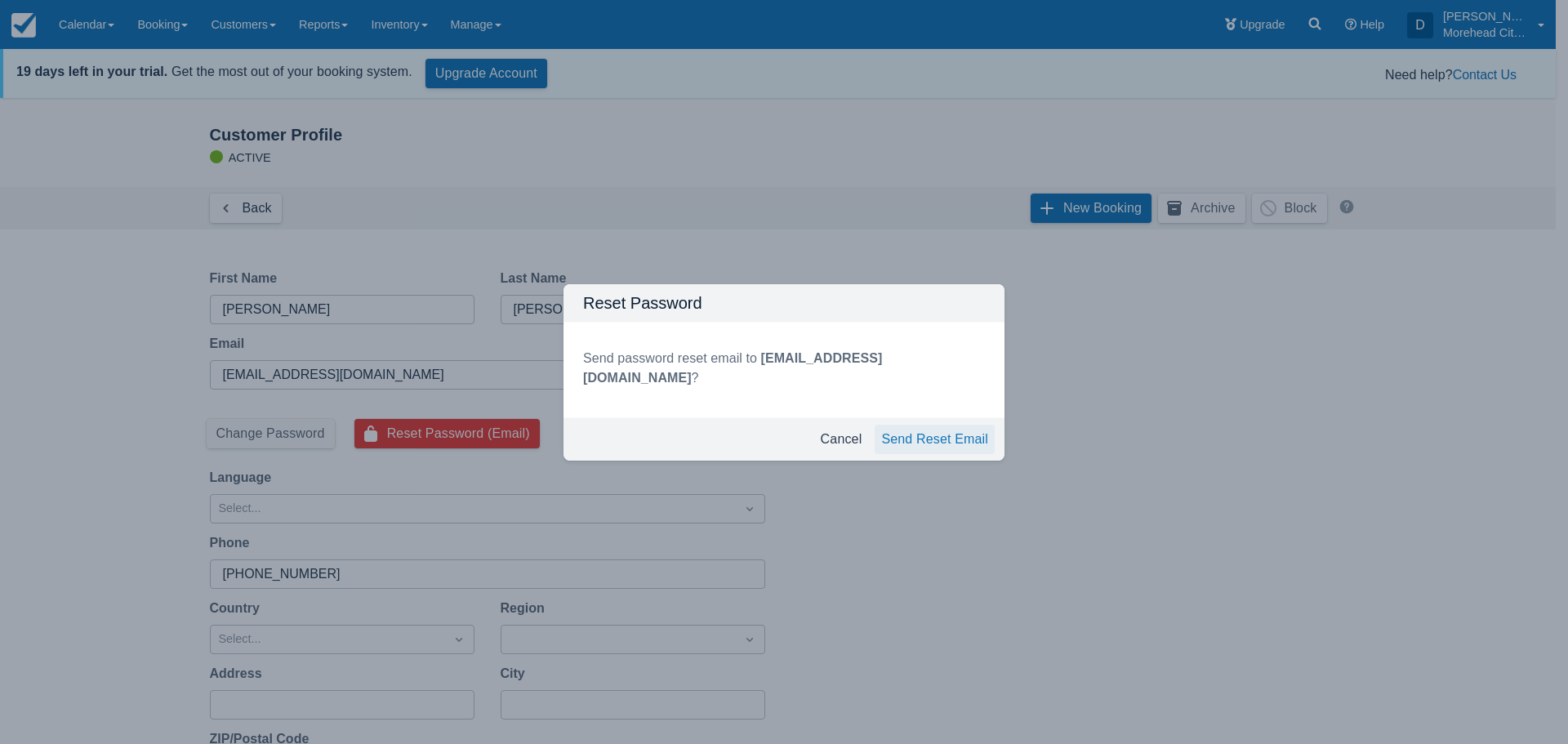
click at [930, 439] on button "Send Reset Email" at bounding box center [933, 439] width 120 height 29
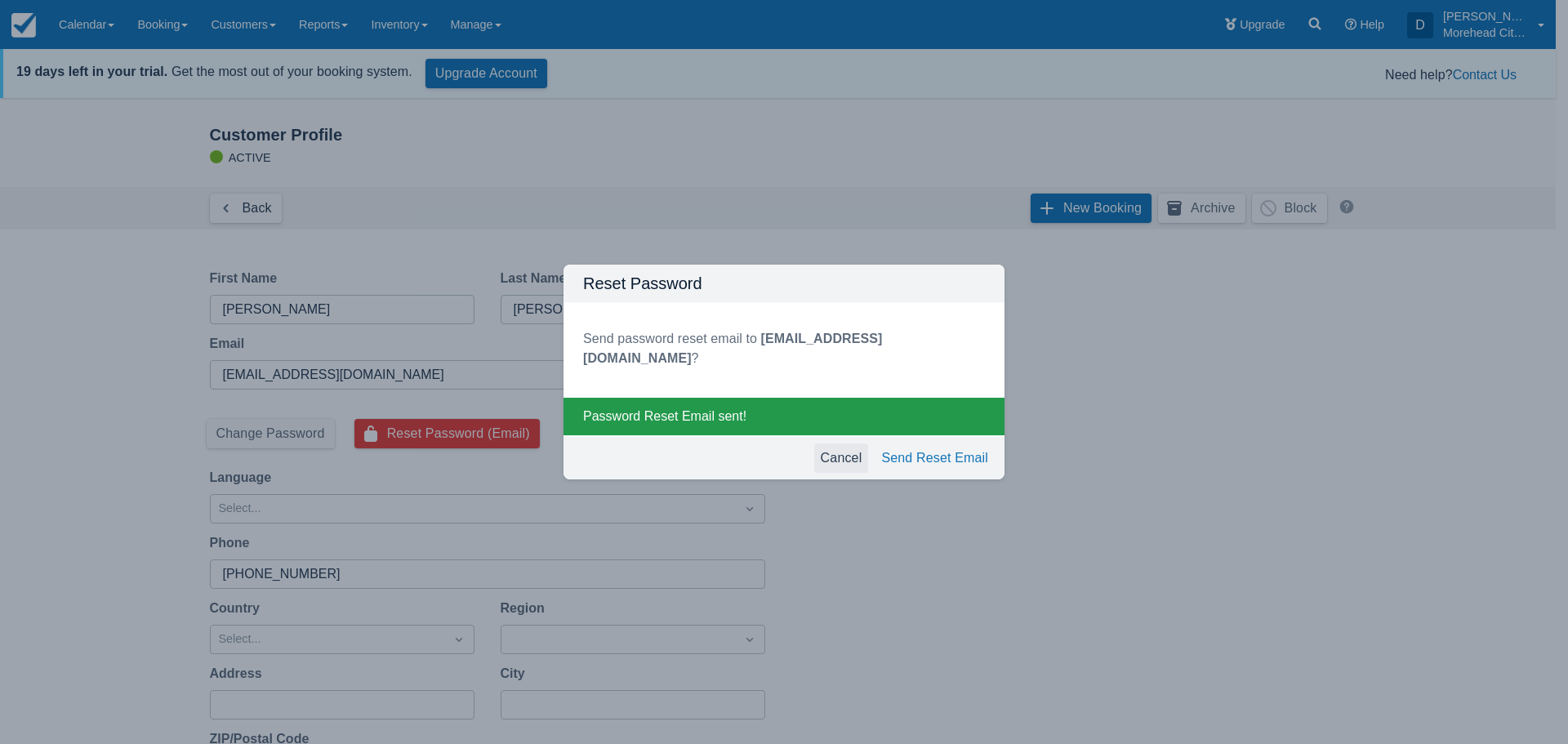
click at [831, 462] on button "Cancel" at bounding box center [841, 459] width 55 height 29
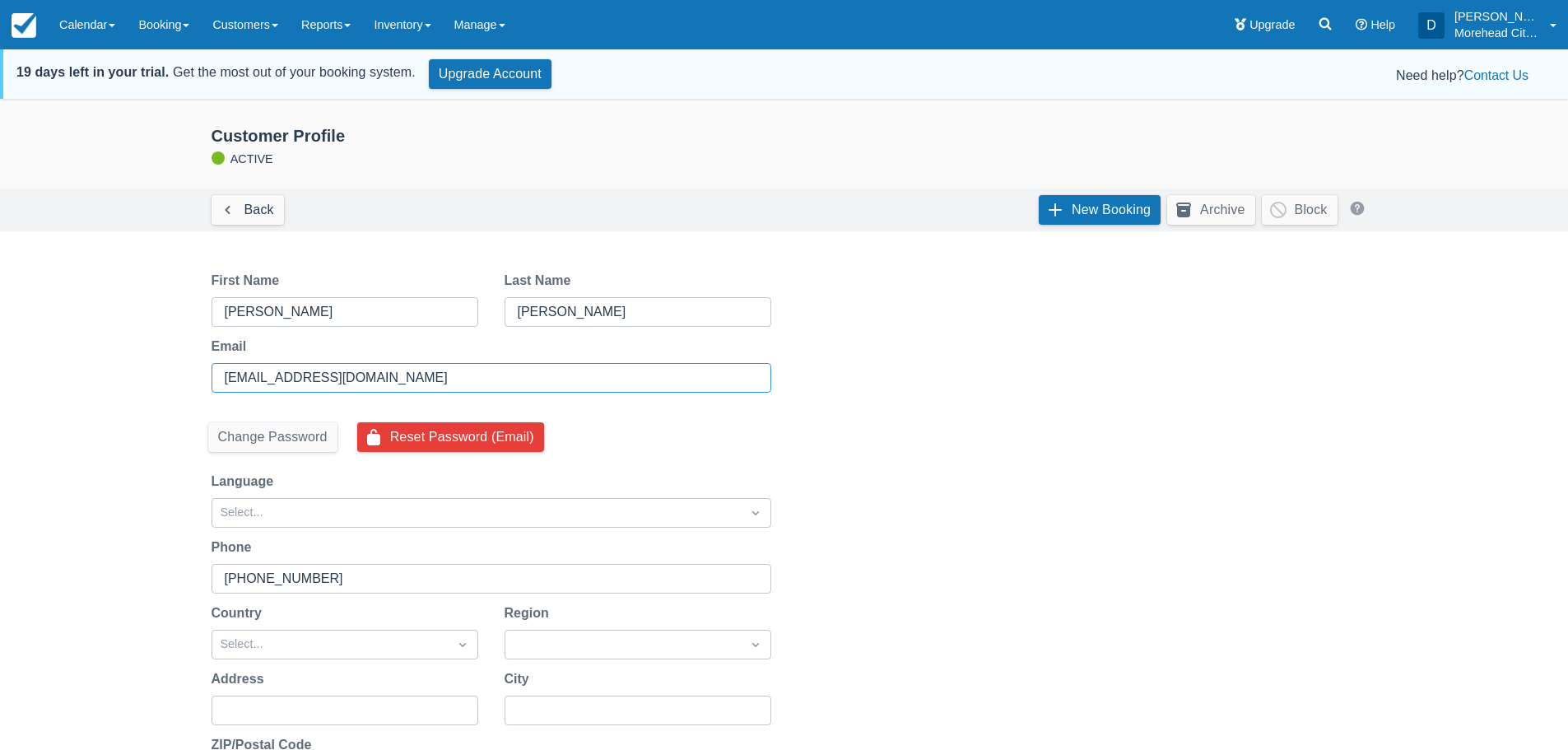
drag, startPoint x: 428, startPoint y: 382, endPoint x: 231, endPoint y: 386, distance: 197.0
click at [229, 386] on input "[EMAIL_ADDRESS][DOMAIN_NAME]" at bounding box center [490, 378] width 530 height 29
type input "d"
type input "[PERSON_NAME][EMAIL_ADDRESS][PERSON_NAME][DOMAIN_NAME]"
click at [720, 477] on div "Language" at bounding box center [492, 482] width 559 height 20
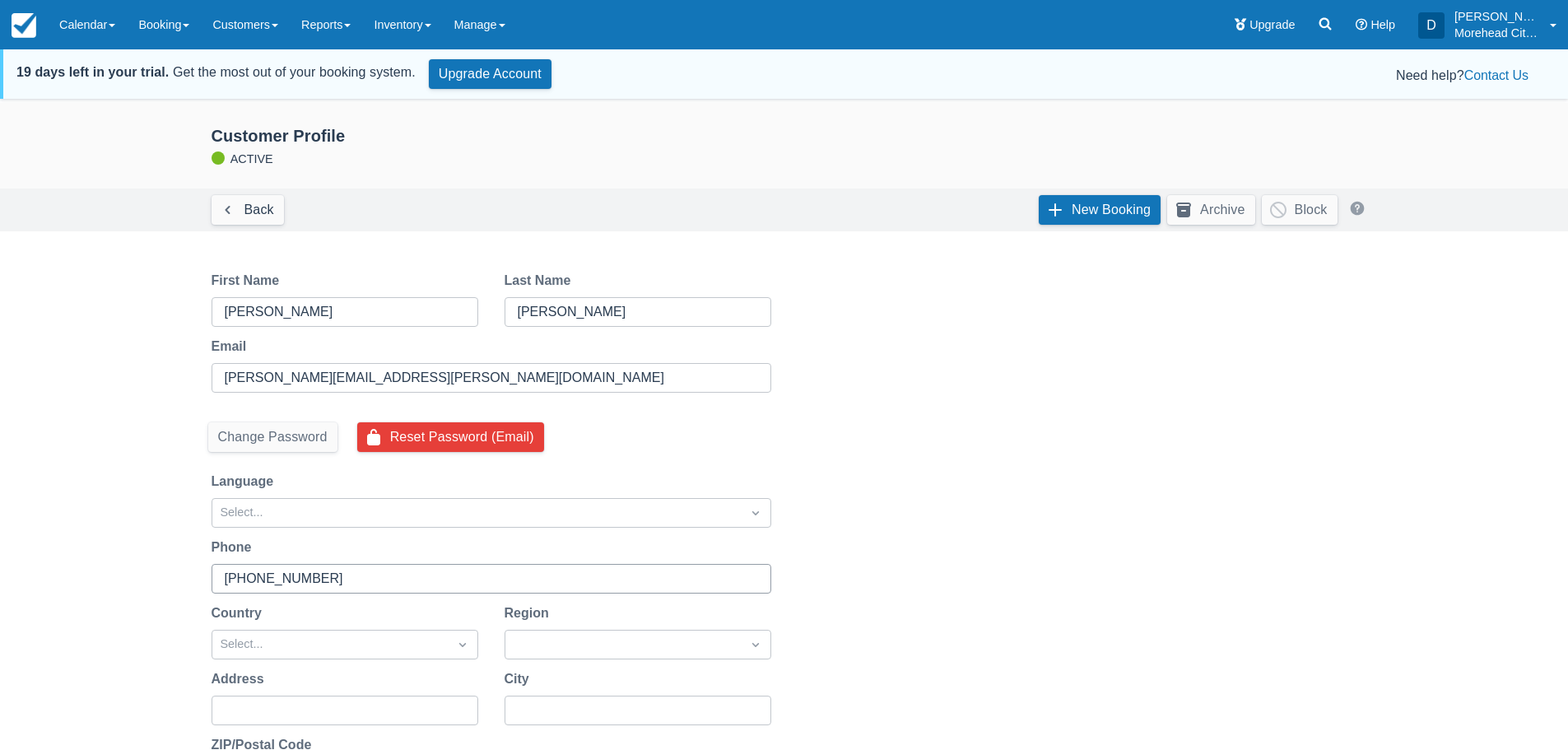
click at [402, 578] on input "[PHONE_NUMBER]" at bounding box center [490, 579] width 530 height 29
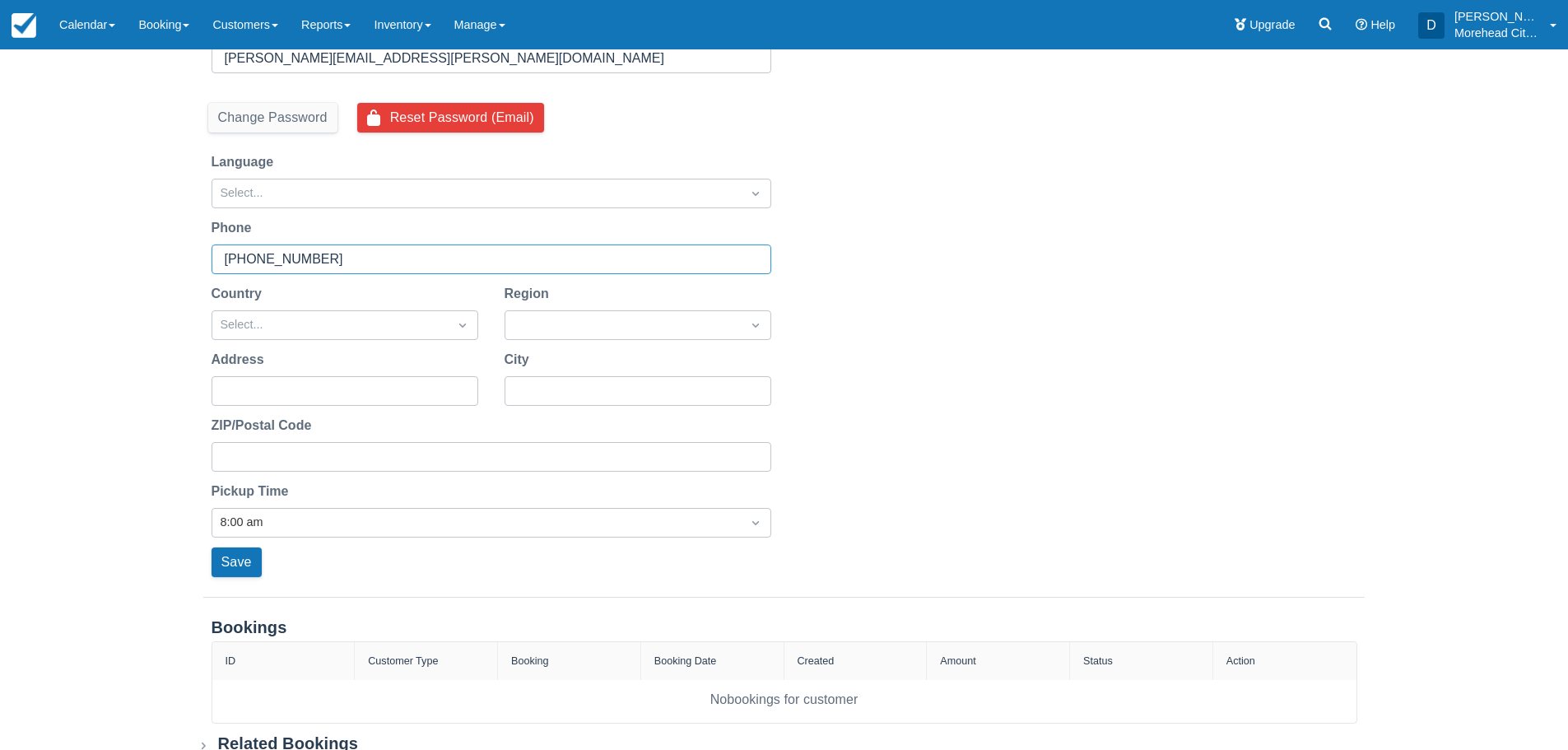
scroll to position [330, 0]
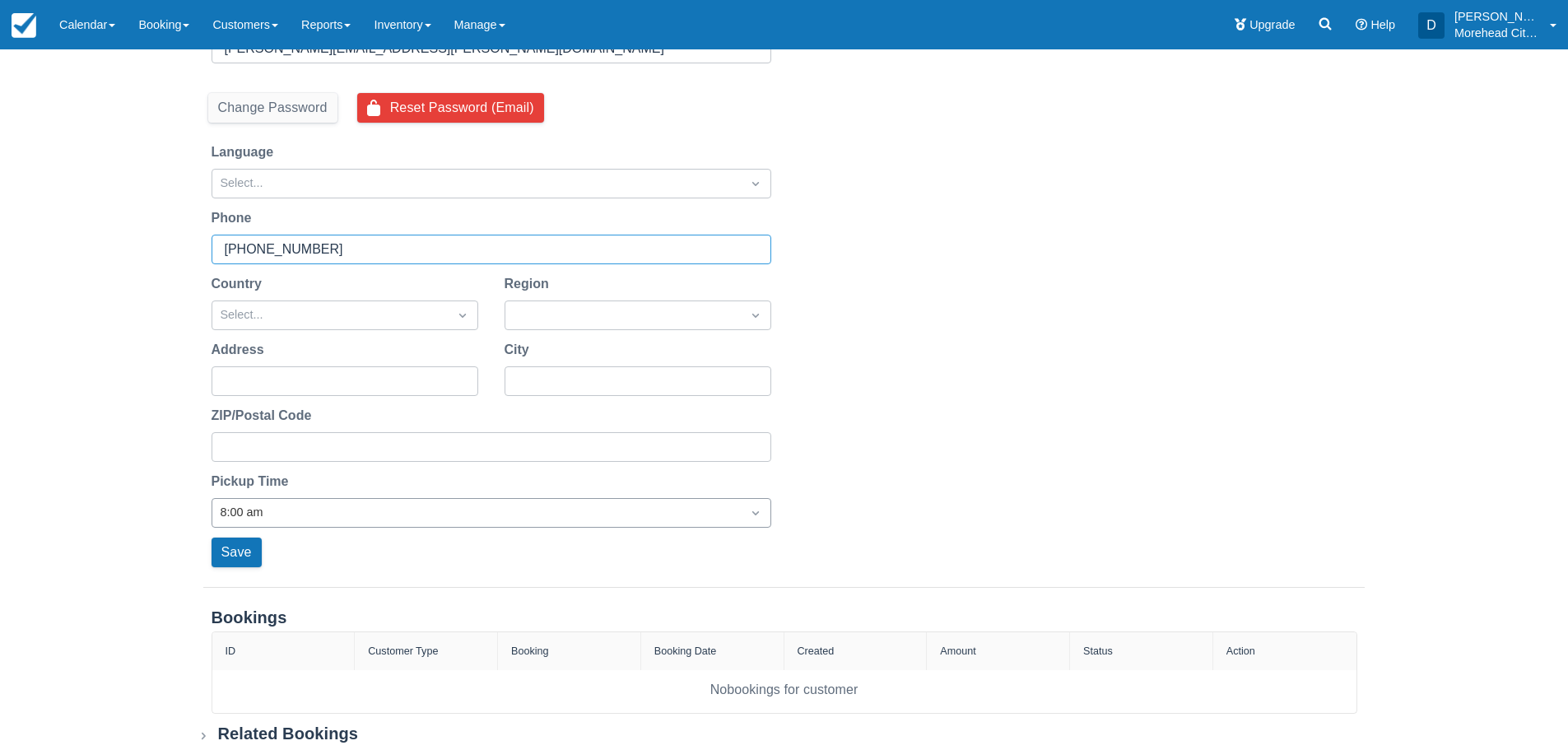
click at [392, 509] on div at bounding box center [477, 513] width 512 height 22
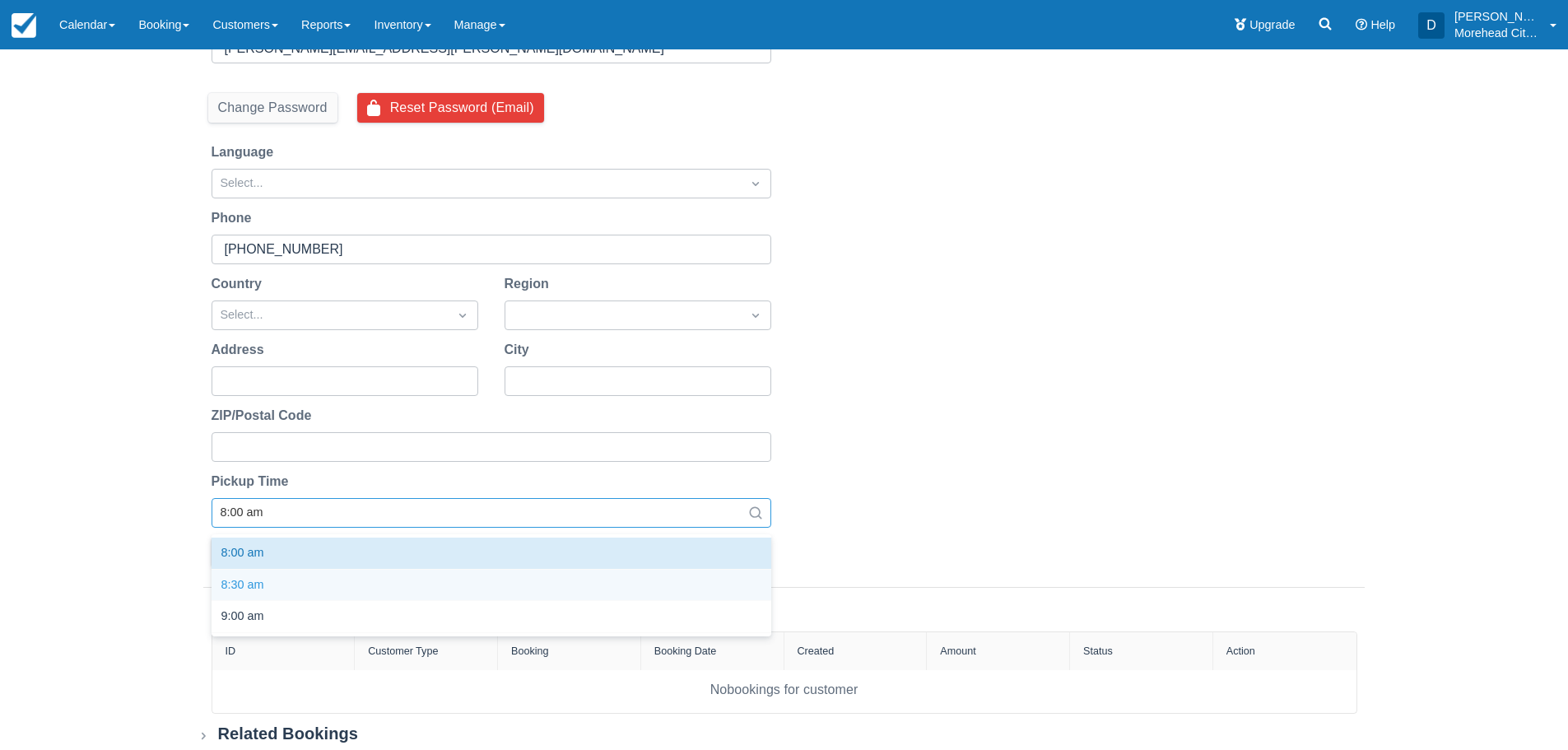
click at [242, 581] on div "8:30 am" at bounding box center [492, 586] width 559 height 32
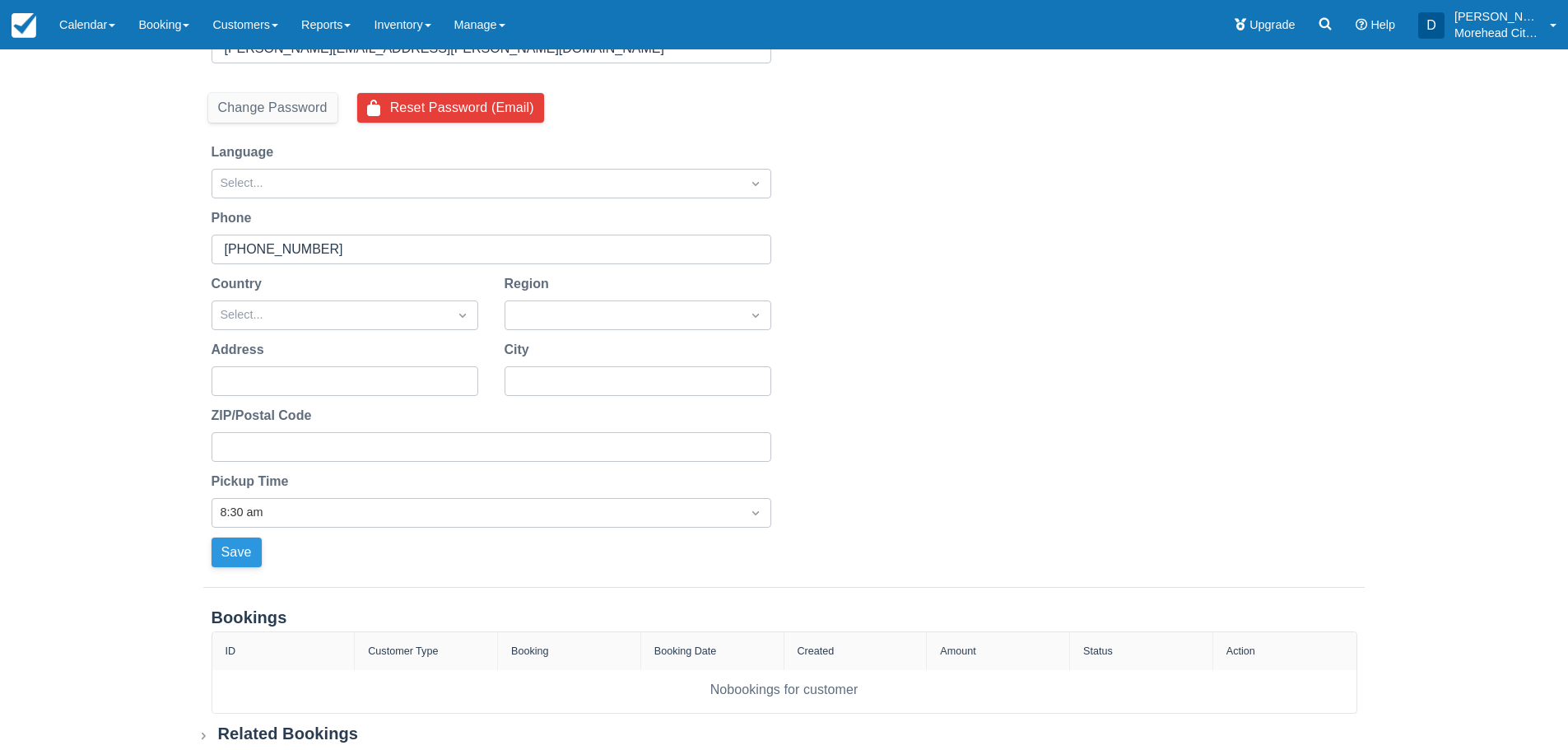
click at [242, 552] on button "Save" at bounding box center [236, 553] width 50 height 29
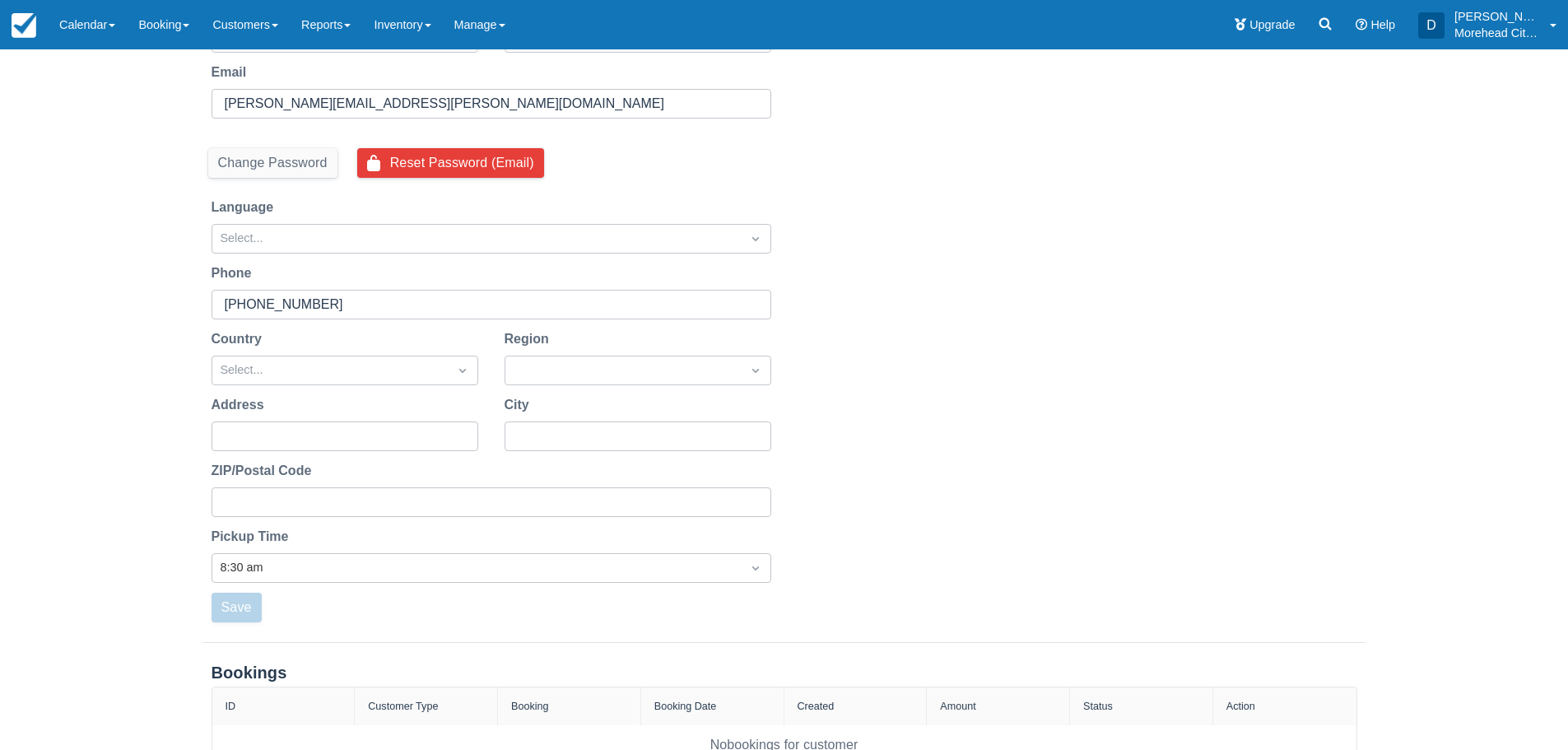
scroll to position [0, 0]
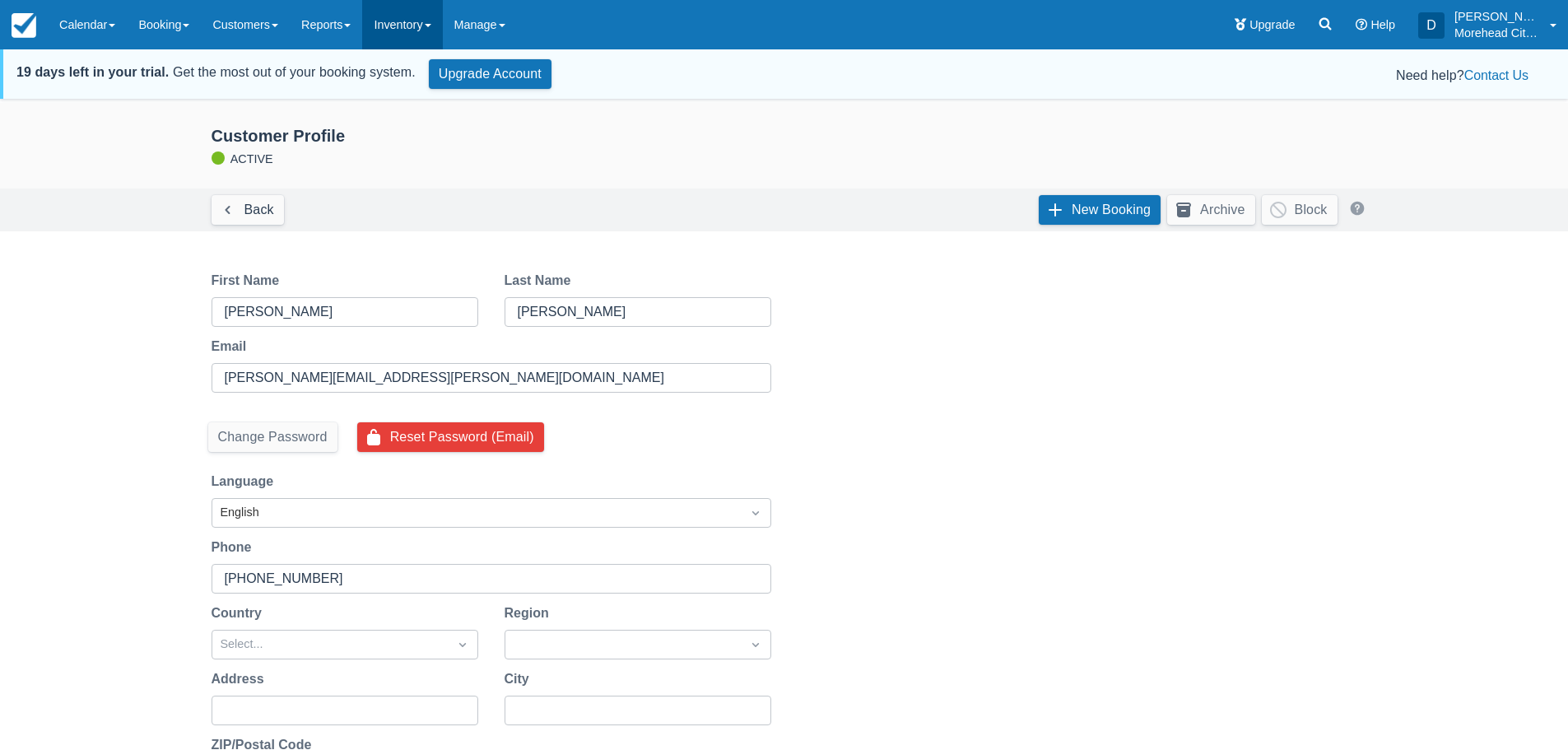
click at [415, 20] on link "Inventory" at bounding box center [401, 25] width 79 height 49
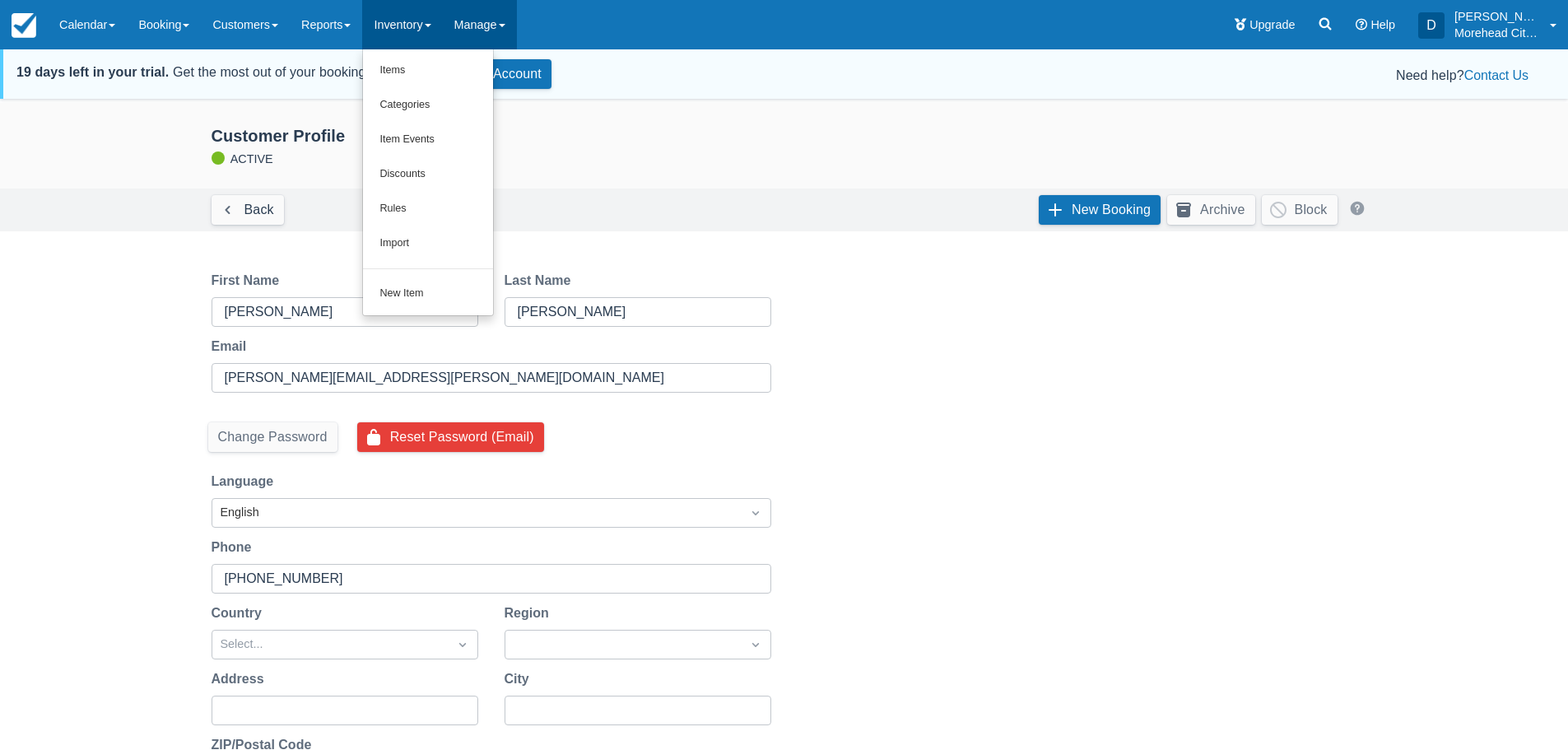
click at [482, 23] on link "Manage" at bounding box center [480, 25] width 75 height 49
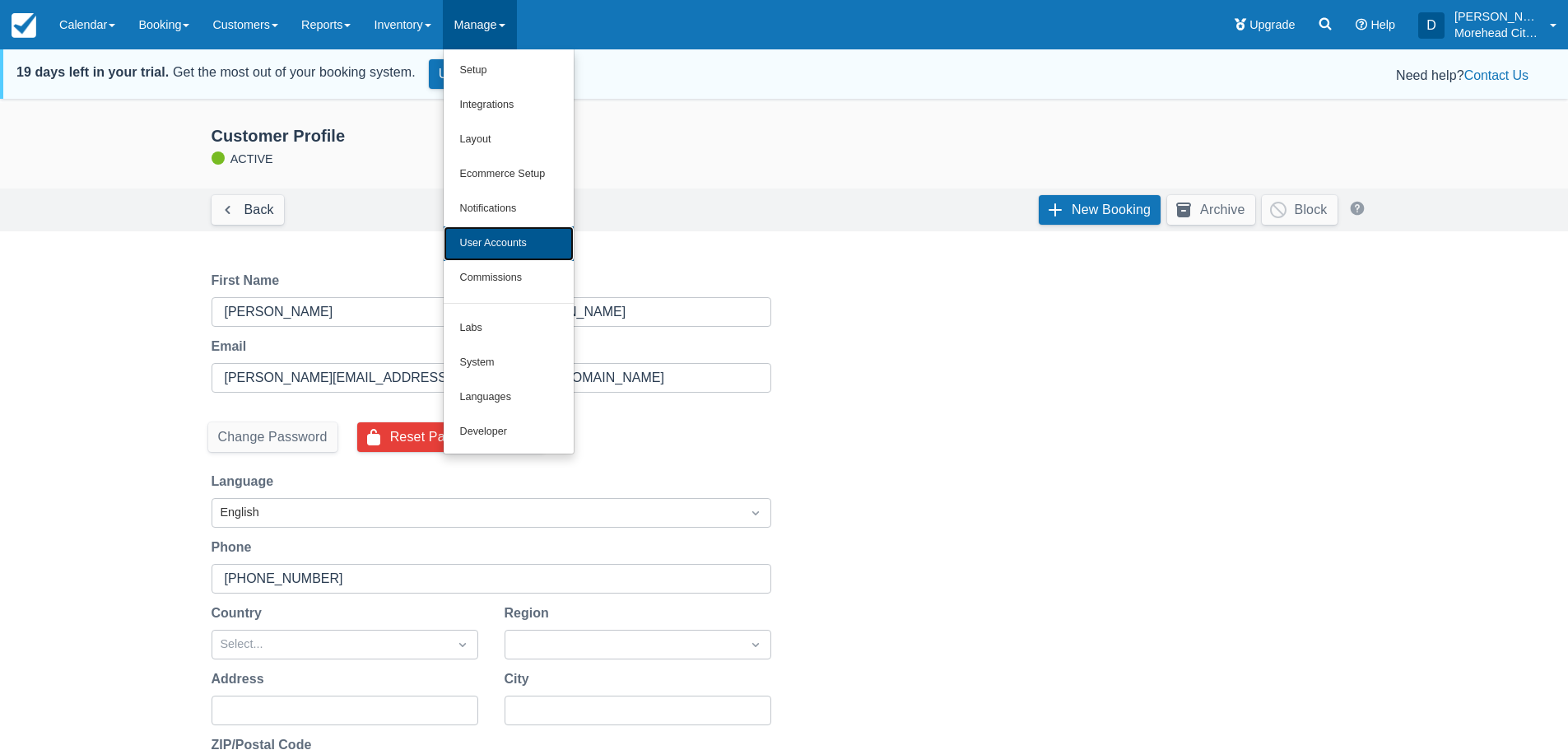
click at [503, 246] on link "User Accounts" at bounding box center [508, 243] width 131 height 34
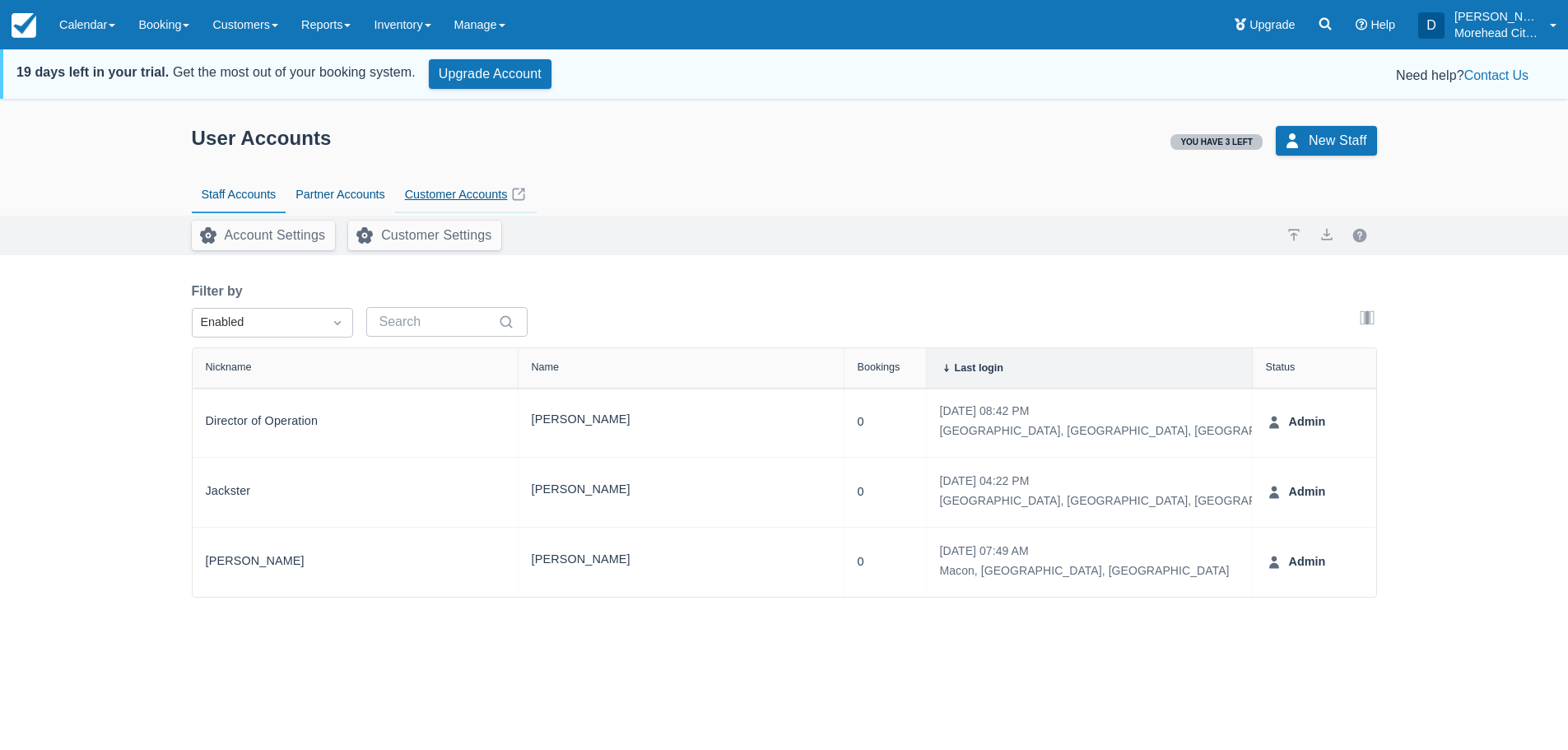
click at [452, 199] on link "Customer Accounts" at bounding box center [466, 195] width 142 height 38
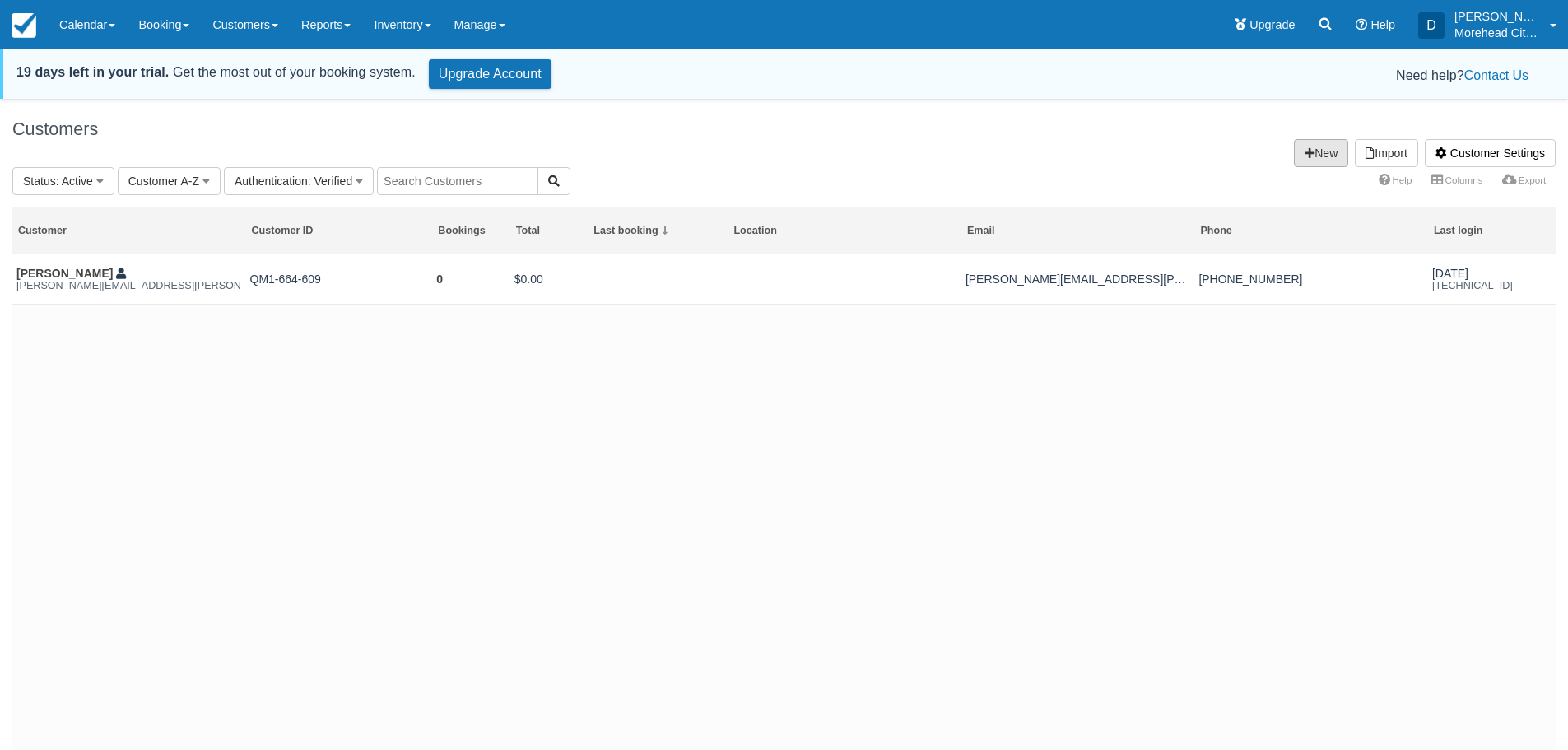
click at [1315, 154] on link "New" at bounding box center [1321, 153] width 54 height 28
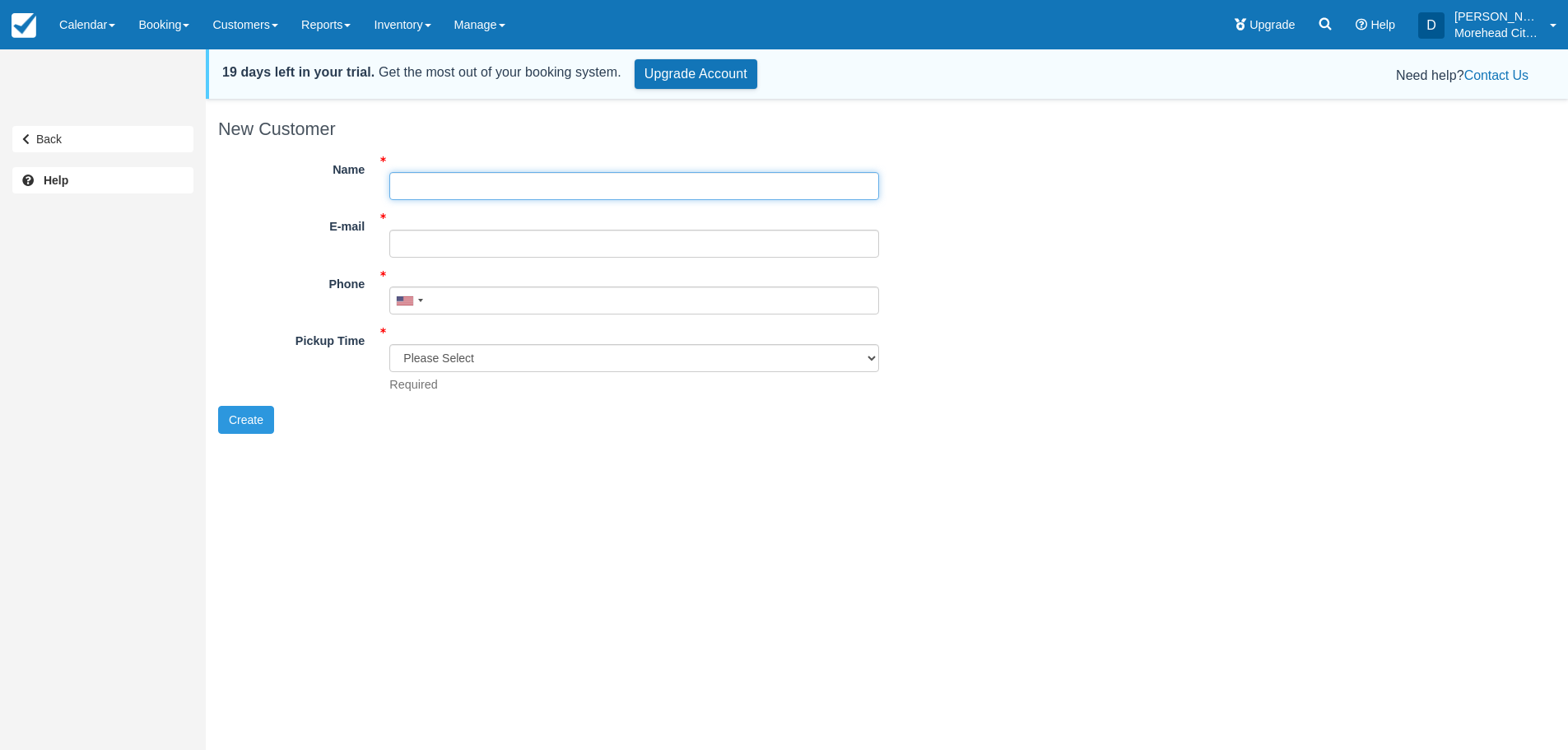
click at [526, 191] on input "Name" at bounding box center [634, 186] width 490 height 28
type input "Bryan O'Toole"
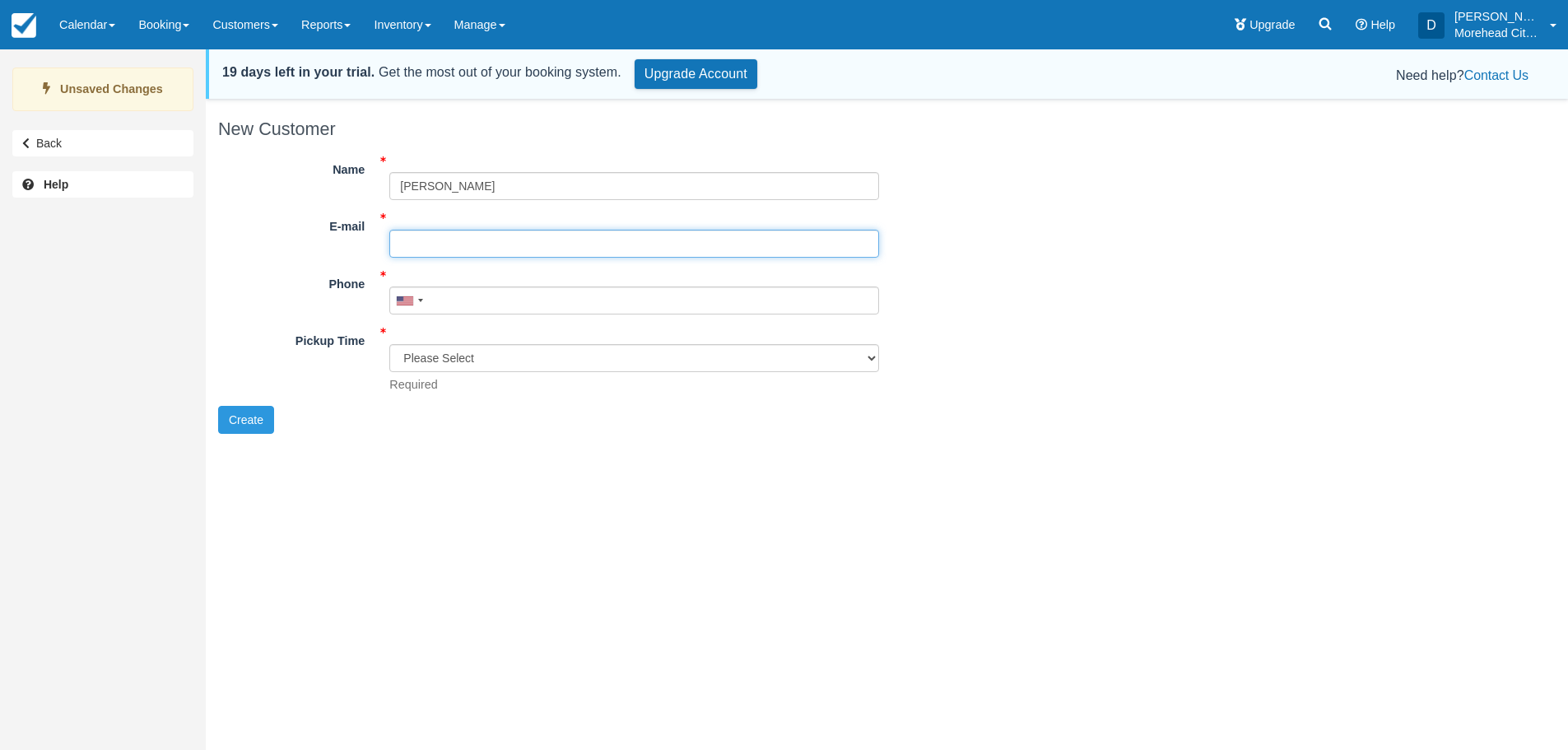
click at [470, 242] on input "E-mail" at bounding box center [634, 243] width 490 height 28
drag, startPoint x: 459, startPoint y: 241, endPoint x: 364, endPoint y: 241, distance: 95.0
click at [364, 241] on div "E-mail destination Did you mean ?" at bounding box center [549, 235] width 686 height 45
paste input "boatclubsnc@gmail.com"
type input "destinationboatclubsnc@gmail.com"
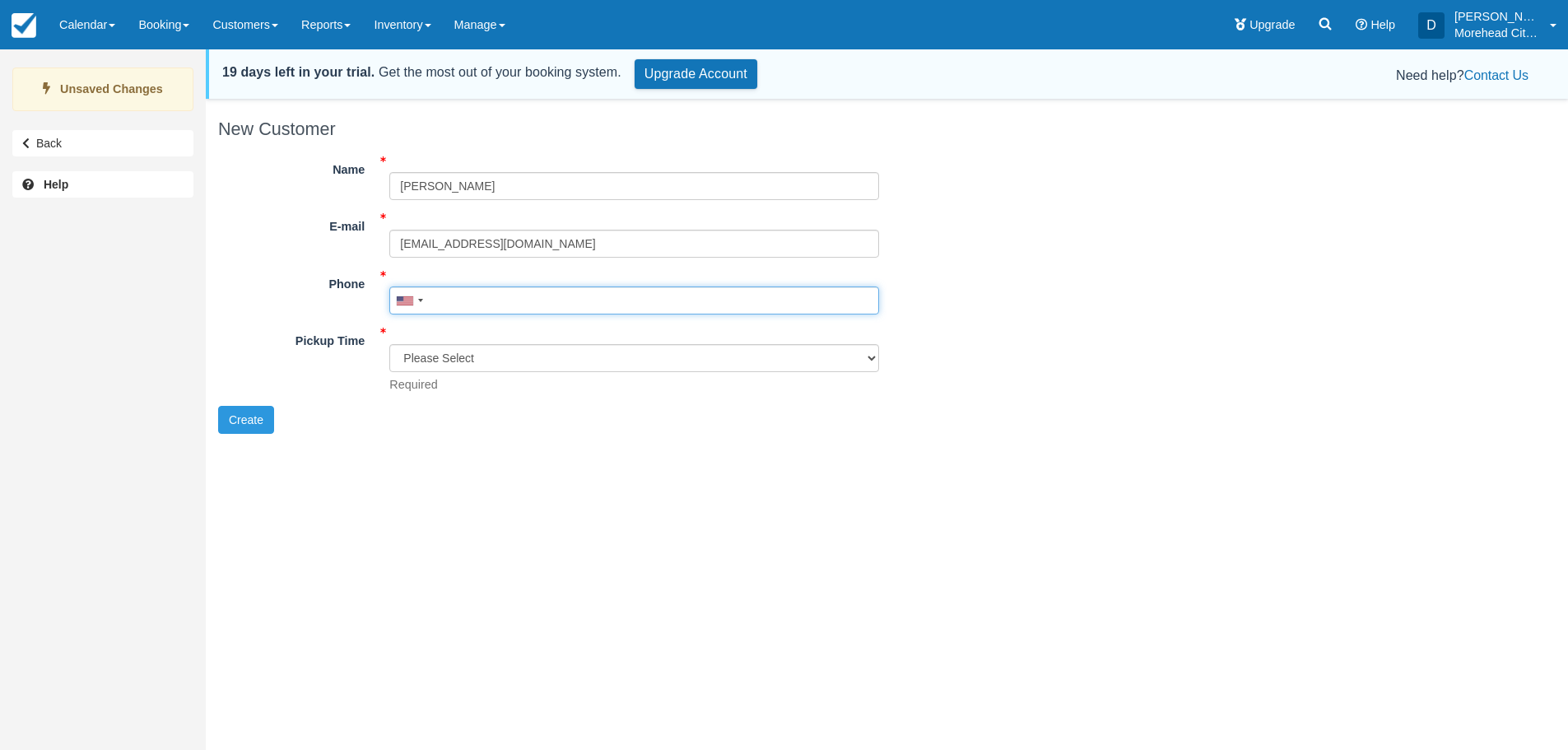
click at [446, 299] on input "Phone" at bounding box center [634, 300] width 490 height 28
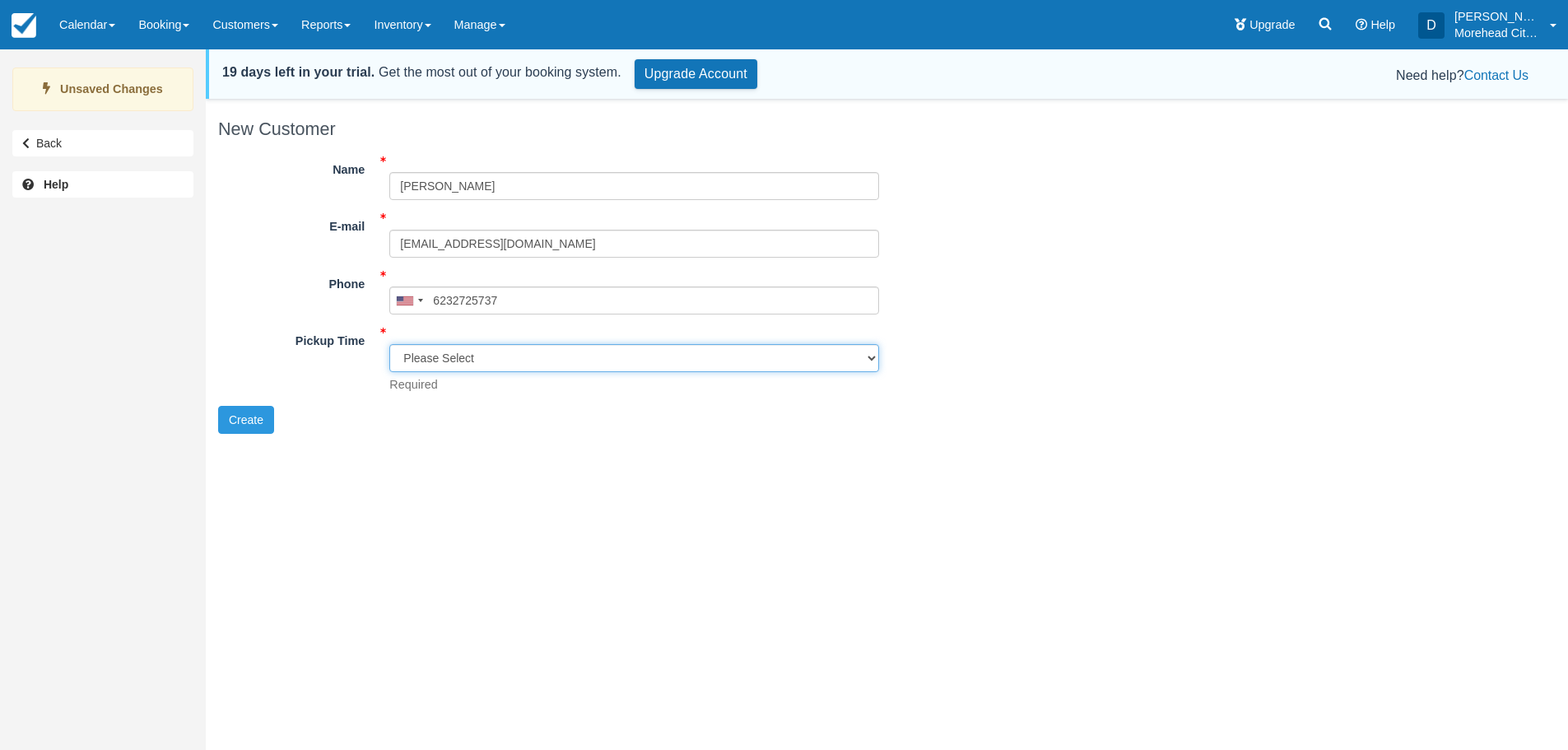
type input "(623) 272-5737"
click at [457, 365] on select "Please Select 8:00 am 8:30 am 9:00 am" at bounding box center [634, 358] width 490 height 28
select select "8:00 am"
click at [390, 345] on select "Please Select 8:00 am 8:30 am 9:00 am" at bounding box center [634, 358] width 490 height 28
click at [226, 421] on button "Create" at bounding box center [245, 420] width 56 height 28
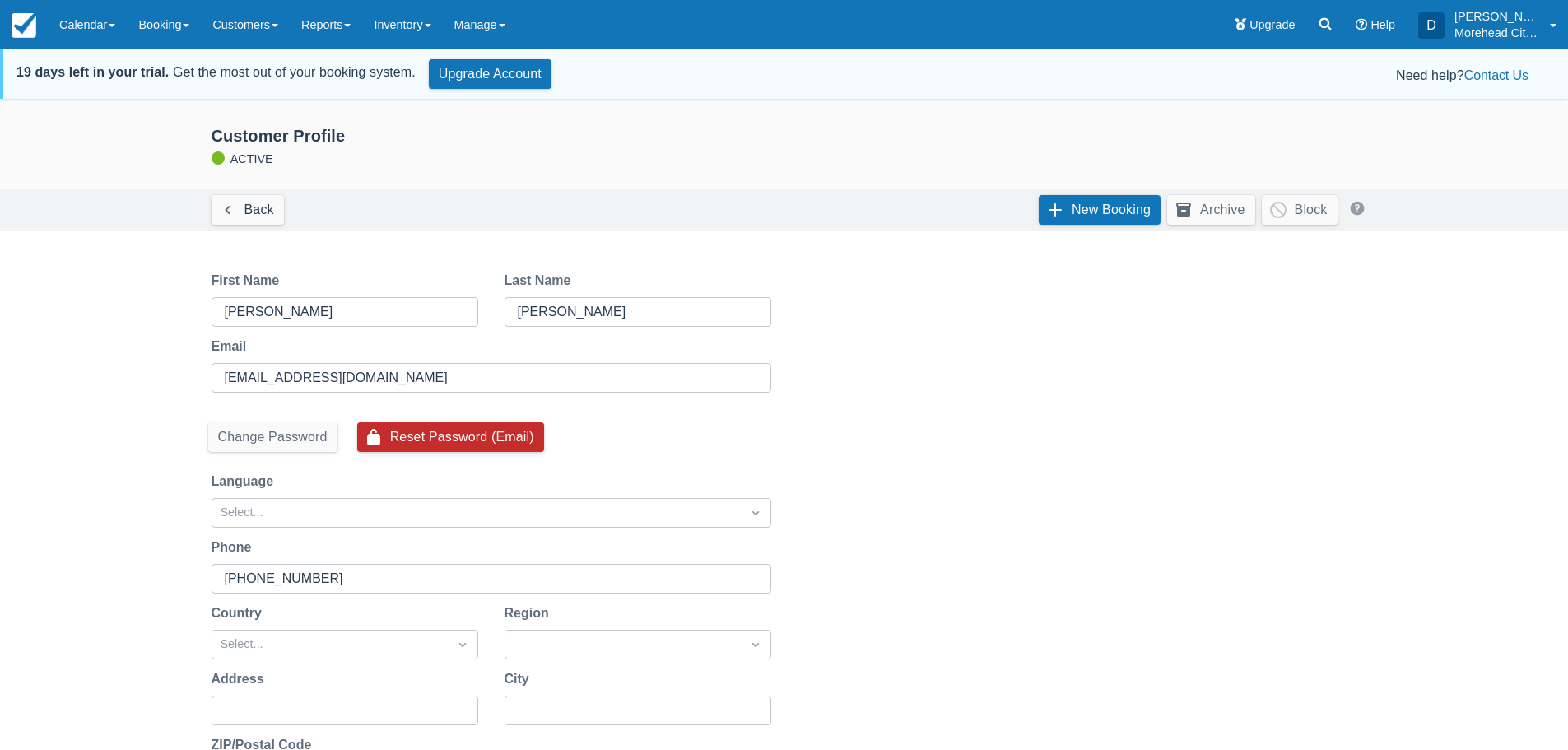
click at [459, 441] on button "Reset Password (Email)" at bounding box center [450, 437] width 186 height 29
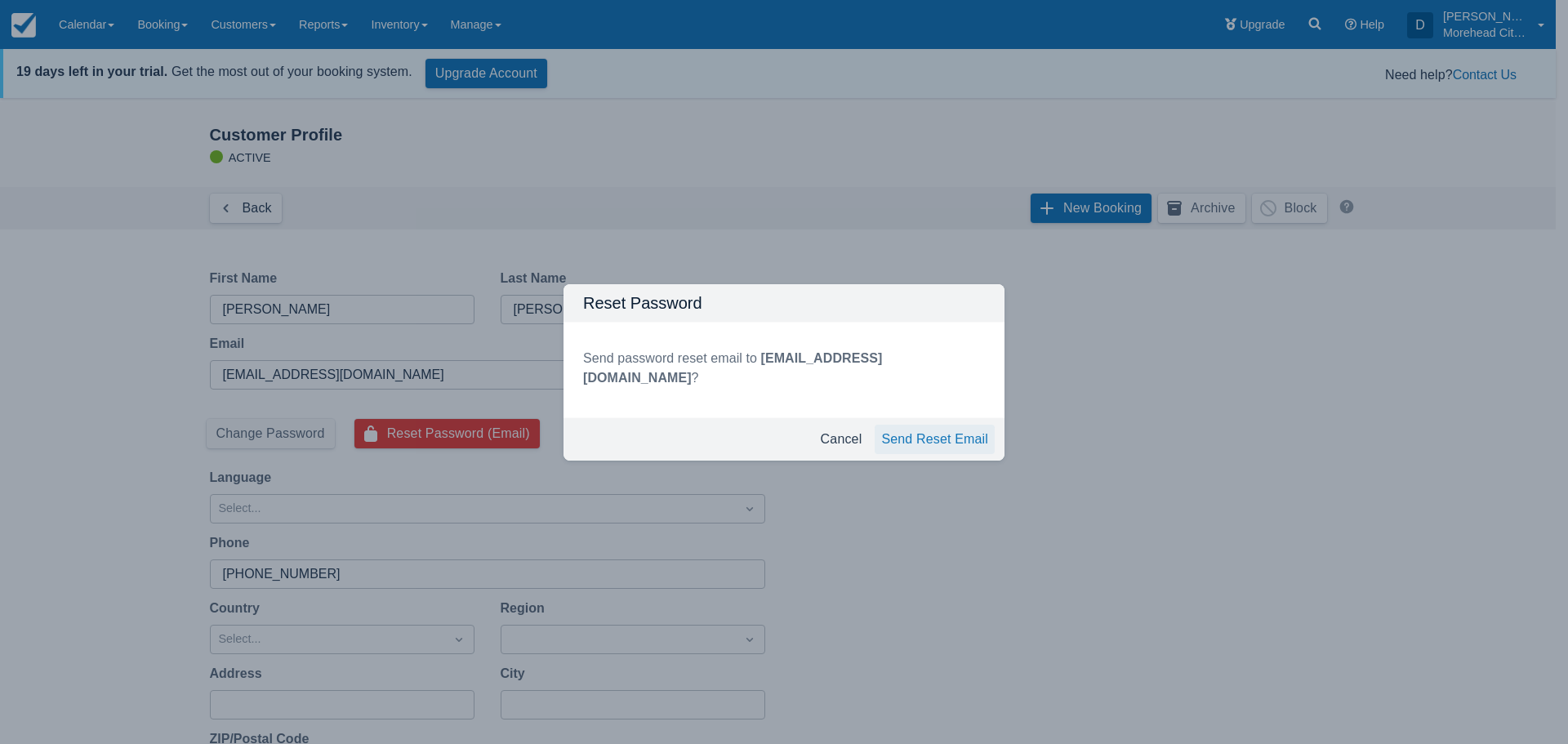
click at [930, 438] on button "Send Reset Email" at bounding box center [933, 439] width 120 height 29
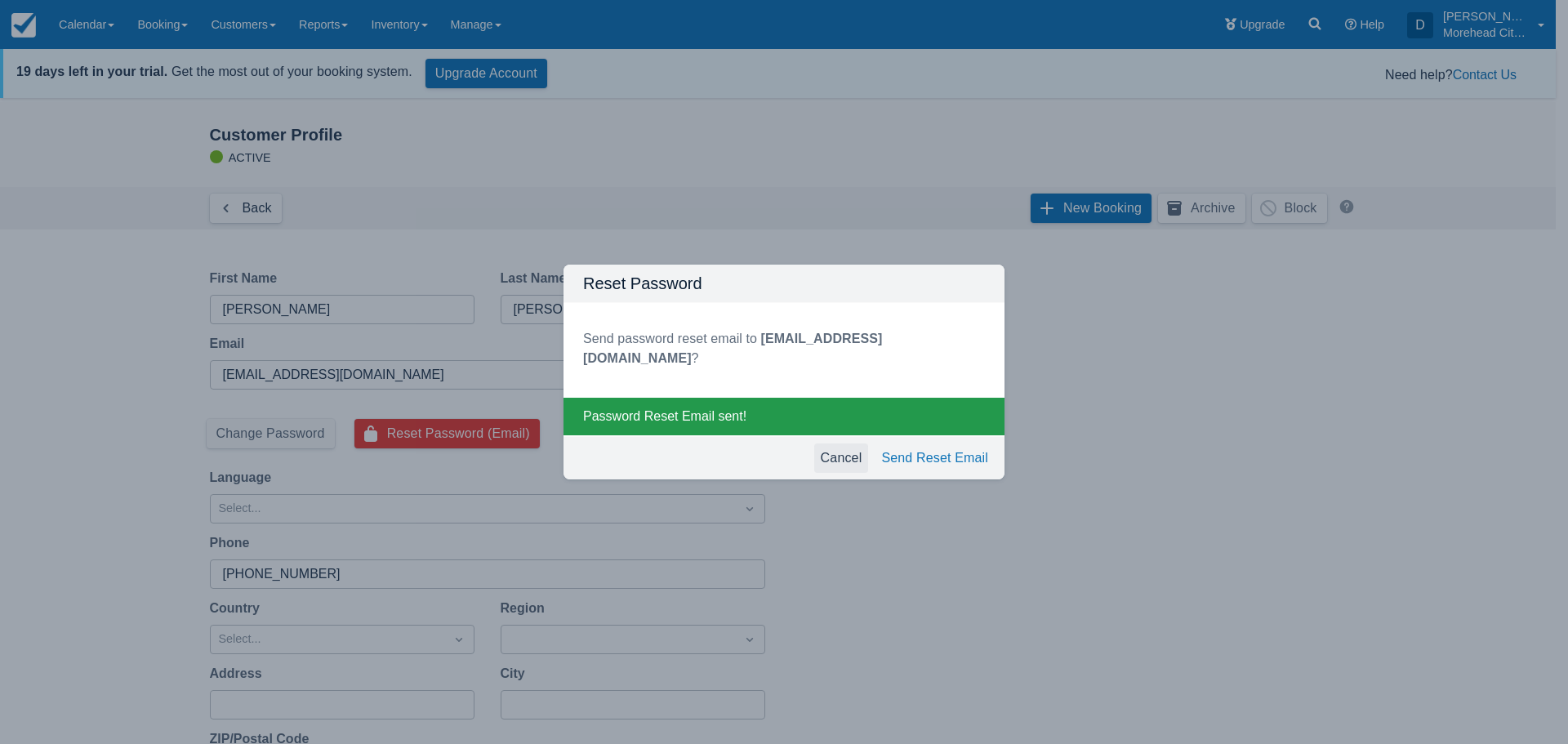
click at [839, 460] on button "Cancel" at bounding box center [841, 459] width 55 height 29
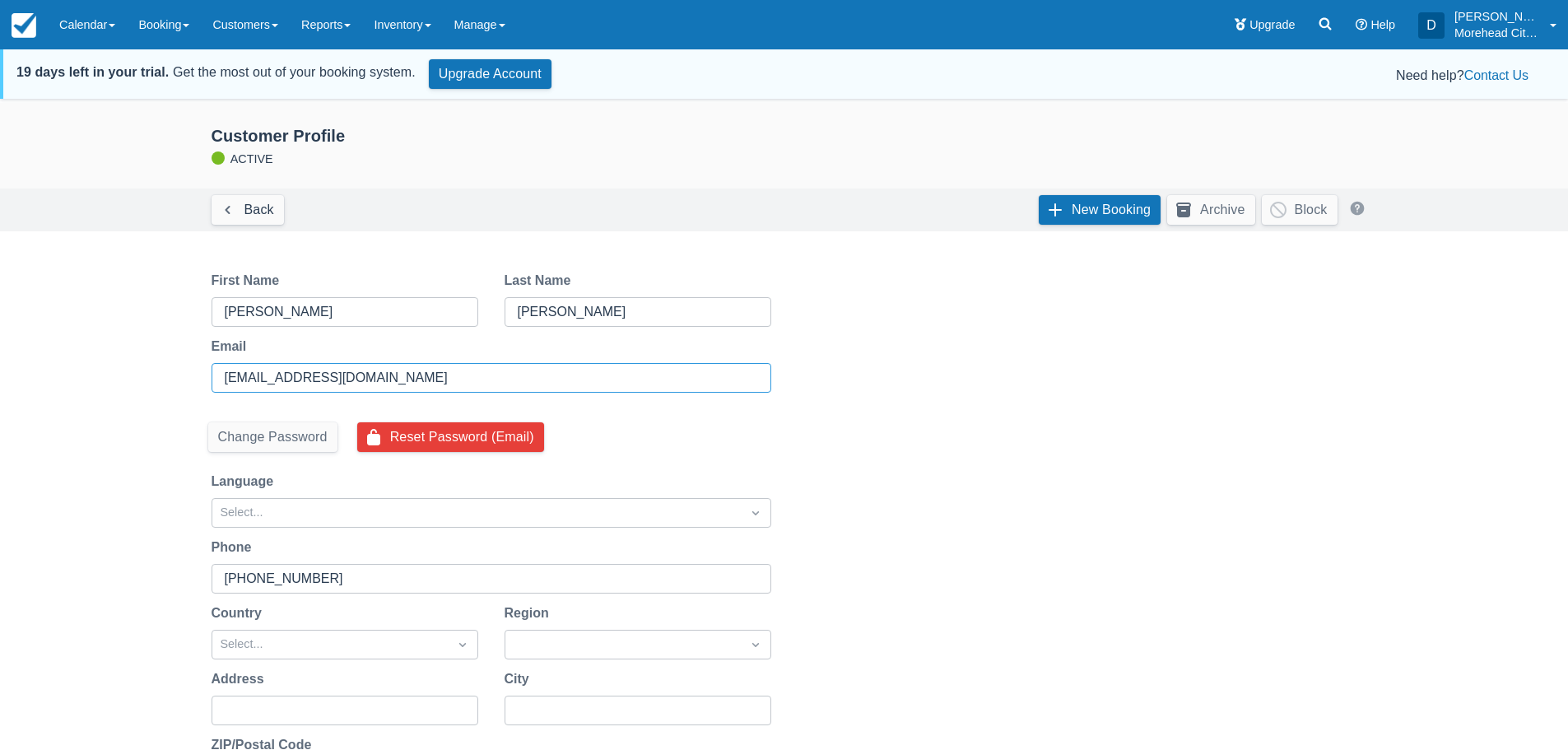
drag, startPoint x: 437, startPoint y: 376, endPoint x: 228, endPoint y: 376, distance: 209.0
click at [228, 376] on input "[EMAIL_ADDRESS][DOMAIN_NAME]" at bounding box center [490, 378] width 530 height 29
type input "[EMAIL_ADDRESS][DOMAIN_NAME]"
click at [340, 585] on input "[PHONE_NUMBER]" at bounding box center [490, 579] width 530 height 29
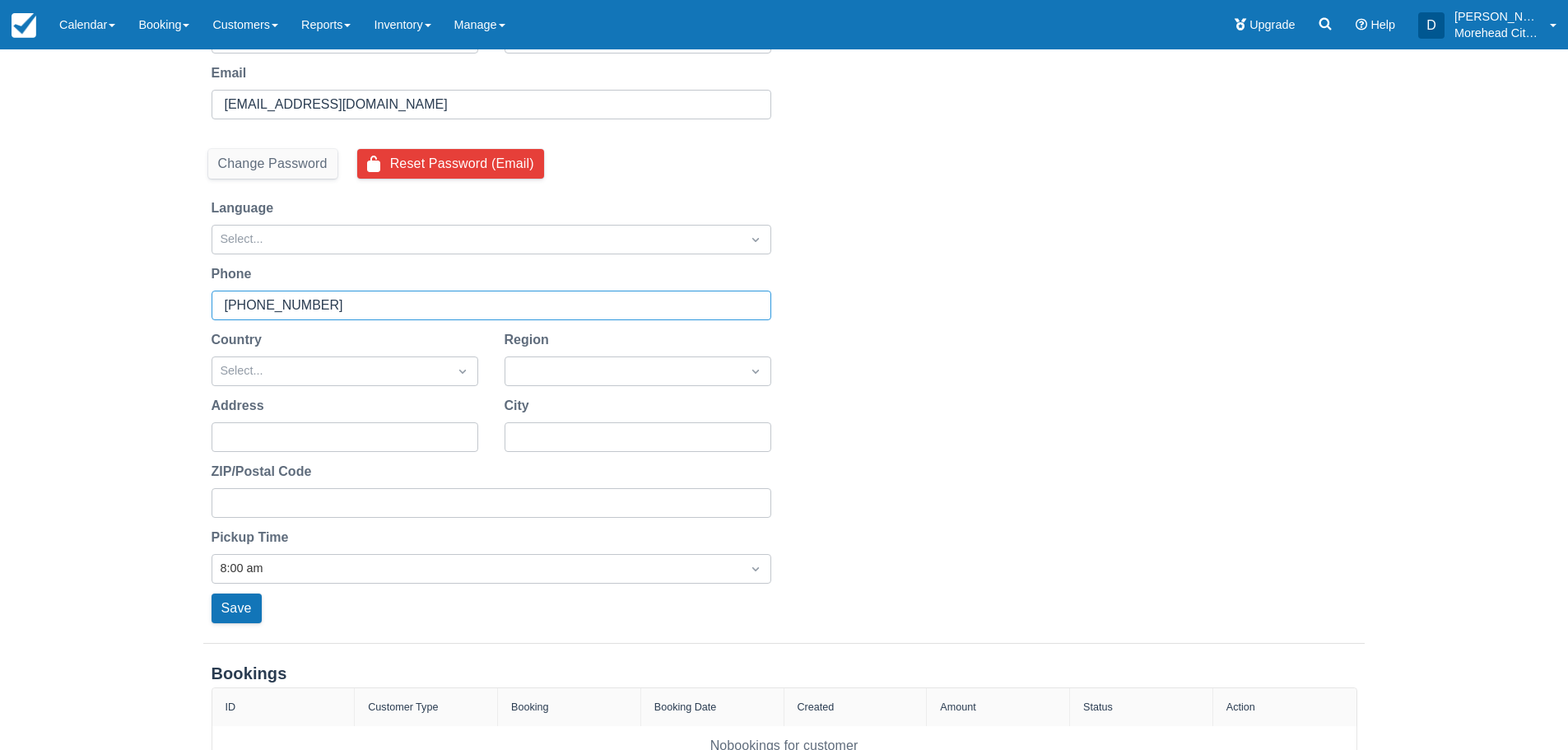
scroll to position [330, 0]
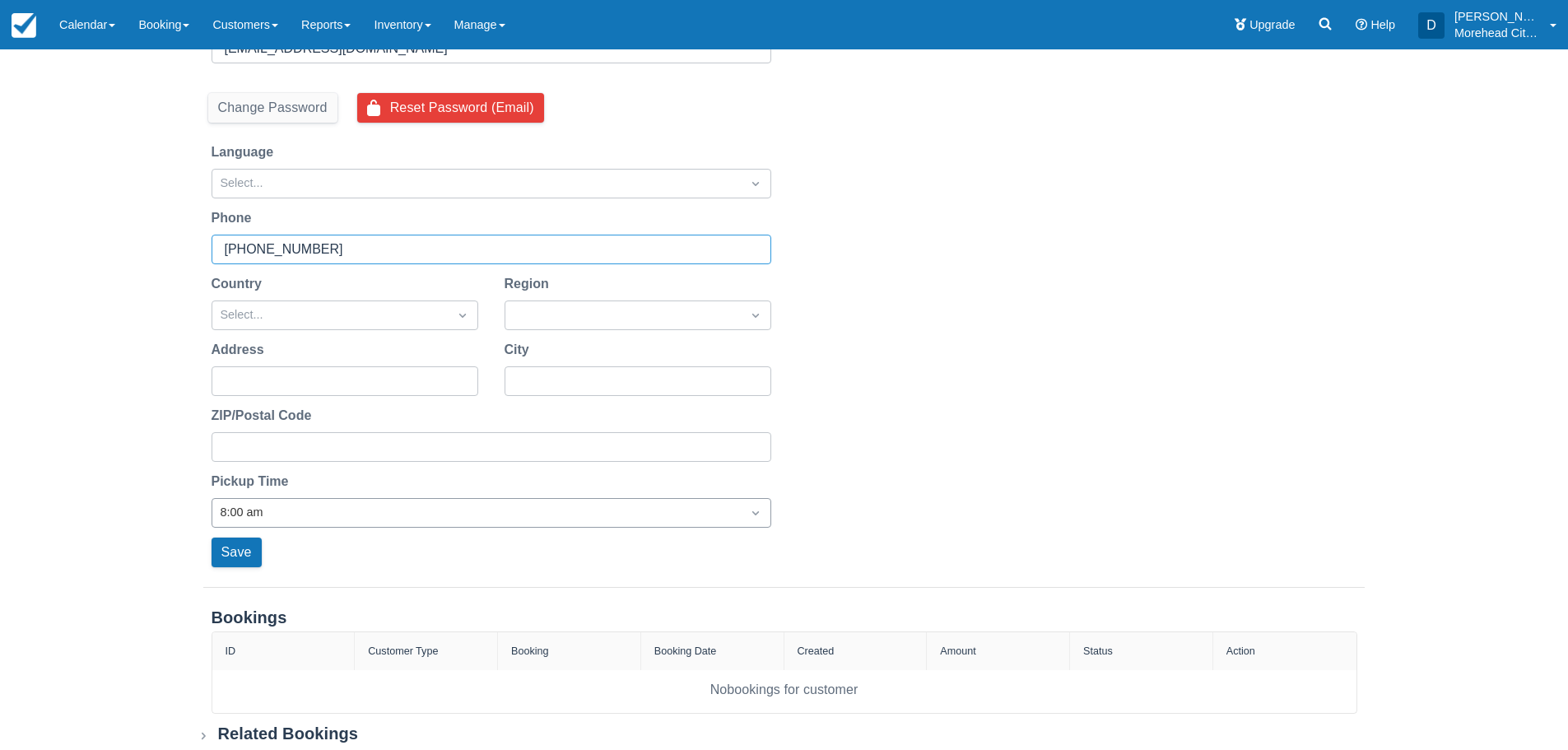
click at [300, 514] on div at bounding box center [477, 513] width 512 height 22
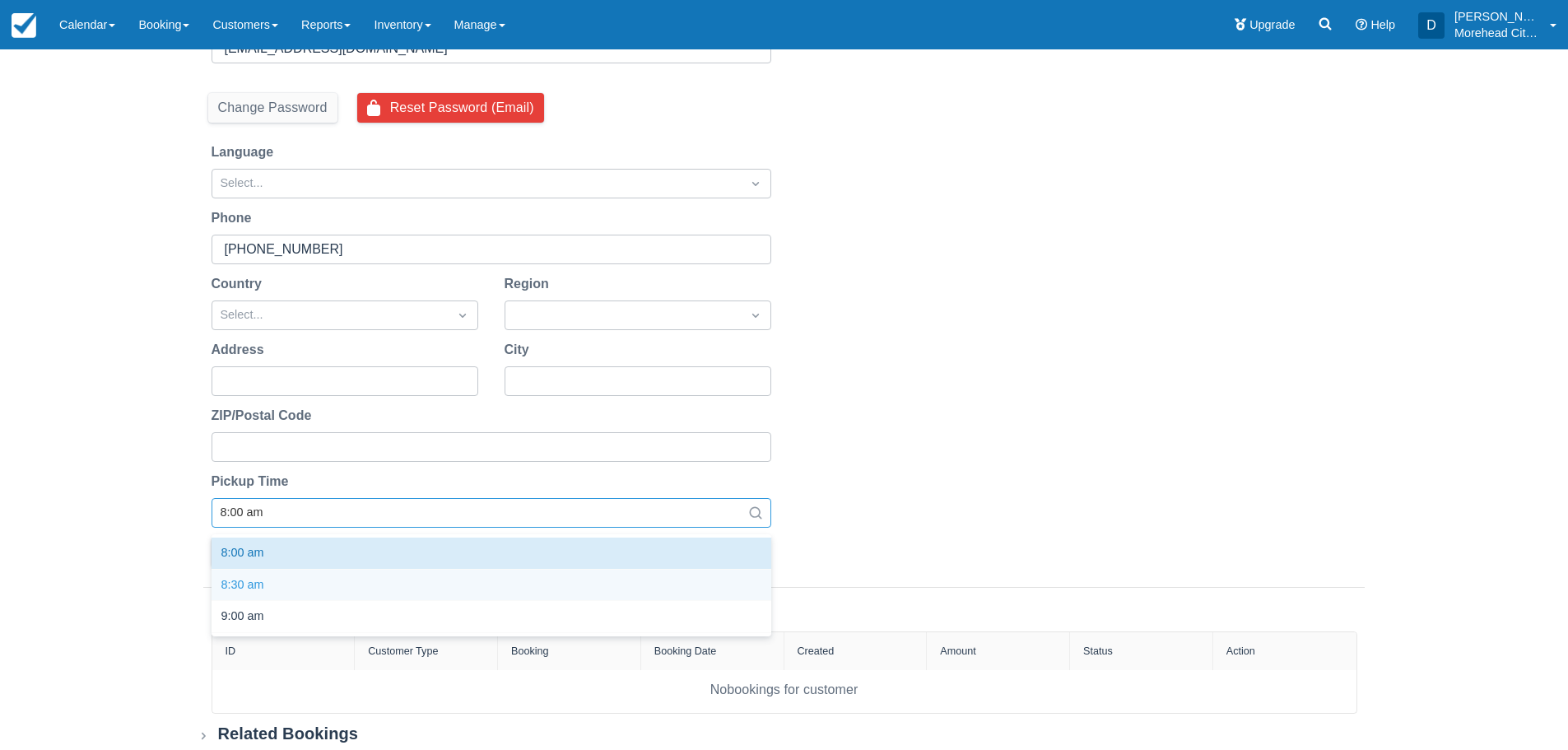
click at [261, 580] on div "8:30 am" at bounding box center [492, 586] width 559 height 32
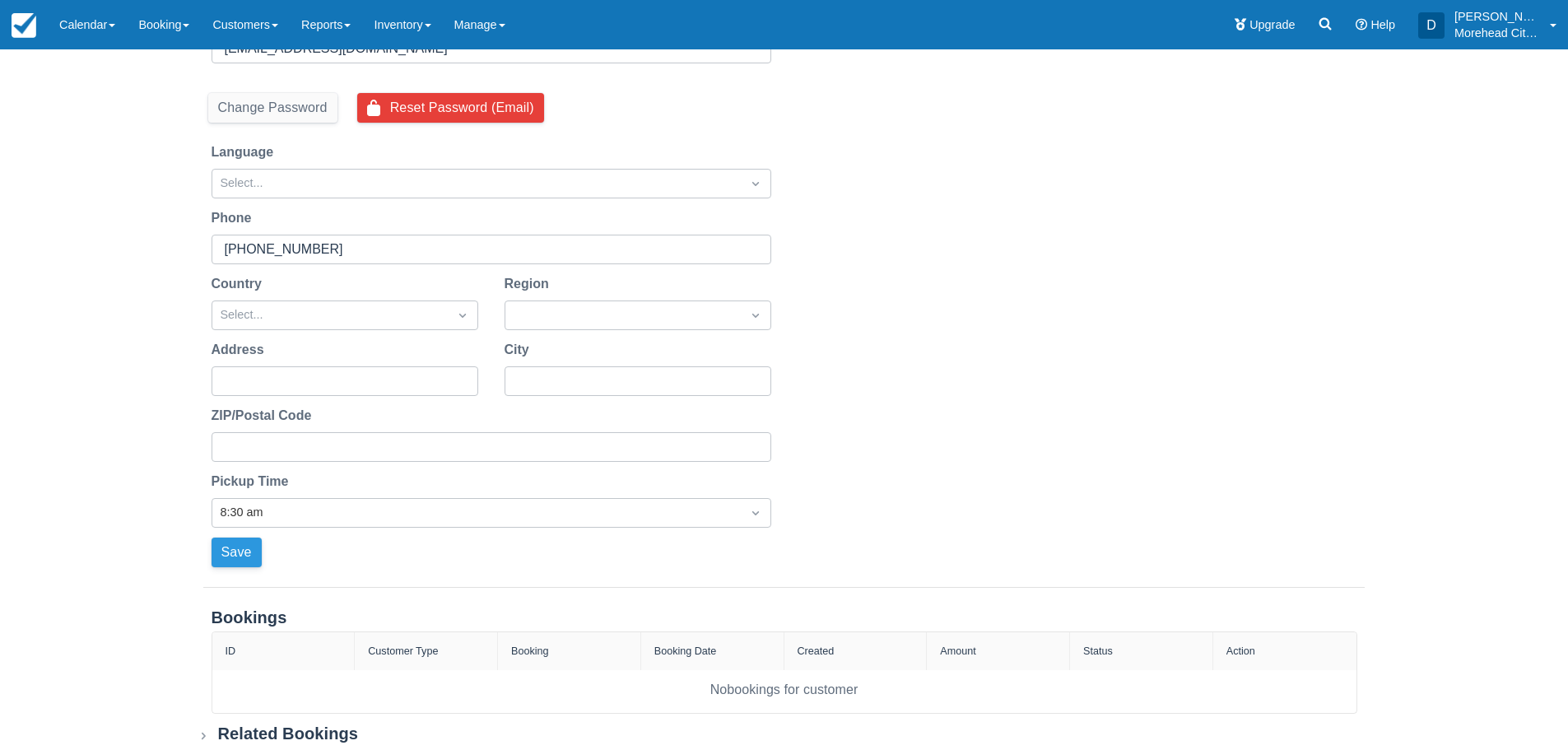
click at [248, 555] on button "Save" at bounding box center [236, 553] width 50 height 29
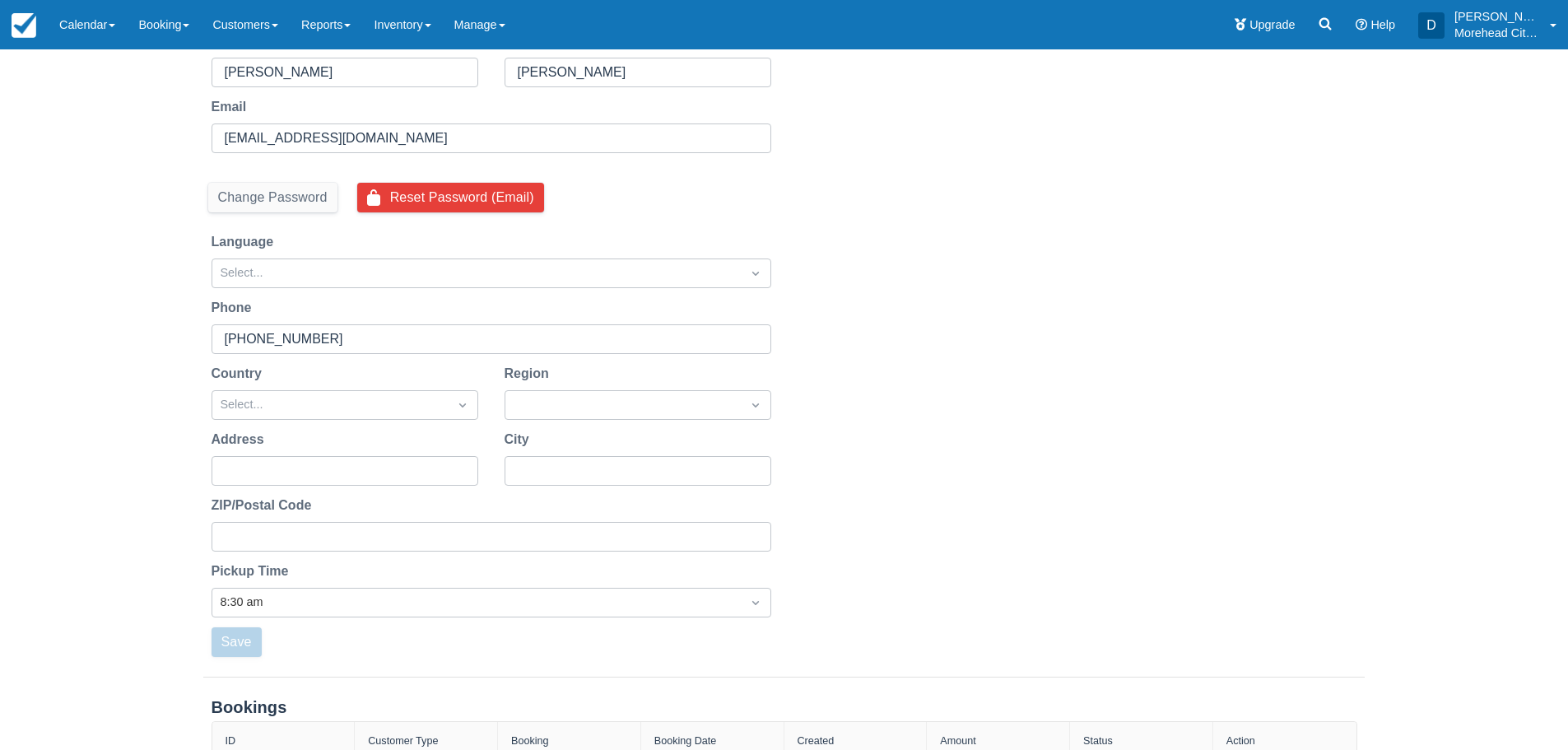
scroll to position [0, 0]
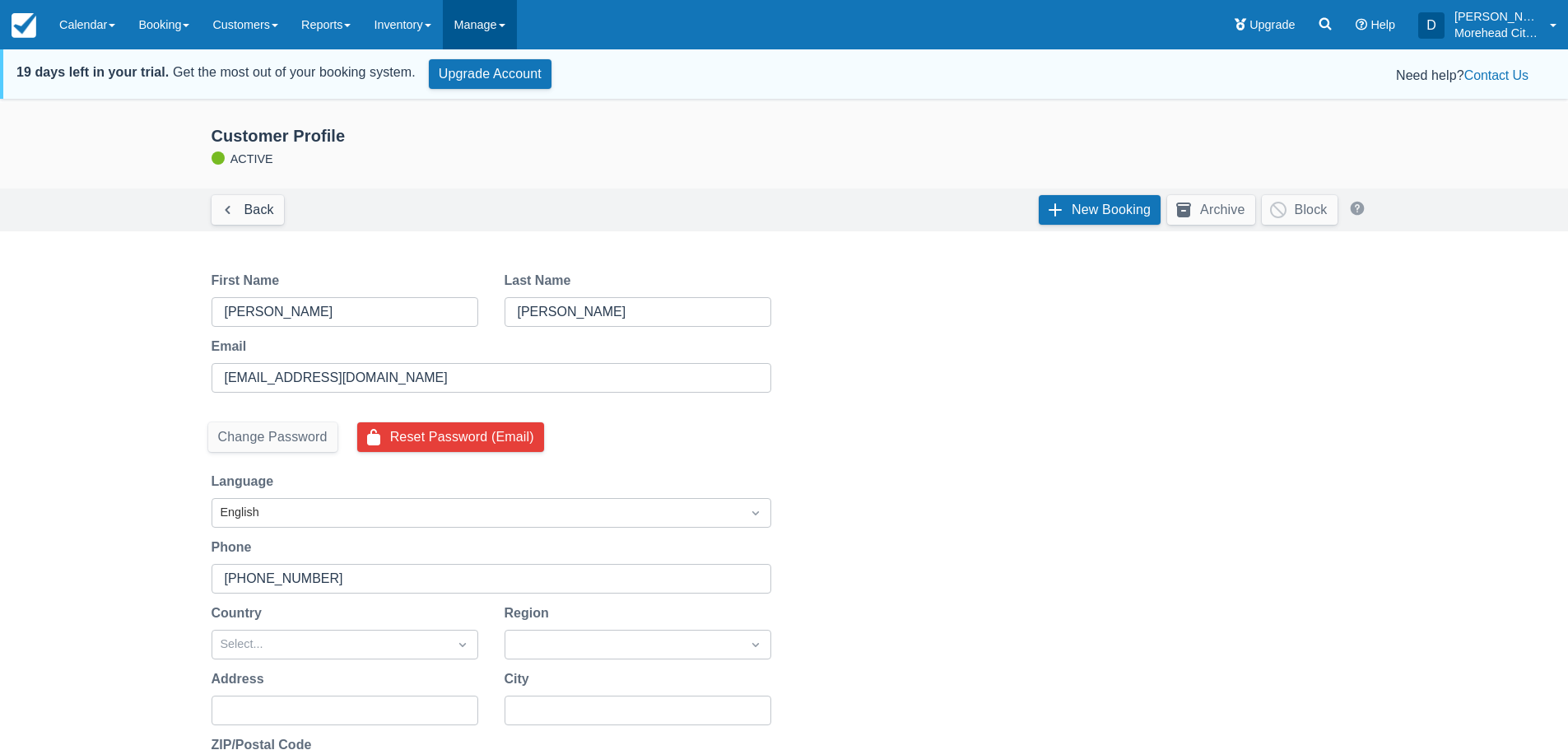
click at [493, 27] on link "Manage" at bounding box center [480, 25] width 75 height 49
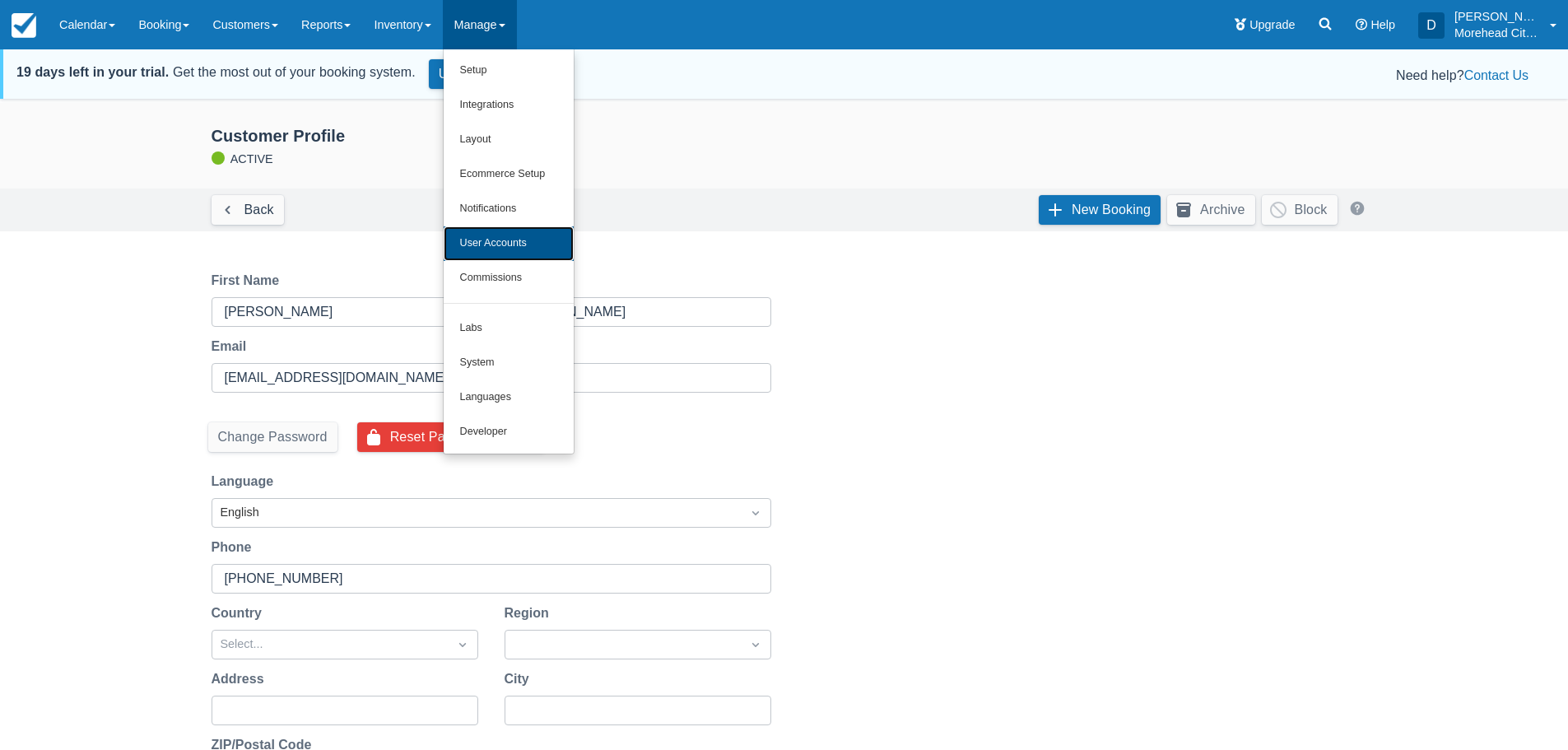
click at [507, 237] on link "User Accounts" at bounding box center [508, 243] width 131 height 34
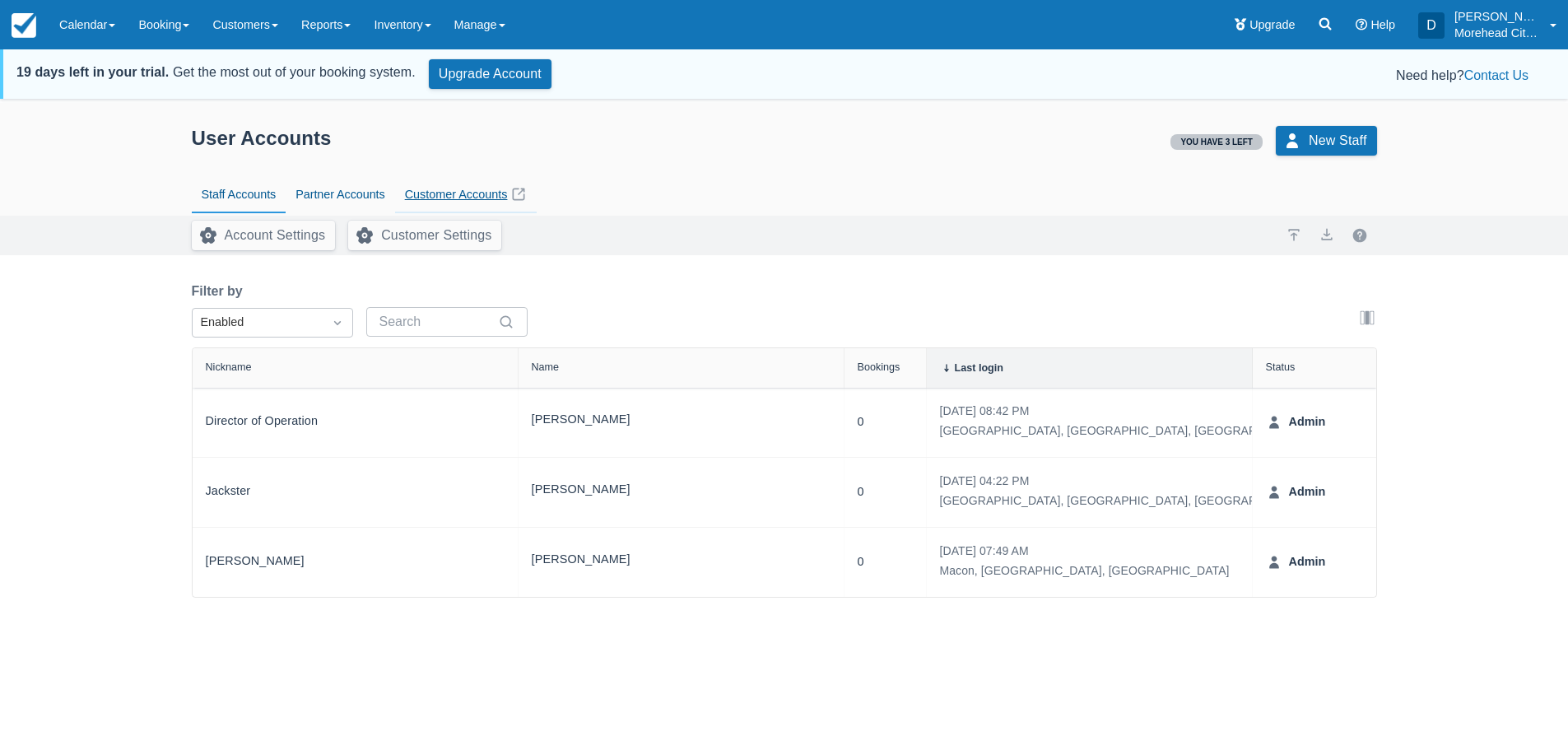
click at [470, 191] on link "Customer Accounts" at bounding box center [466, 195] width 142 height 38
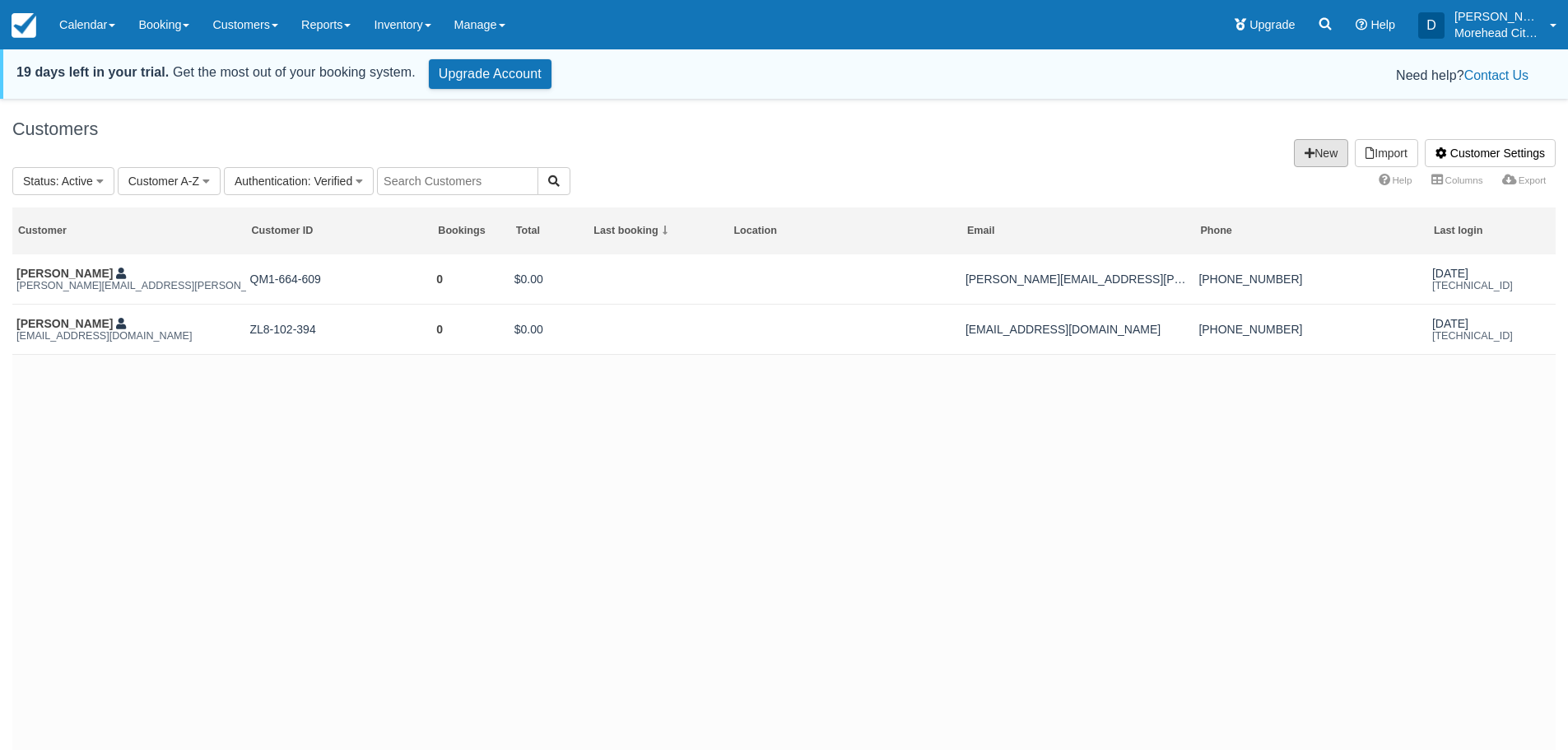
click at [1305, 152] on icon at bounding box center [1310, 153] width 10 height 12
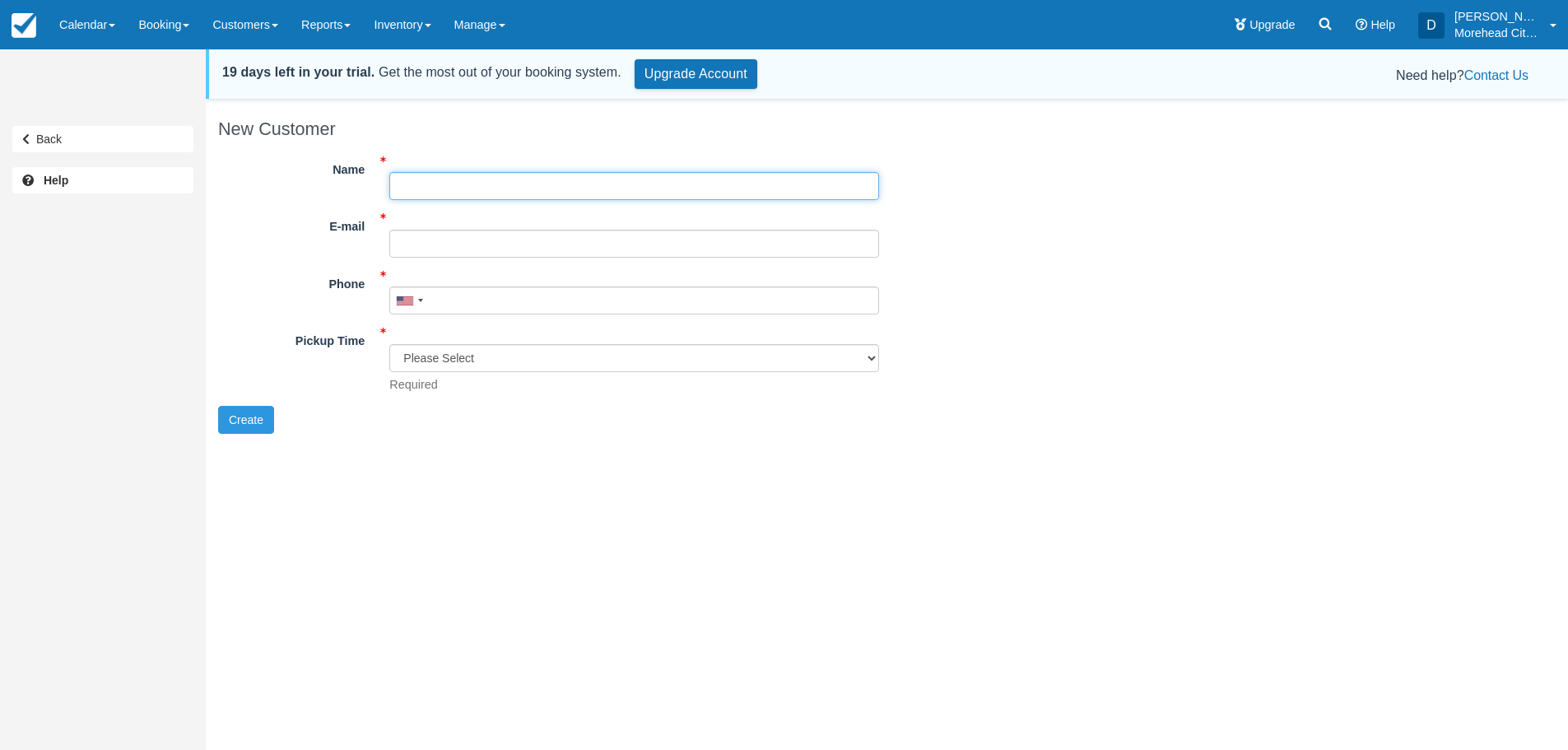
click at [585, 188] on input "Name" at bounding box center [634, 186] width 490 height 28
type input "[PERSON_NAME]"
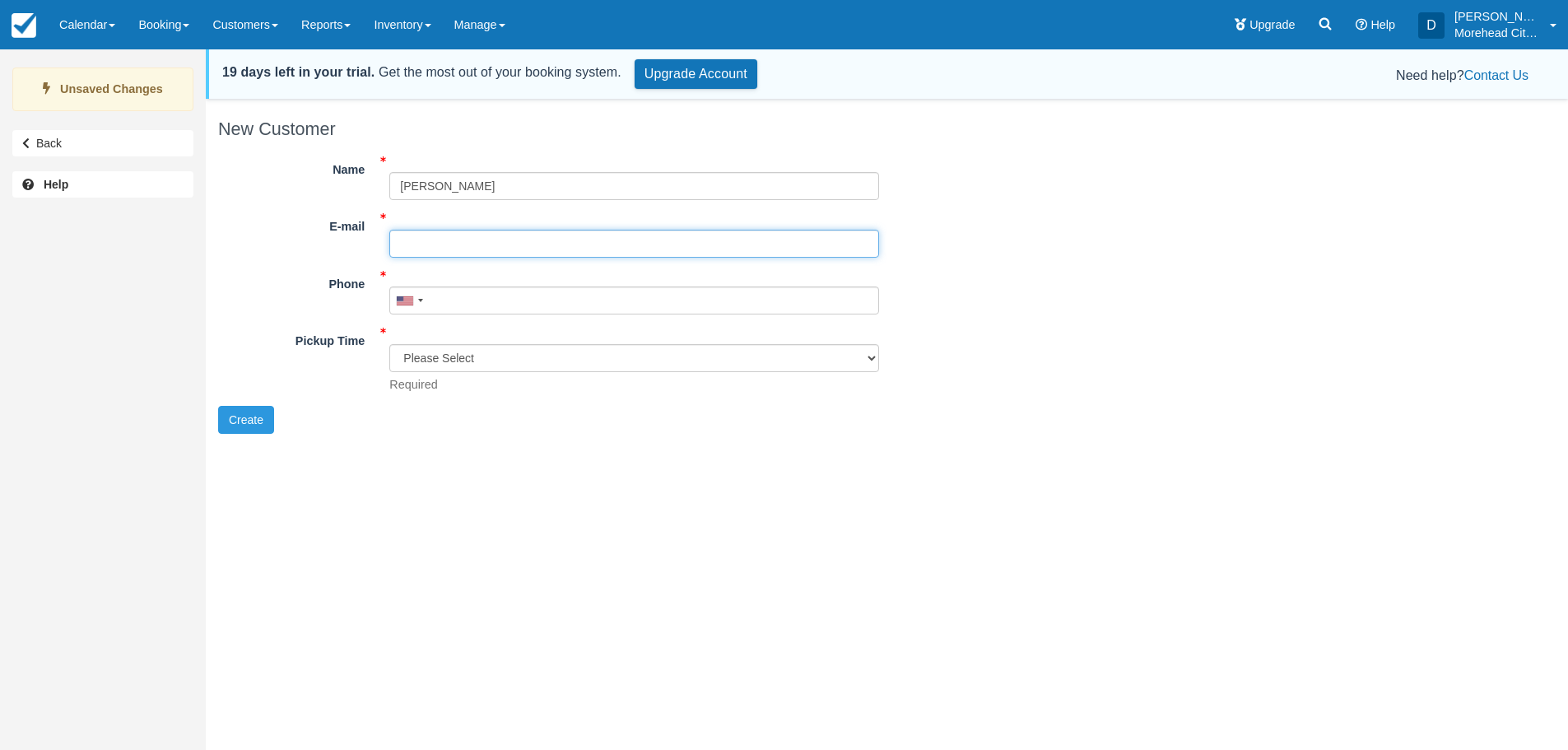
paste input "destinationboatclubsnc@gmail.com"
type input "destinationboatclubsnc@gmail.com"
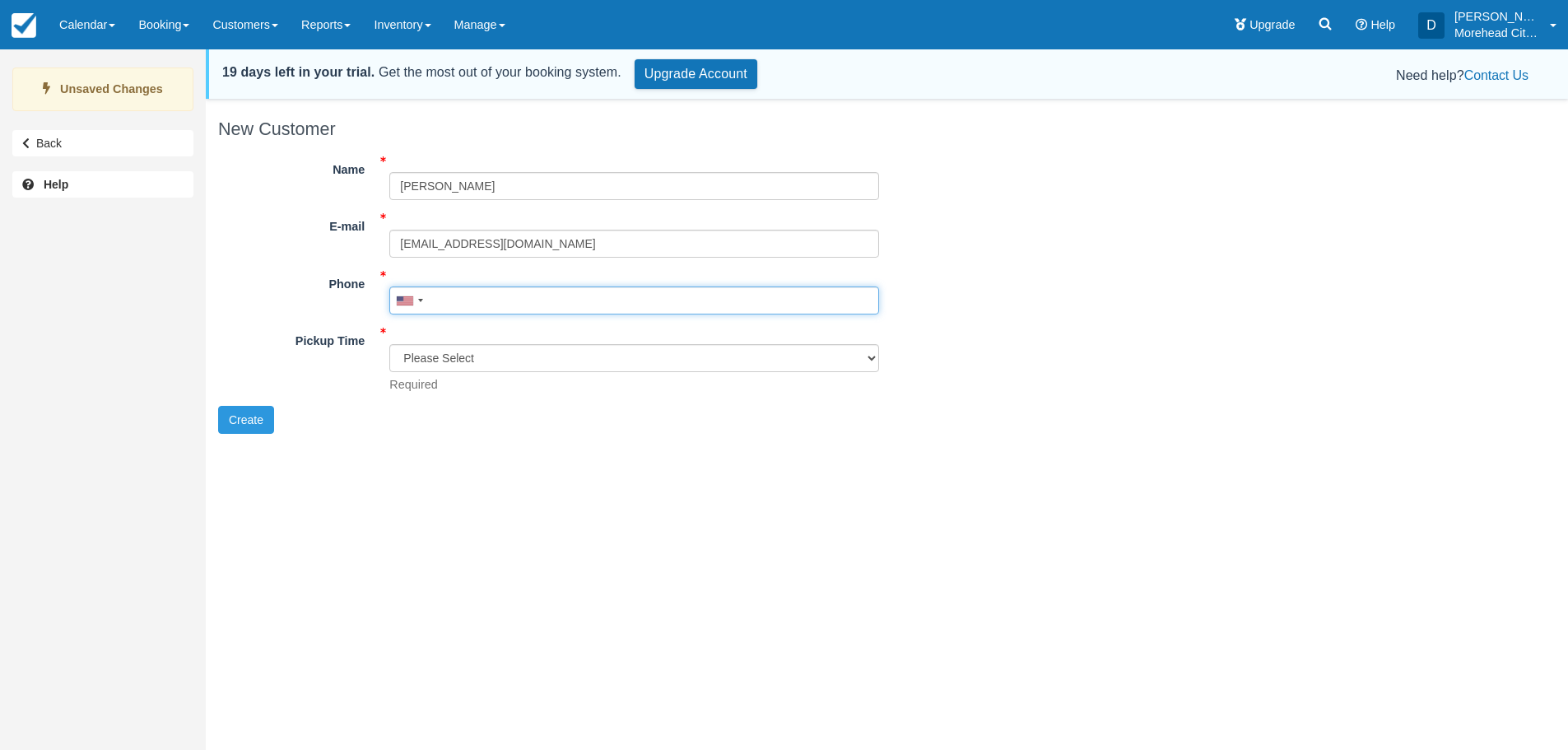
click at [449, 298] on input "Phone" at bounding box center [634, 300] width 490 height 28
type input "[PHONE_NUMBER]"
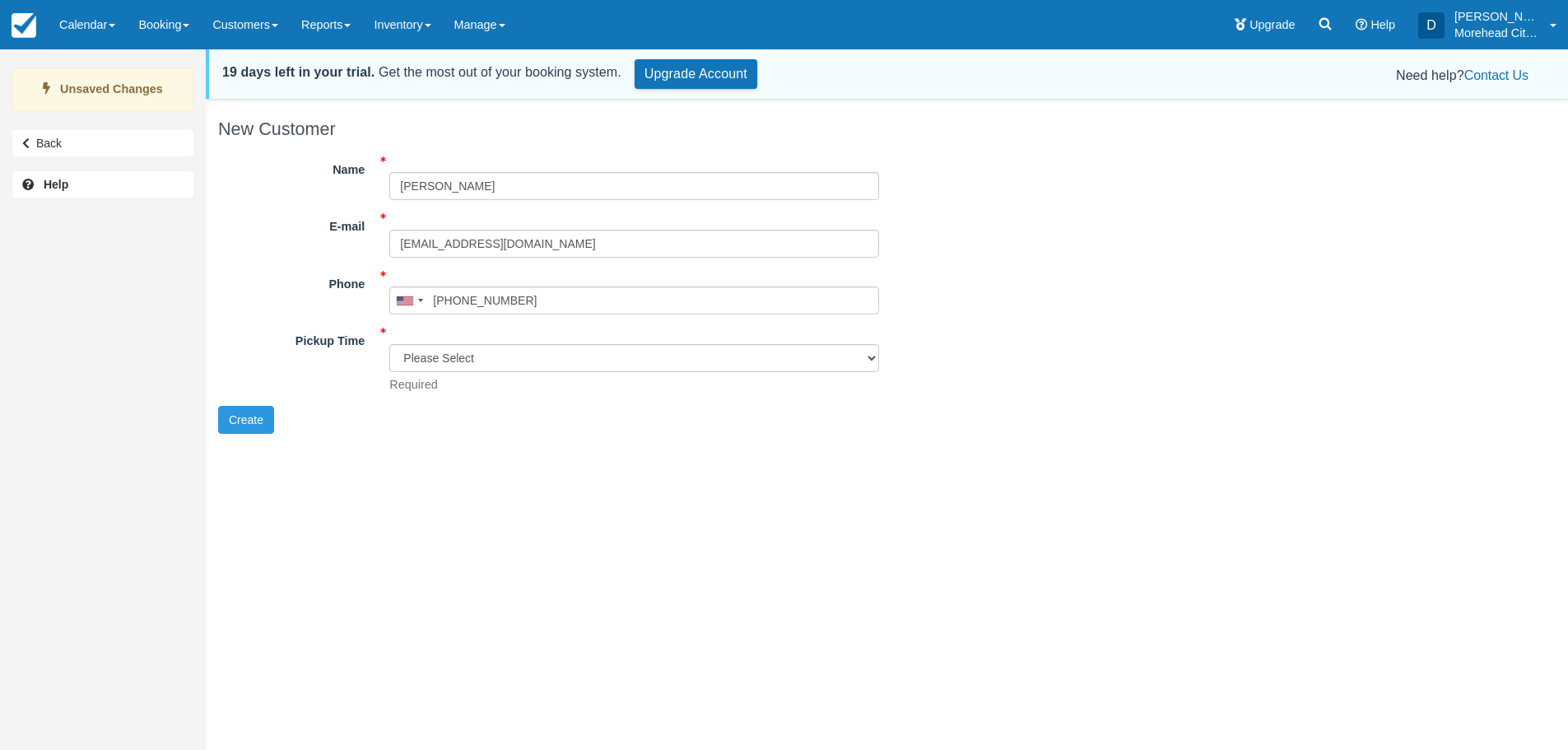
drag, startPoint x: 457, startPoint y: 382, endPoint x: 466, endPoint y: 371, distance: 14.2
click at [459, 380] on div "Please Select 8:00 am 8:30 am 9:00 am Required" at bounding box center [634, 369] width 514 height 49
click at [466, 360] on select "Please Select 8:00 am 8:30 am 9:00 am" at bounding box center [634, 358] width 490 height 28
select select "8:00 am"
click at [390, 345] on select "Please Select 8:00 am 8:30 am 9:00 am" at bounding box center [634, 358] width 490 height 28
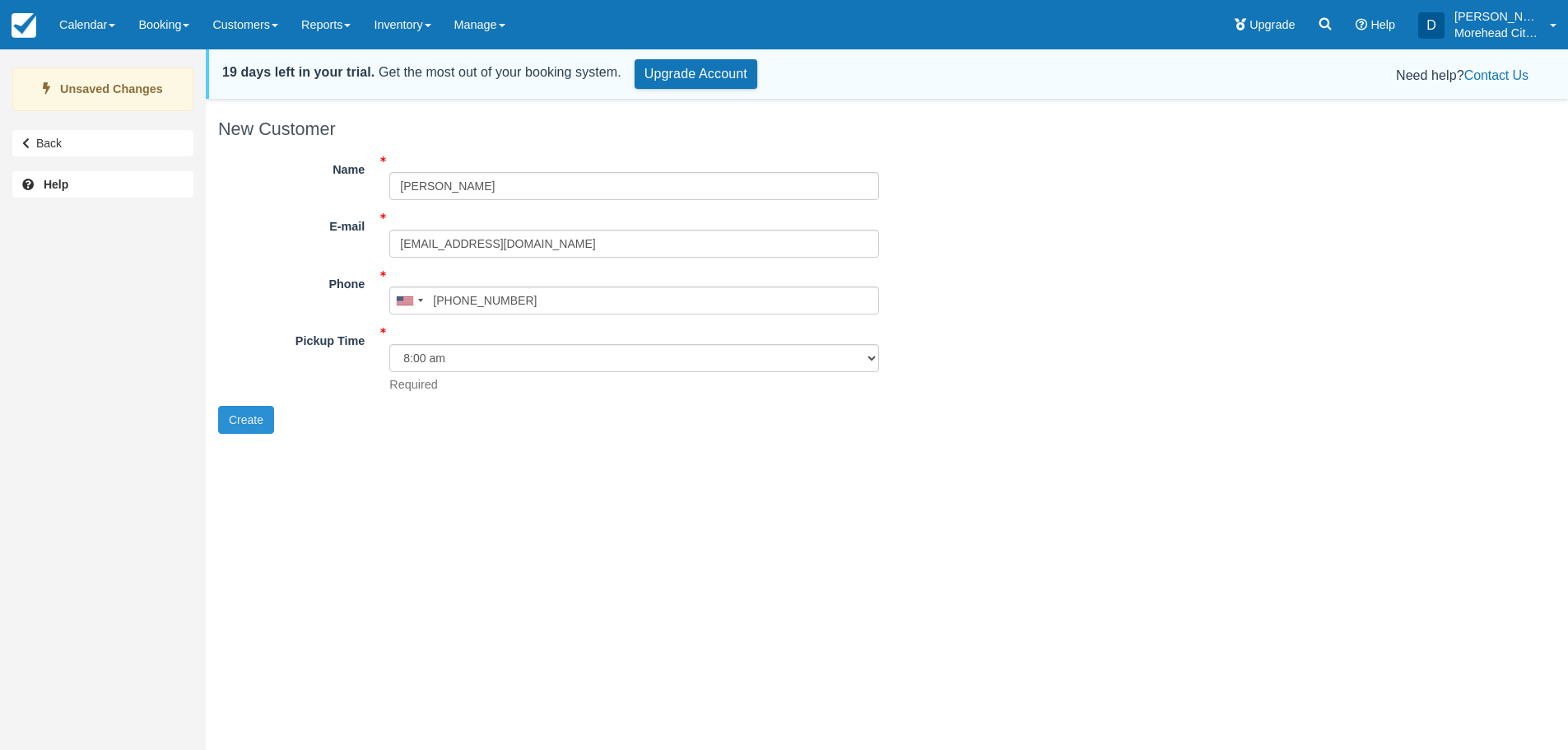
click at [256, 426] on button "Create" at bounding box center [245, 420] width 56 height 28
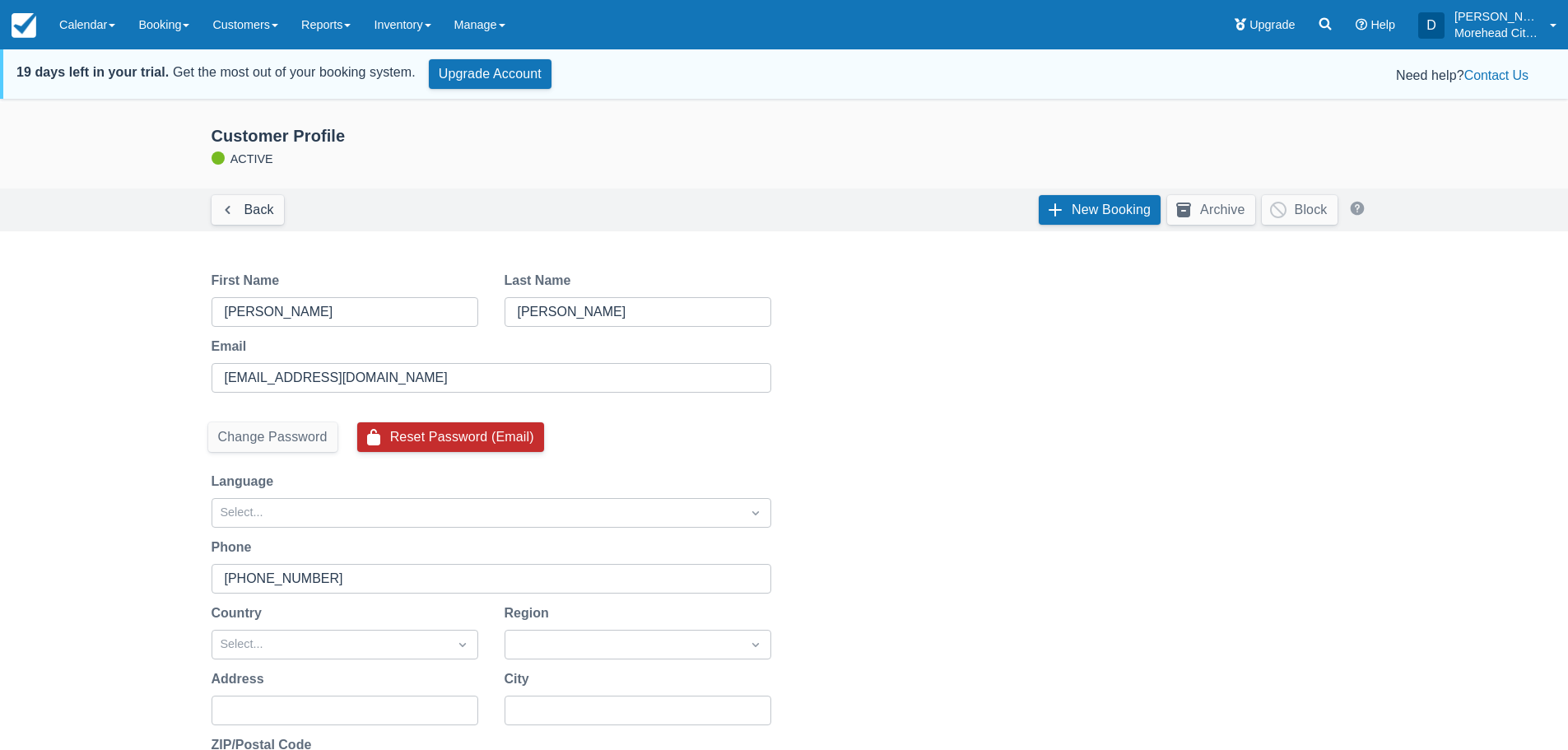
click at [473, 437] on button "Reset Password (Email)" at bounding box center [450, 437] width 186 height 29
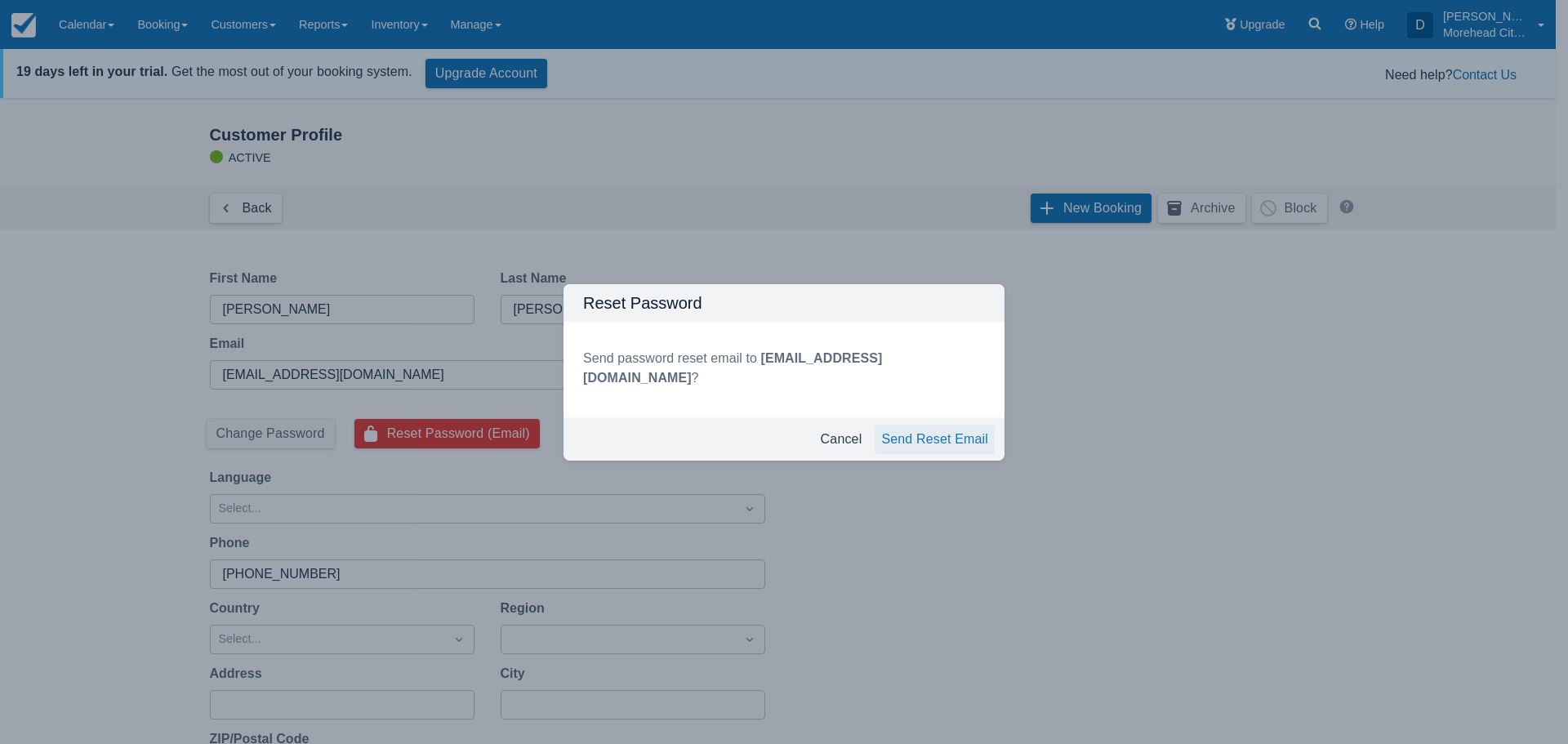
click at [919, 440] on button "Send Reset Email" at bounding box center [933, 439] width 120 height 29
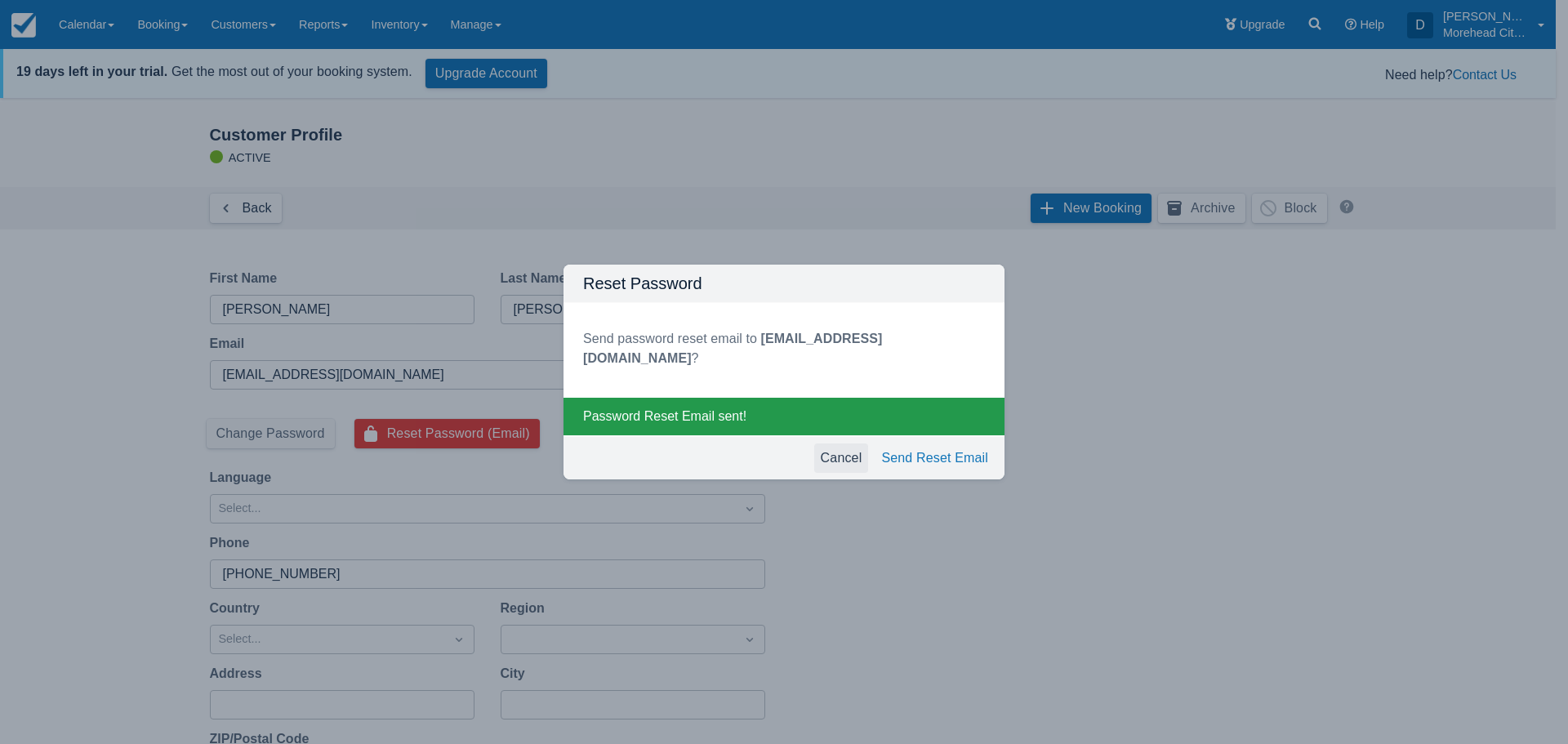
click at [847, 457] on button "Cancel" at bounding box center [841, 459] width 55 height 29
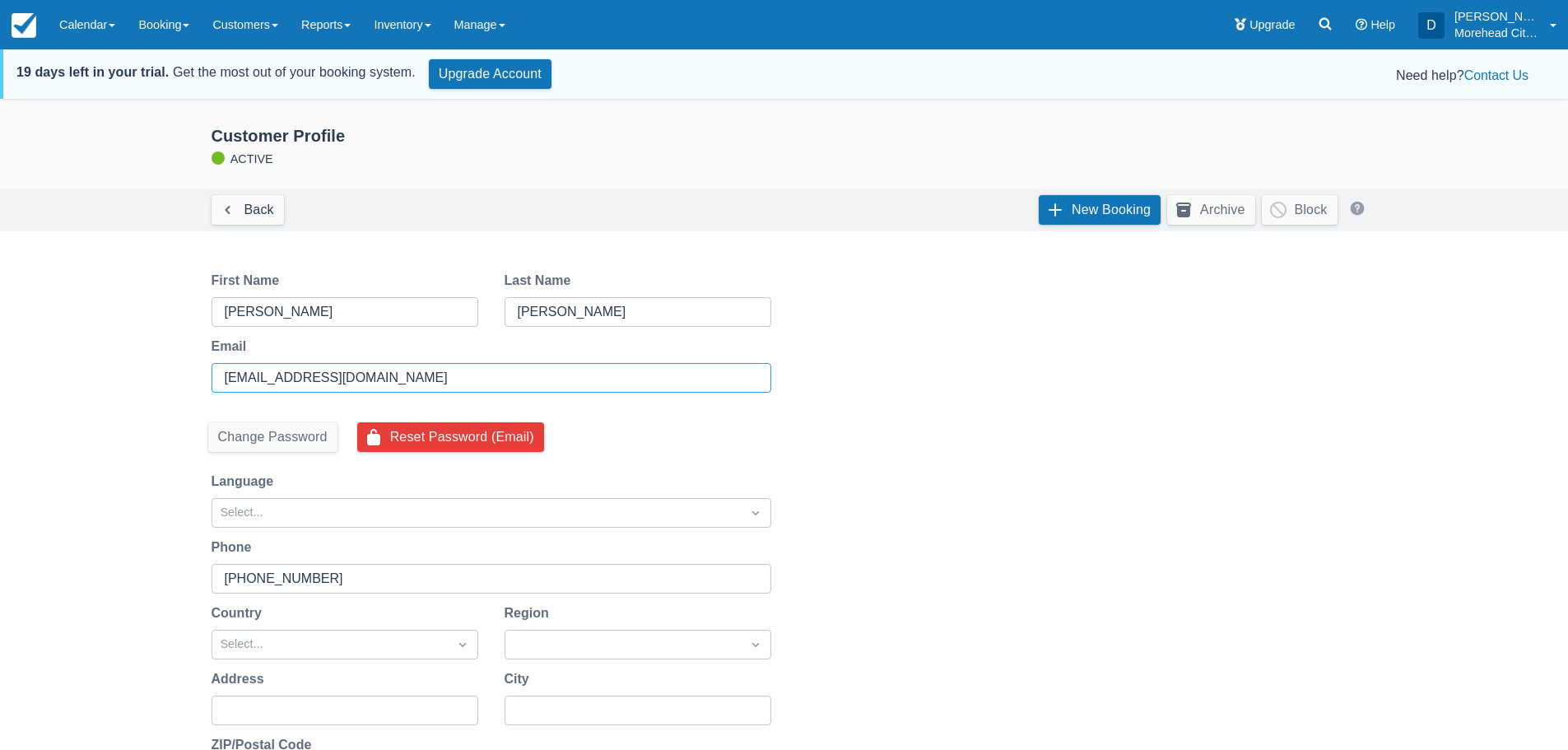
drag, startPoint x: 427, startPoint y: 376, endPoint x: 226, endPoint y: 374, distance: 201.0
click at [226, 374] on input "[EMAIL_ADDRESS][DOMAIN_NAME]" at bounding box center [490, 378] width 530 height 29
type input "sulfurickstevens1962@gmail.com"
click at [701, 467] on div "Language Select..." at bounding box center [491, 495] width 586 height 66
click at [400, 593] on input "(252) 342-4788" at bounding box center [490, 579] width 530 height 29
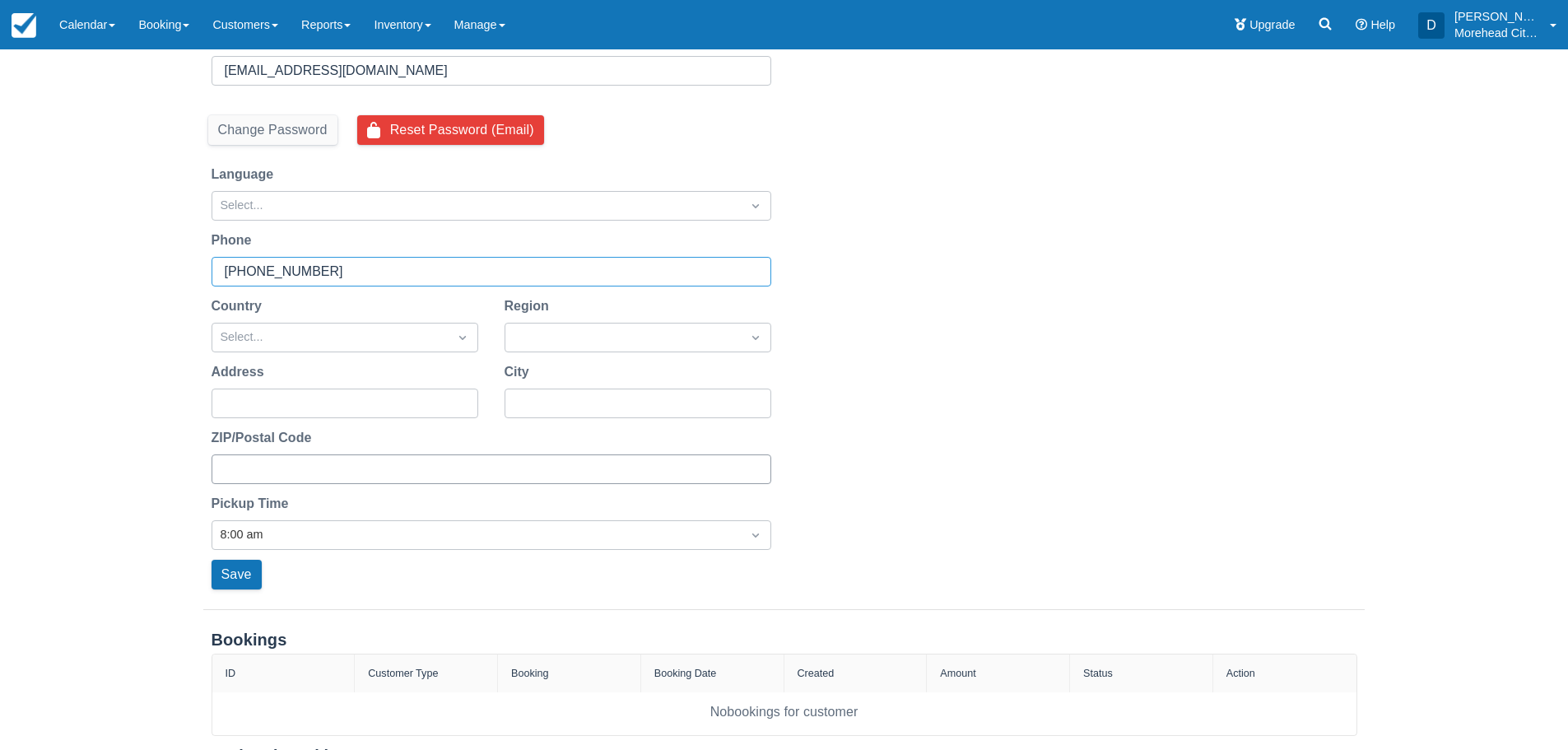
scroll to position [330, 0]
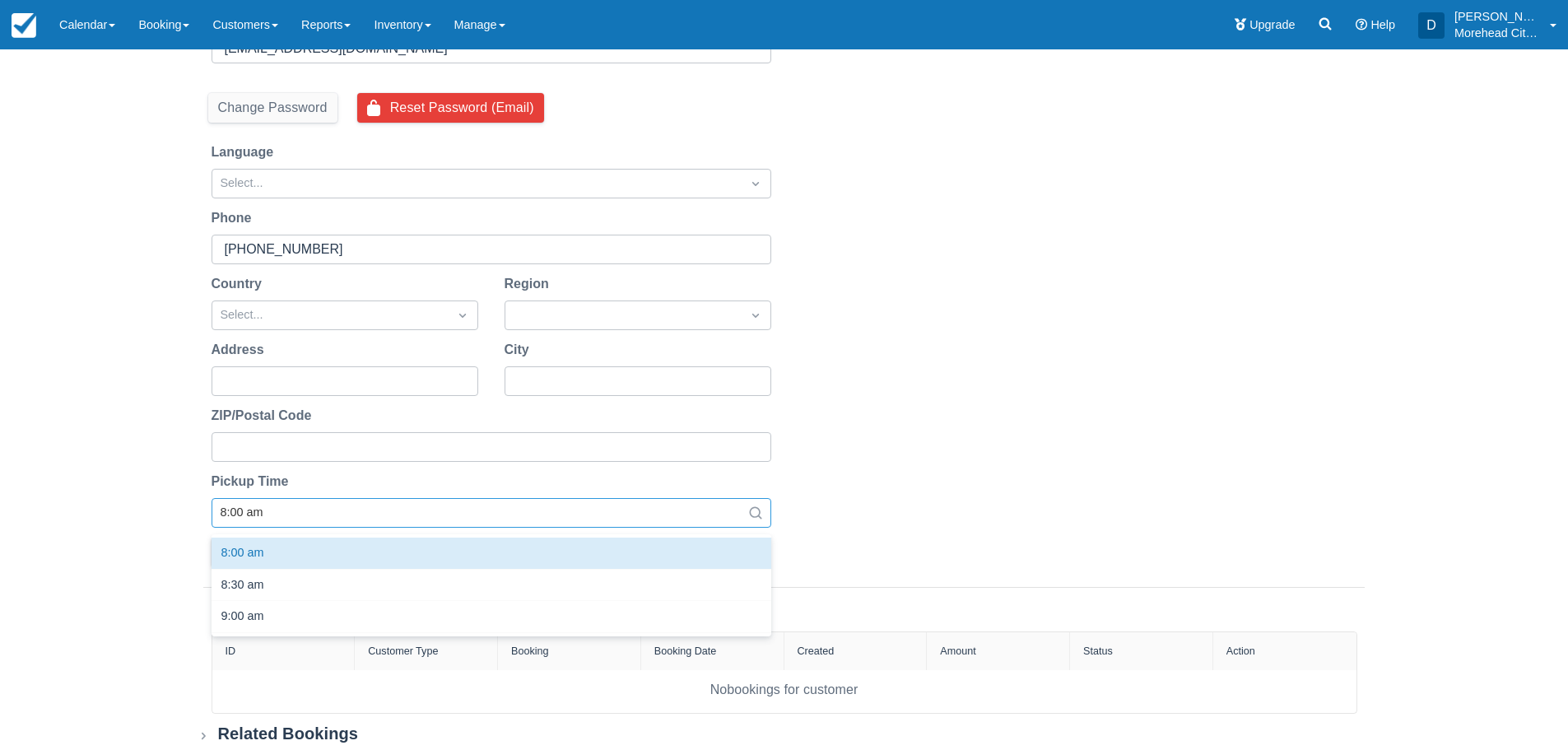
click at [319, 517] on div at bounding box center [477, 513] width 512 height 22
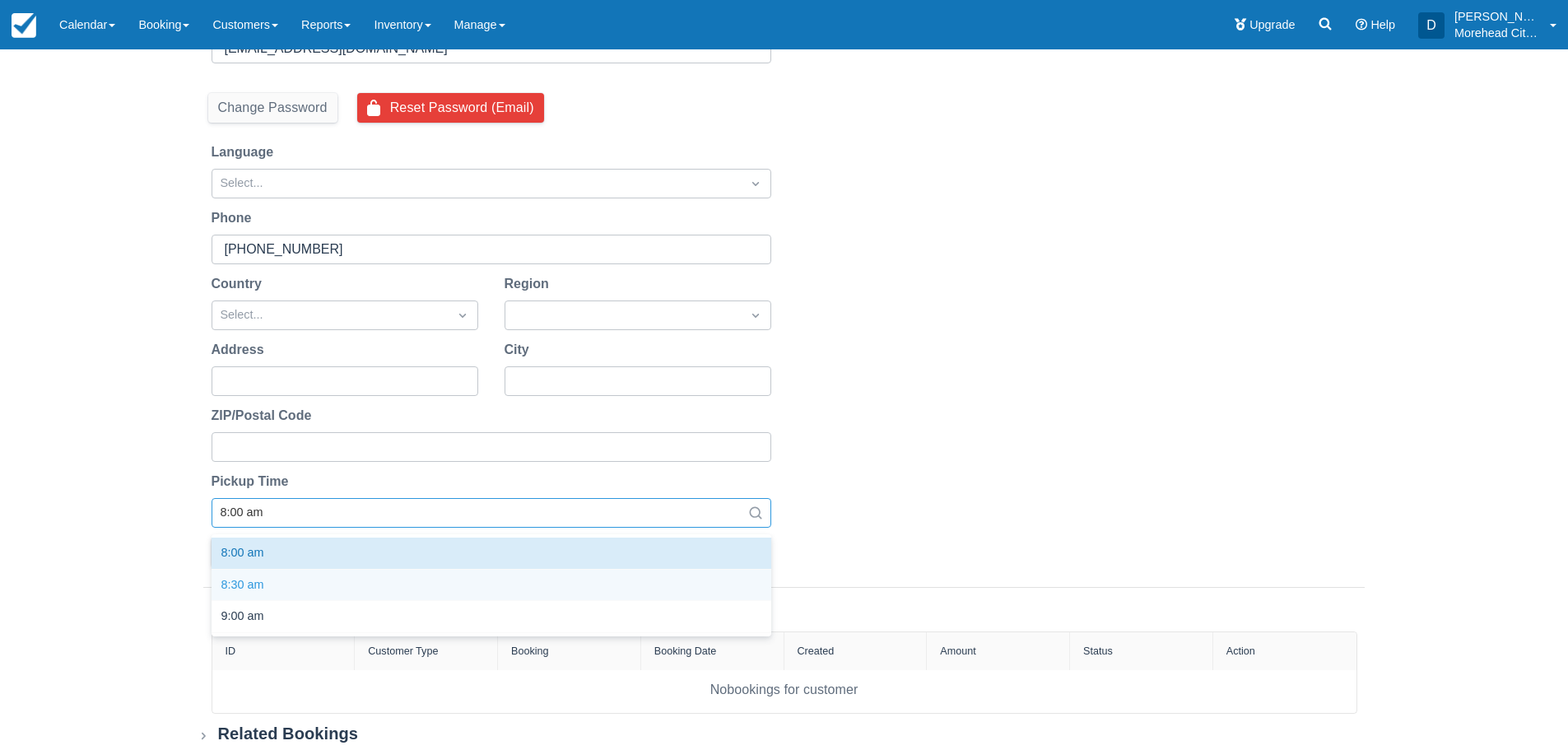
click at [260, 583] on div "8:30 am" at bounding box center [492, 586] width 559 height 32
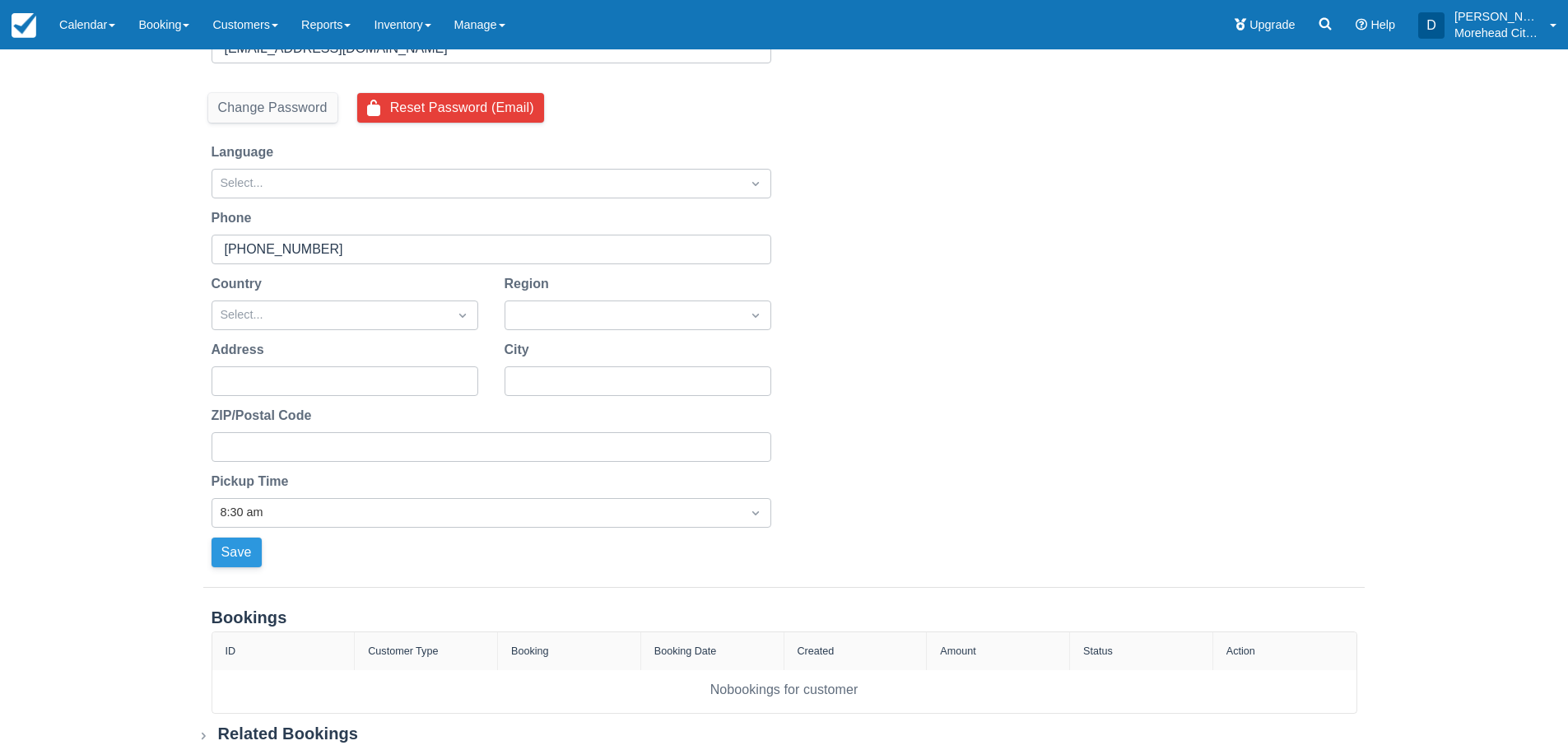
click at [234, 551] on button "Save" at bounding box center [236, 553] width 50 height 29
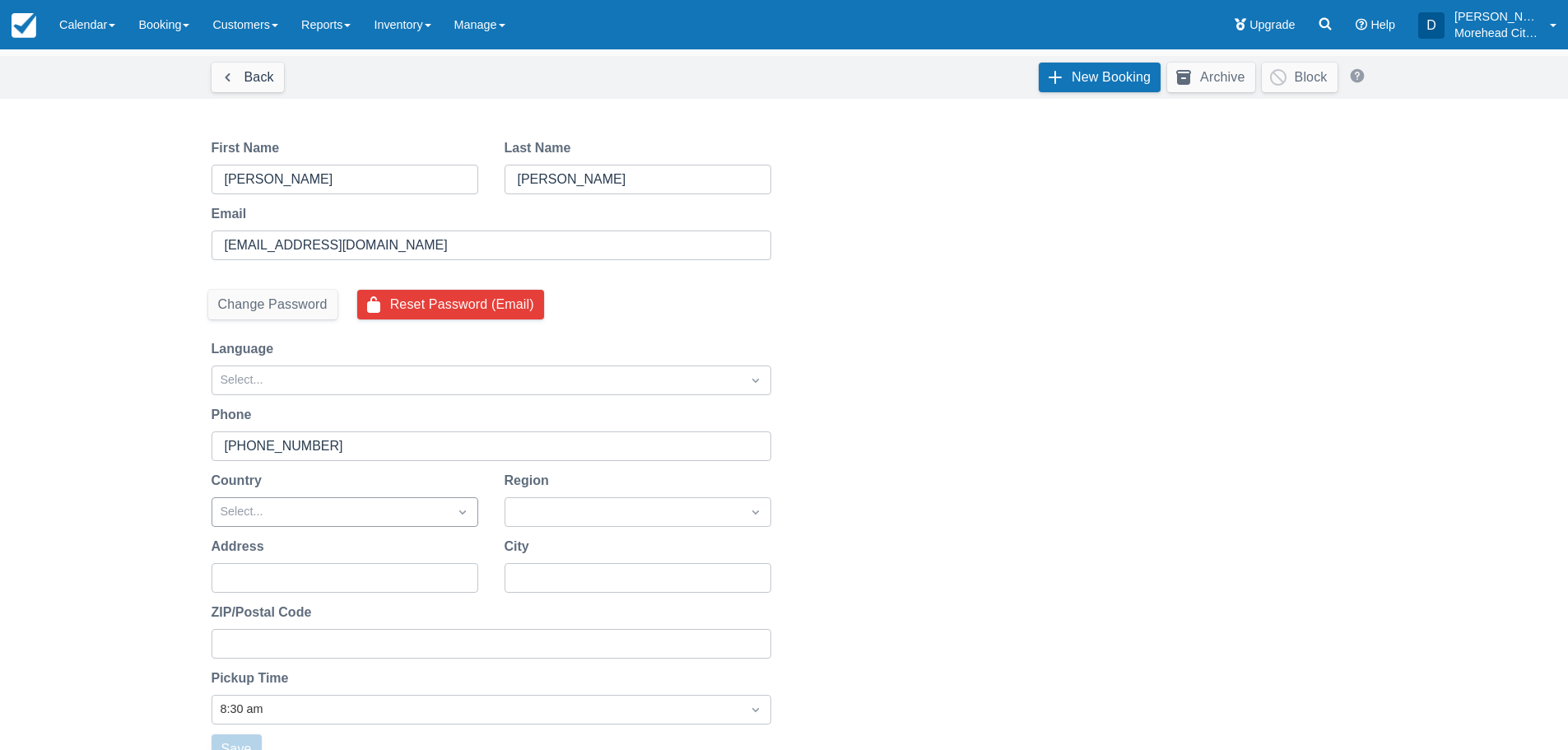
scroll to position [0, 0]
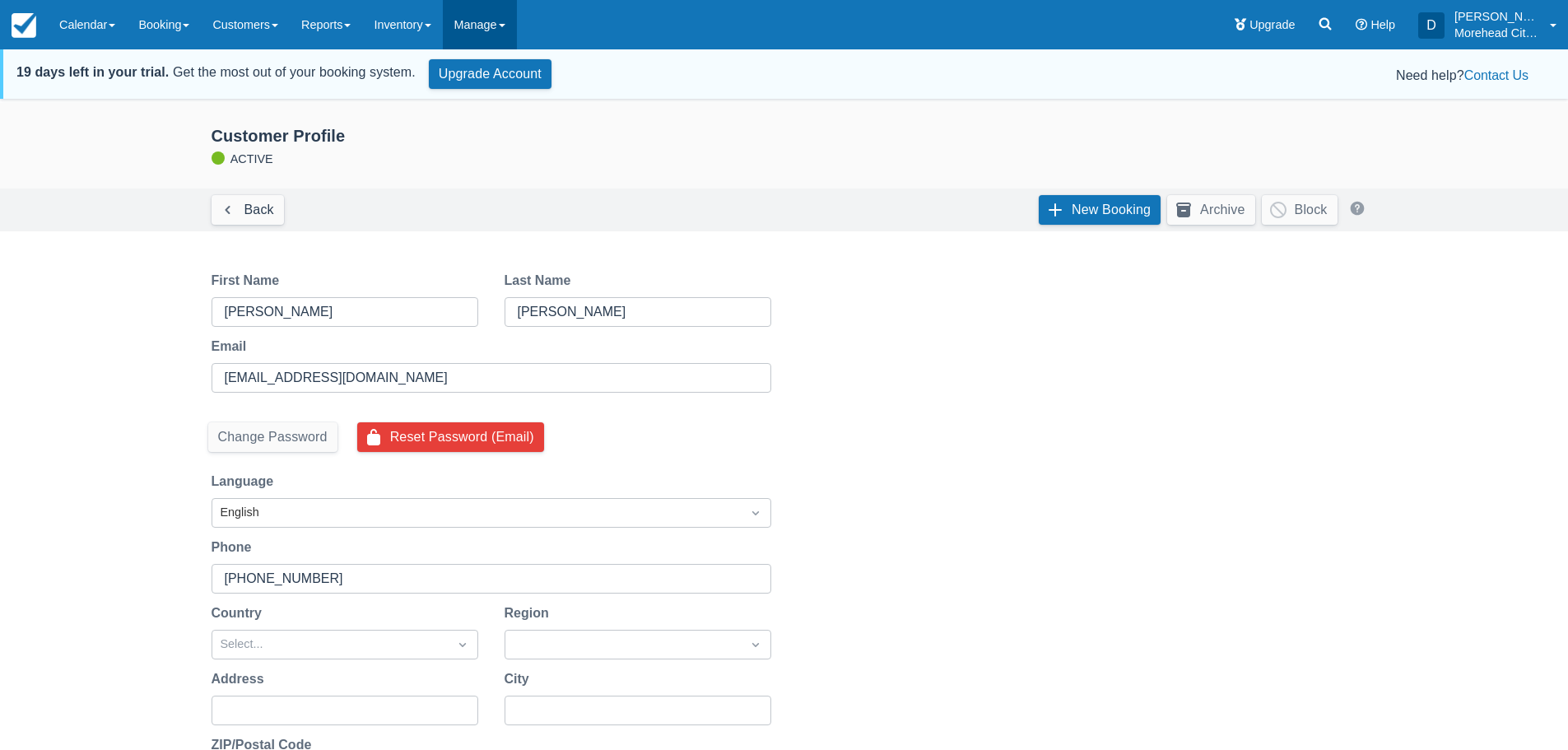
click at [479, 22] on link "Manage" at bounding box center [480, 25] width 75 height 49
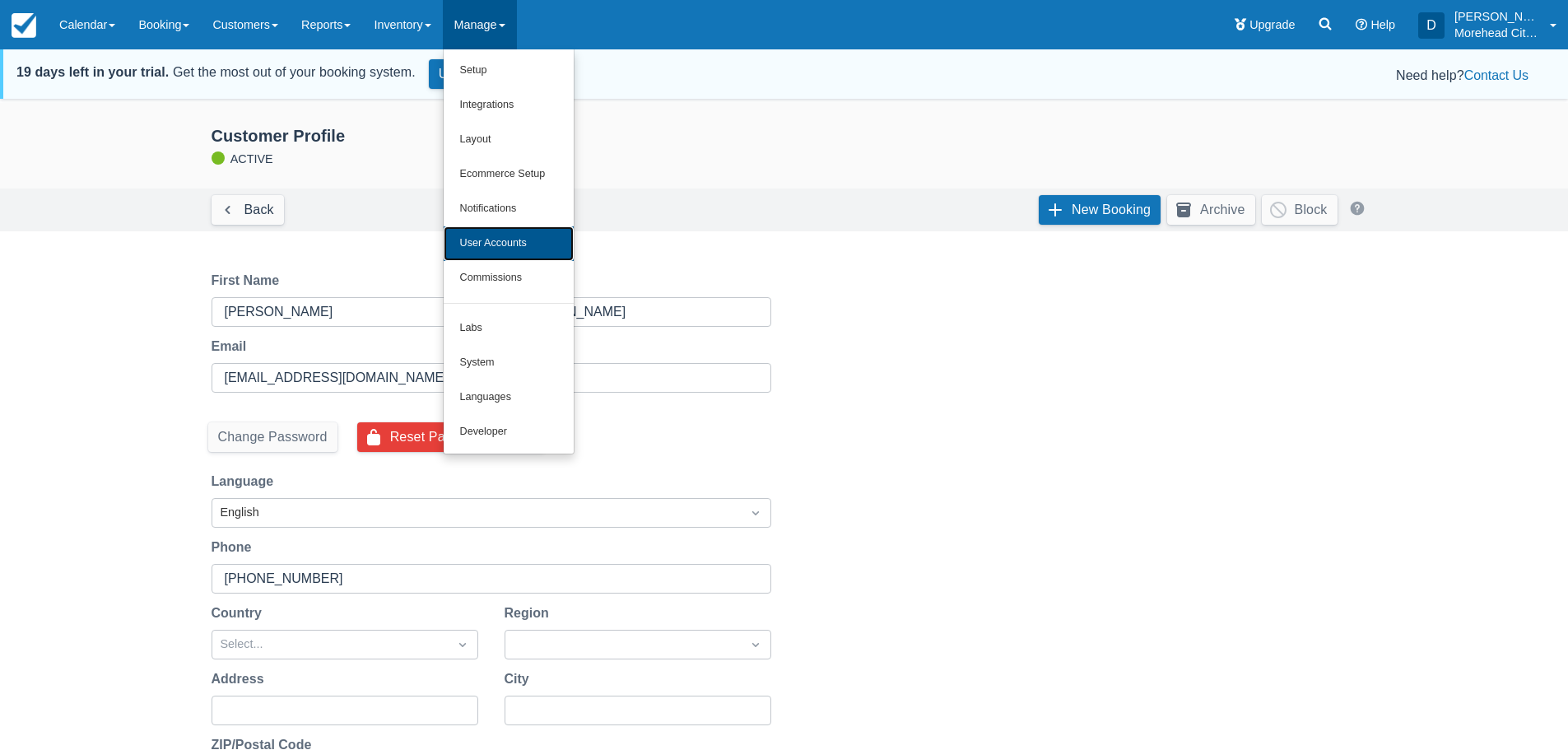
click at [515, 248] on link "User Accounts" at bounding box center [508, 243] width 131 height 34
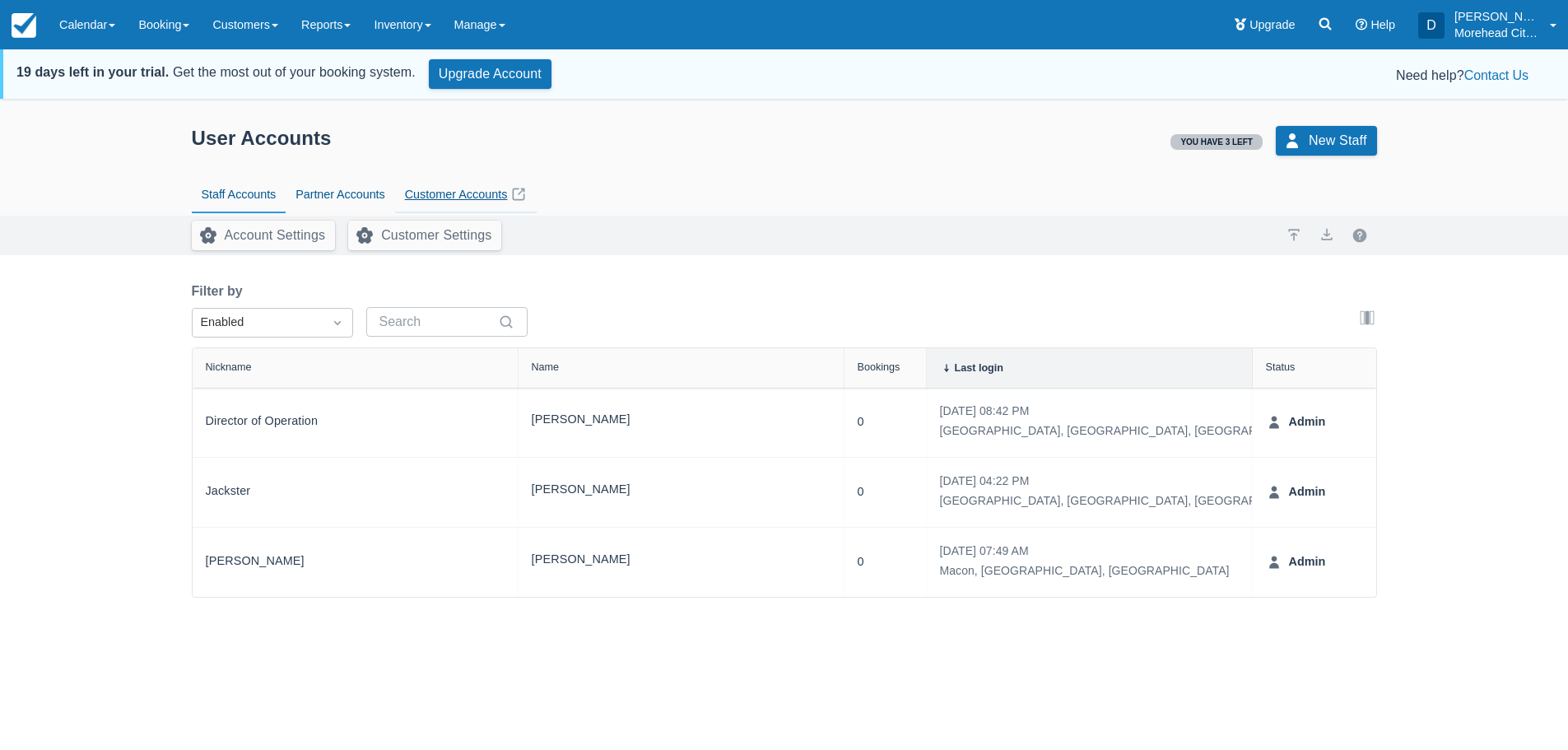
click at [467, 188] on link "Customer Accounts" at bounding box center [466, 195] width 142 height 38
